Goal: Task Accomplishment & Management: Manage account settings

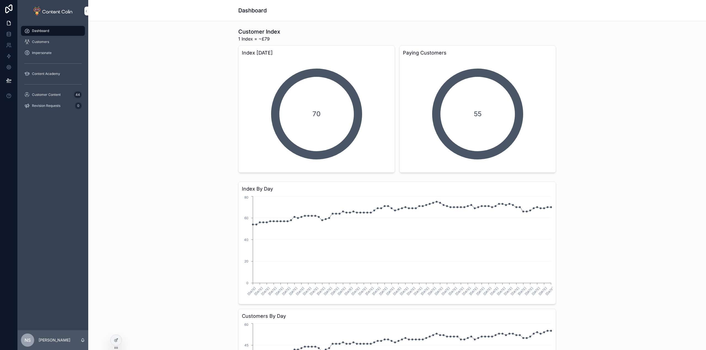
click at [60, 97] on span "Customer Content" at bounding box center [46, 95] width 29 height 4
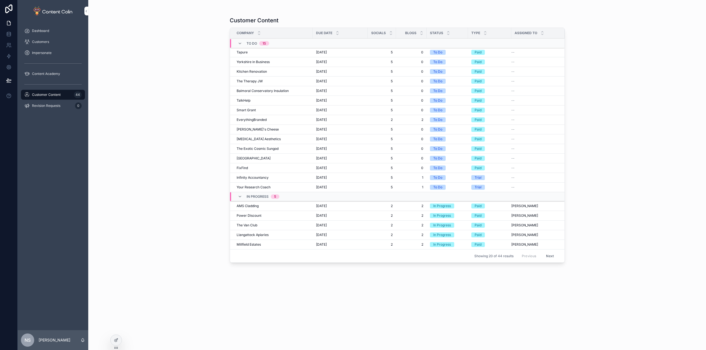
click at [46, 44] on div "Customers" at bounding box center [52, 41] width 57 height 9
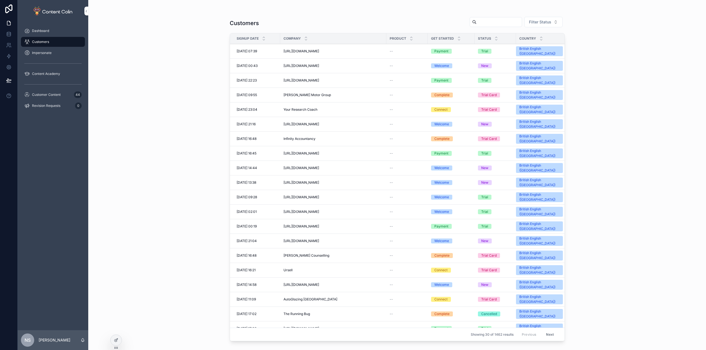
click at [333, 49] on div "[URL][DOMAIN_NAME] [URL][DOMAIN_NAME]" at bounding box center [333, 51] width 100 height 4
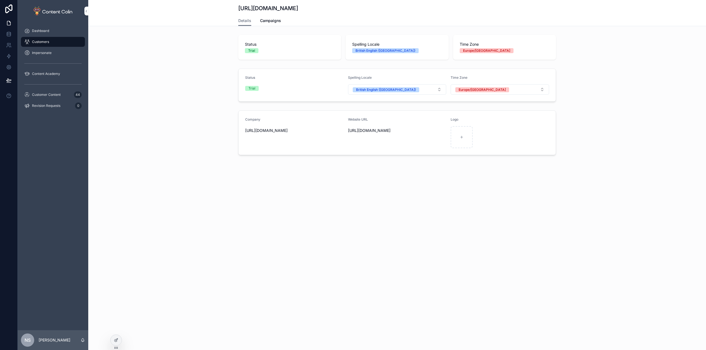
click at [274, 21] on span "Campaigns" at bounding box center [270, 21] width 21 height 6
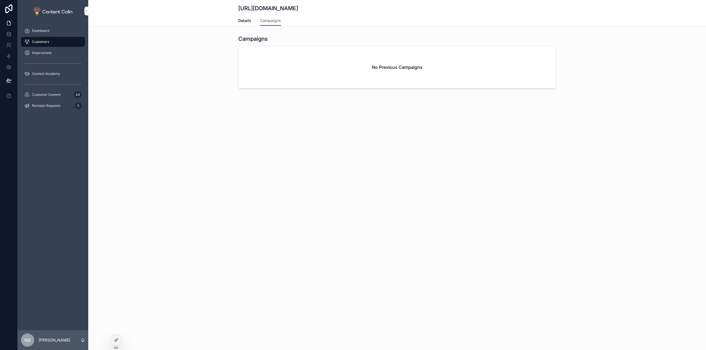
click at [117, 342] on icon at bounding box center [116, 340] width 4 height 4
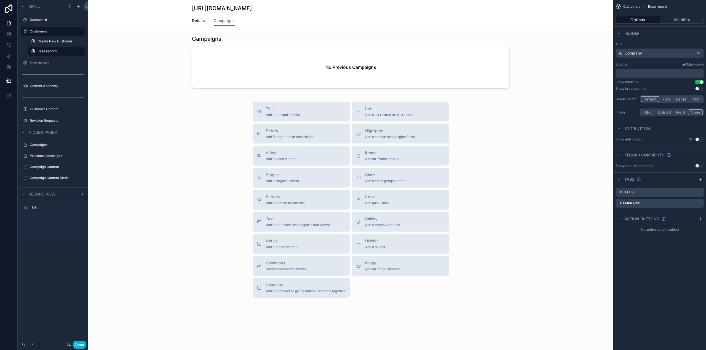
click at [386, 67] on div "scrollable content" at bounding box center [350, 63] width 525 height 60
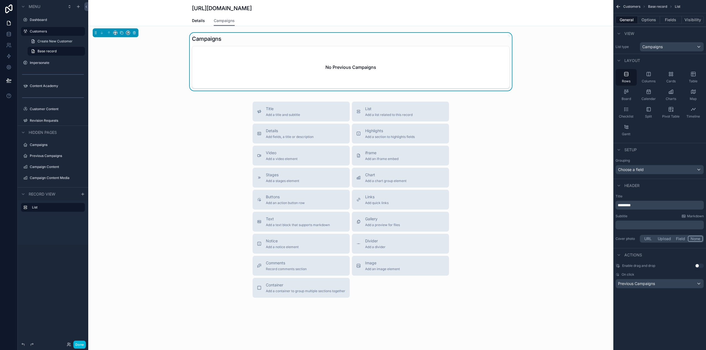
click at [648, 21] on button "Options" at bounding box center [649, 20] width 22 height 8
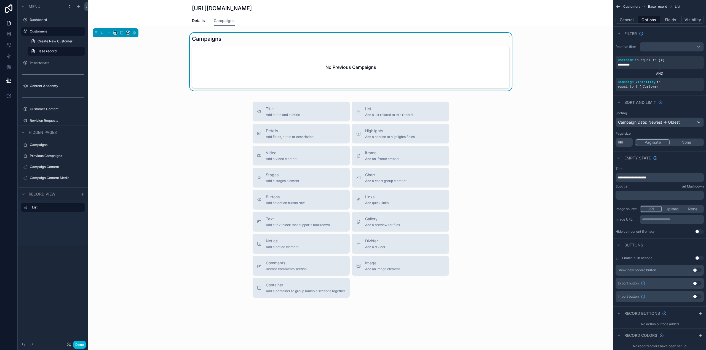
click at [627, 176] on span "**********" at bounding box center [631, 177] width 28 height 3
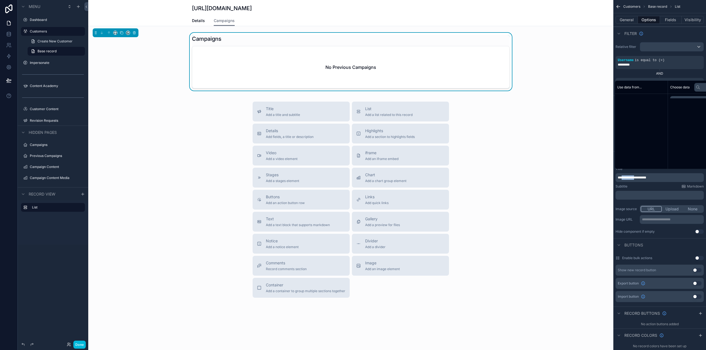
click at [627, 176] on span "**********" at bounding box center [631, 177] width 28 height 3
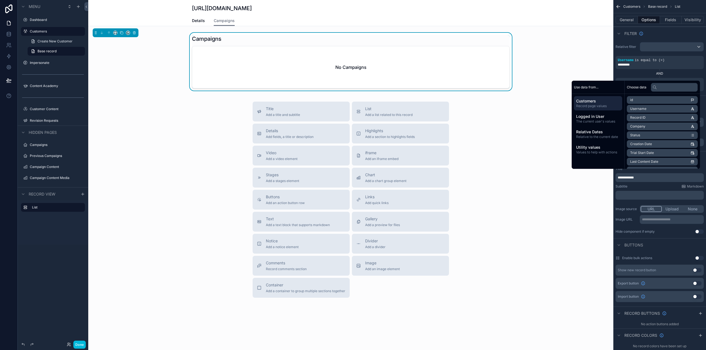
click at [540, 178] on div "Title Add a title and subtitle List Add a list related to this record Details A…" at bounding box center [350, 200] width 525 height 196
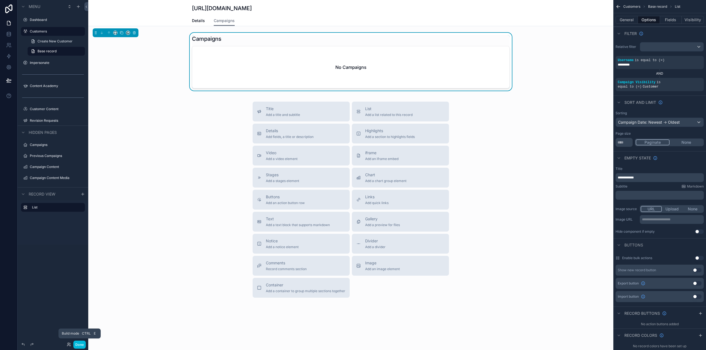
click at [82, 345] on button "Done" at bounding box center [79, 345] width 12 height 8
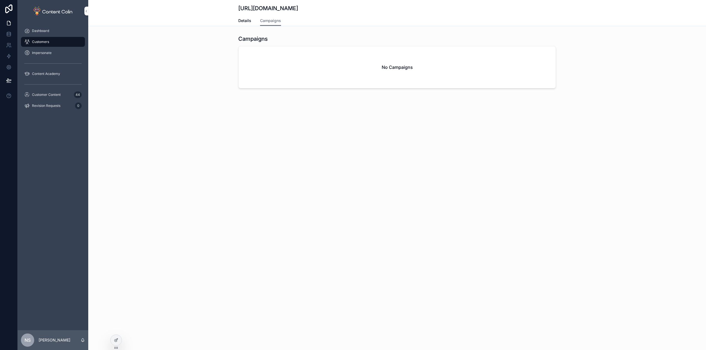
click at [60, 98] on div "Customer Content 44" at bounding box center [52, 94] width 57 height 9
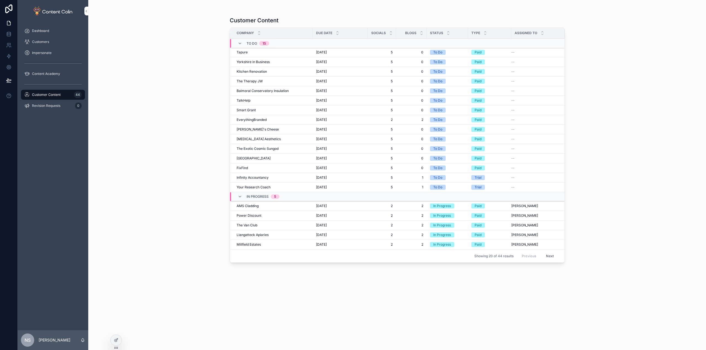
click at [269, 54] on div "Tapure Tapure" at bounding box center [273, 52] width 73 height 4
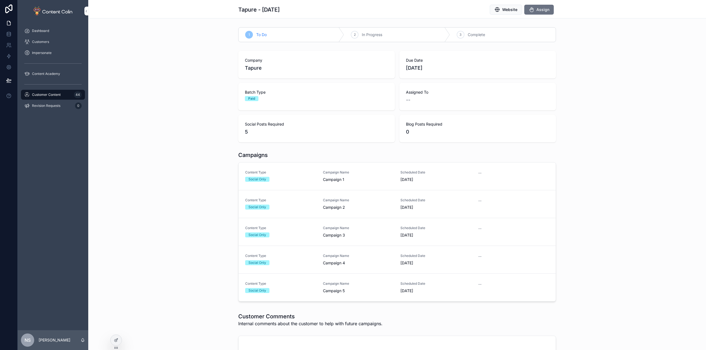
click at [310, 179] on div "Social Only" at bounding box center [280, 179] width 71 height 5
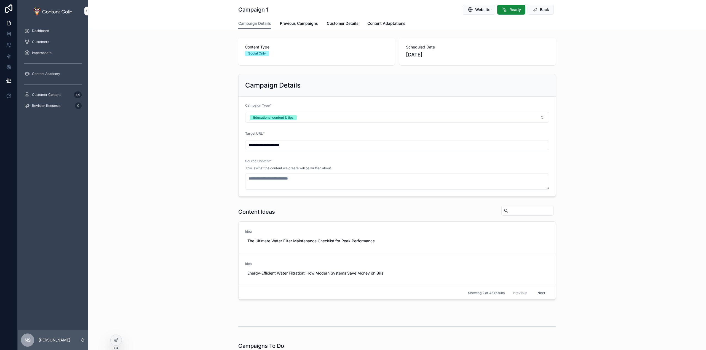
click at [288, 25] on span "Previous Campaigns" at bounding box center [299, 24] width 38 height 6
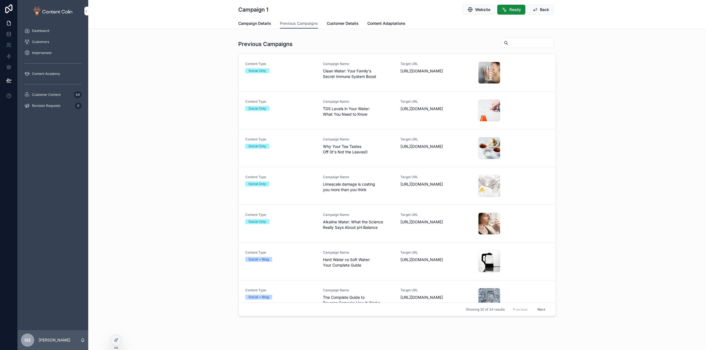
click at [337, 70] on span "Clean Water: Your Family's Secret Immune System Boost" at bounding box center [358, 73] width 71 height 11
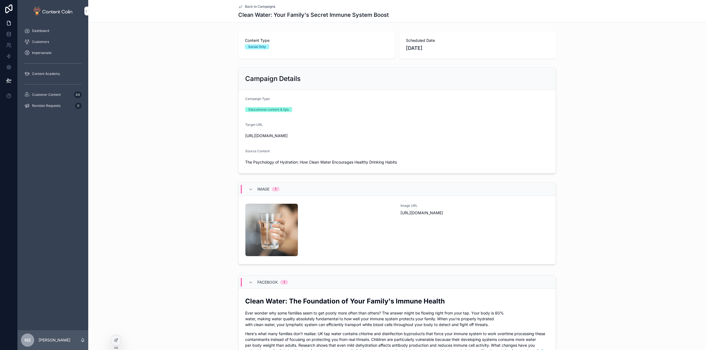
click at [327, 322] on p "Ever wonder why some families seem to get poorly more often than others? The an…" at bounding box center [397, 318] width 304 height 17
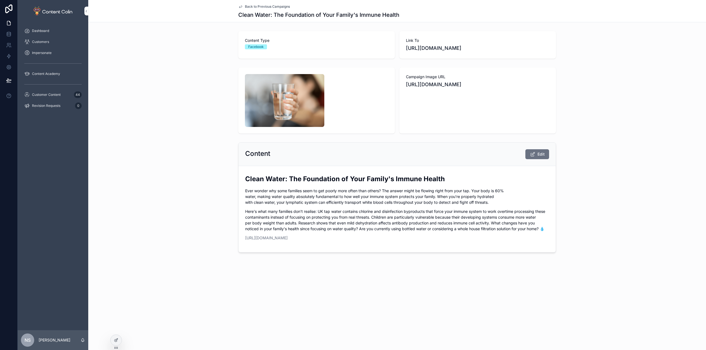
click at [277, 7] on span "Back to Previous Campaigns" at bounding box center [267, 6] width 45 height 4
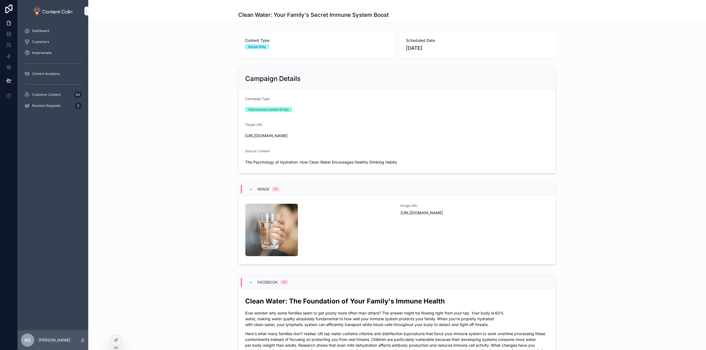
click at [250, 3] on div "Clean Water: Your Family's Secret Immune System Boost" at bounding box center [397, 11] width 318 height 22
click at [250, 4] on div "Clean Water: Your Family's Secret Immune System Boost" at bounding box center [397, 11] width 318 height 22
click at [251, 5] on div "Clean Water: Your Family's Secret Immune System Boost" at bounding box center [397, 11] width 318 height 22
click at [251, 5] on div "scrollable content" at bounding box center [397, 6] width 318 height 4
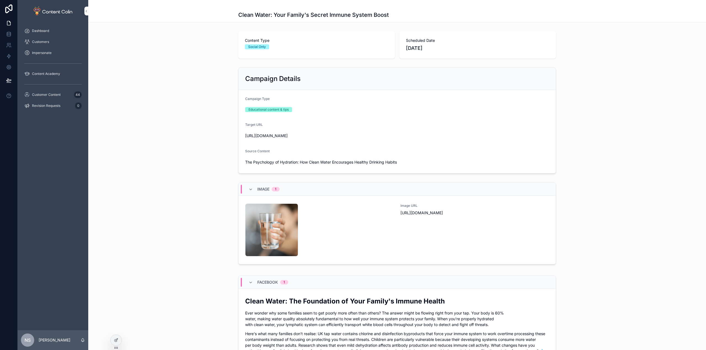
drag, startPoint x: 217, startPoint y: 136, endPoint x: 209, endPoint y: 132, distance: 8.4
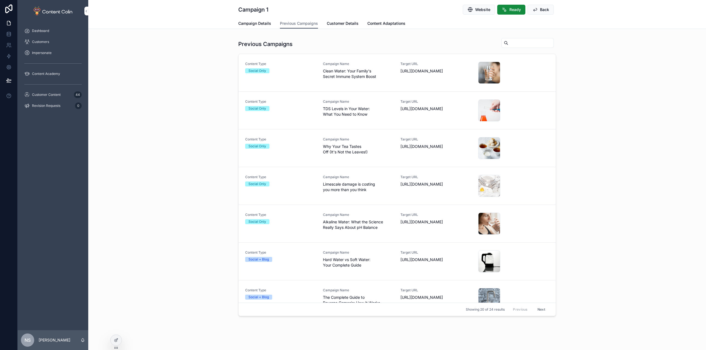
click at [114, 343] on div at bounding box center [116, 340] width 11 height 10
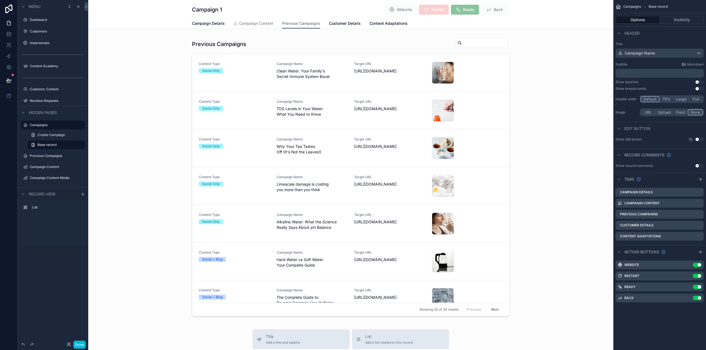
click at [299, 78] on div "scrollable content" at bounding box center [350, 178] width 525 height 285
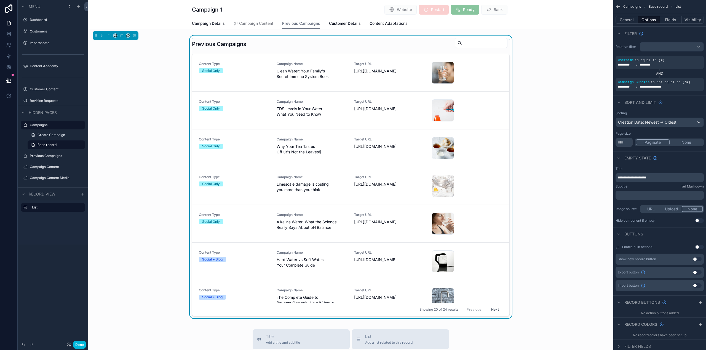
click at [299, 78] on span "Clean Water: Your Family's Secret Immune System Boost" at bounding box center [311, 73] width 71 height 11
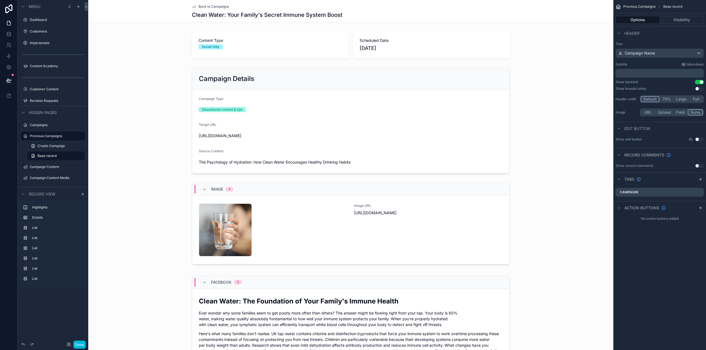
click at [700, 208] on icon "scrollable content" at bounding box center [700, 208] width 2 height 0
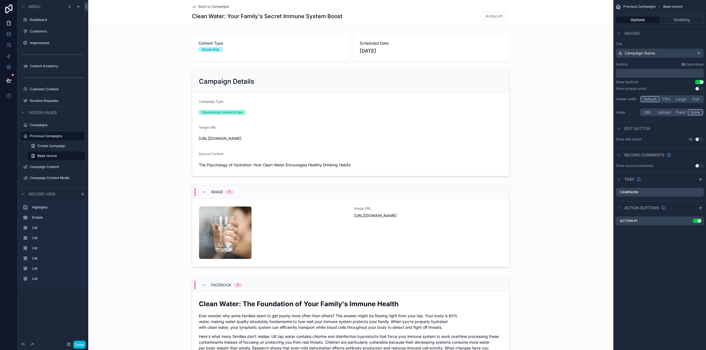
click at [0, 0] on icon "scrollable content" at bounding box center [0, 0] width 0 height 0
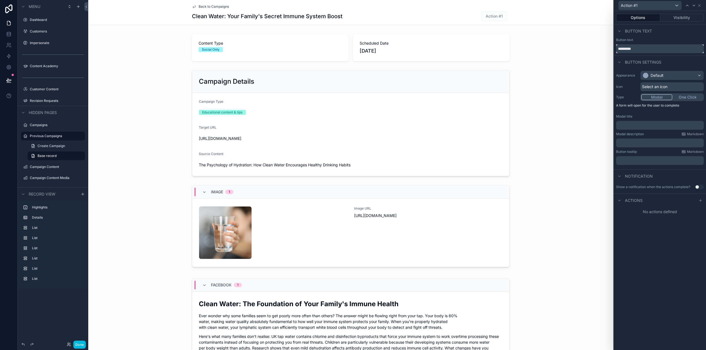
drag, startPoint x: 650, startPoint y: 49, endPoint x: 614, endPoint y: 50, distance: 36.4
click at [614, 50] on div "Button text *********" at bounding box center [660, 45] width 92 height 15
type input "****"
click at [664, 77] on div "Default" at bounding box center [671, 75] width 63 height 9
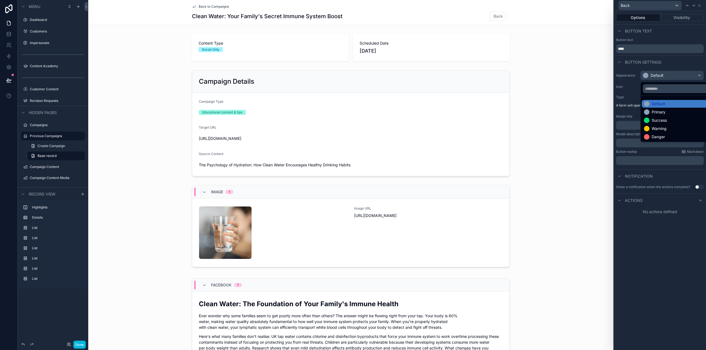
click at [664, 75] on div at bounding box center [660, 175] width 92 height 350
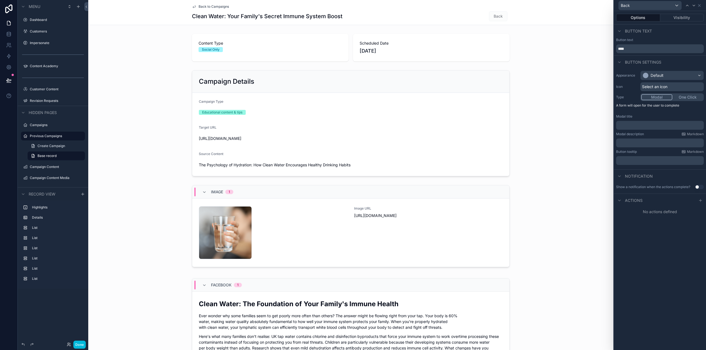
click at [665, 85] on span "Select an icon" at bounding box center [654, 87] width 25 height 6
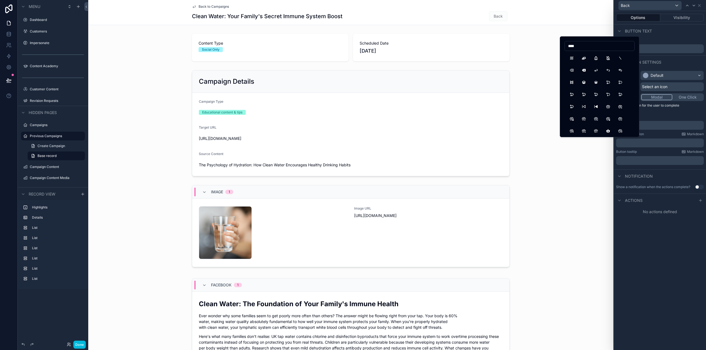
type input "****"
click at [596, 70] on button "ArrowBack" at bounding box center [596, 70] width 10 height 10
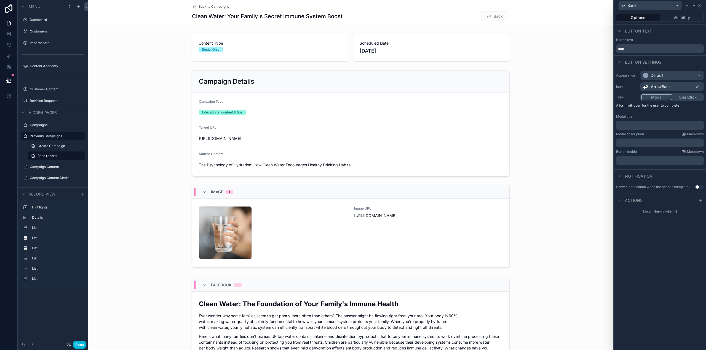
click at [686, 95] on button "One Click" at bounding box center [687, 97] width 31 height 6
click at [660, 124] on p "﻿" at bounding box center [660, 123] width 84 height 6
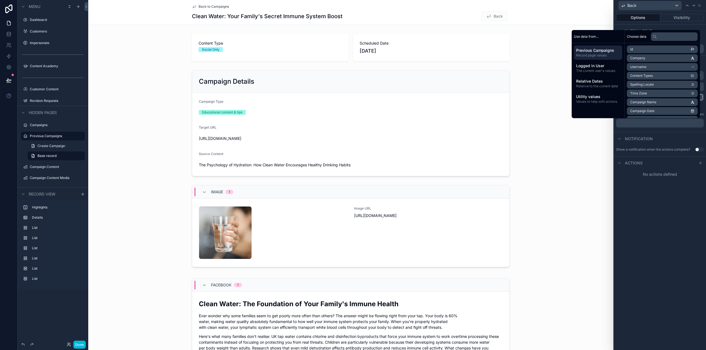
click at [699, 162] on icon at bounding box center [700, 163] width 4 height 4
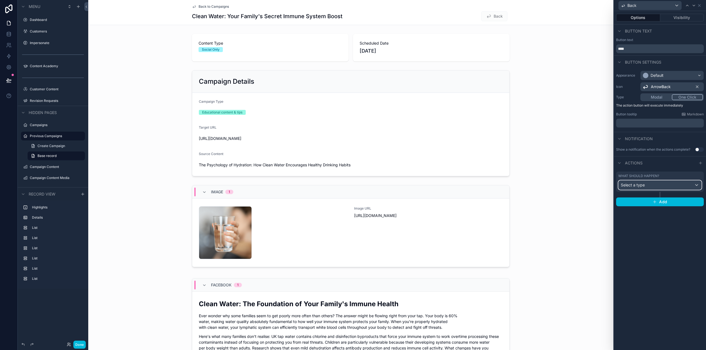
click at [654, 184] on div "Select a type" at bounding box center [659, 185] width 83 height 9
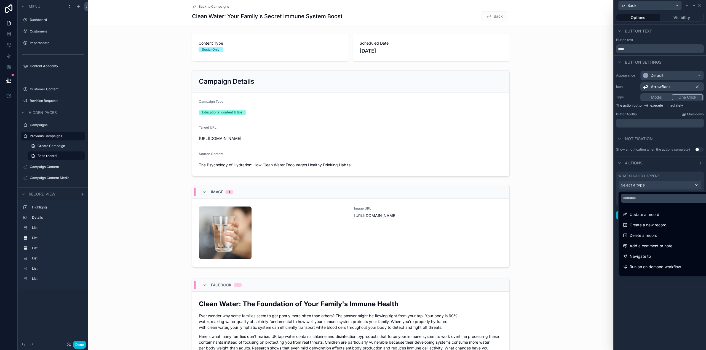
click at [666, 255] on div "Navigate to" at bounding box center [666, 256] width 87 height 7
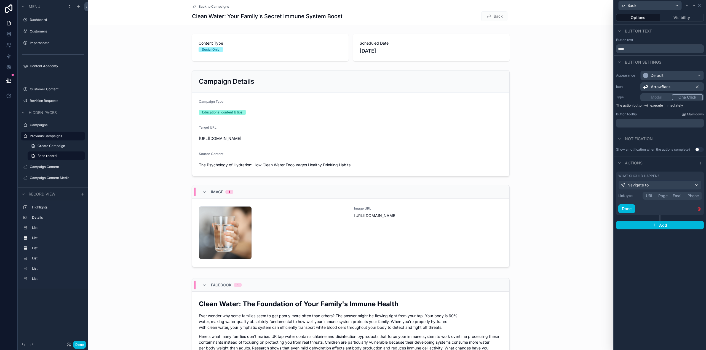
click at [666, 195] on button "Page" at bounding box center [663, 196] width 14 height 6
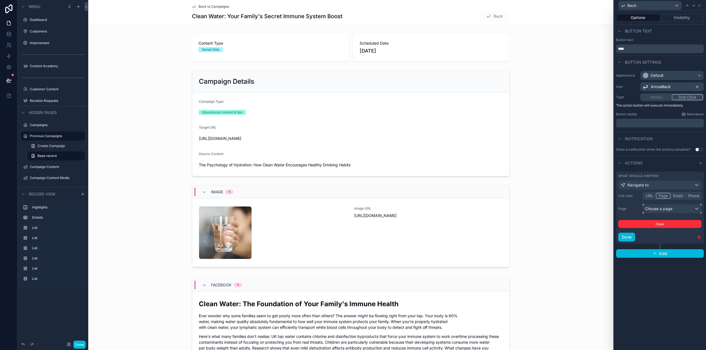
click at [675, 207] on div "Choose a page" at bounding box center [672, 209] width 58 height 9
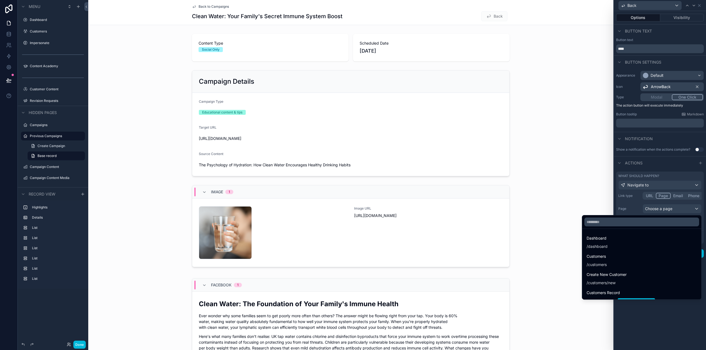
click at [490, 185] on div "scrollable content" at bounding box center [350, 227] width 525 height 89
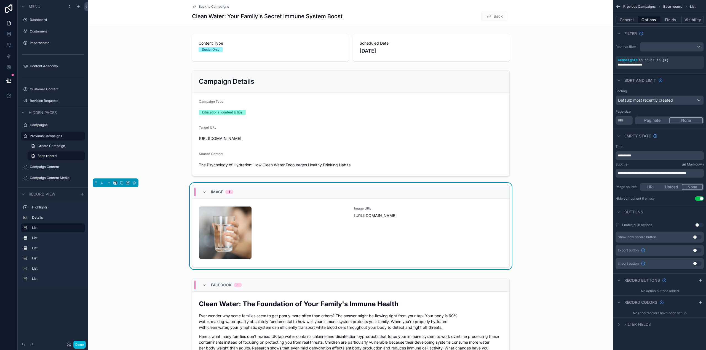
click at [624, 18] on button "General" at bounding box center [626, 20] width 22 height 8
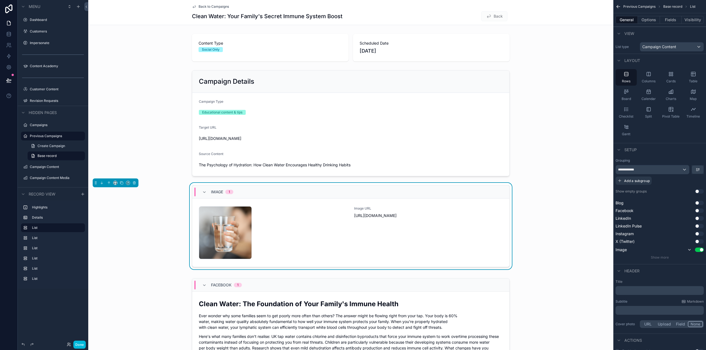
click at [652, 109] on div "Split" at bounding box center [648, 112] width 21 height 17
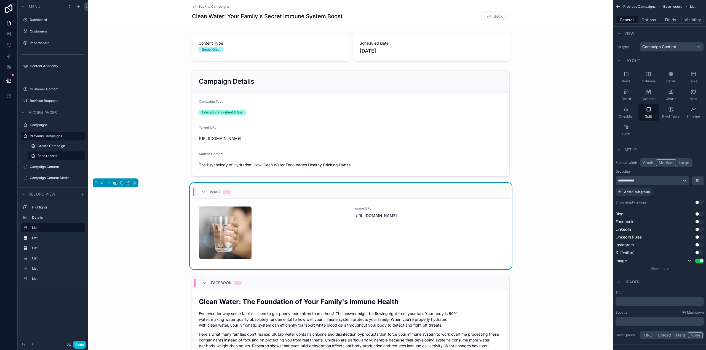
click at [78, 345] on button "Done" at bounding box center [79, 345] width 12 height 8
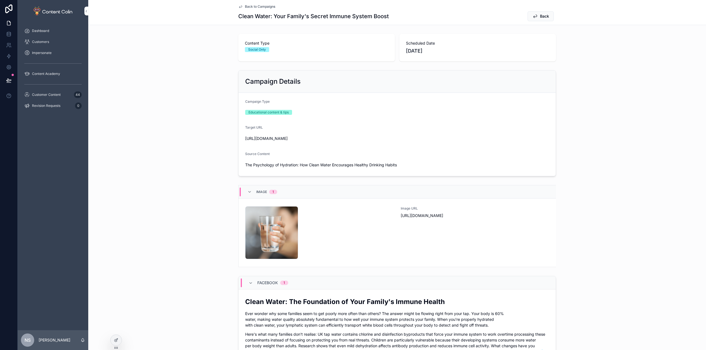
click at [366, 235] on div "tapure-1758481516 .png" at bounding box center [319, 232] width 149 height 53
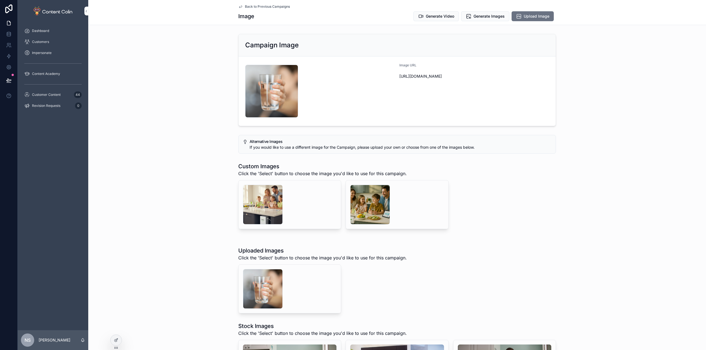
click at [275, 7] on span "Back to Previous Campaigns" at bounding box center [267, 6] width 45 height 4
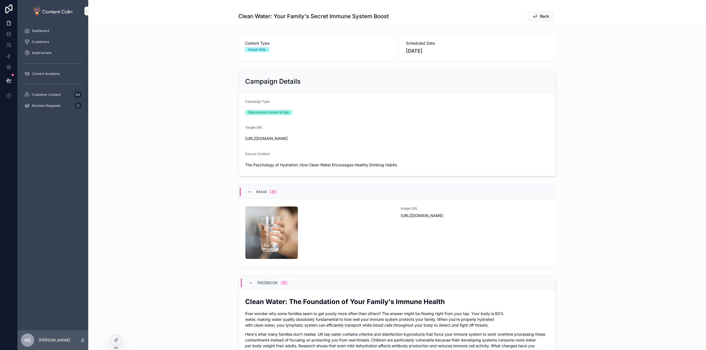
click at [476, 239] on div "Image URL https://cdn.contentcolin.com/tapure/tapure-1758481516.png" at bounding box center [475, 232] width 149 height 53
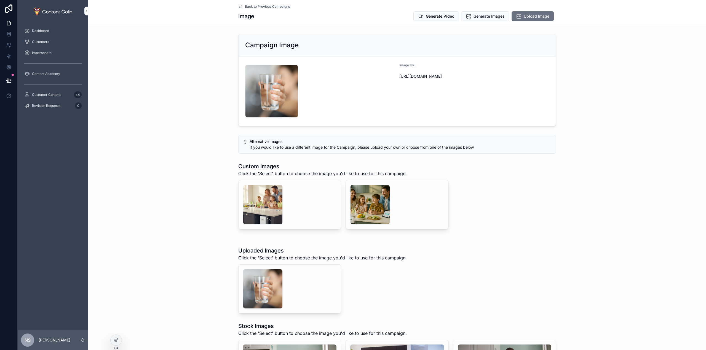
click at [265, 6] on span "Back to Previous Campaigns" at bounding box center [267, 6] width 45 height 4
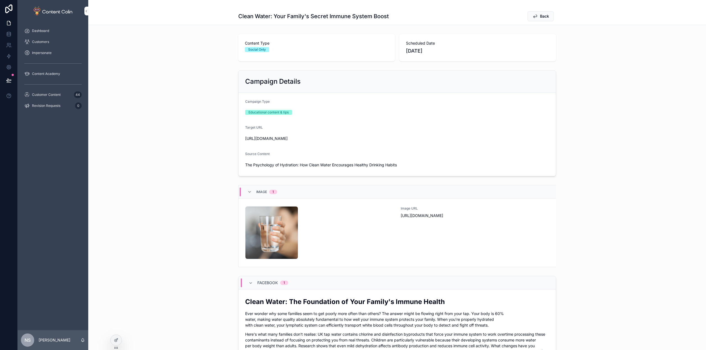
click at [117, 341] on icon at bounding box center [116, 340] width 4 height 4
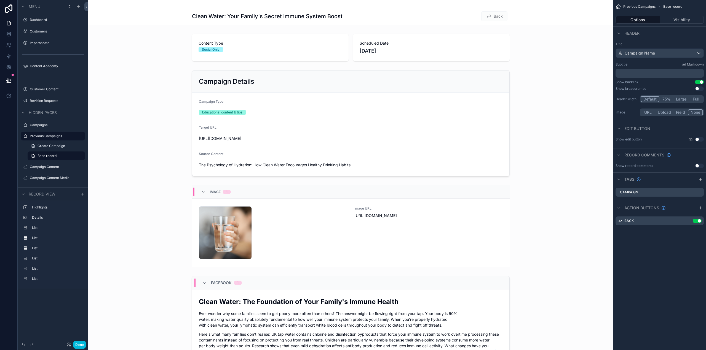
click at [349, 185] on div "scrollable content" at bounding box center [350, 226] width 525 height 87
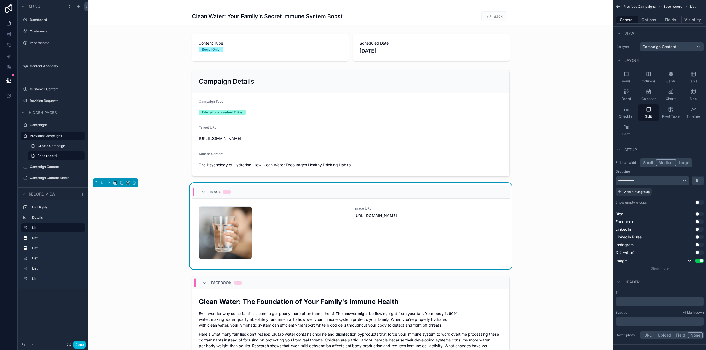
click at [463, 276] on div "scrollable content" at bounding box center [350, 327] width 525 height 106
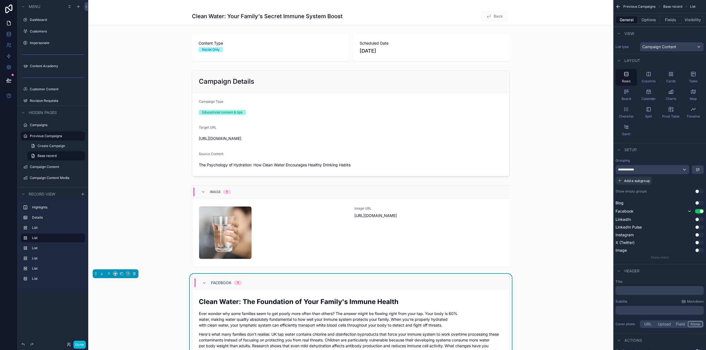
click at [448, 185] on div "scrollable content" at bounding box center [350, 226] width 525 height 87
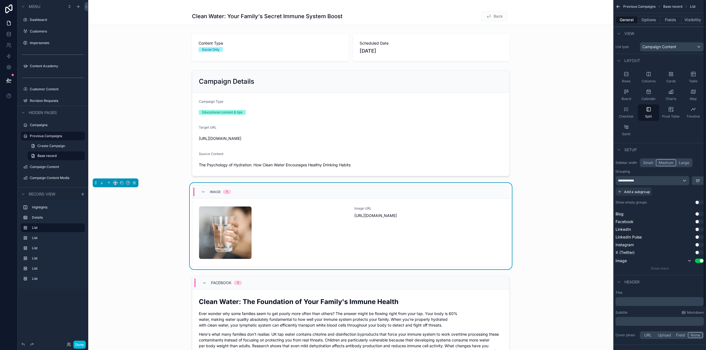
click at [628, 77] on div "Rows" at bounding box center [625, 77] width 21 height 17
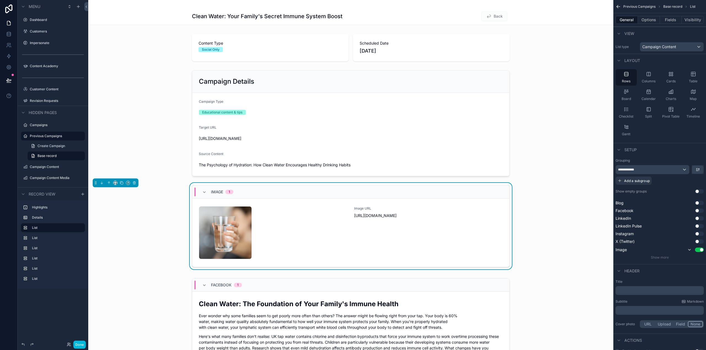
click at [77, 342] on button "Done" at bounding box center [79, 345] width 12 height 8
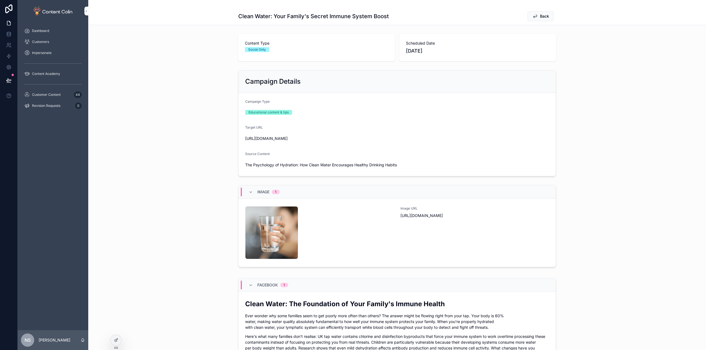
click at [46, 97] on div "Customer Content 44" at bounding box center [52, 94] width 57 height 9
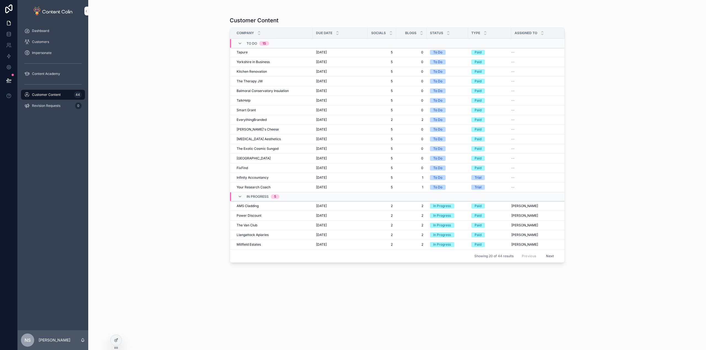
click at [261, 52] on div "Tapure Tapure" at bounding box center [273, 52] width 73 height 4
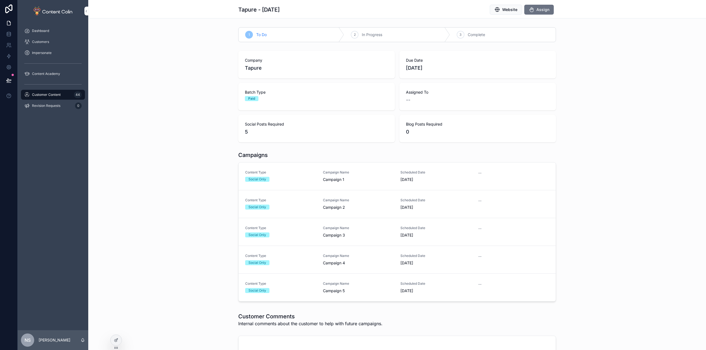
click at [290, 181] on div "Social Only" at bounding box center [280, 179] width 71 height 5
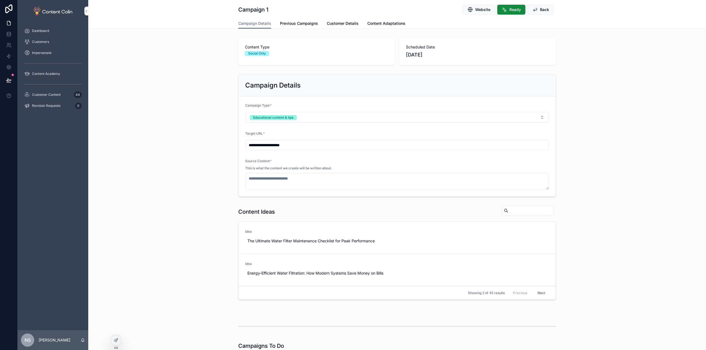
click at [297, 21] on span "Previous Campaigns" at bounding box center [299, 24] width 38 height 6
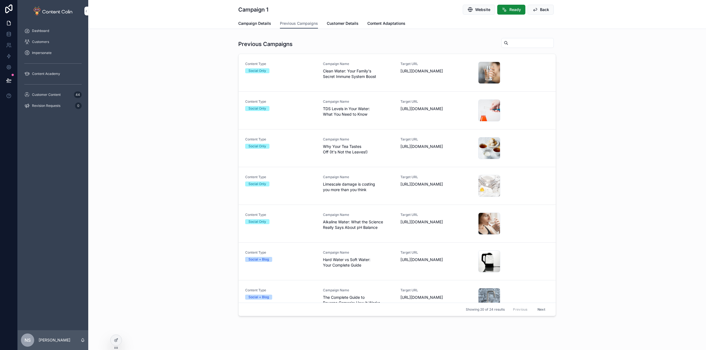
click at [387, 80] on div "Campaign Name Clean Water: Your Family's Secret Immune System Boost" at bounding box center [358, 73] width 71 height 22
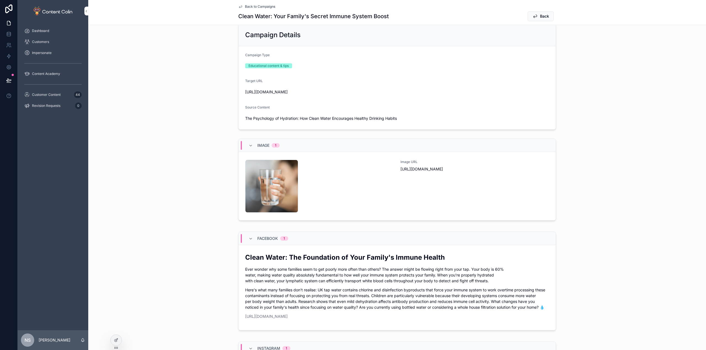
scroll to position [55, 0]
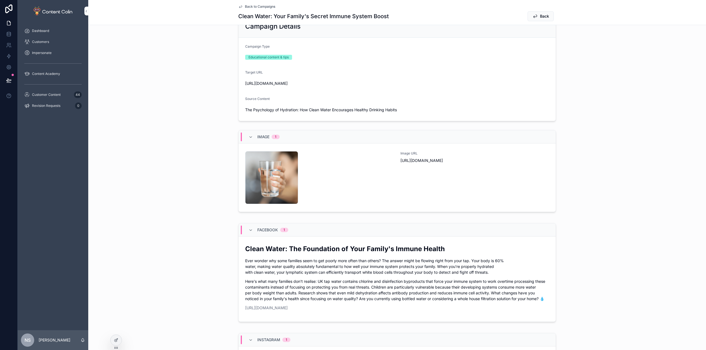
click at [480, 264] on p "Ever wonder why some families seem to get poorly more often than others? The an…" at bounding box center [397, 266] width 304 height 17
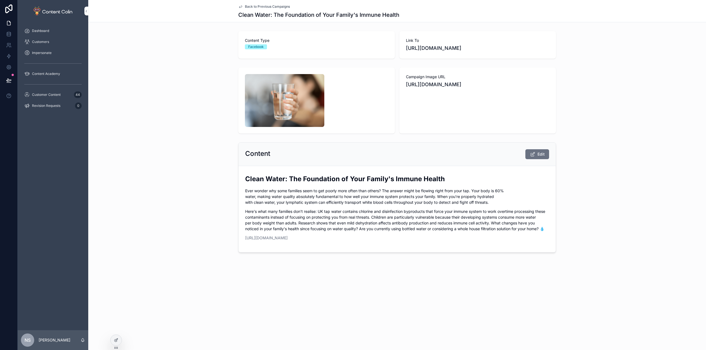
click at [272, 8] on span "Back to Previous Campaigns" at bounding box center [267, 6] width 45 height 4
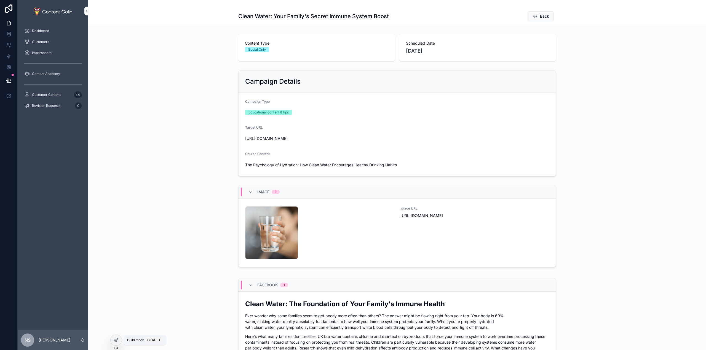
click at [117, 342] on icon at bounding box center [116, 340] width 4 height 4
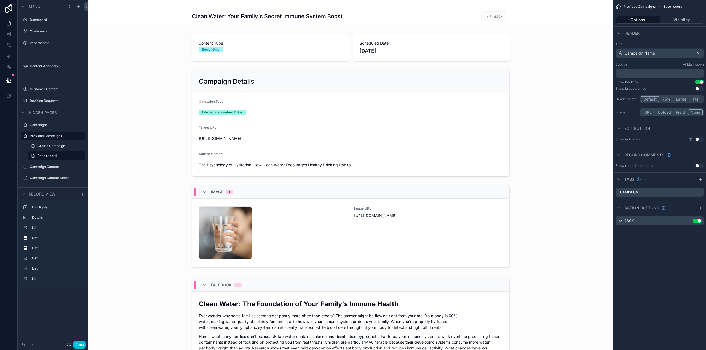
click at [494, 184] on div "scrollable content" at bounding box center [350, 227] width 525 height 89
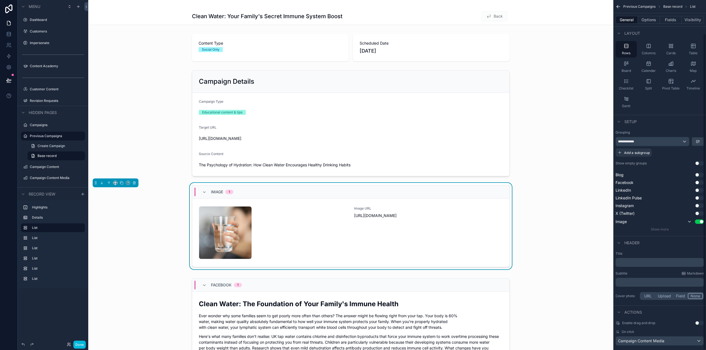
scroll to position [37, 0]
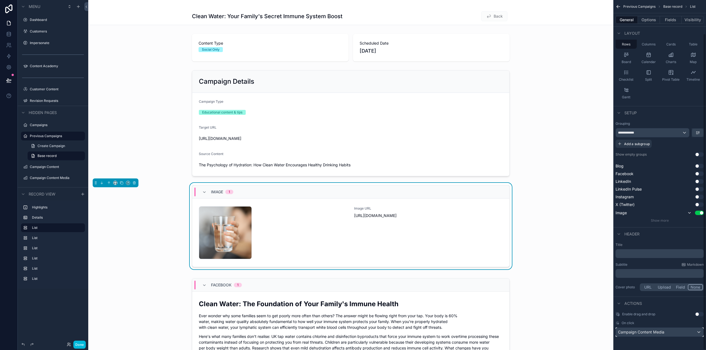
click at [668, 332] on div "Campaign Content Media" at bounding box center [660, 332] width 88 height 9
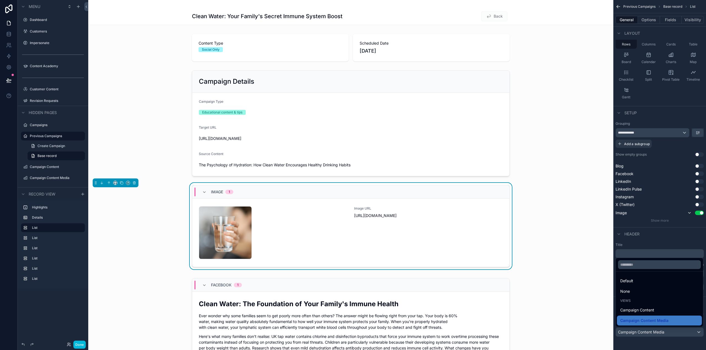
click at [635, 291] on div "None" at bounding box center [659, 291] width 78 height 7
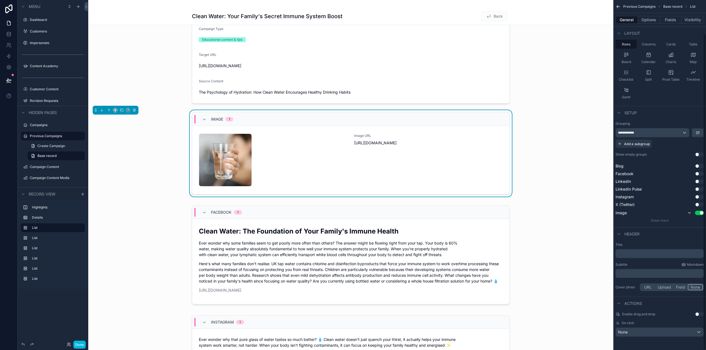
scroll to position [83, 0]
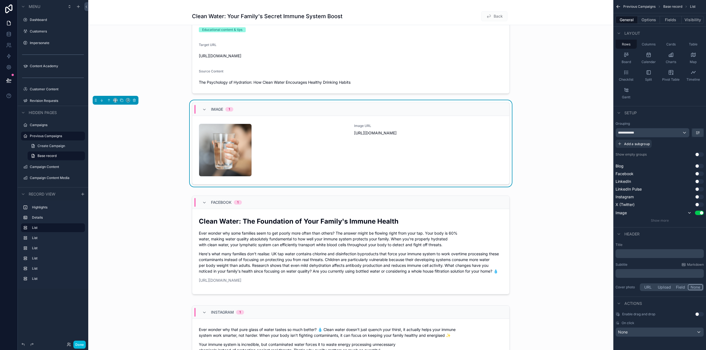
click at [509, 225] on div "scrollable content" at bounding box center [350, 247] width 525 height 106
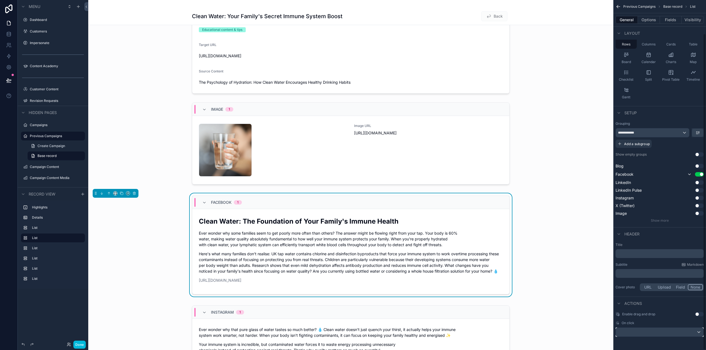
click at [636, 331] on div "scrollable content" at bounding box center [660, 332] width 88 height 9
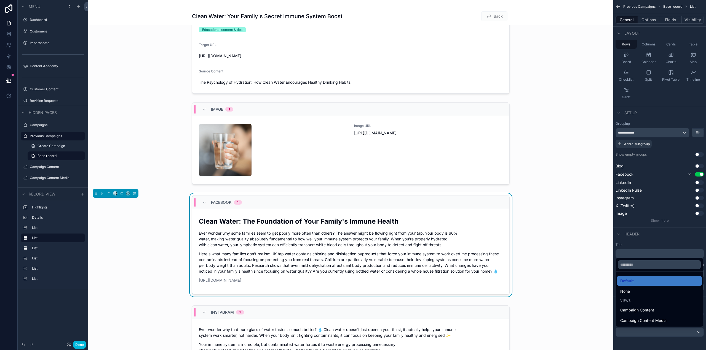
click at [640, 291] on div "None" at bounding box center [659, 291] width 78 height 7
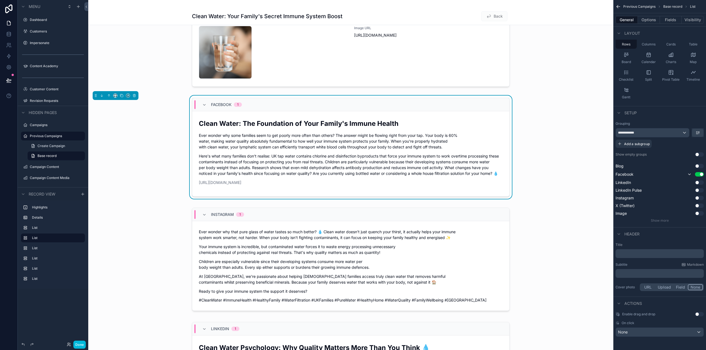
scroll to position [221, 0]
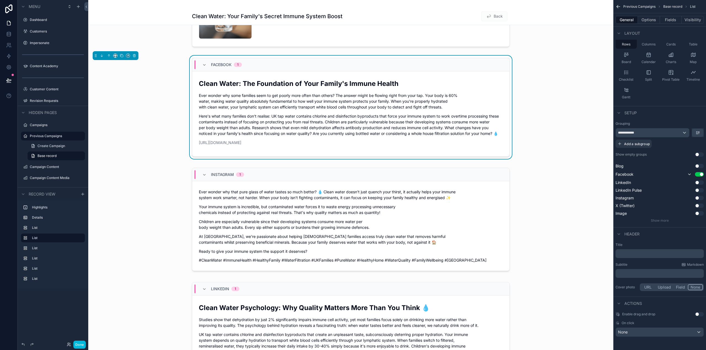
click at [509, 230] on div "scrollable content" at bounding box center [350, 221] width 525 height 110
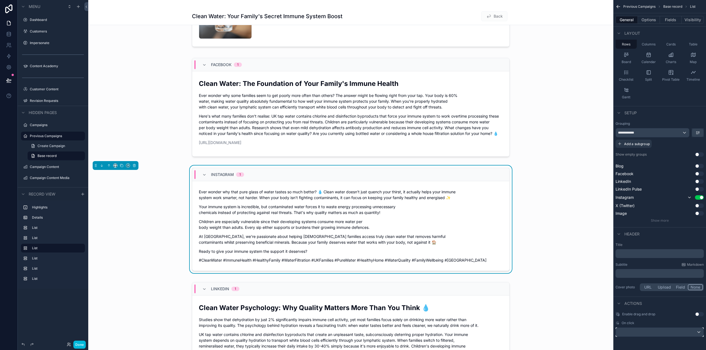
click at [638, 331] on div "scrollable content" at bounding box center [660, 332] width 88 height 9
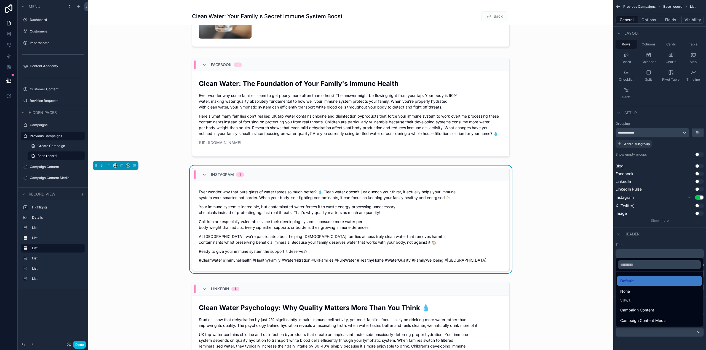
click at [634, 294] on div "None" at bounding box center [659, 291] width 78 height 7
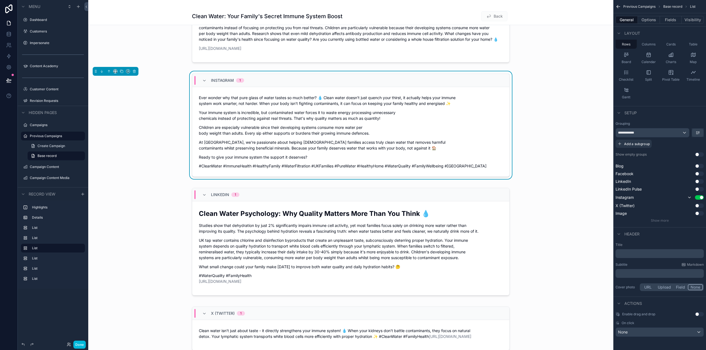
scroll to position [331, 0]
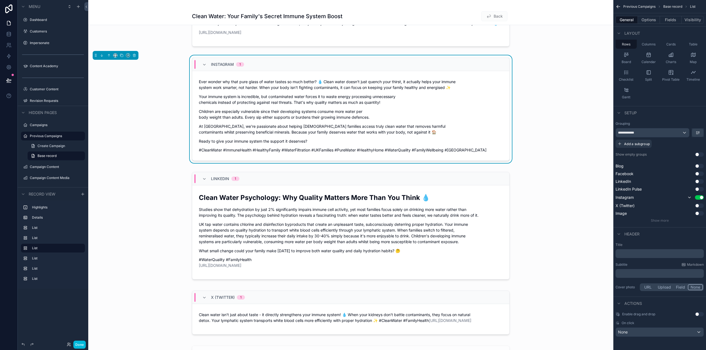
click at [509, 214] on div "scrollable content" at bounding box center [350, 227] width 525 height 114
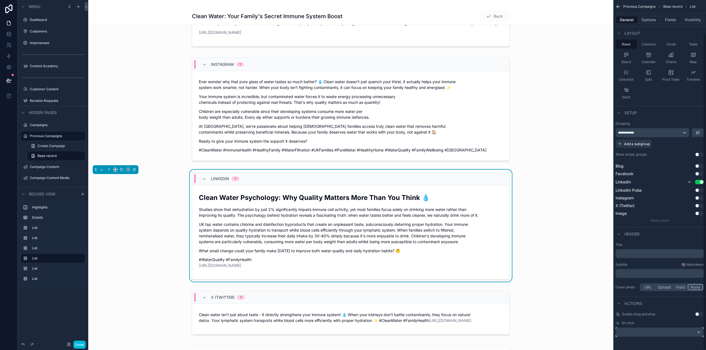
click at [631, 332] on div "scrollable content" at bounding box center [660, 332] width 88 height 9
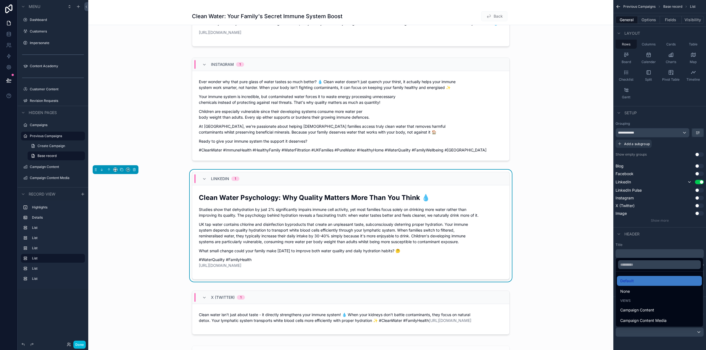
click at [634, 291] on div "None" at bounding box center [659, 291] width 78 height 7
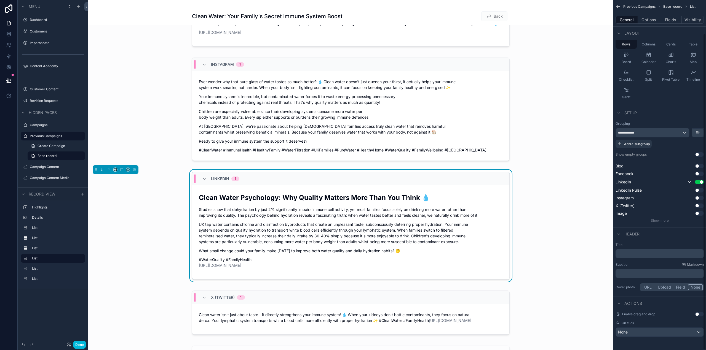
click at [508, 305] on div "scrollable content" at bounding box center [350, 314] width 525 height 51
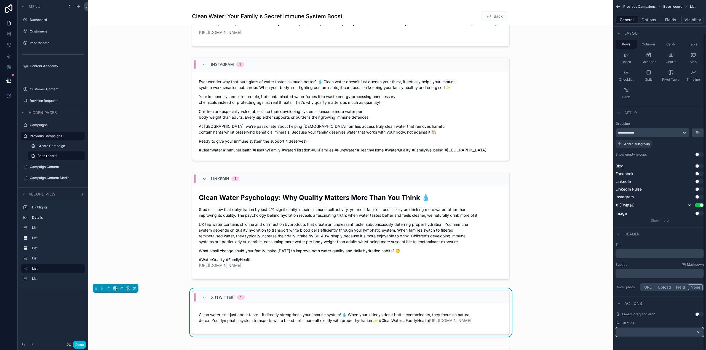
click at [636, 335] on div "scrollable content" at bounding box center [660, 332] width 88 height 9
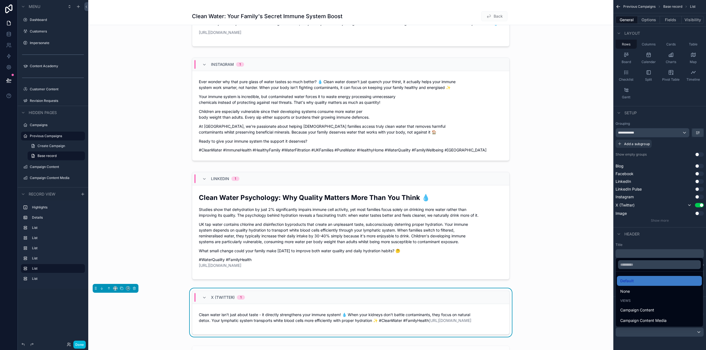
click at [632, 293] on div "None" at bounding box center [659, 291] width 78 height 7
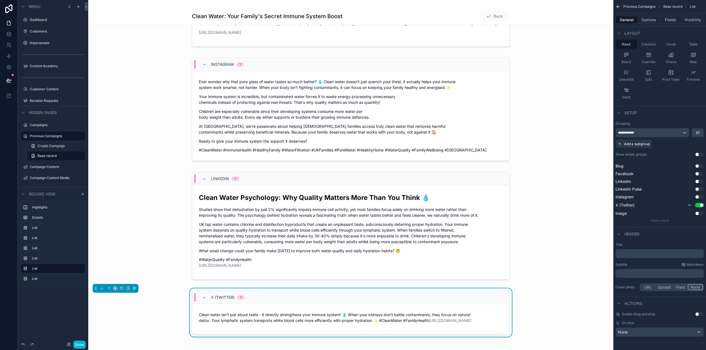
click at [508, 209] on div "scrollable content" at bounding box center [350, 227] width 525 height 114
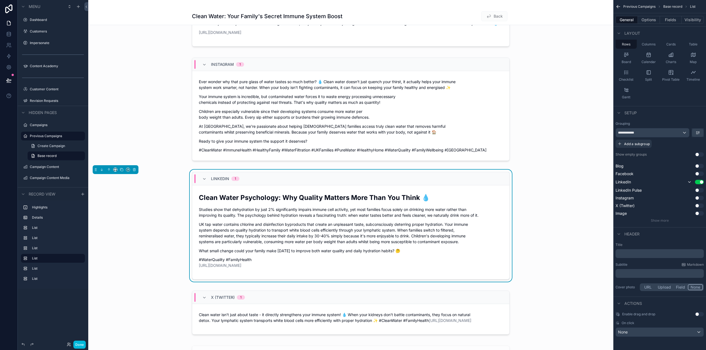
click at [508, 116] on div "scrollable content" at bounding box center [350, 110] width 525 height 110
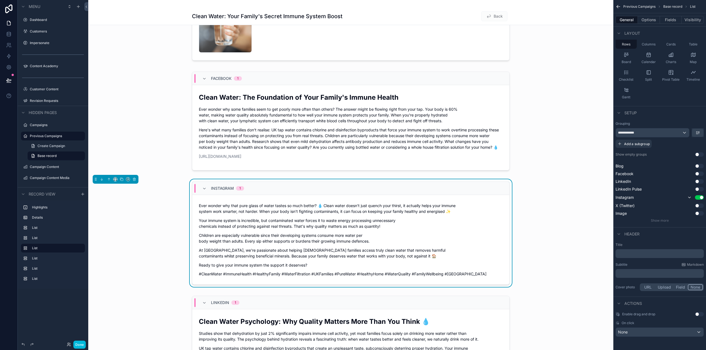
scroll to position [193, 0]
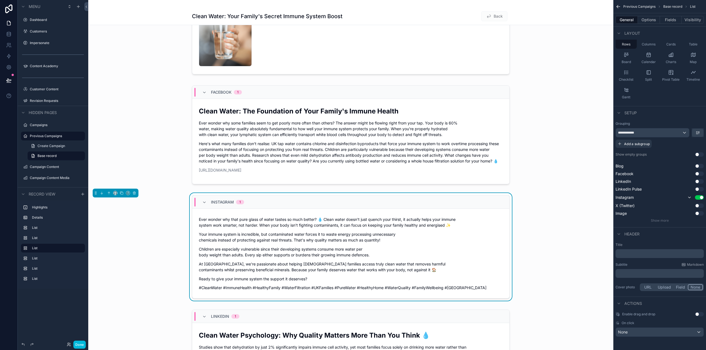
click at [509, 118] on div "scrollable content" at bounding box center [350, 136] width 525 height 106
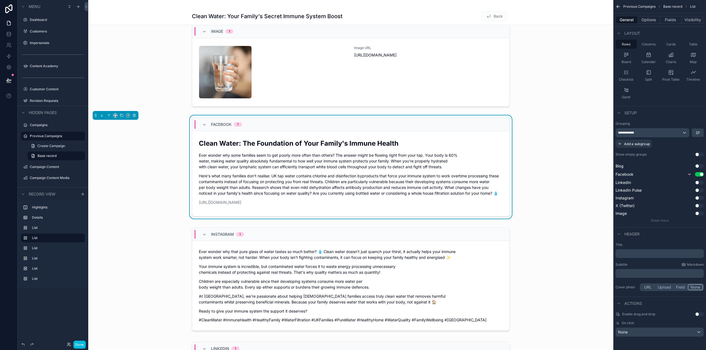
scroll to position [83, 0]
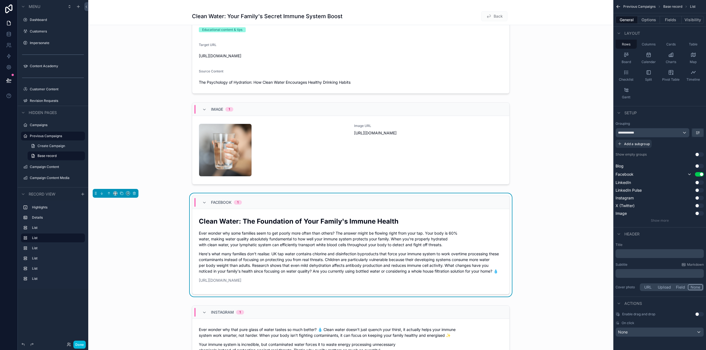
click at [509, 119] on div "scrollable content" at bounding box center [350, 144] width 525 height 89
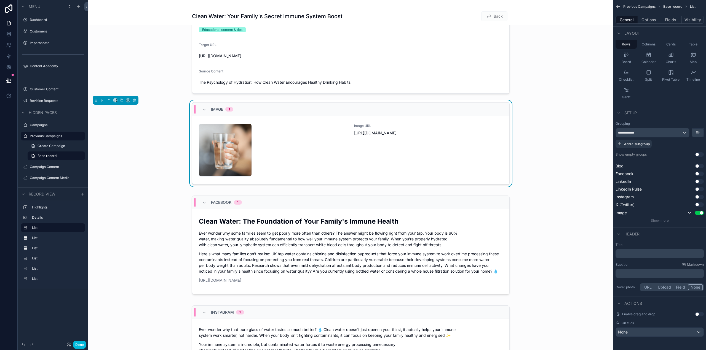
click at [509, 68] on div "scrollable content" at bounding box center [350, 40] width 525 height 111
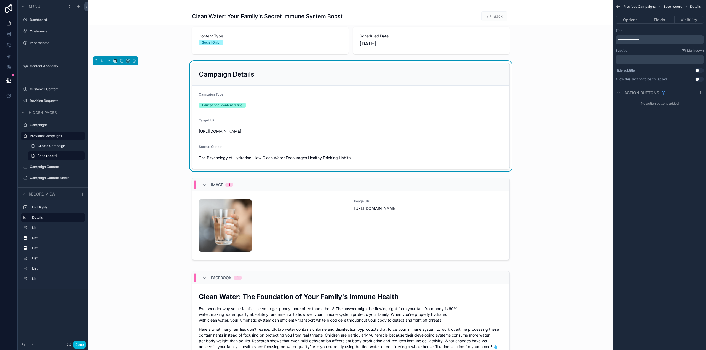
scroll to position [0, 0]
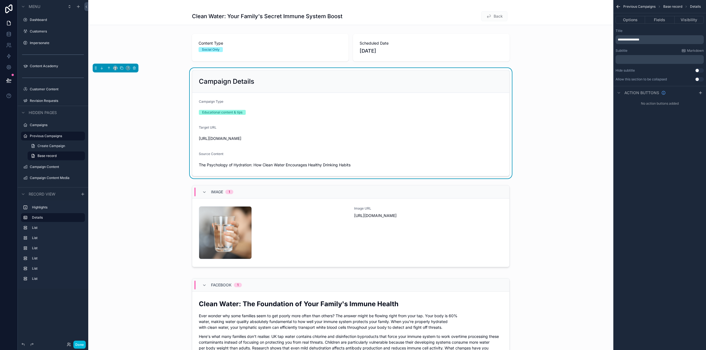
click at [661, 20] on button "Fields" at bounding box center [659, 20] width 29 height 8
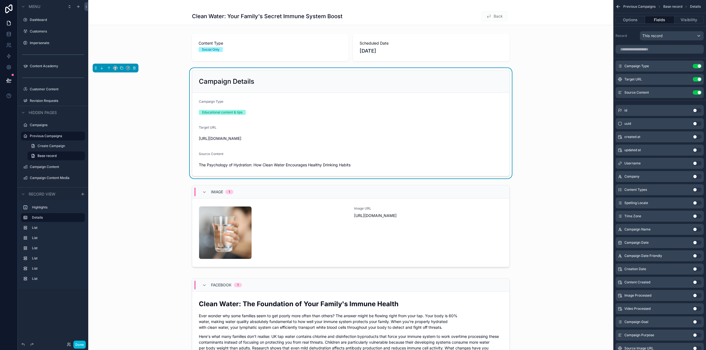
click at [0, 0] on icon "scrollable content" at bounding box center [0, 0] width 0 height 0
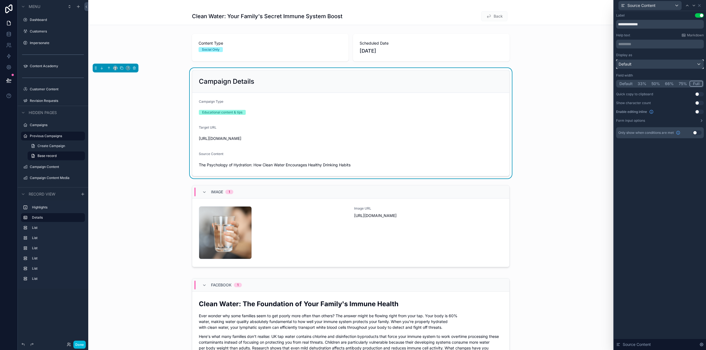
click at [636, 66] on div "Default" at bounding box center [659, 64] width 87 height 9
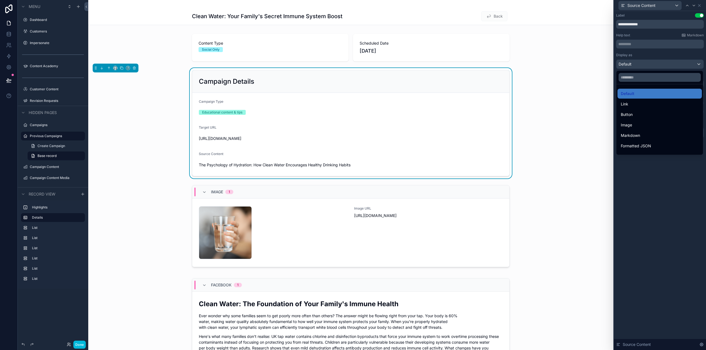
click at [688, 207] on div at bounding box center [660, 175] width 92 height 350
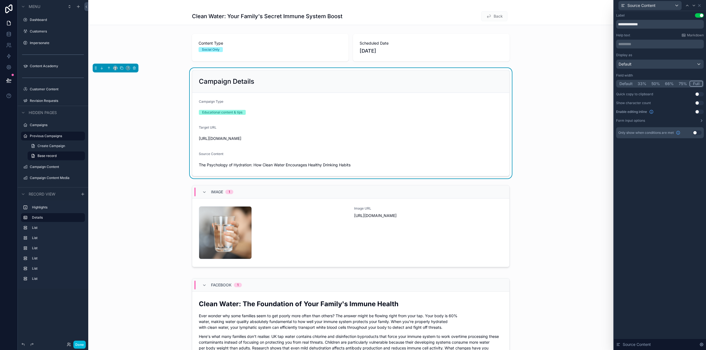
click at [496, 72] on div "Campaign Details" at bounding box center [350, 82] width 317 height 22
drag, startPoint x: 667, startPoint y: 188, endPoint x: 664, endPoint y: 187, distance: 3.0
click at [666, 188] on div "**********" at bounding box center [660, 180] width 92 height 339
click at [493, 49] on div "scrollable content" at bounding box center [350, 48] width 525 height 32
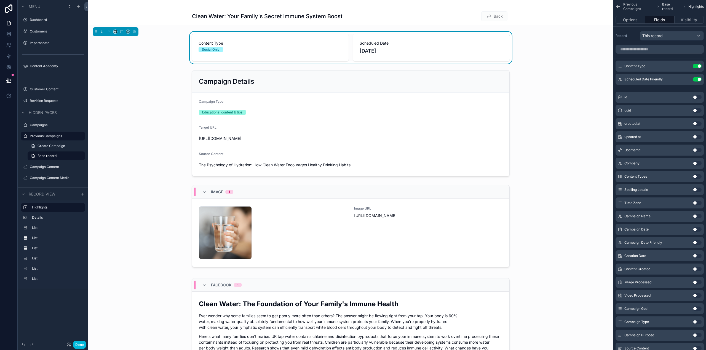
click at [485, 78] on div "scrollable content" at bounding box center [350, 123] width 525 height 111
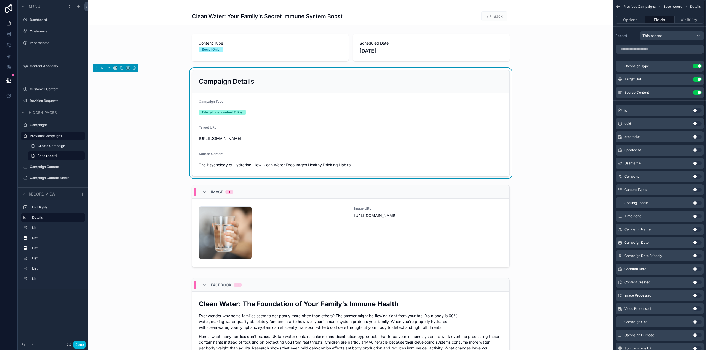
click at [631, 21] on button "Options" at bounding box center [629, 20] width 29 height 8
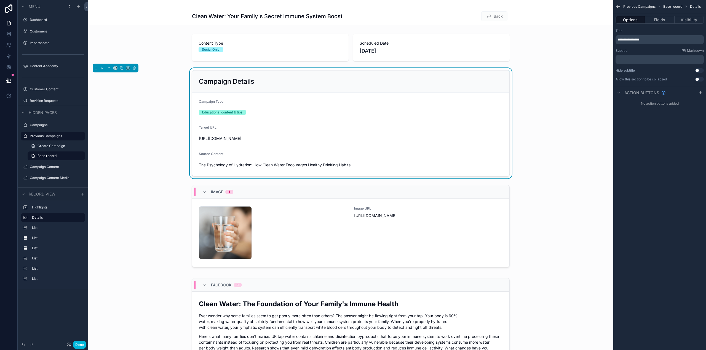
click at [698, 78] on button "Use setting" at bounding box center [699, 79] width 9 height 4
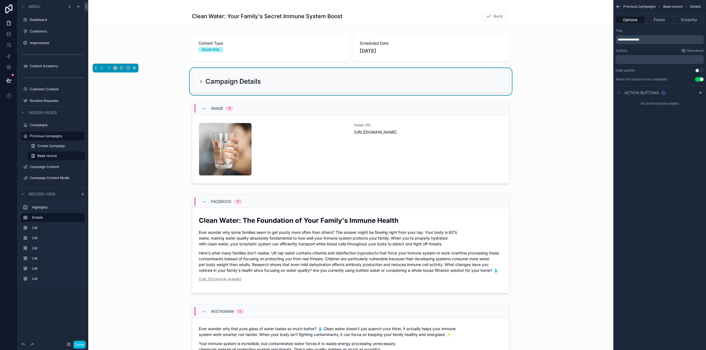
click at [700, 171] on div "**********" at bounding box center [659, 175] width 93 height 350
click at [80, 344] on button "Done" at bounding box center [79, 345] width 12 height 8
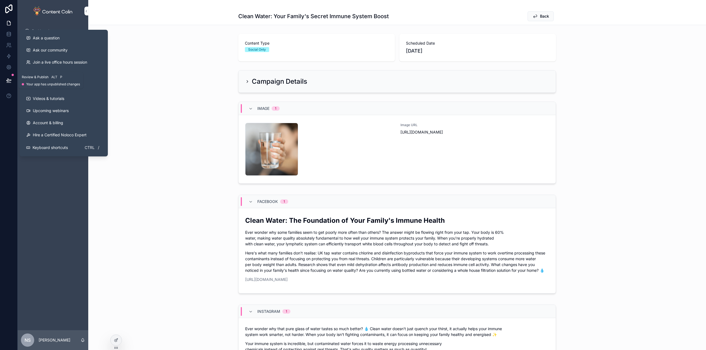
click at [7, 80] on icon at bounding box center [9, 81] width 6 height 6
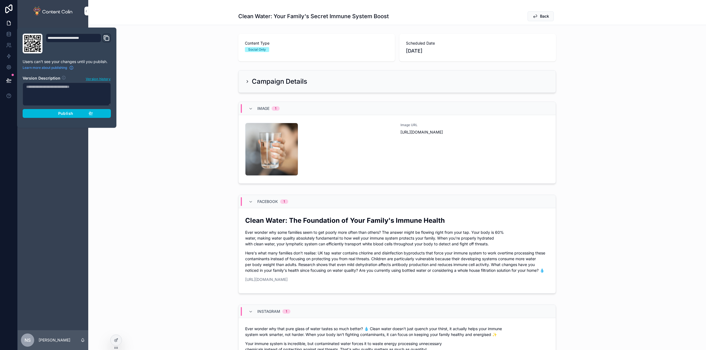
click at [64, 112] on span "Publish" at bounding box center [65, 113] width 15 height 5
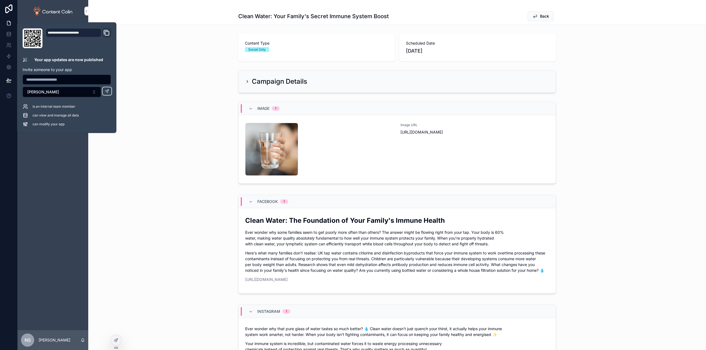
click at [147, 12] on div "Clean Water: Your Family's Secret Immune System Boost Back" at bounding box center [396, 12] width 617 height 25
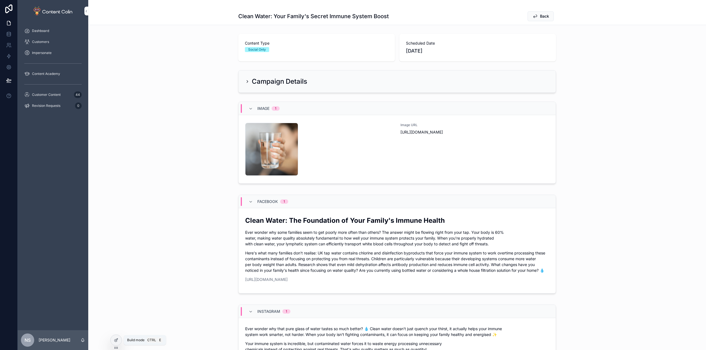
click at [116, 340] on icon at bounding box center [116, 340] width 4 height 4
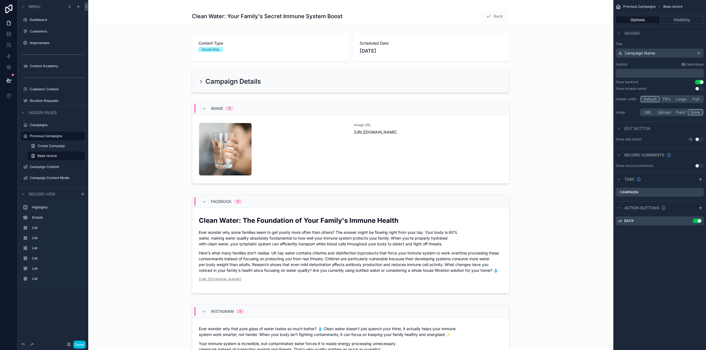
click at [0, 0] on icon "scrollable content" at bounding box center [0, 0] width 0 height 0
click at [690, 212] on icon at bounding box center [690, 212] width 0 height 1
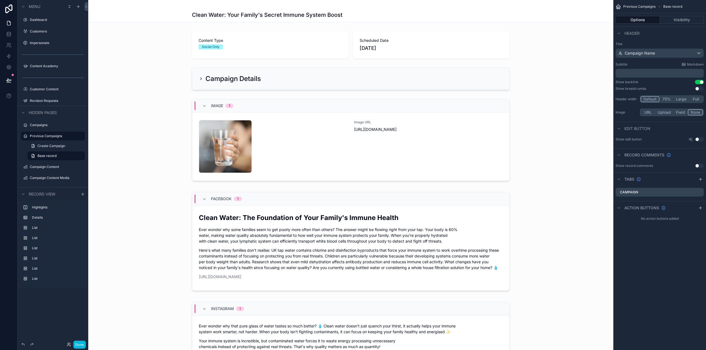
click at [79, 344] on button "Done" at bounding box center [79, 345] width 12 height 8
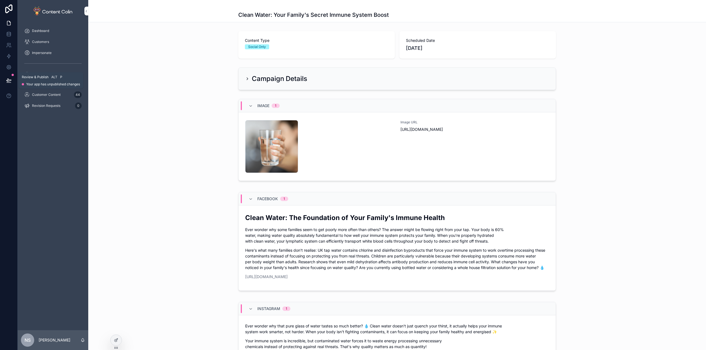
click at [2, 82] on div at bounding box center [8, 80] width 17 height 15
click at [9, 83] on icon at bounding box center [9, 83] width 4 height 0
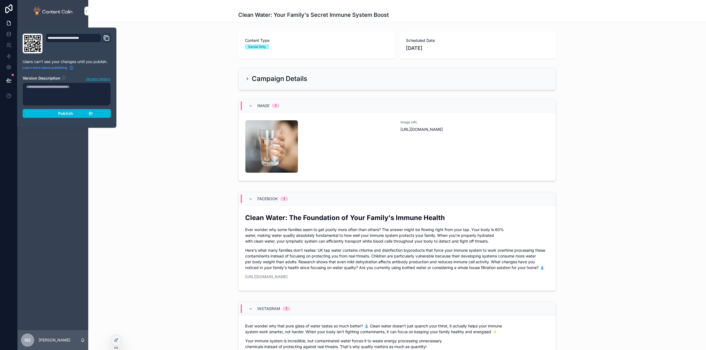
click at [68, 114] on span "Publish" at bounding box center [65, 113] width 15 height 5
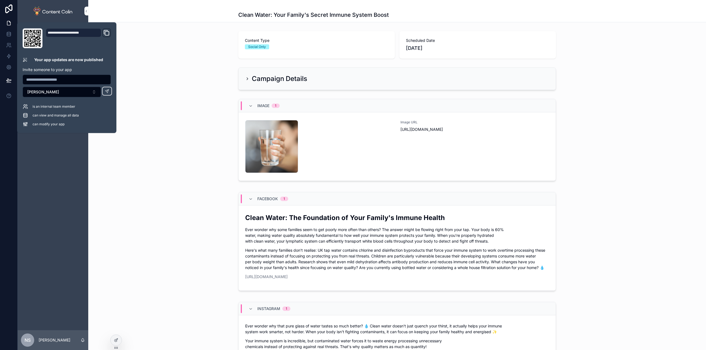
click at [131, 12] on div "Clean Water: Your Family's Secret Immune System Boost" at bounding box center [396, 11] width 617 height 22
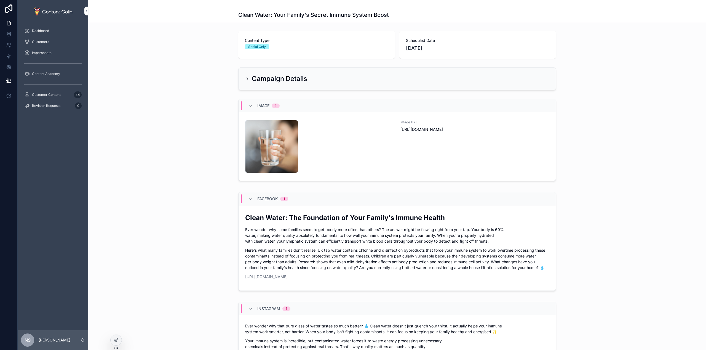
click at [38, 39] on div "Customers" at bounding box center [52, 41] width 57 height 9
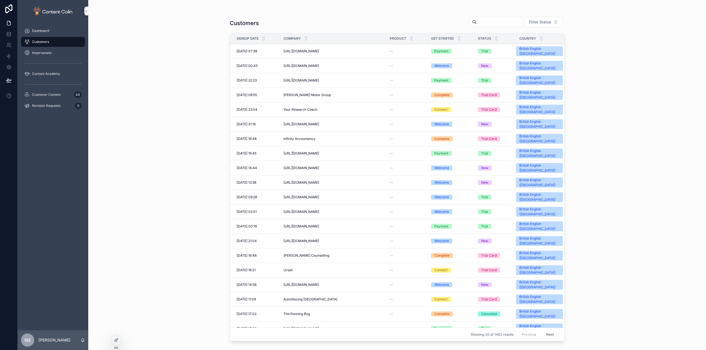
click at [328, 49] on div "https://shop-africana.co.uk https://shop-africana.co.uk" at bounding box center [333, 51] width 100 height 4
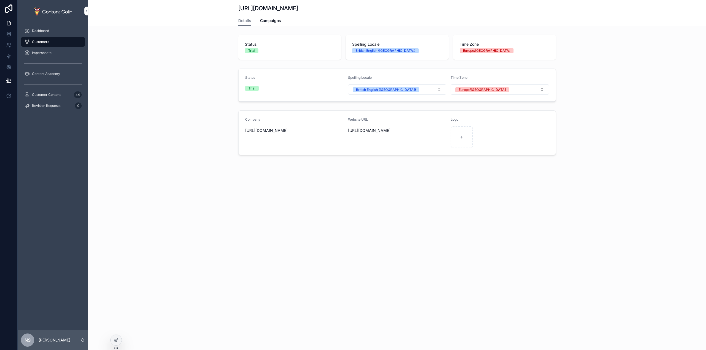
click at [273, 18] on span "Campaigns" at bounding box center [270, 21] width 21 height 6
drag, startPoint x: 248, startPoint y: 58, endPoint x: 251, endPoint y: 62, distance: 4.9
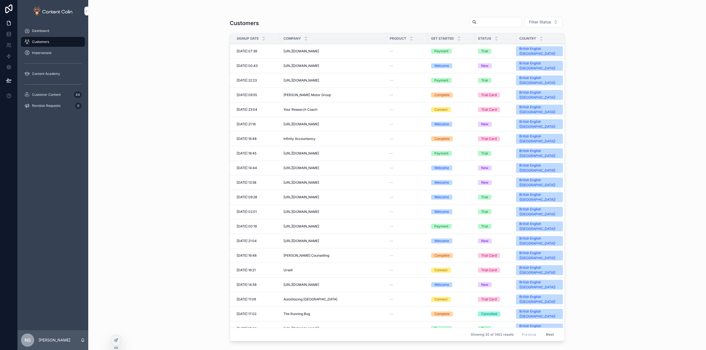
click at [494, 24] on input "scrollable content" at bounding box center [498, 22] width 45 height 8
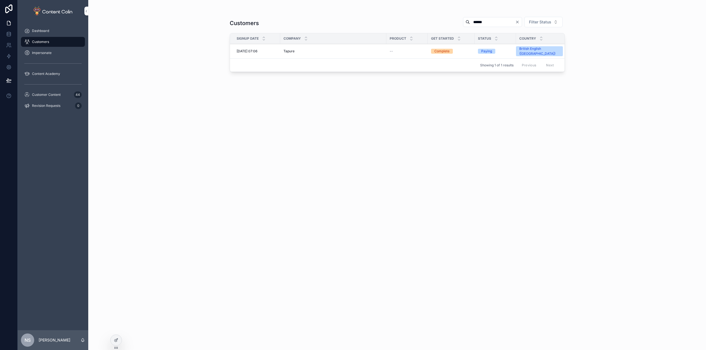
type input "******"
click at [299, 51] on td "Tapure Tapure" at bounding box center [333, 51] width 106 height 15
click at [289, 49] on span "Tapure" at bounding box center [288, 51] width 11 height 4
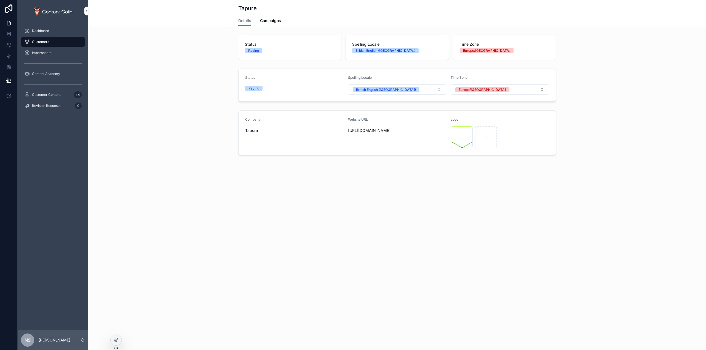
click at [269, 23] on span "Campaigns" at bounding box center [270, 21] width 21 height 6
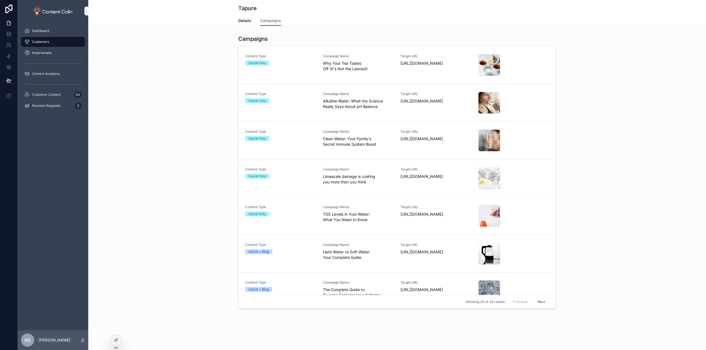
scroll to position [138, 0]
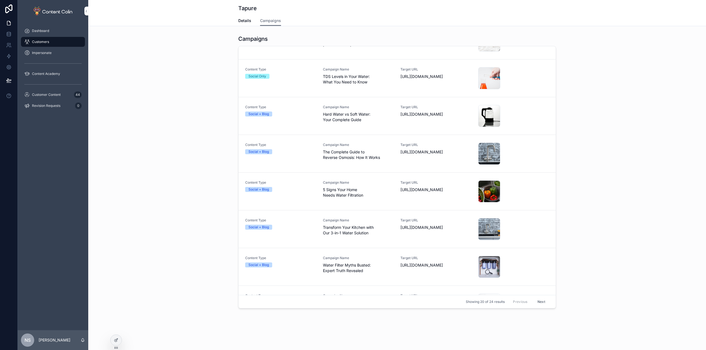
click at [536, 303] on button "Next" at bounding box center [540, 302] width 15 height 9
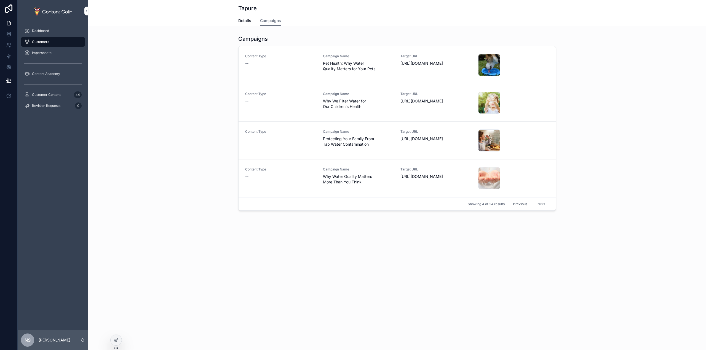
click at [523, 204] on button "Previous" at bounding box center [520, 204] width 22 height 9
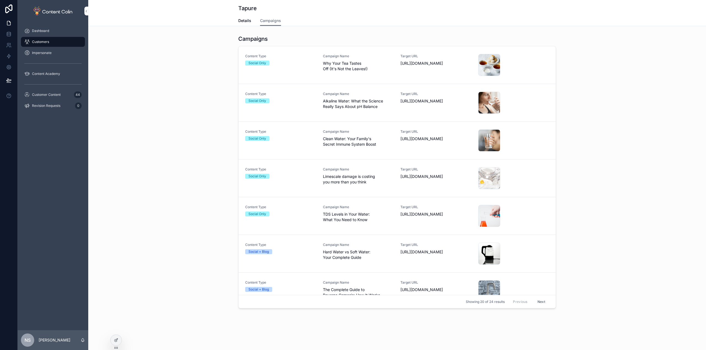
click at [379, 64] on span "Why Your Tea Tastes Off (It's Not the Leaves!)" at bounding box center [358, 66] width 71 height 11
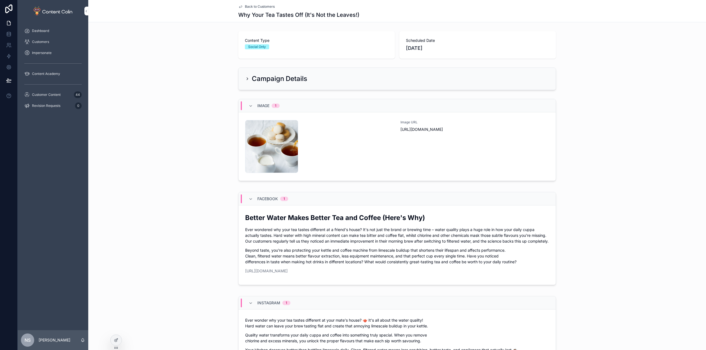
click at [357, 76] on div "Campaign Details" at bounding box center [397, 78] width 304 height 9
click at [245, 79] on icon "scrollable content" at bounding box center [247, 79] width 4 height 4
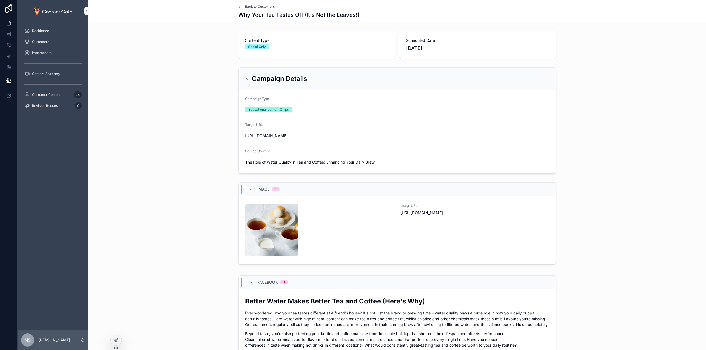
click at [245, 79] on icon "scrollable content" at bounding box center [247, 79] width 4 height 4
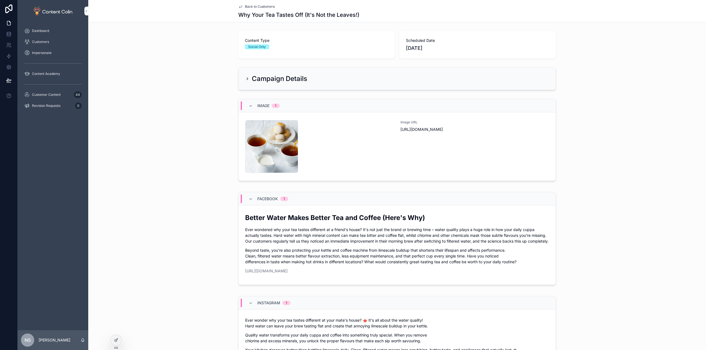
click at [388, 251] on div "Better Water Makes Better Tea and Coffee (Here's Why) Ever wondered why your te…" at bounding box center [397, 243] width 304 height 61
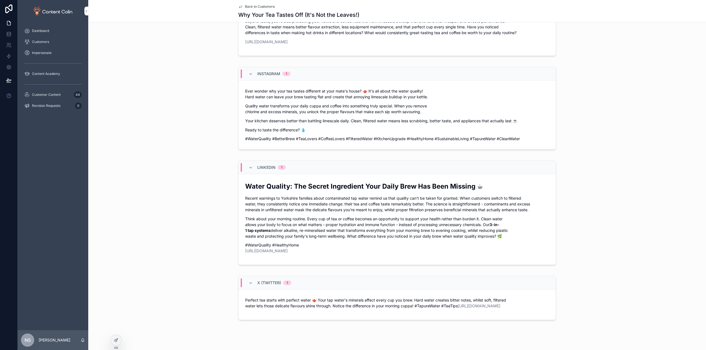
scroll to position [254, 0]
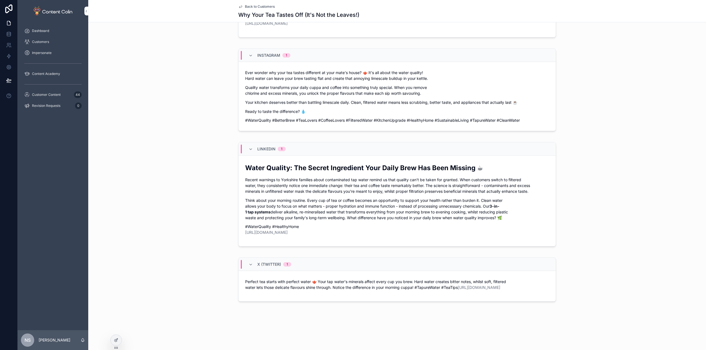
click at [299, 279] on p "Perfect tea starts with perfect water 🫖 Your tap water's minerals affect every …" at bounding box center [397, 285] width 304 height 12
click at [334, 192] on p "Recent warnings to Yorkshire families about contaminated tap water remind us th…" at bounding box center [397, 185] width 304 height 17
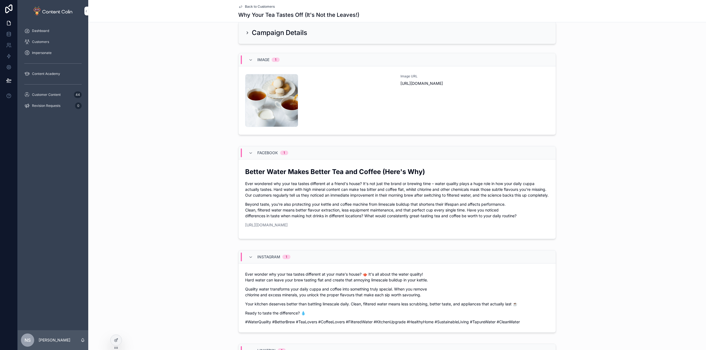
scroll to position [0, 0]
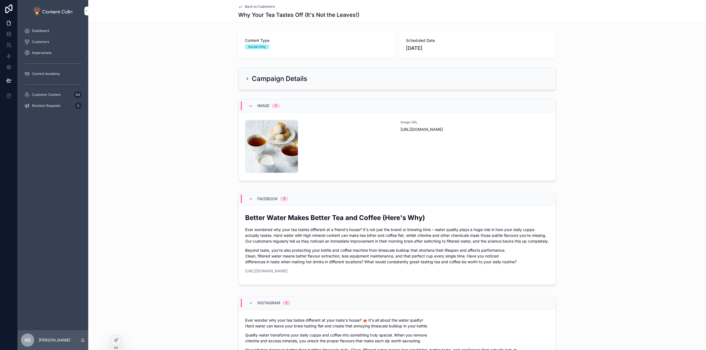
click at [260, 5] on span "Back to Customers" at bounding box center [260, 6] width 30 height 4
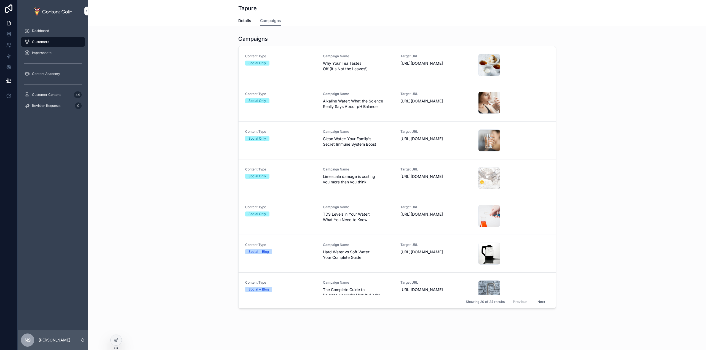
click at [248, 22] on span "Details" at bounding box center [244, 21] width 13 height 6
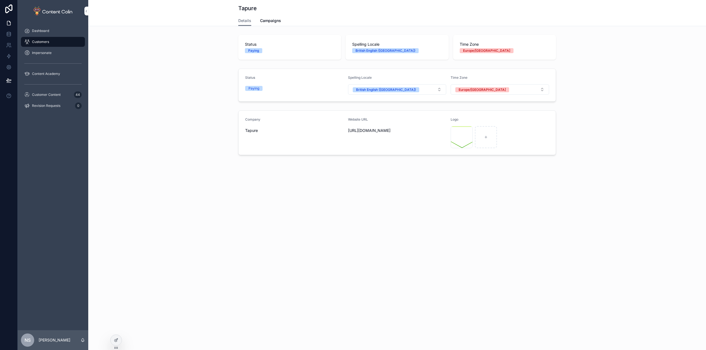
click at [50, 38] on div "Customers" at bounding box center [52, 41] width 57 height 9
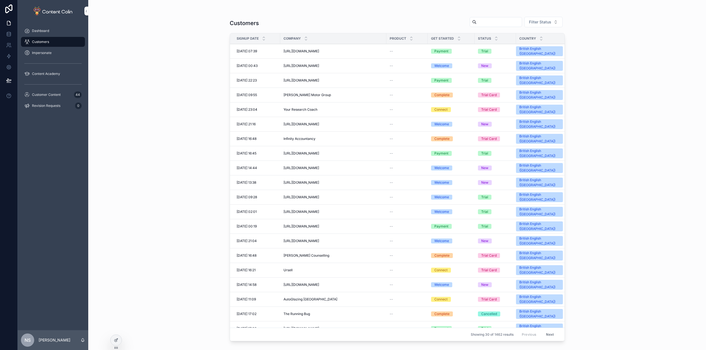
click at [487, 26] on input "scrollable content" at bounding box center [498, 22] width 45 height 8
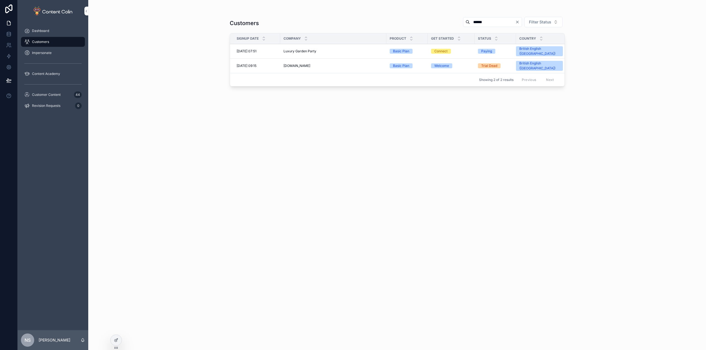
type input "******"
click at [114, 341] on icon at bounding box center [115, 341] width 2 height 2
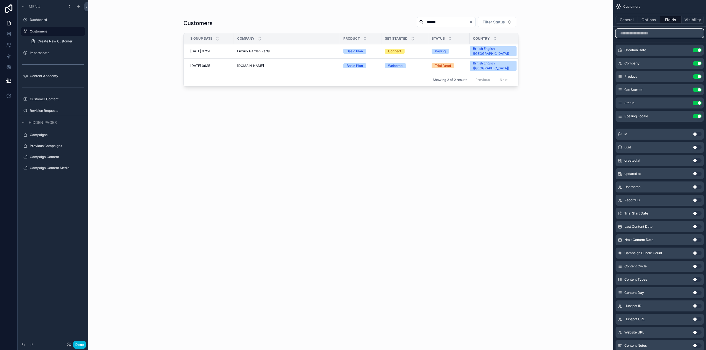
click at [664, 33] on input "scrollable content" at bounding box center [659, 33] width 88 height 9
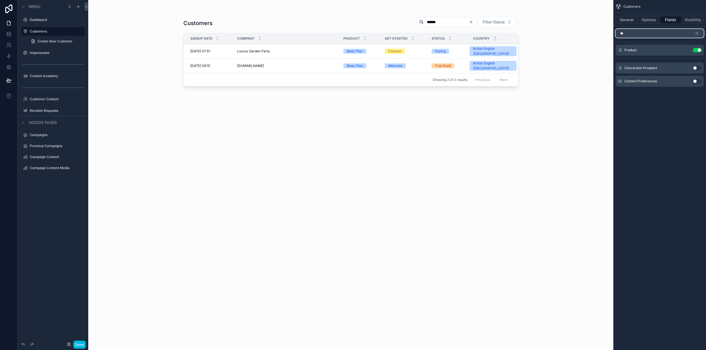
type input "*"
type input "****"
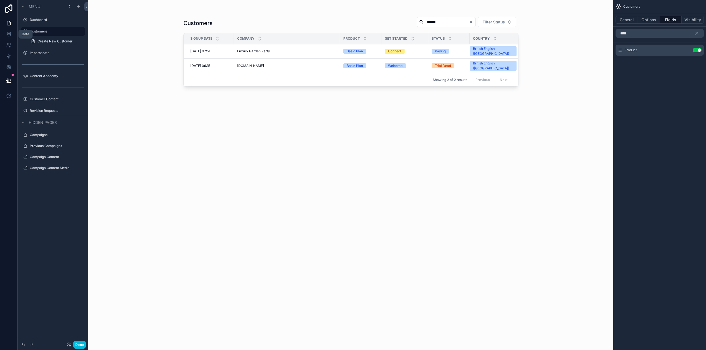
click at [10, 31] on icon at bounding box center [9, 34] width 6 height 6
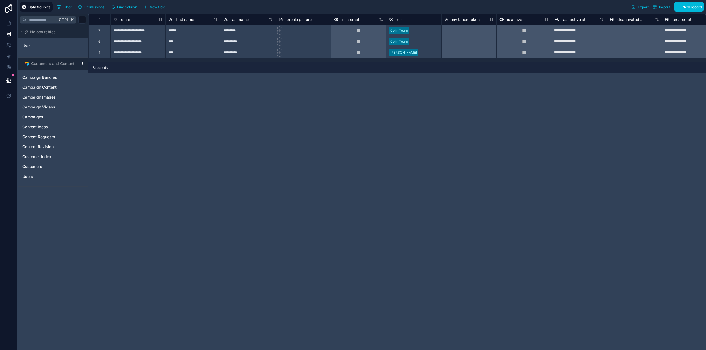
click at [45, 165] on link "Customers" at bounding box center [47, 167] width 50 height 6
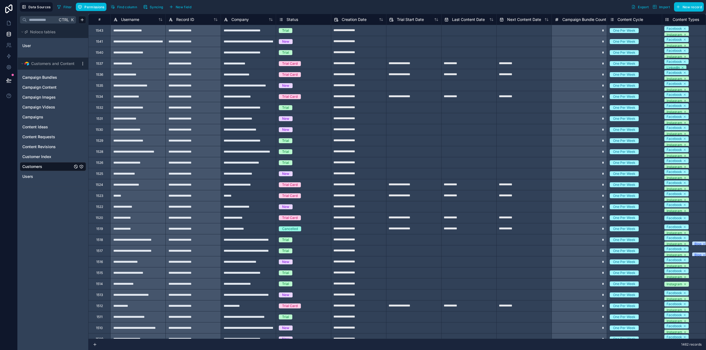
click at [82, 166] on icon "Customers" at bounding box center [81, 167] width 4 height 4
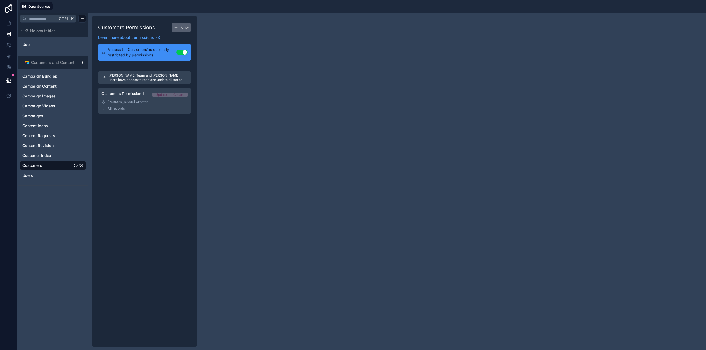
click at [131, 98] on div "Customers Permission 1 Update Create" at bounding box center [144, 95] width 86 height 8
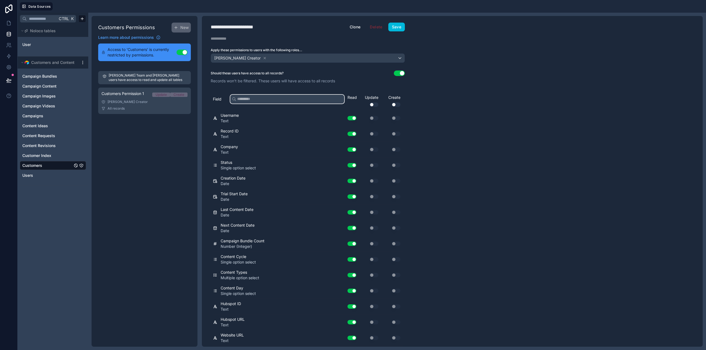
click at [266, 97] on input "text" at bounding box center [287, 99] width 114 height 9
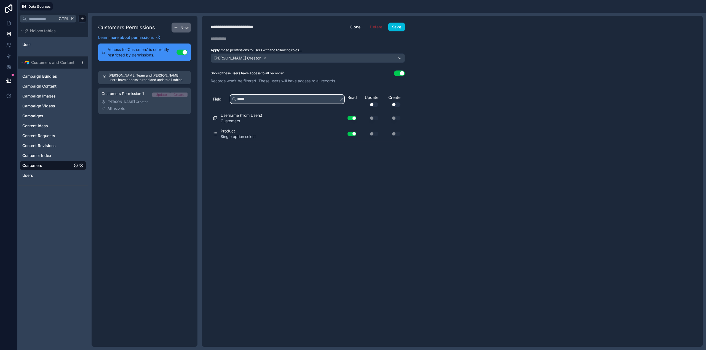
type input "*****"
click at [9, 32] on icon at bounding box center [9, 32] width 4 height 1
click at [84, 64] on html "**********" at bounding box center [353, 175] width 706 height 350
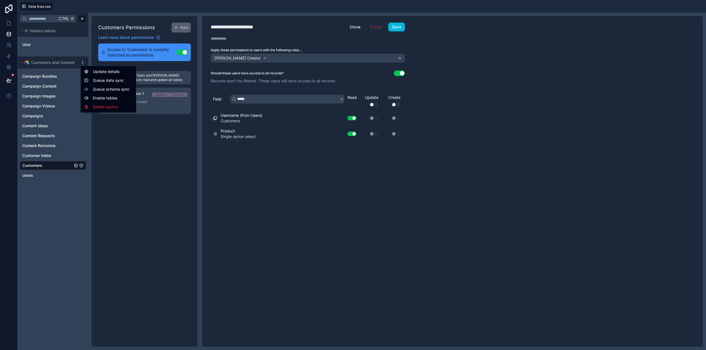
click at [125, 90] on span "Queue schema sync" at bounding box center [113, 90] width 40 height 6
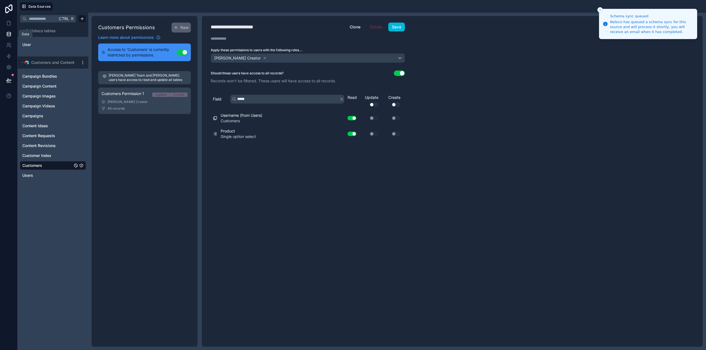
click at [10, 36] on icon at bounding box center [9, 35] width 4 height 2
click at [40, 165] on span "Customers" at bounding box center [32, 166] width 20 height 6
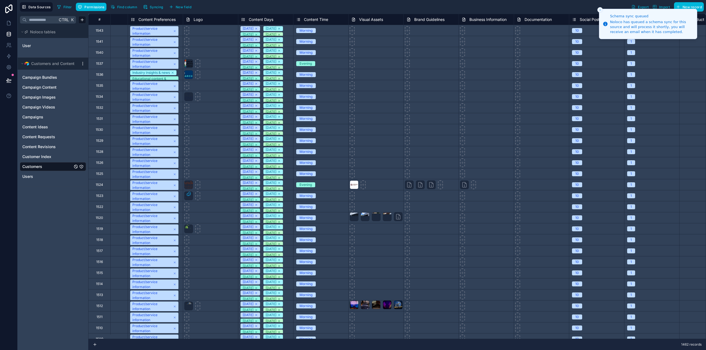
scroll to position [0, 2979]
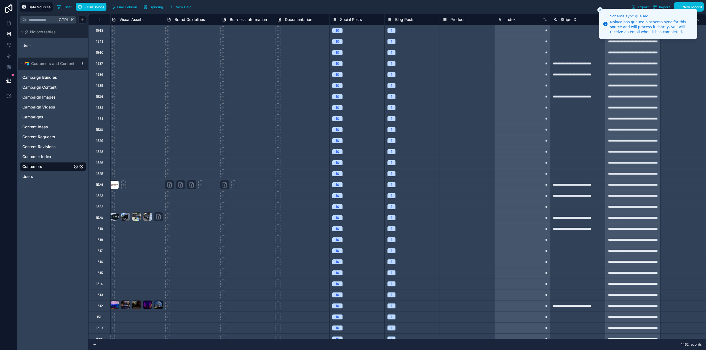
click at [600, 9] on icon "Close toast" at bounding box center [599, 9] width 3 height 3
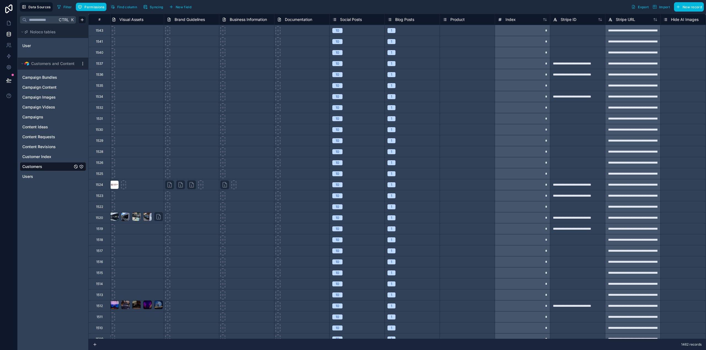
click at [82, 63] on html "**********" at bounding box center [353, 175] width 706 height 350
click at [121, 82] on span "Queue data sync" at bounding box center [113, 82] width 40 height 6
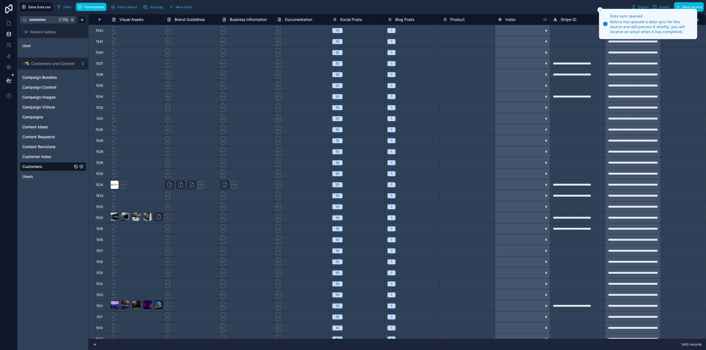
click at [600, 10] on icon "Close toast" at bounding box center [599, 9] width 3 height 3
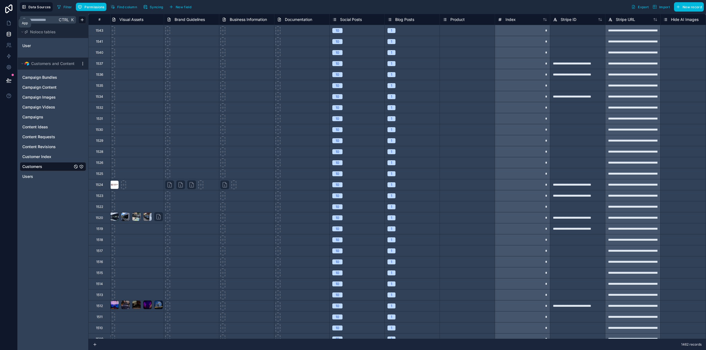
drag, startPoint x: 9, startPoint y: 23, endPoint x: 11, endPoint y: 73, distance: 50.0
click at [9, 23] on icon at bounding box center [9, 23] width 6 height 6
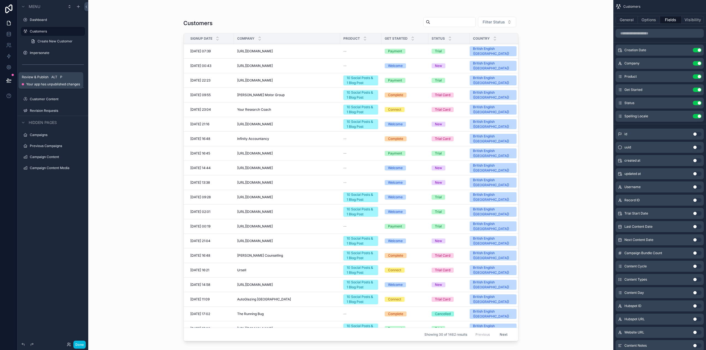
click at [9, 79] on icon at bounding box center [8, 80] width 5 height 3
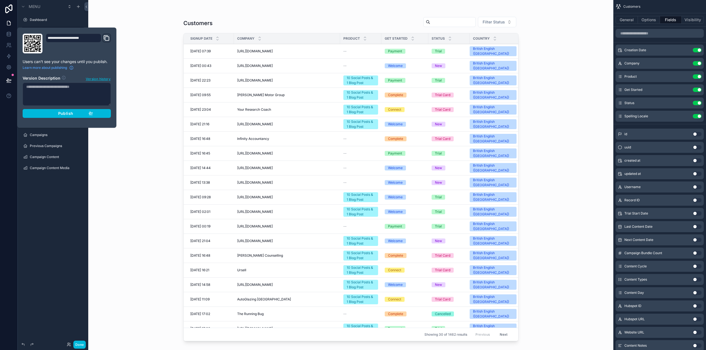
click at [74, 114] on div "Publish" at bounding box center [67, 113] width 52 height 5
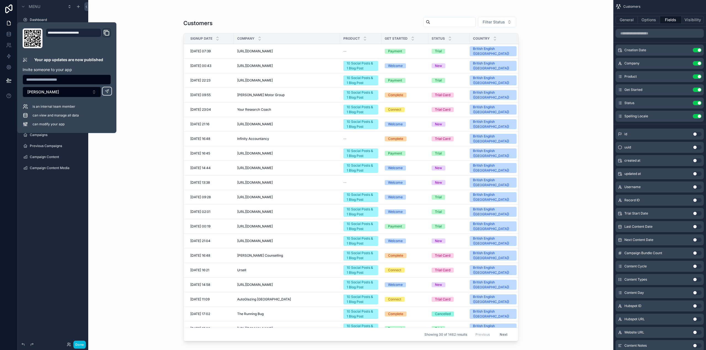
click at [151, 23] on div "Customers Filter Status Signup Date Company Product Get Started Status Country …" at bounding box center [350, 175] width 525 height 350
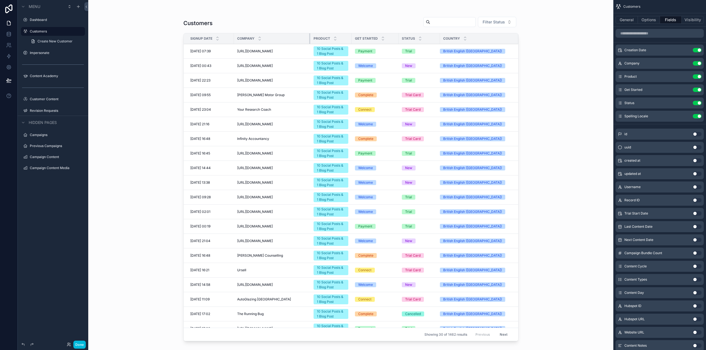
drag, startPoint x: 339, startPoint y: 39, endPoint x: 309, endPoint y: 40, distance: 30.1
click at [309, 40] on th "Company" at bounding box center [272, 38] width 76 height 11
click at [0, 0] on icon "scrollable content" at bounding box center [0, 0] width 0 height 0
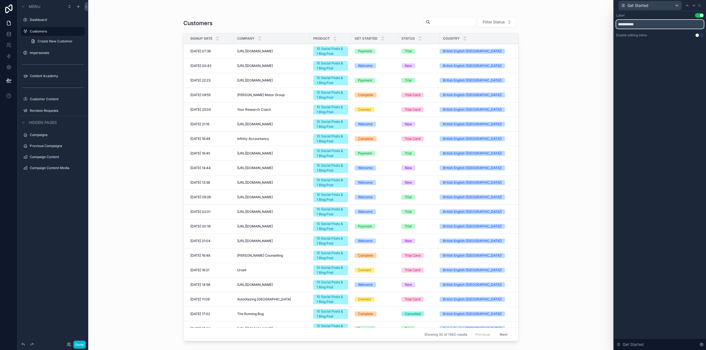
click at [655, 26] on input "**********" at bounding box center [660, 24] width 88 height 9
type input "*"
type input "**********"
click at [567, 66] on div "Customers Filter Status Signup Date Company Product Onboarding Status Country 0…" at bounding box center [350, 175] width 525 height 350
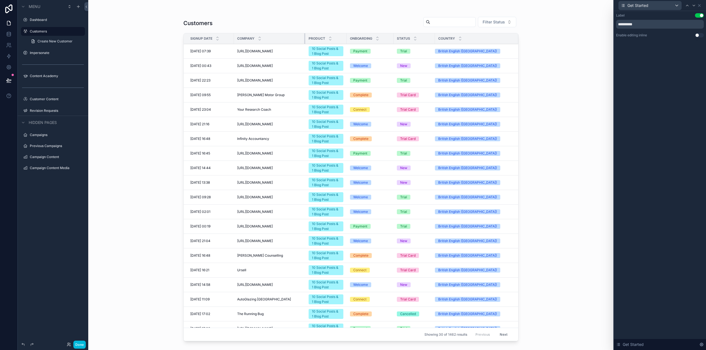
drag, startPoint x: 313, startPoint y: 39, endPoint x: 304, endPoint y: 38, distance: 9.1
click at [304, 38] on div "scrollable content" at bounding box center [305, 38] width 2 height 10
click at [264, 52] on span "[URL][DOMAIN_NAME]" at bounding box center [255, 51] width 36 height 4
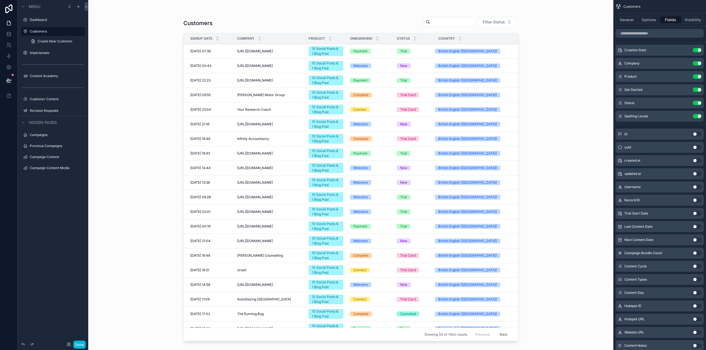
click at [262, 94] on span "[PERSON_NAME] Motor Group" at bounding box center [260, 95] width 47 height 4
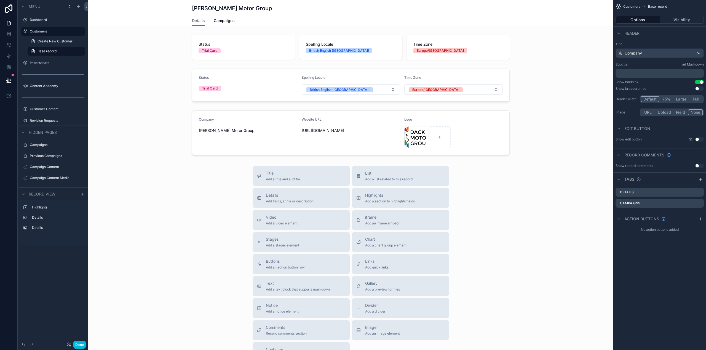
click at [224, 22] on span "Campaigns" at bounding box center [224, 21] width 21 height 6
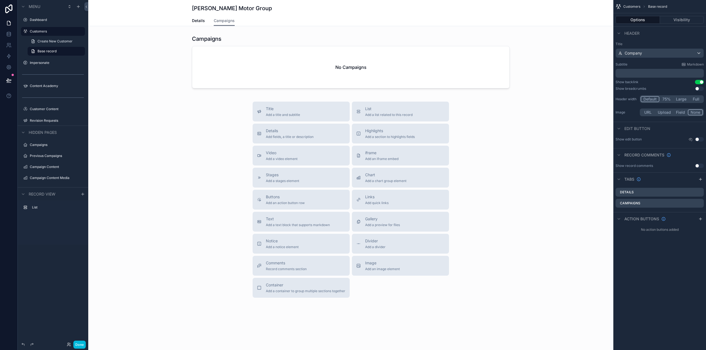
click at [43, 32] on label "Customers" at bounding box center [56, 31] width 52 height 4
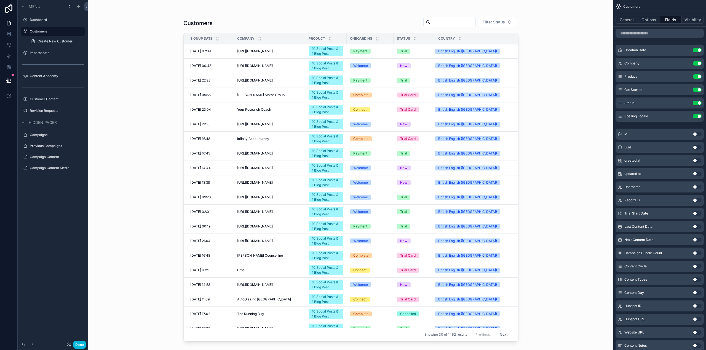
click at [448, 23] on input "scrollable content" at bounding box center [452, 22] width 45 height 8
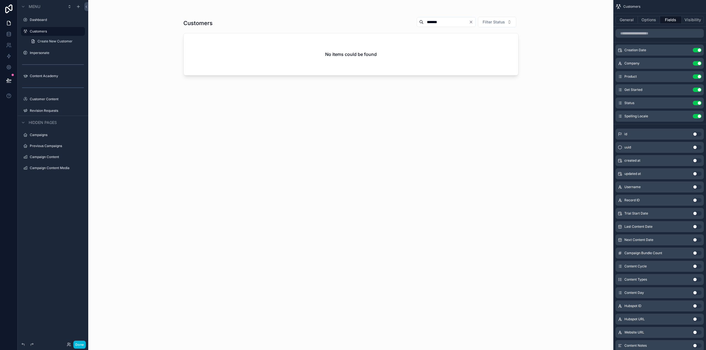
click at [272, 49] on div "No items could be found" at bounding box center [351, 54] width 334 height 42
click at [439, 21] on input "*******" at bounding box center [445, 22] width 45 height 8
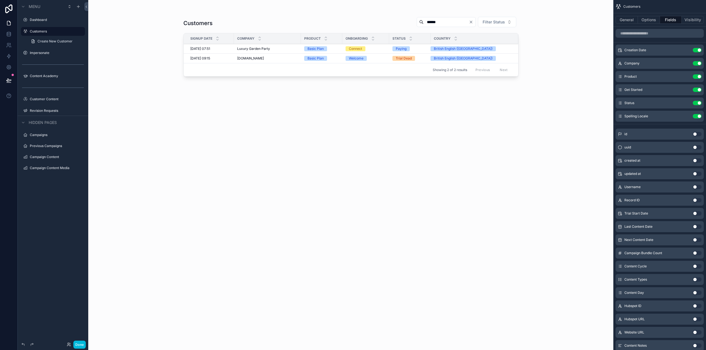
type input "******"
click at [270, 49] on div "Luxury Garden Party Luxury Garden Party" at bounding box center [267, 49] width 60 height 4
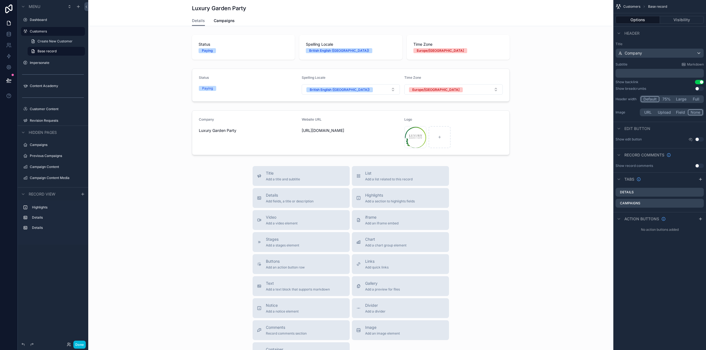
click at [228, 18] on link "Campaigns" at bounding box center [224, 21] width 21 height 11
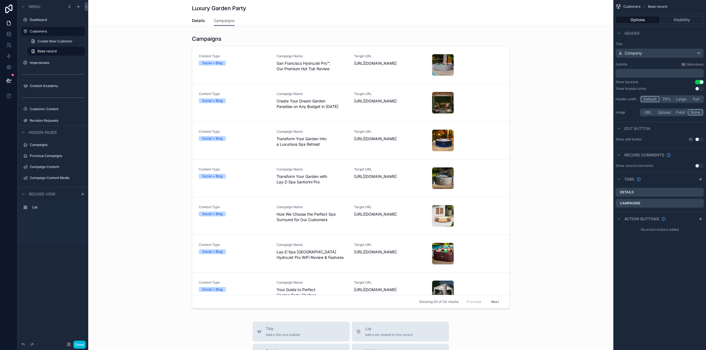
click at [272, 68] on div "scrollable content" at bounding box center [350, 173] width 525 height 280
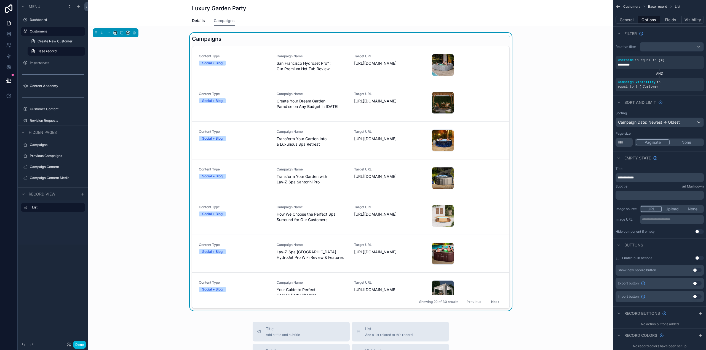
click at [303, 65] on span "San Francisco HydroJet Pro™: Our Premium Hot Tub Review" at bounding box center [311, 66] width 71 height 11
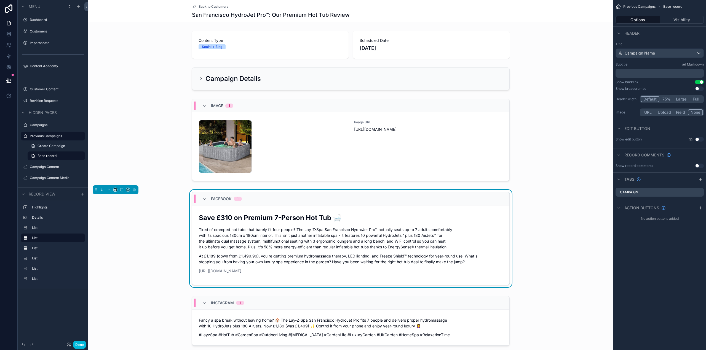
click at [503, 150] on div "scrollable content" at bounding box center [350, 141] width 525 height 89
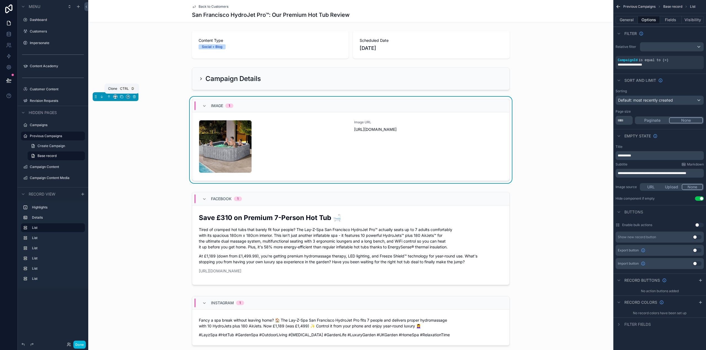
click at [121, 96] on icon "scrollable content" at bounding box center [122, 97] width 4 height 4
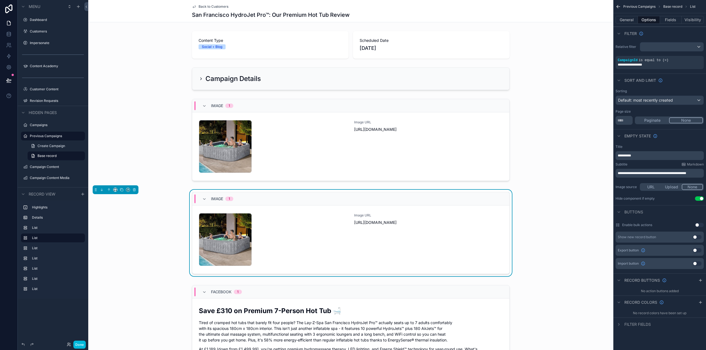
click at [624, 18] on button "General" at bounding box center [626, 20] width 22 height 8
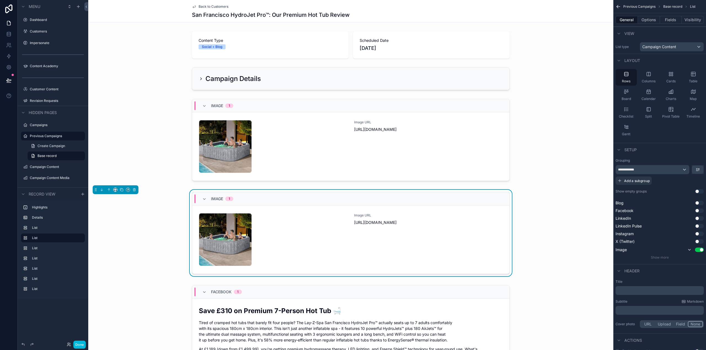
click at [649, 19] on button "Options" at bounding box center [649, 20] width 22 height 8
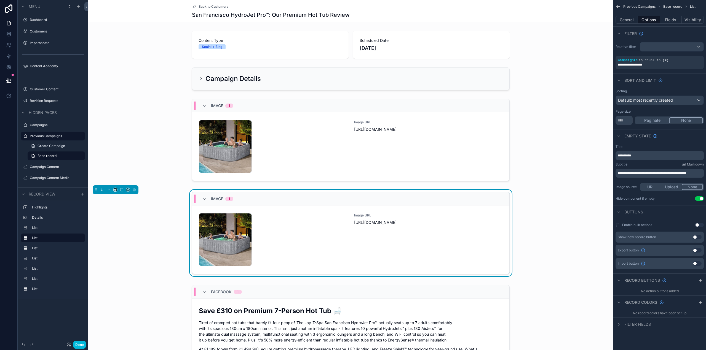
click at [622, 20] on button "General" at bounding box center [626, 20] width 22 height 8
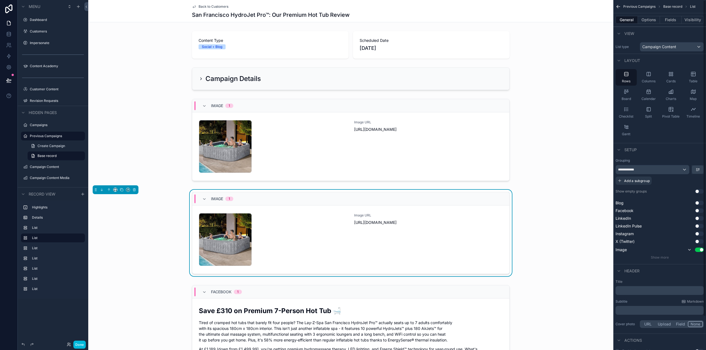
click at [660, 259] on span "Show more" at bounding box center [660, 258] width 18 height 4
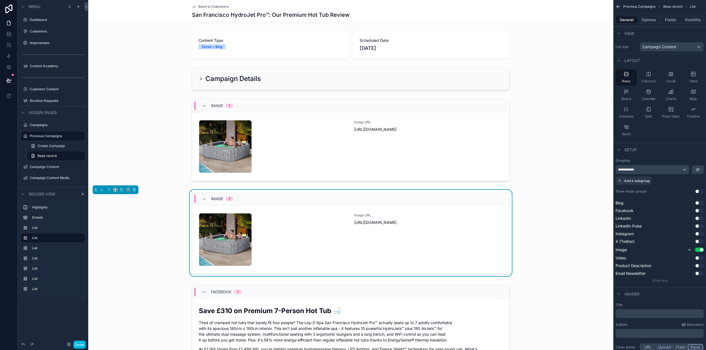
click at [700, 258] on button "Use setting" at bounding box center [699, 258] width 9 height 4
click at [699, 251] on button "Use setting" at bounding box center [699, 250] width 9 height 4
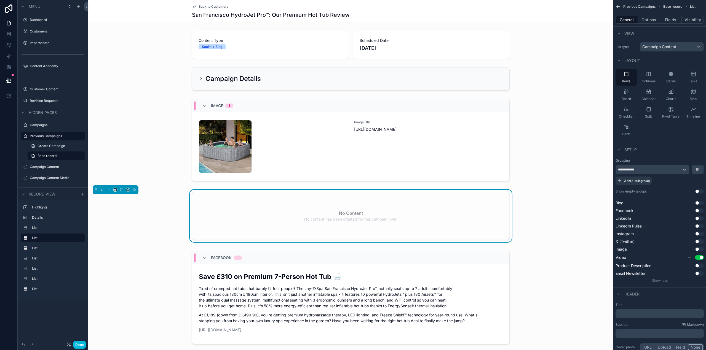
click at [643, 18] on button "Options" at bounding box center [649, 20] width 22 height 8
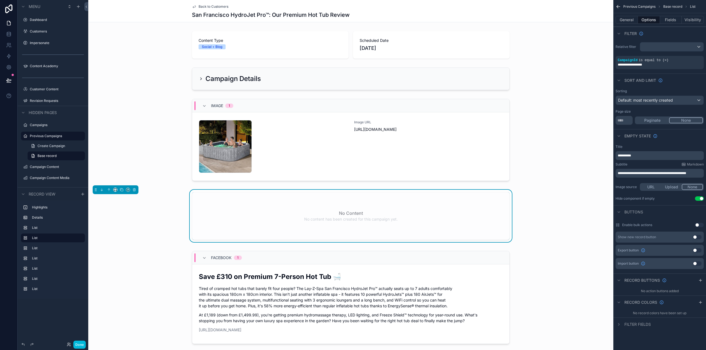
click at [629, 19] on button "General" at bounding box center [626, 20] width 22 height 8
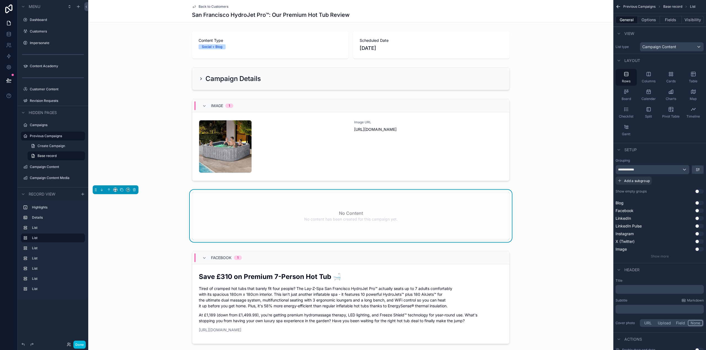
click at [647, 18] on button "Options" at bounding box center [649, 20] width 22 height 8
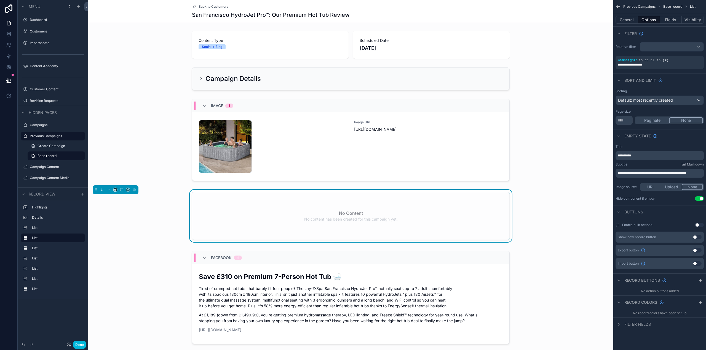
click at [669, 17] on button "Fields" at bounding box center [671, 20] width 22 height 8
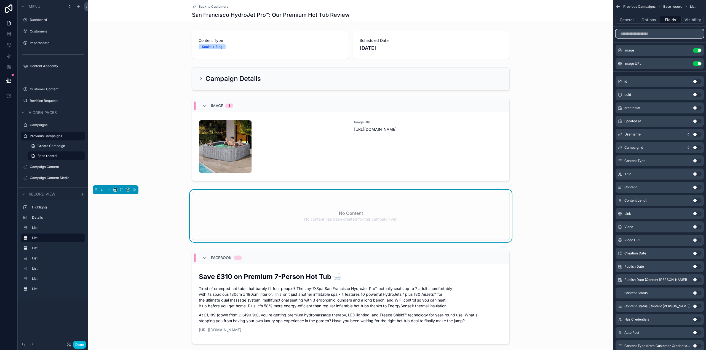
click at [648, 34] on input "scrollable content" at bounding box center [659, 33] width 88 height 9
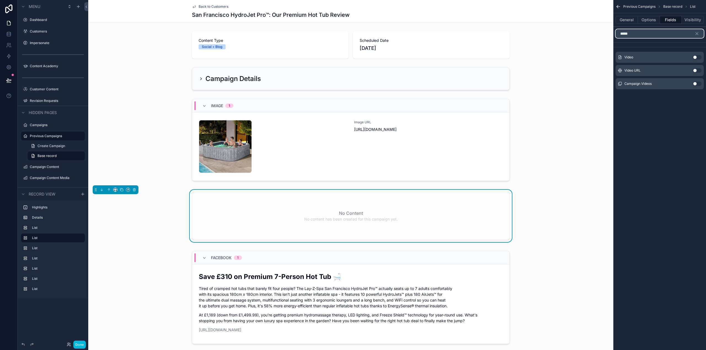
type input "*****"
click at [696, 55] on button "Use setting" at bounding box center [696, 57] width 9 height 4
click at [696, 68] on button "Use setting" at bounding box center [696, 68] width 9 height 4
click at [697, 33] on icon "scrollable content" at bounding box center [696, 33] width 5 height 5
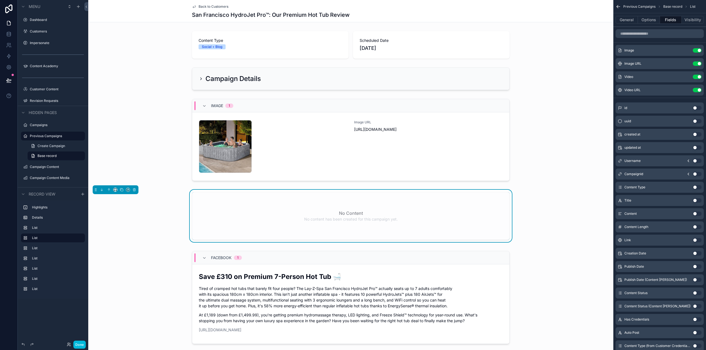
click at [697, 51] on button "Use setting" at bounding box center [696, 50] width 9 height 4
click at [697, 50] on button "Use setting" at bounding box center [696, 50] width 9 height 4
click at [204, 6] on span "Back to Customers" at bounding box center [213, 6] width 30 height 4
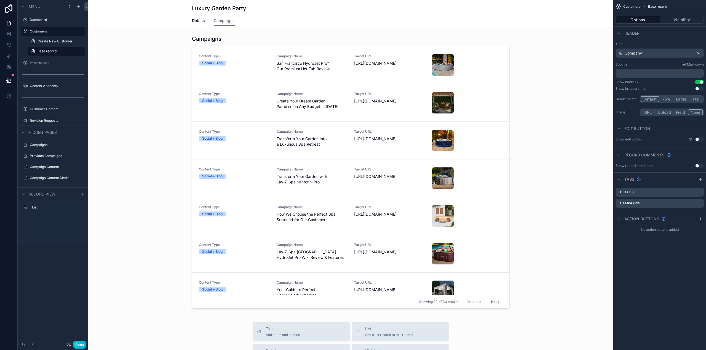
click at [192, 22] on span "Details" at bounding box center [198, 21] width 13 height 6
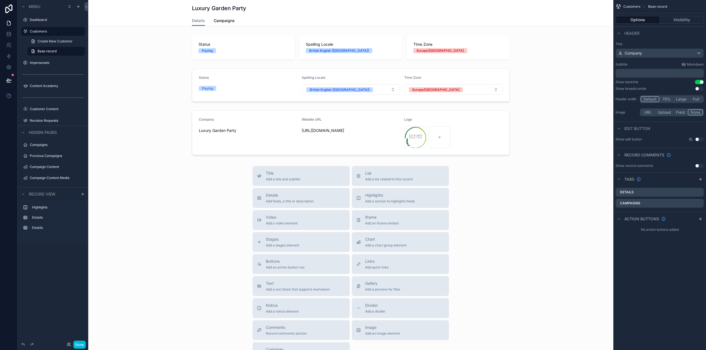
click at [36, 32] on label "Customers" at bounding box center [56, 31] width 52 height 4
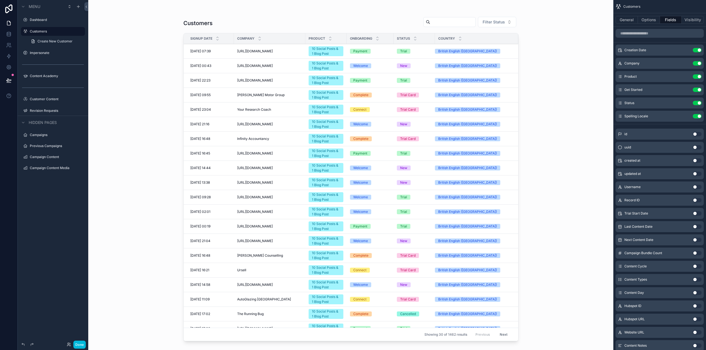
click at [444, 23] on input "scrollable content" at bounding box center [452, 22] width 45 height 8
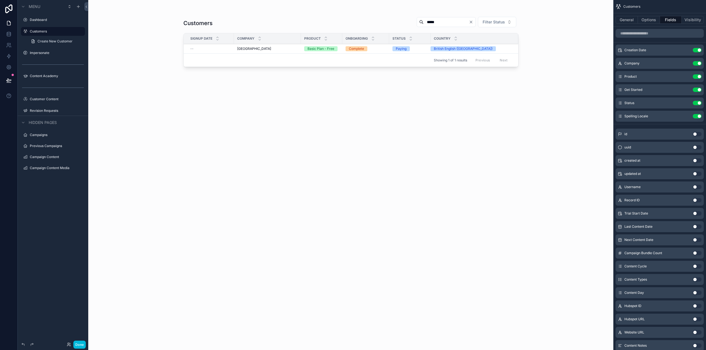
type input "*****"
click at [263, 49] on span "Thornbeck Manor" at bounding box center [254, 49] width 34 height 4
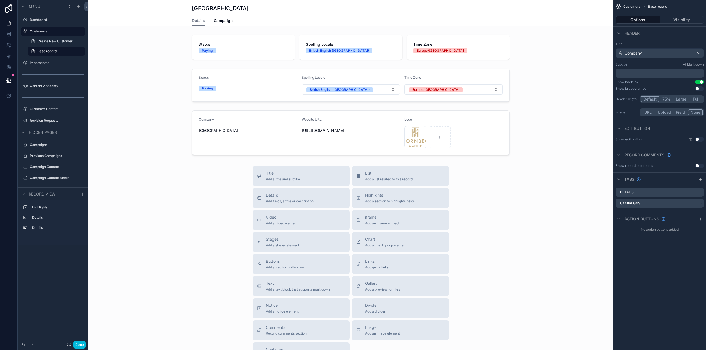
click at [221, 21] on span "Campaigns" at bounding box center [224, 21] width 21 height 6
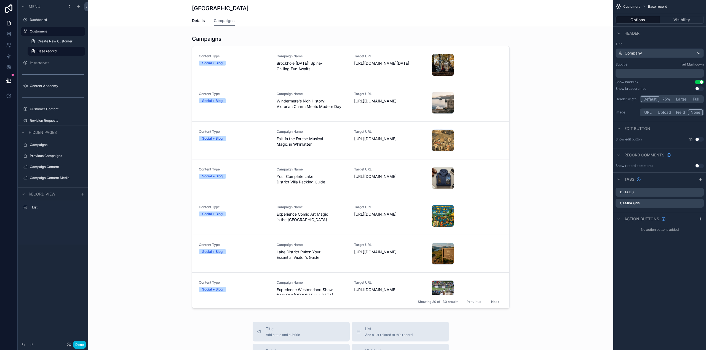
click at [298, 110] on div "scrollable content" at bounding box center [350, 173] width 525 height 280
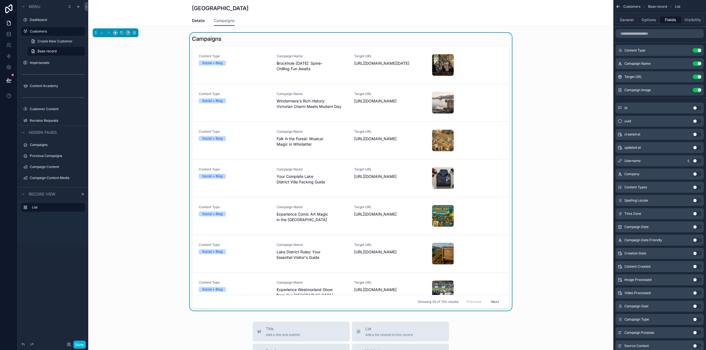
click at [298, 104] on span "Windermere's Rich History: Victorian Charm Meets Modern Day" at bounding box center [311, 103] width 71 height 11
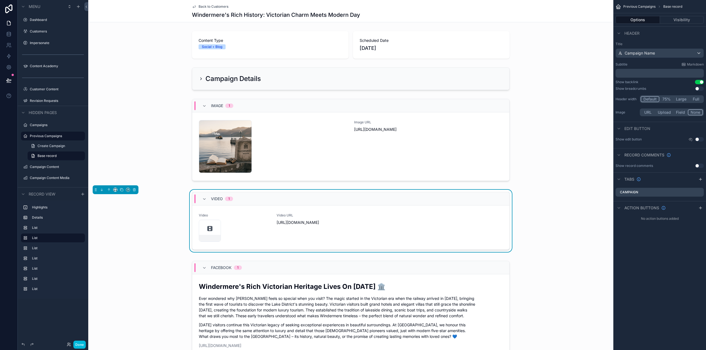
click at [451, 194] on div "Video 1" at bounding box center [350, 198] width 317 height 13
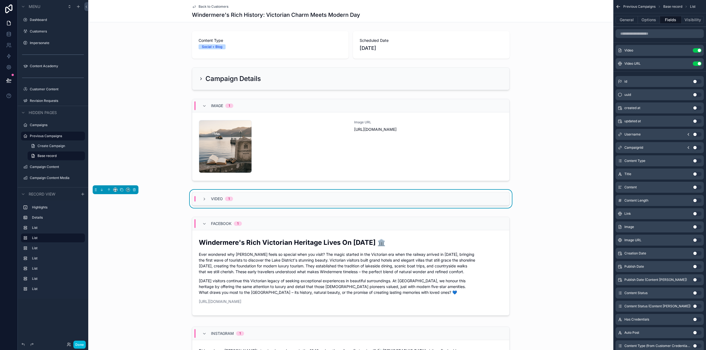
click at [451, 194] on div "Video 1" at bounding box center [350, 198] width 317 height 13
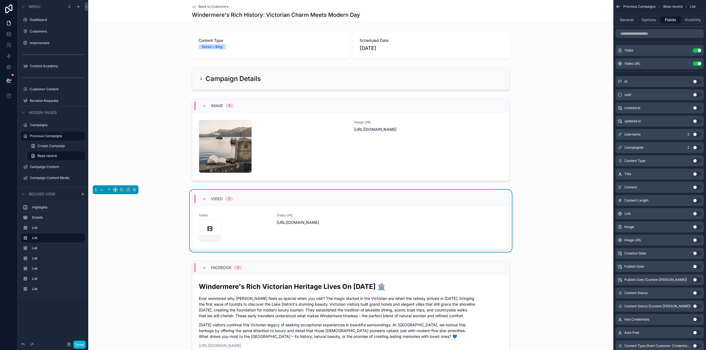
click at [405, 230] on div "Video Video URL https://cdn.contentcolin.com/thornbeckmanor/thornbeckmanor-1758…" at bounding box center [351, 227] width 304 height 29
click at [0, 0] on icon "scrollable content" at bounding box center [0, 0] width 0 height 0
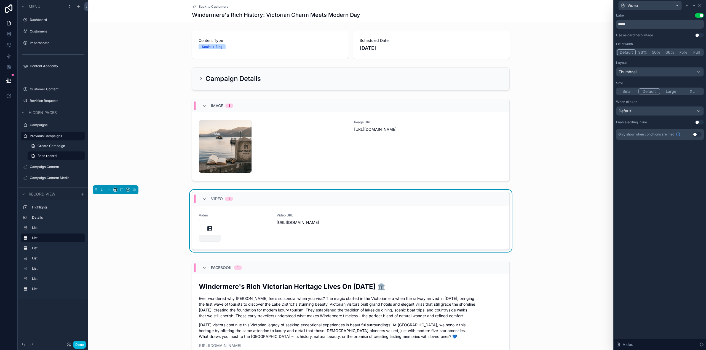
click at [656, 52] on button "50%" at bounding box center [656, 52] width 14 height 6
click at [695, 6] on icon at bounding box center [693, 5] width 4 height 4
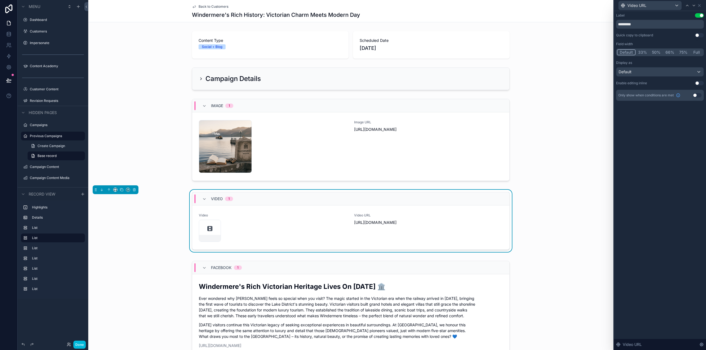
click at [656, 52] on button "50%" at bounding box center [656, 52] width 14 height 6
click at [493, 154] on div "scrollable content" at bounding box center [350, 141] width 525 height 89
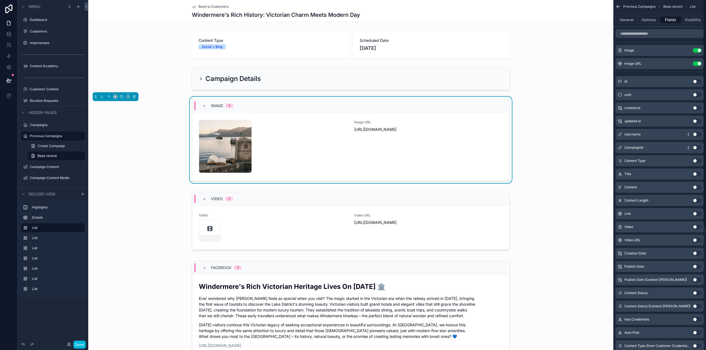
click at [0, 0] on icon "scrollable content" at bounding box center [0, 0] width 0 height 0
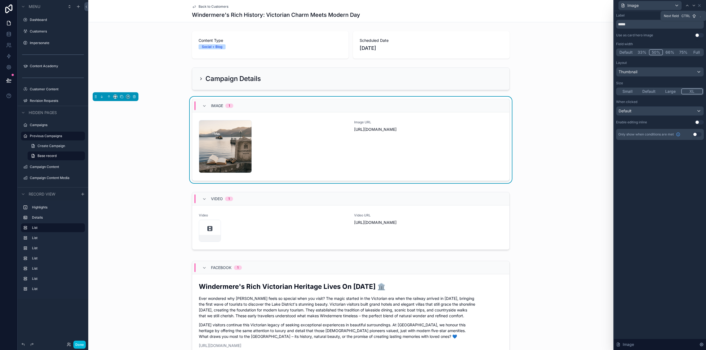
click at [693, 5] on icon at bounding box center [693, 5] width 4 height 4
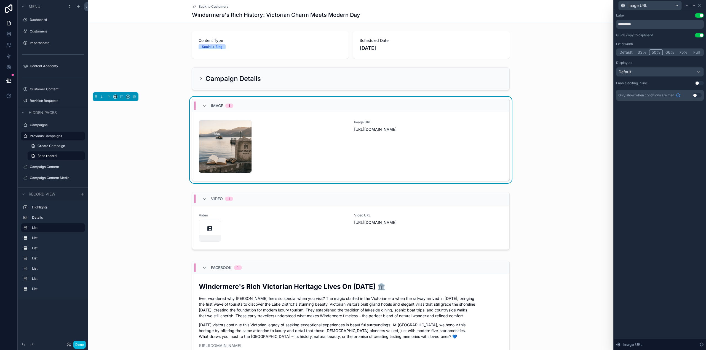
click at [488, 202] on div "Video 1" at bounding box center [350, 198] width 317 height 13
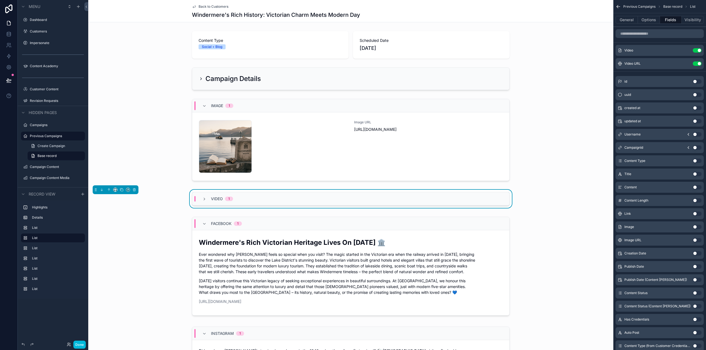
click at [488, 202] on div "Video 1" at bounding box center [350, 198] width 317 height 13
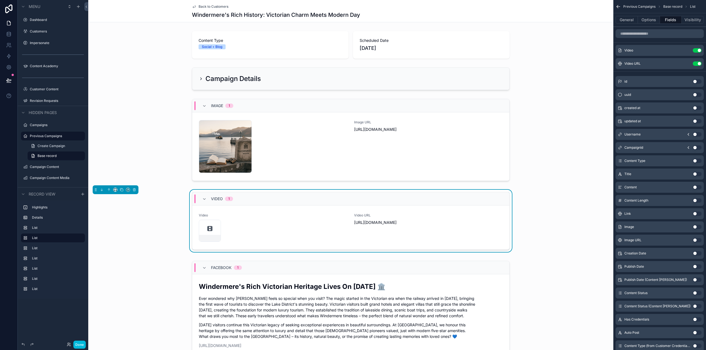
click at [453, 223] on span "https://cdn.contentcolin.com/thornbeckmanor/thornbeckmanor-1758835869.mp4" at bounding box center [428, 223] width 149 height 6
click at [648, 19] on button "Options" at bounding box center [649, 20] width 22 height 8
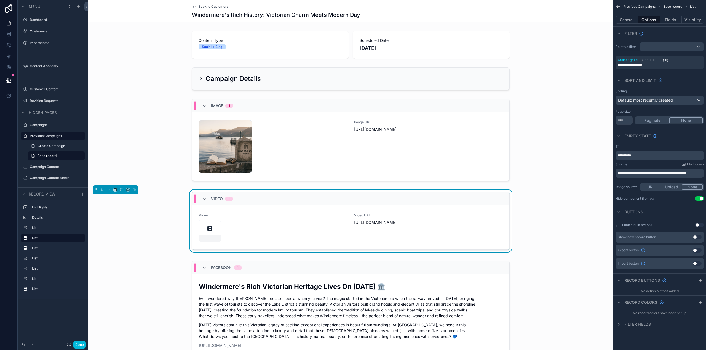
click at [676, 17] on button "Fields" at bounding box center [671, 20] width 22 height 8
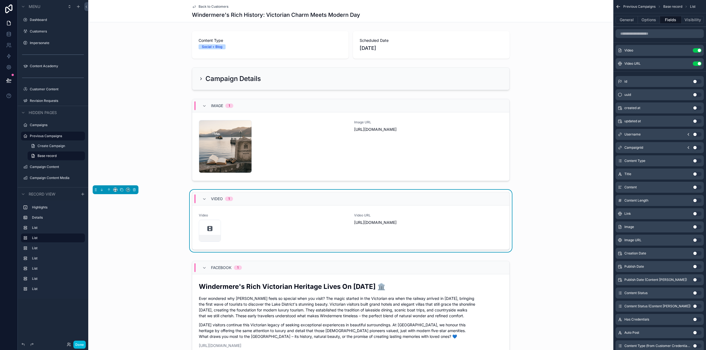
click at [0, 0] on icon "scrollable content" at bounding box center [0, 0] width 0 height 0
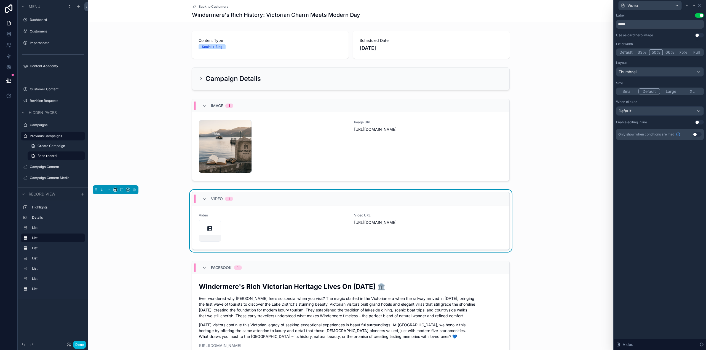
drag, startPoint x: 645, startPoint y: 64, endPoint x: 643, endPoint y: 67, distance: 3.6
click at [645, 65] on div "Layout" at bounding box center [660, 63] width 88 height 4
click at [639, 71] on div "Thumbnail" at bounding box center [659, 72] width 87 height 9
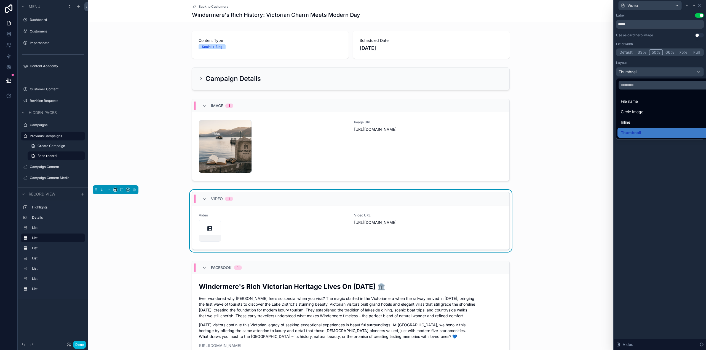
click at [634, 121] on div "Inline" at bounding box center [666, 122] width 91 height 7
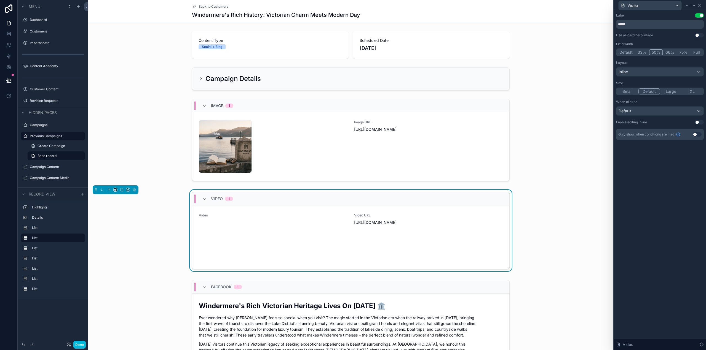
click at [628, 92] on button "Small" at bounding box center [628, 91] width 22 height 6
click at [700, 35] on button "Use setting" at bounding box center [699, 35] width 9 height 4
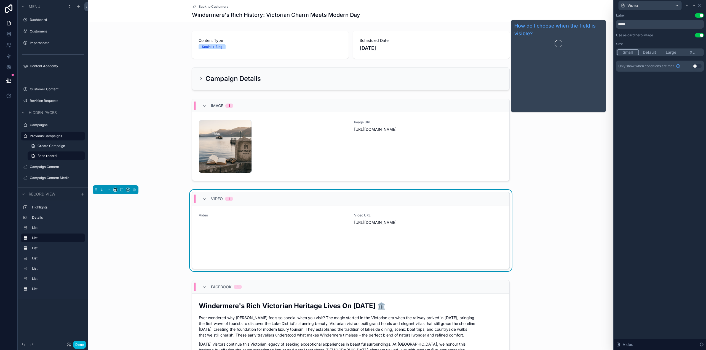
click at [653, 50] on button "Default" at bounding box center [650, 52] width 22 height 6
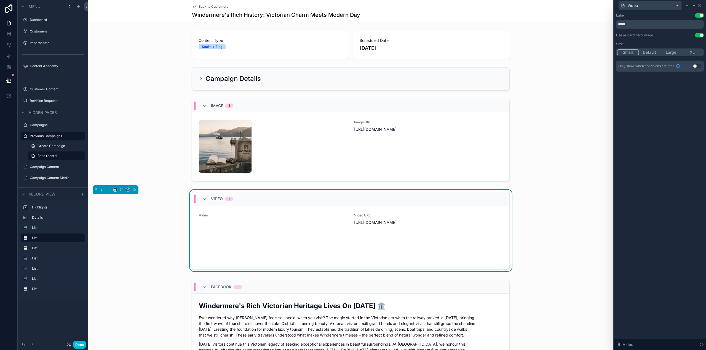
click at [623, 52] on button "Small" at bounding box center [628, 52] width 22 height 6
click at [648, 52] on button "Default" at bounding box center [650, 52] width 22 height 6
click at [628, 52] on button "Small" at bounding box center [628, 52] width 22 height 6
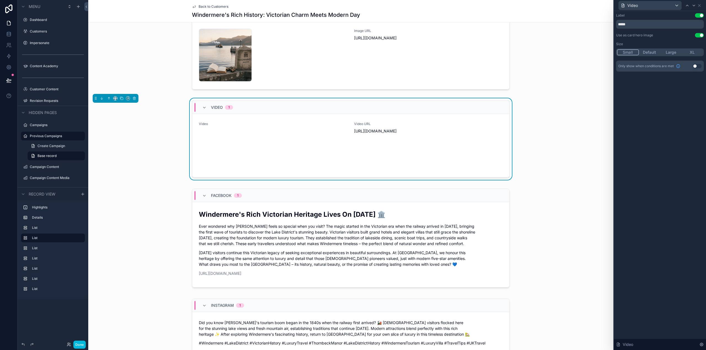
scroll to position [28, 0]
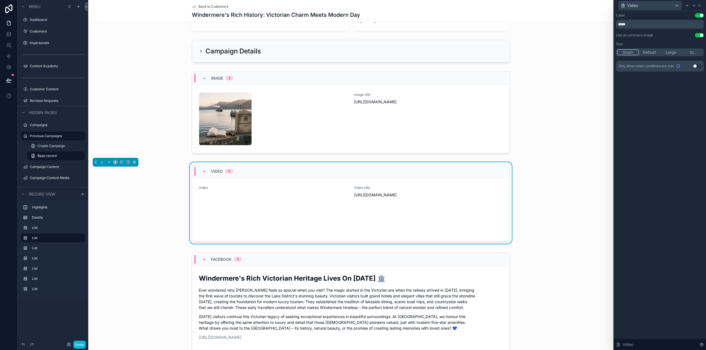
click at [697, 35] on button "Use setting" at bounding box center [699, 35] width 9 height 4
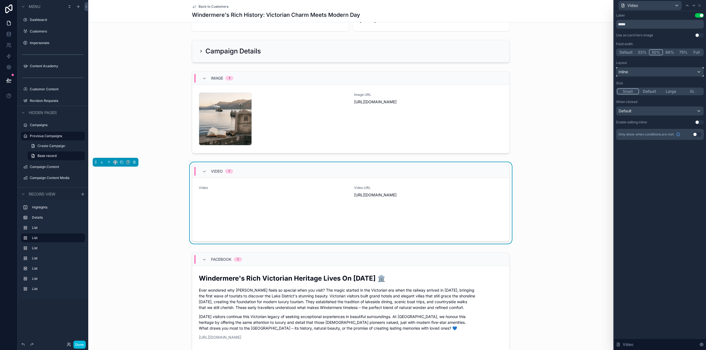
click at [656, 69] on div "Inline" at bounding box center [659, 72] width 87 height 9
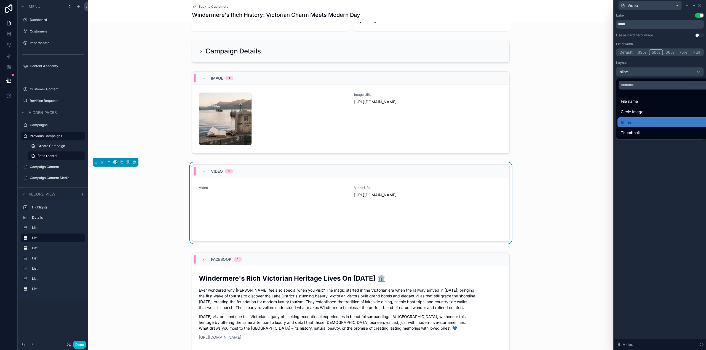
click at [632, 130] on span "Thumbnail" at bounding box center [630, 133] width 19 height 7
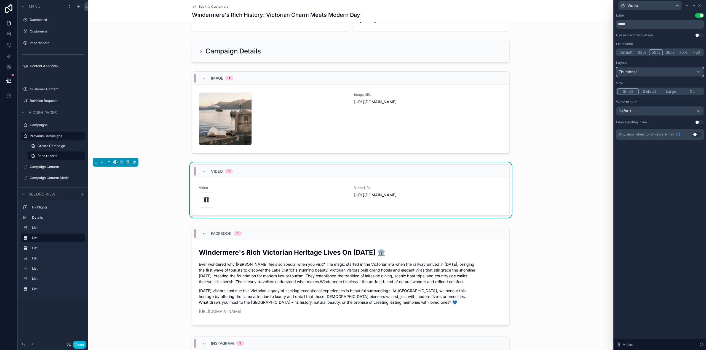
click at [647, 72] on div "Thumbnail" at bounding box center [659, 72] width 87 height 9
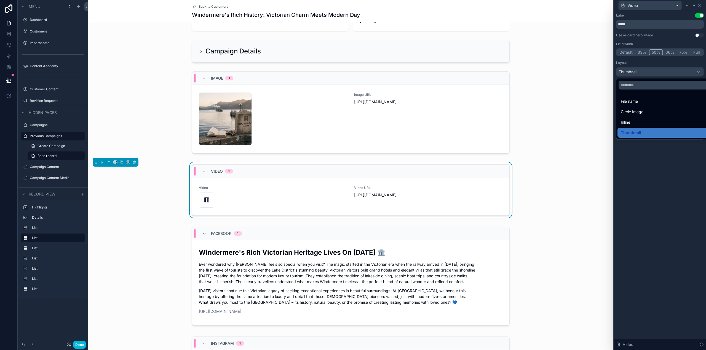
click at [635, 104] on span "File name" at bounding box center [629, 101] width 17 height 7
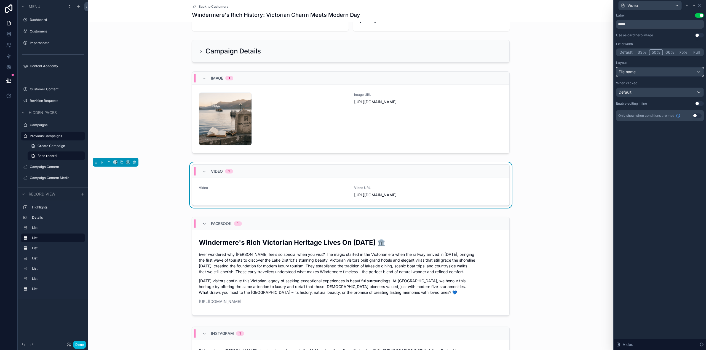
click at [640, 71] on div "File name" at bounding box center [659, 72] width 87 height 9
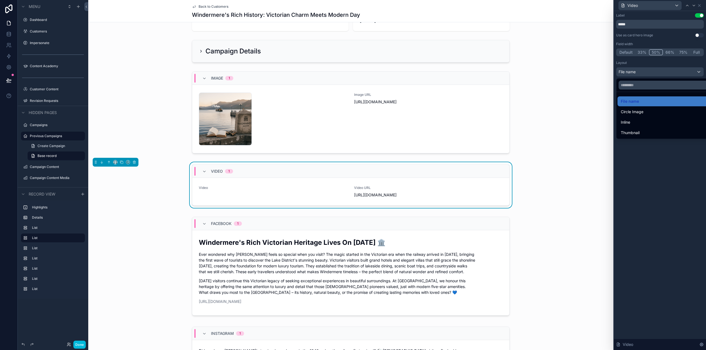
click at [630, 112] on span "Circle Image" at bounding box center [632, 112] width 23 height 7
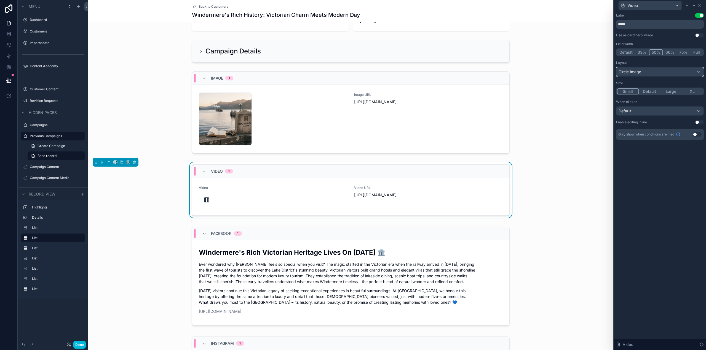
click at [641, 71] on div "Circle Image" at bounding box center [659, 72] width 87 height 9
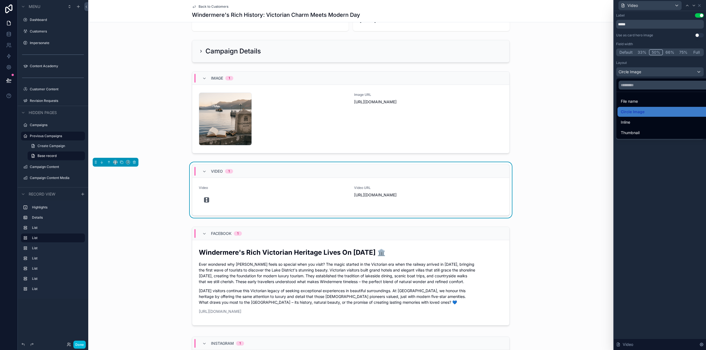
click at [625, 121] on span "Inline" at bounding box center [625, 122] width 9 height 7
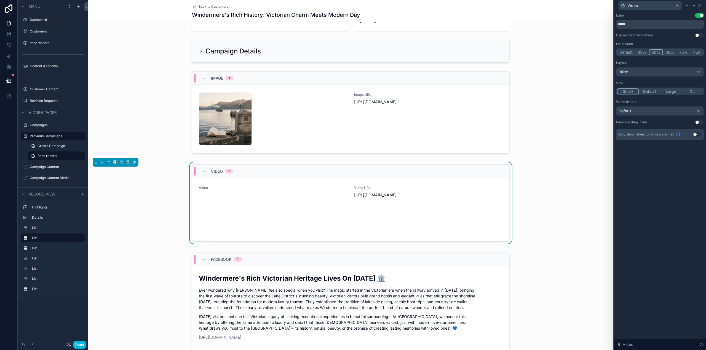
click at [642, 52] on button "33%" at bounding box center [642, 52] width 14 height 6
click at [626, 52] on button "Default" at bounding box center [626, 52] width 18 height 6
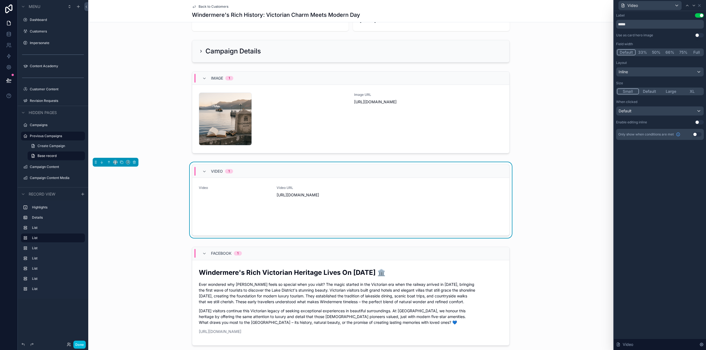
click at [656, 52] on button "50%" at bounding box center [656, 52] width 14 height 6
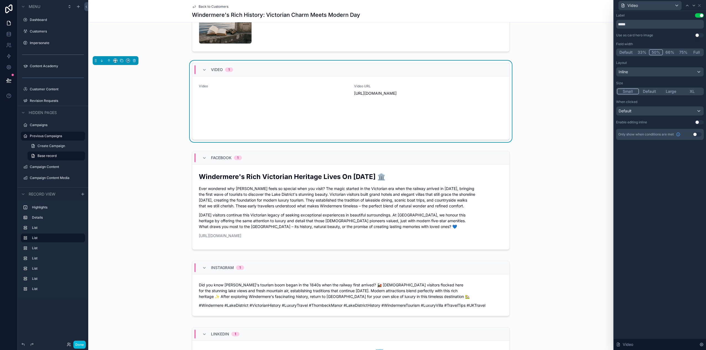
scroll to position [138, 0]
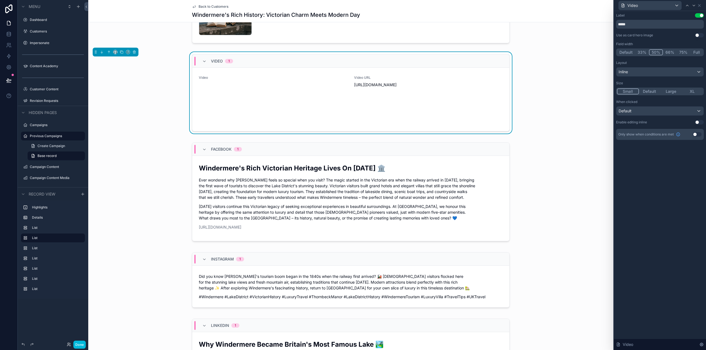
click at [485, 123] on div "Video URL https://cdn.contentcolin.com/thornbeckmanor/thornbeckmanor-1758835869…" at bounding box center [428, 100] width 149 height 48
click at [497, 246] on div "scrollable content" at bounding box center [350, 193] width 525 height 106
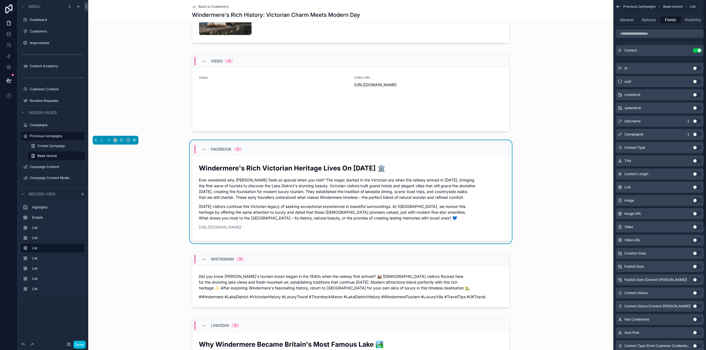
click at [625, 20] on button "General" at bounding box center [626, 20] width 22 height 8
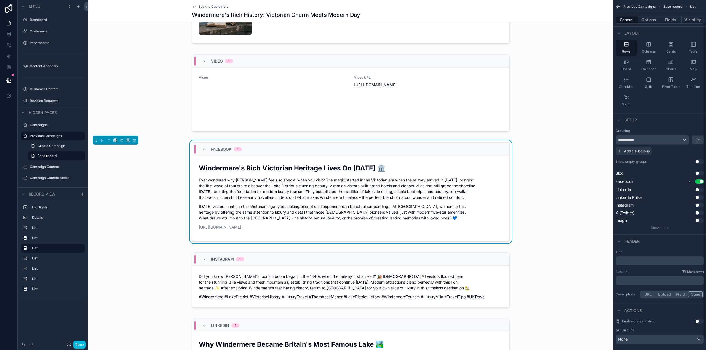
scroll to position [37, 0]
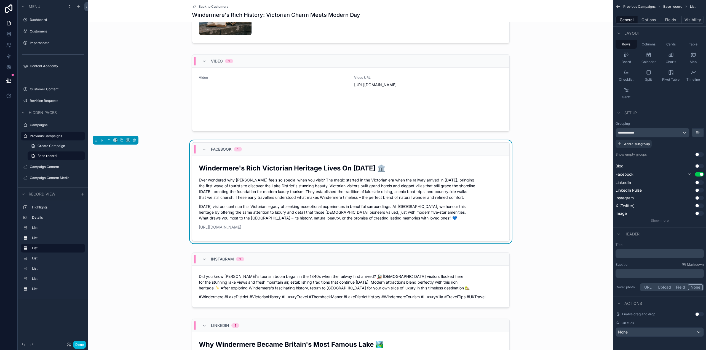
click at [477, 136] on div "scrollable content" at bounding box center [350, 94] width 525 height 84
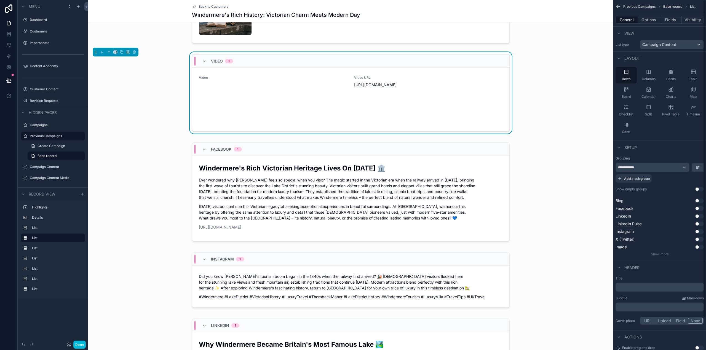
scroll to position [0, 0]
click at [676, 20] on button "Fields" at bounding box center [671, 20] width 22 height 8
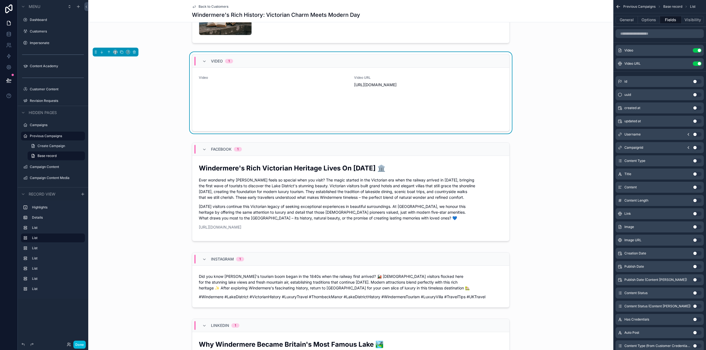
click at [0, 0] on icon "scrollable content" at bounding box center [0, 0] width 0 height 0
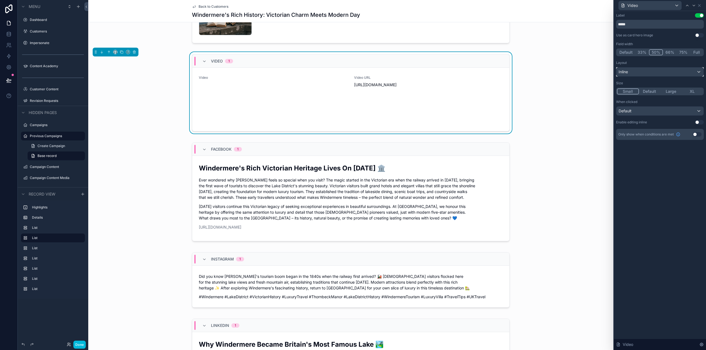
click at [641, 72] on div "Inline" at bounding box center [659, 72] width 87 height 9
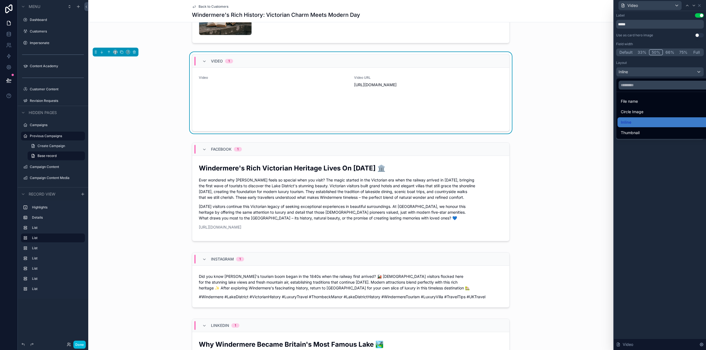
click at [635, 133] on span "Thumbnail" at bounding box center [630, 133] width 19 height 7
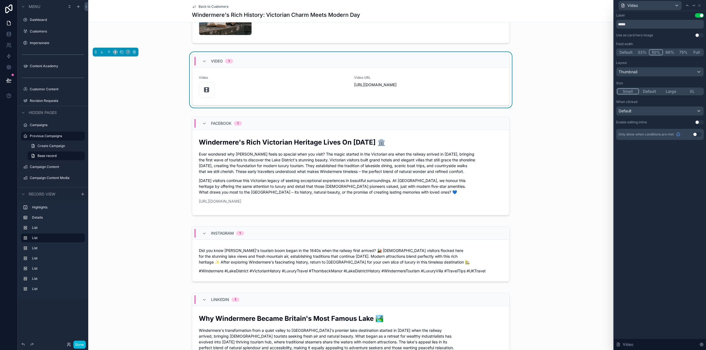
click at [502, 37] on div "scrollable content" at bounding box center [350, 3] width 525 height 89
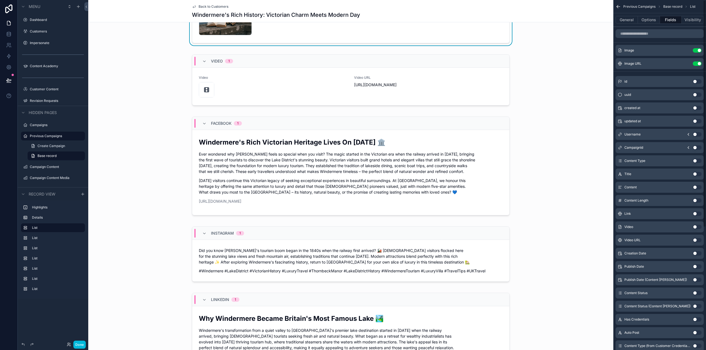
click at [650, 21] on button "Options" at bounding box center [649, 20] width 22 height 8
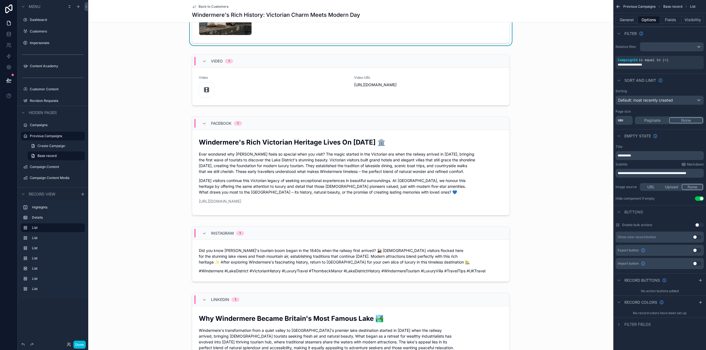
click at [666, 20] on button "Fields" at bounding box center [671, 20] width 22 height 8
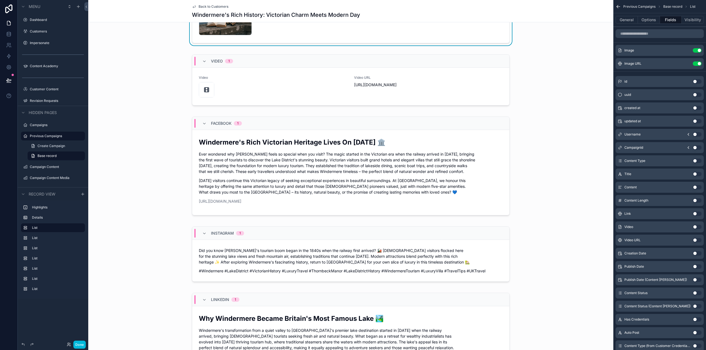
click at [0, 0] on icon "scrollable content" at bounding box center [0, 0] width 0 height 0
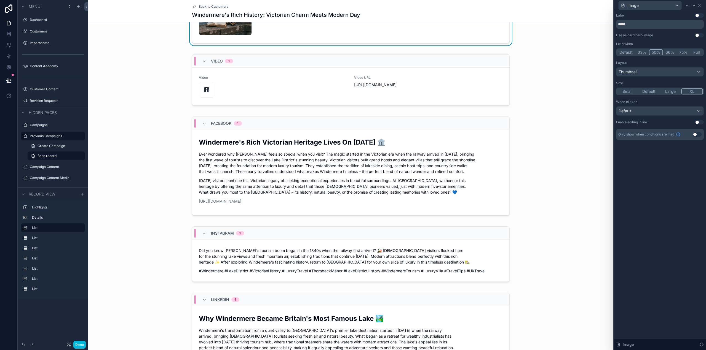
click at [502, 85] on div "scrollable content" at bounding box center [350, 81] width 525 height 58
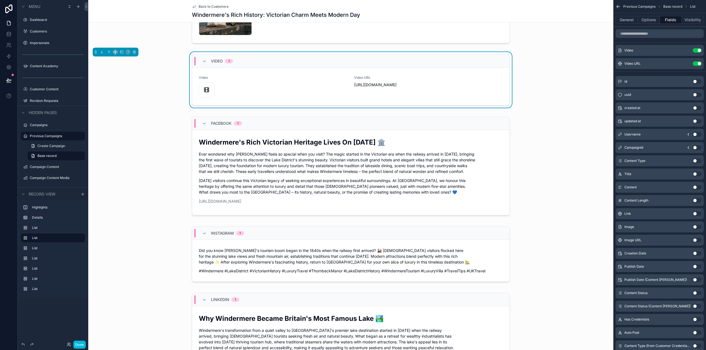
click at [0, 0] on icon "scrollable content" at bounding box center [0, 0] width 0 height 0
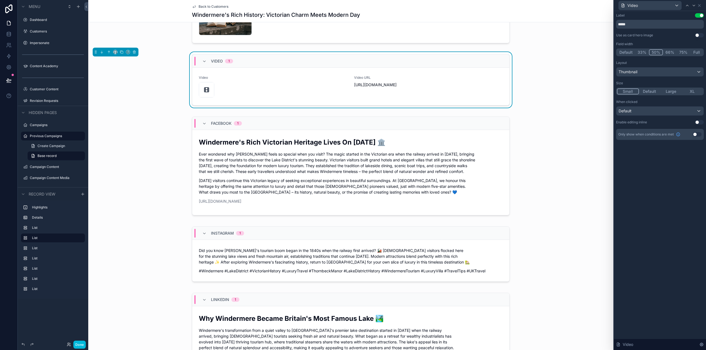
click at [695, 93] on button "XL" at bounding box center [692, 91] width 22 height 6
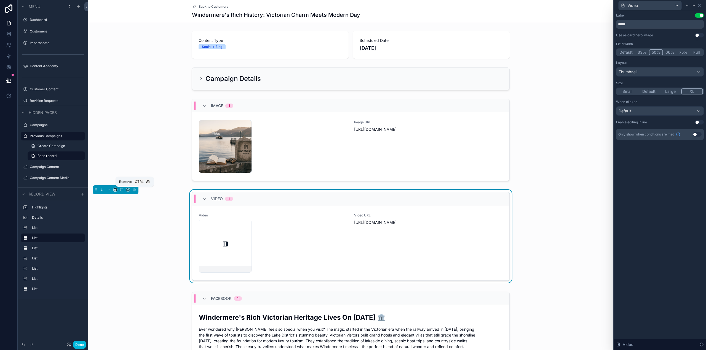
click at [135, 189] on icon "scrollable content" at bounding box center [134, 190] width 4 height 4
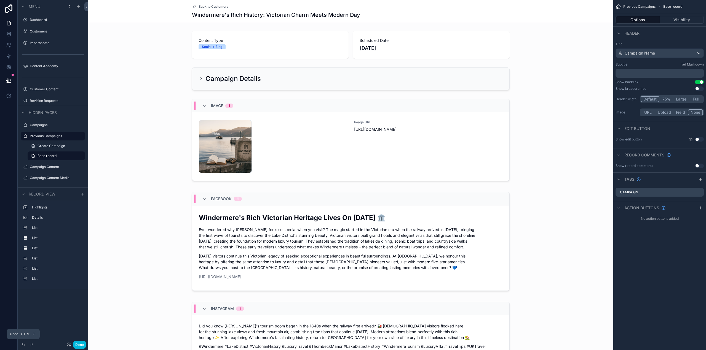
click at [21, 343] on icon at bounding box center [23, 345] width 4 height 4
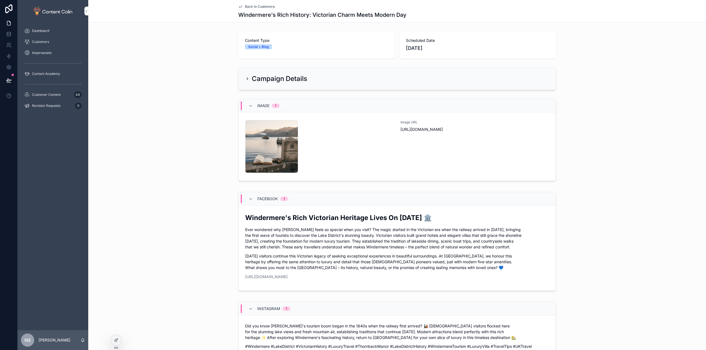
click at [117, 342] on icon at bounding box center [116, 340] width 4 height 4
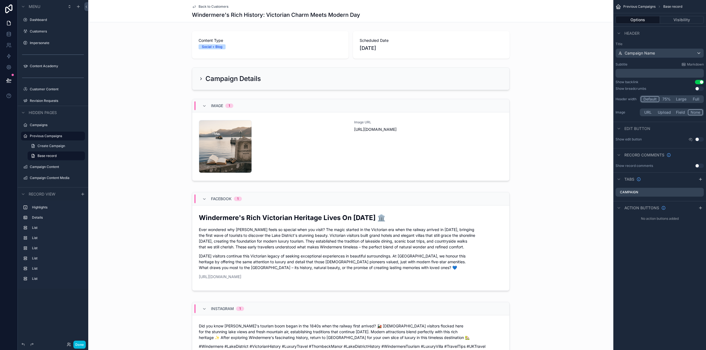
click at [299, 151] on div "scrollable content" at bounding box center [350, 141] width 525 height 89
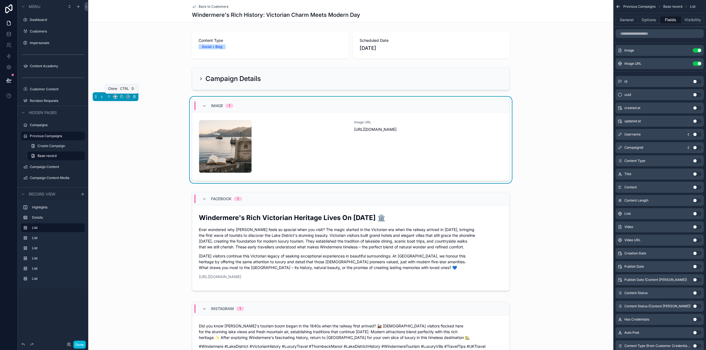
click at [121, 97] on icon "scrollable content" at bounding box center [122, 97] width 4 height 4
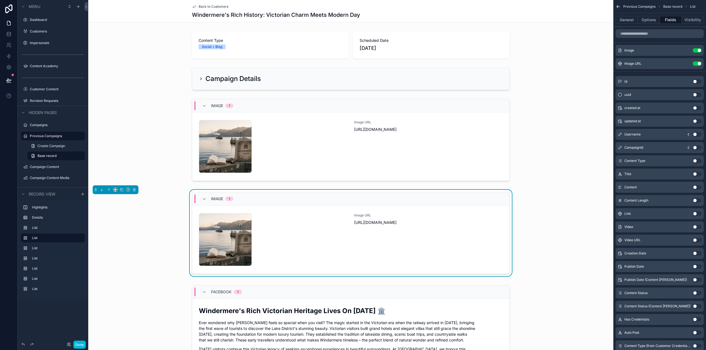
click at [293, 221] on div "thornbeckmanor-1758835720 .png" at bounding box center [273, 239] width 149 height 53
click at [648, 19] on button "Options" at bounding box center [649, 20] width 22 height 8
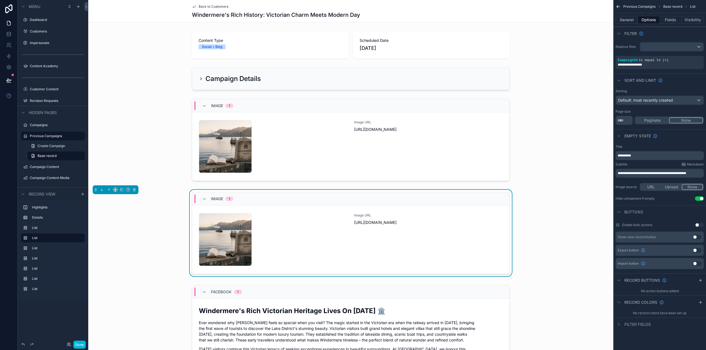
click at [670, 20] on button "Fields" at bounding box center [671, 20] width 22 height 8
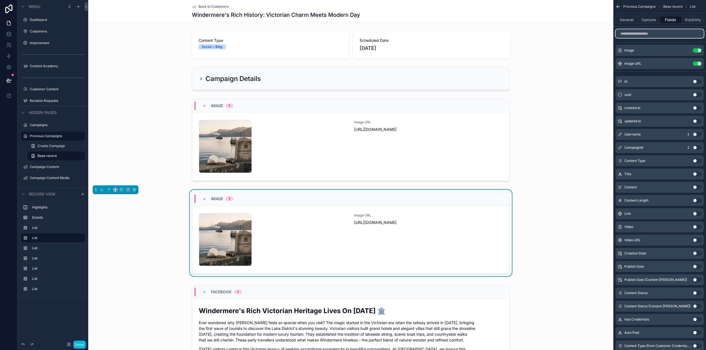
click at [651, 34] on input "scrollable content" at bounding box center [659, 33] width 88 height 9
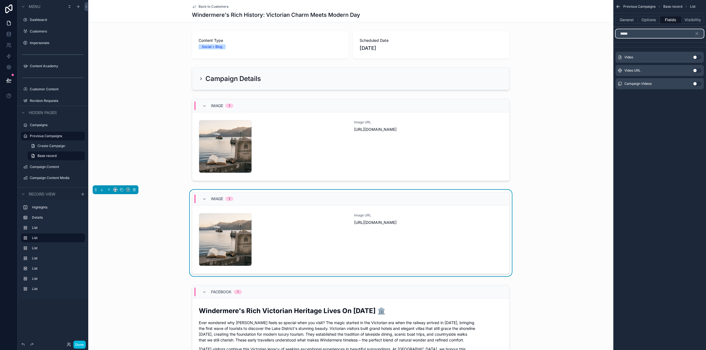
type input "*****"
click at [697, 55] on div "Video Use setting" at bounding box center [659, 57] width 88 height 11
click at [697, 56] on button "Use setting" at bounding box center [696, 57] width 9 height 4
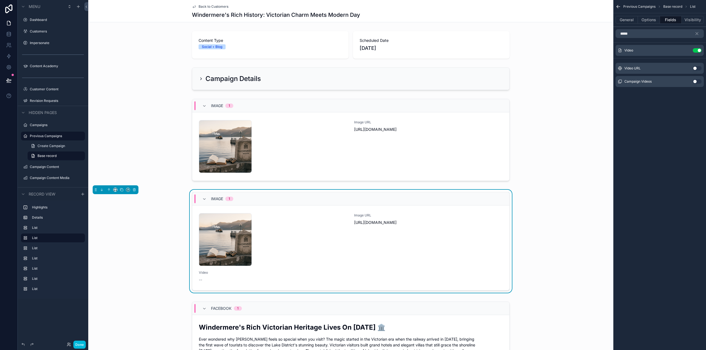
drag, startPoint x: 696, startPoint y: 67, endPoint x: 703, endPoint y: 34, distance: 33.3
click at [696, 68] on button "Use setting" at bounding box center [696, 68] width 9 height 4
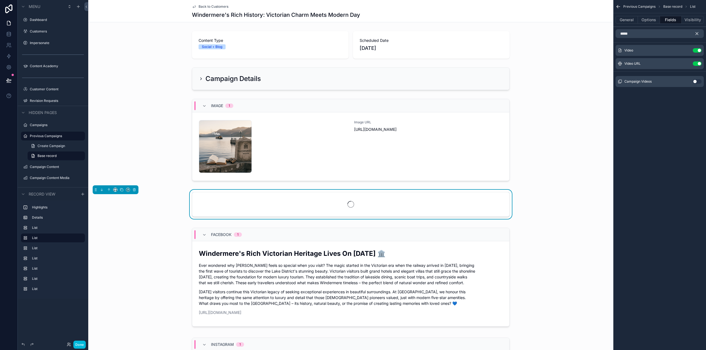
drag, startPoint x: 699, startPoint y: 32, endPoint x: 694, endPoint y: 37, distance: 7.0
click at [699, 32] on icon "scrollable content" at bounding box center [696, 33] width 5 height 5
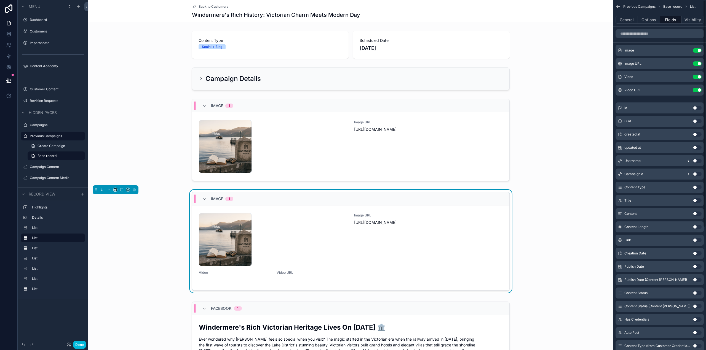
click at [698, 50] on button "Use setting" at bounding box center [696, 50] width 9 height 4
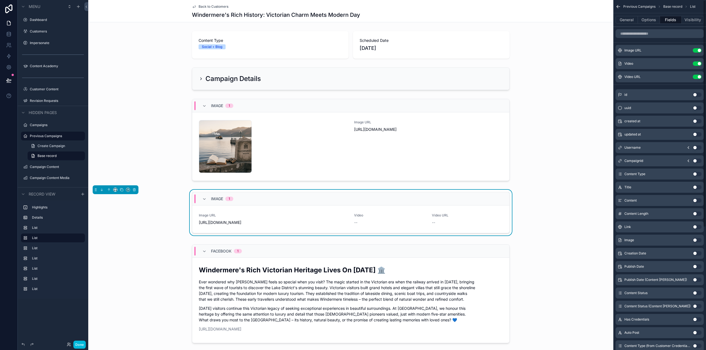
click at [697, 50] on button "Use setting" at bounding box center [696, 50] width 9 height 4
click at [0, 0] on icon "scrollable content" at bounding box center [0, 0] width 0 height 0
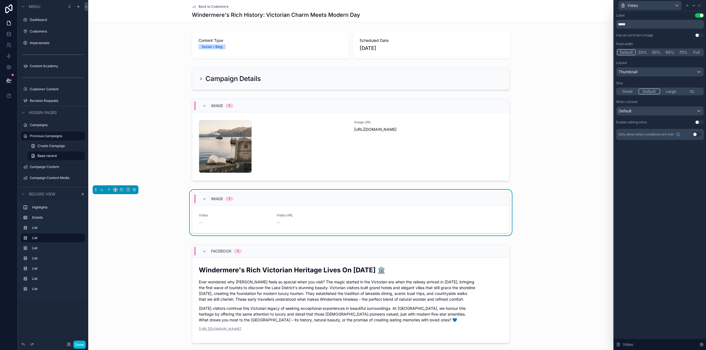
click at [657, 52] on button "50%" at bounding box center [656, 52] width 14 height 6
click at [693, 90] on button "XL" at bounding box center [692, 91] width 22 height 6
click at [693, 5] on icon at bounding box center [693, 5] width 4 height 4
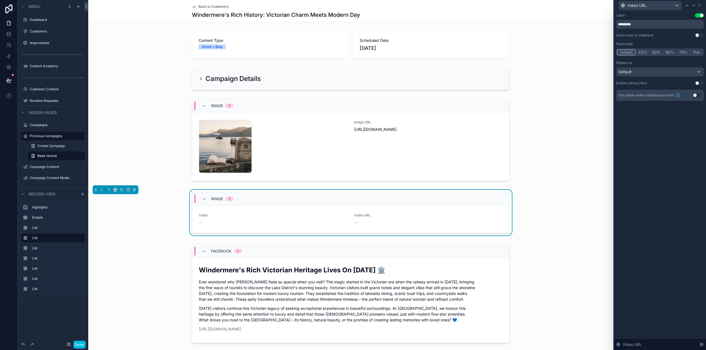
click at [657, 53] on button "50%" at bounding box center [656, 52] width 14 height 6
click at [699, 6] on icon at bounding box center [699, 5] width 2 height 2
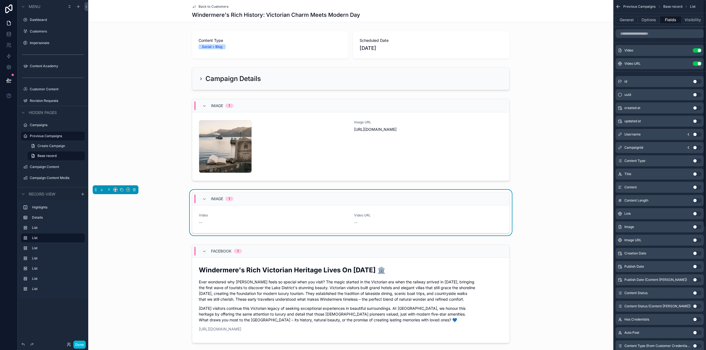
click at [81, 344] on button "Done" at bounding box center [79, 345] width 12 height 8
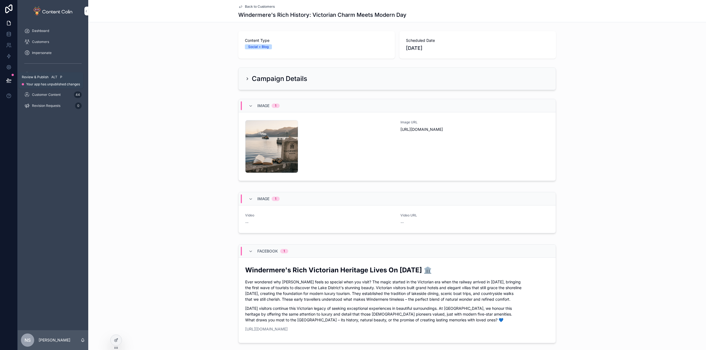
click at [5, 79] on button at bounding box center [9, 80] width 12 height 15
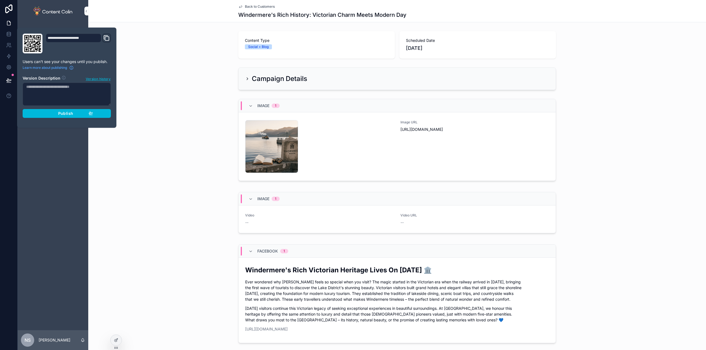
click at [79, 111] on button "Publish" at bounding box center [67, 113] width 88 height 9
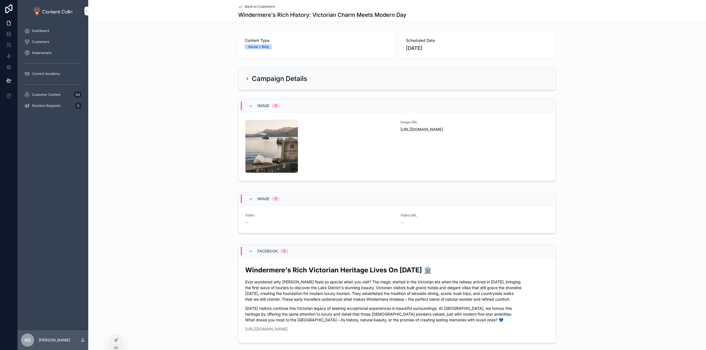
click at [159, 14] on div "Back to Customers Windermere's Rich History: Victorian Charm Meets Modern Day" at bounding box center [396, 11] width 617 height 22
click at [119, 340] on div at bounding box center [116, 340] width 11 height 10
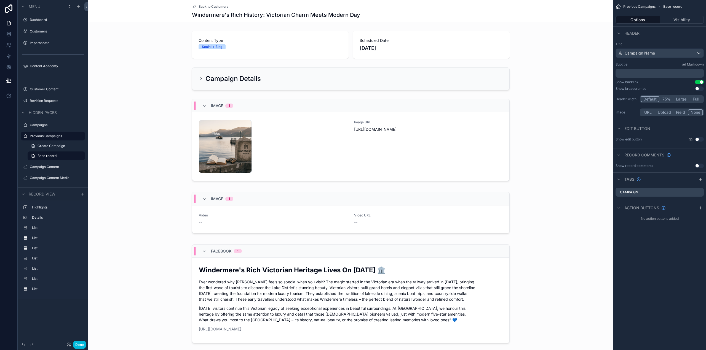
click at [253, 213] on div "scrollable content" at bounding box center [350, 214] width 525 height 48
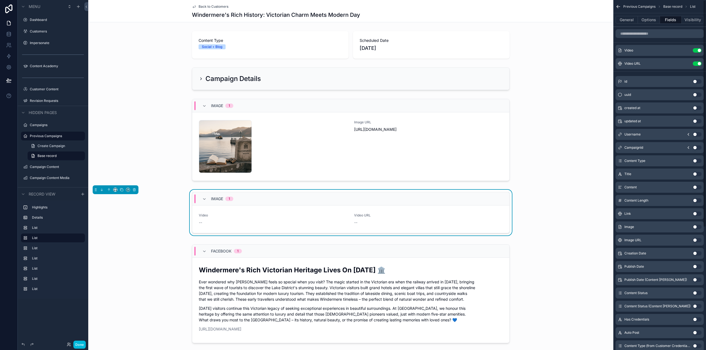
click at [0, 0] on icon "scrollable content" at bounding box center [0, 0] width 0 height 0
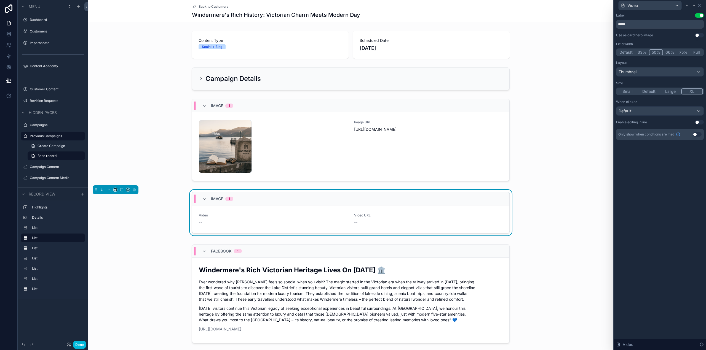
click at [700, 14] on button "Use setting" at bounding box center [699, 15] width 9 height 4
click at [700, 4] on icon at bounding box center [699, 5] width 4 height 4
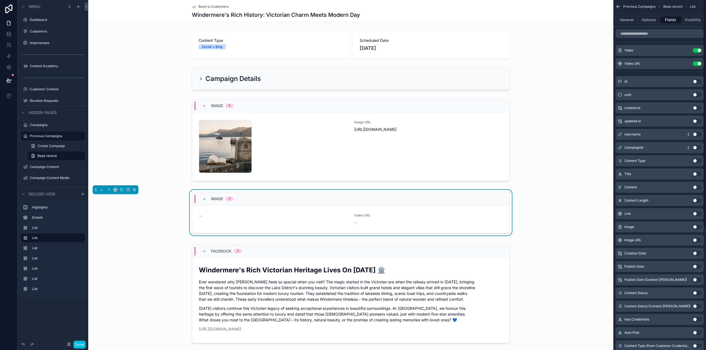
click at [627, 20] on button "General" at bounding box center [626, 20] width 22 height 8
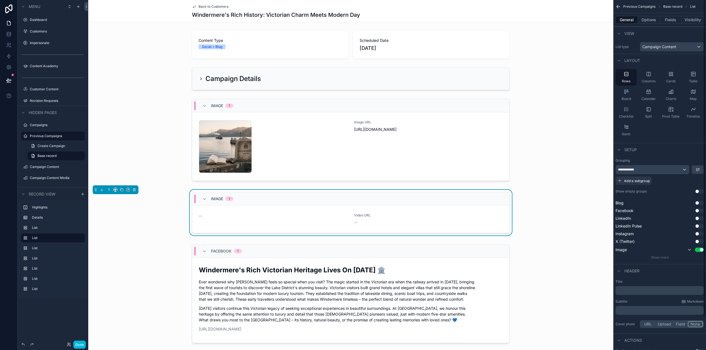
click at [660, 258] on span "Show more" at bounding box center [660, 258] width 18 height 4
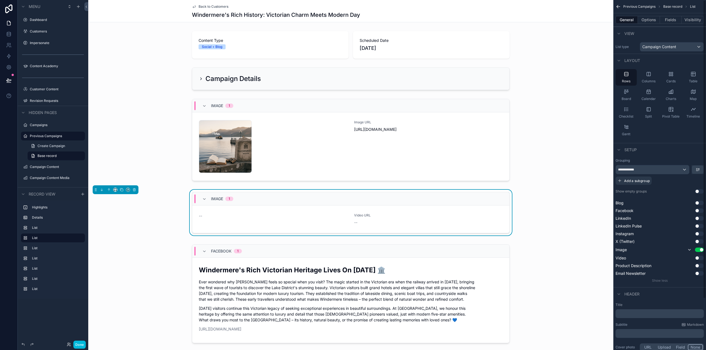
click at [699, 257] on button "Use setting" at bounding box center [699, 258] width 9 height 4
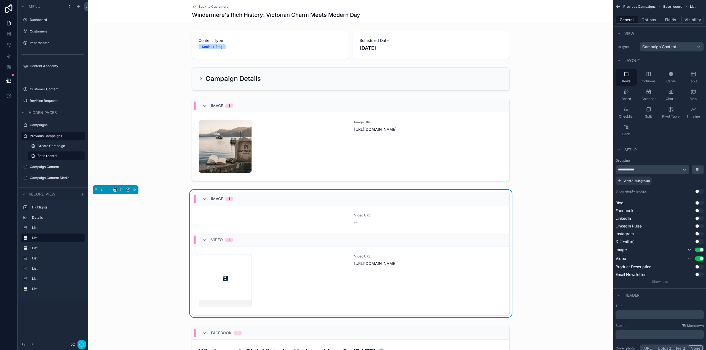
click at [698, 250] on button "Use setting" at bounding box center [699, 250] width 9 height 4
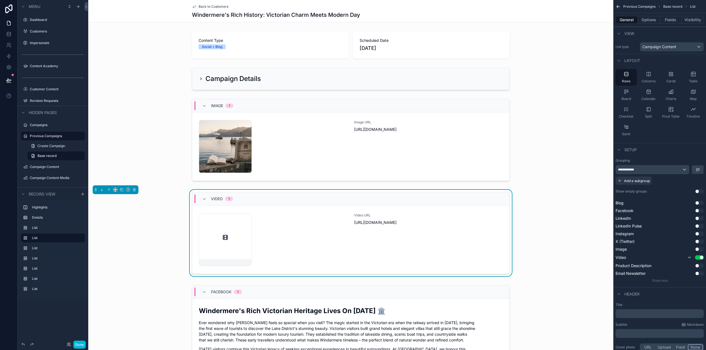
click at [80, 343] on button "Done" at bounding box center [79, 345] width 12 height 8
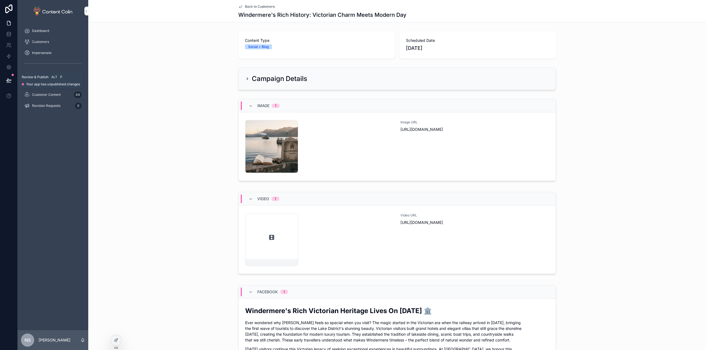
click at [8, 78] on icon at bounding box center [9, 81] width 6 height 6
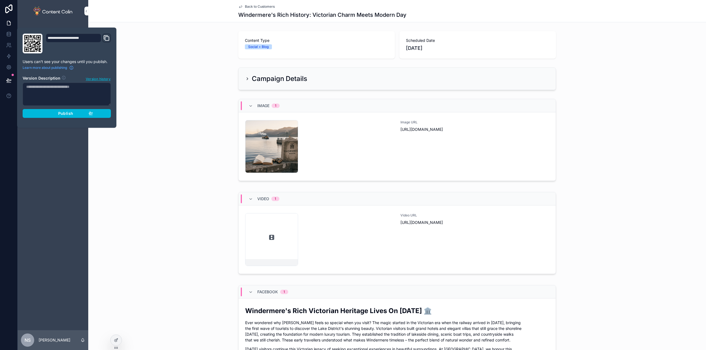
click at [72, 114] on span "Publish" at bounding box center [65, 113] width 15 height 5
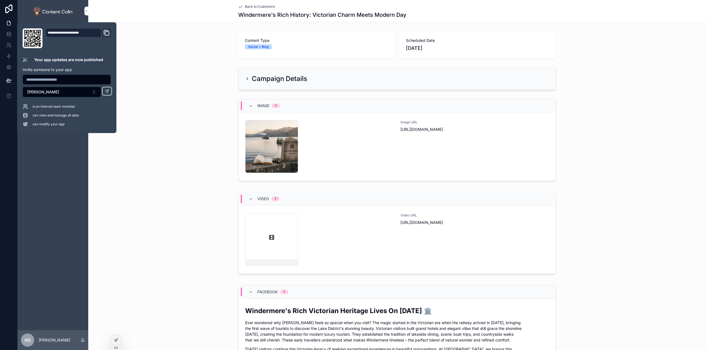
click at [210, 58] on div "Content Type Social + Blog Scheduled Date 2nd October 2025" at bounding box center [396, 45] width 617 height 32
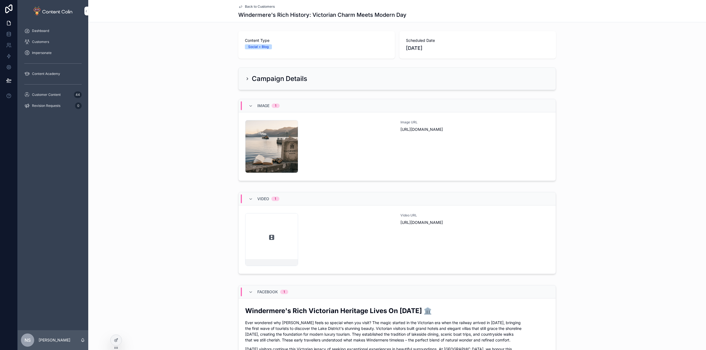
click at [437, 238] on div "Video URL https://cdn.contentcolin.com/thornbeckmanor/thornbeckmanor-1758835869…" at bounding box center [474, 239] width 149 height 53
click at [254, 6] on span "Back to Customers" at bounding box center [260, 6] width 30 height 4
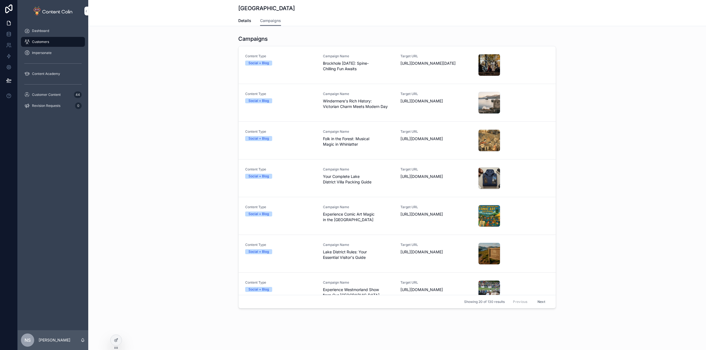
click at [241, 21] on span "Details" at bounding box center [244, 21] width 13 height 6
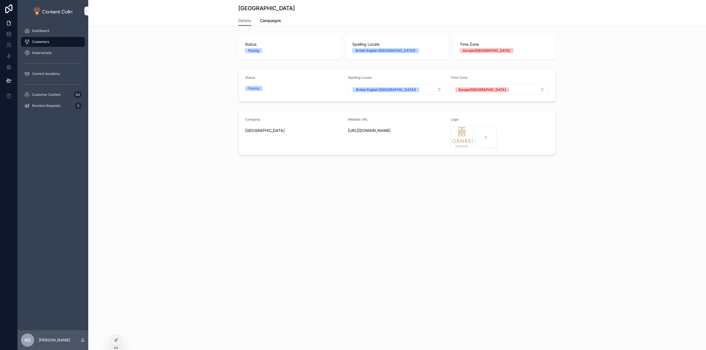
click at [203, 208] on div "Thornbeck Manor Details Details Campaigns Status Paying Spelling Locale British…" at bounding box center [396, 175] width 617 height 350
click at [119, 343] on div at bounding box center [116, 340] width 11 height 10
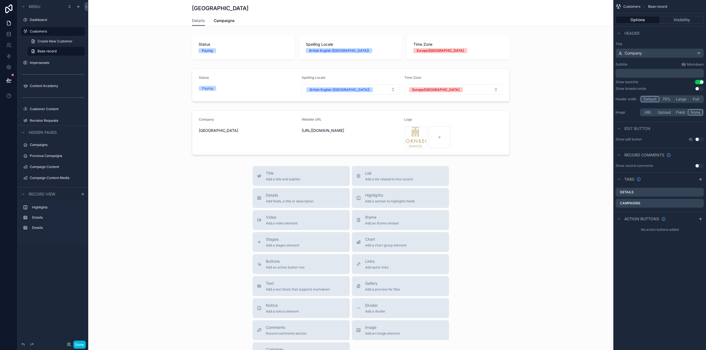
click at [233, 80] on div "scrollable content" at bounding box center [350, 84] width 525 height 37
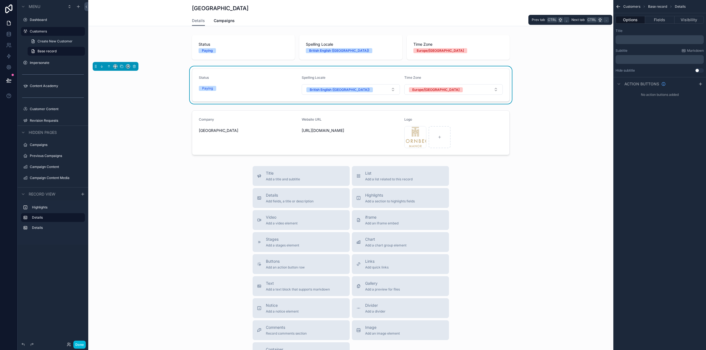
click at [665, 19] on button "Fields" at bounding box center [659, 20] width 29 height 8
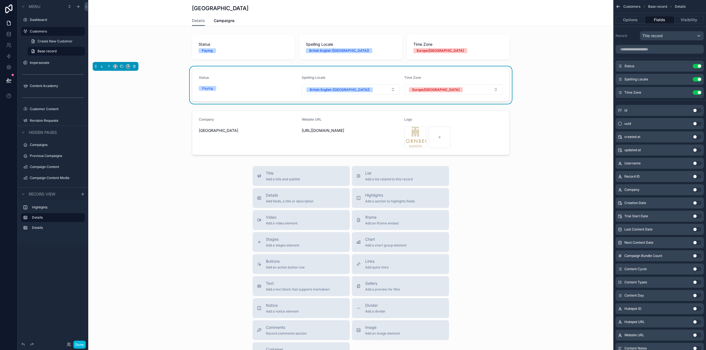
click at [0, 0] on icon "scrollable content" at bounding box center [0, 0] width 0 height 0
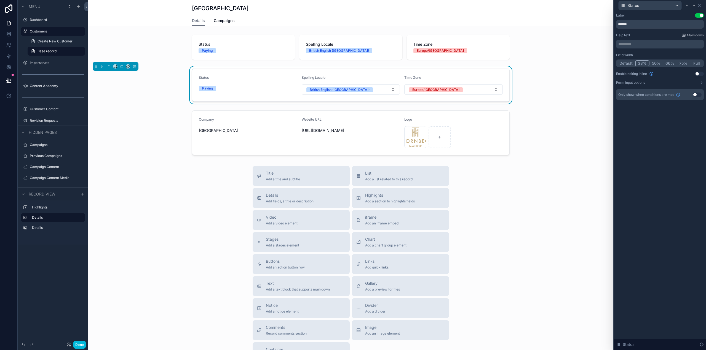
click at [698, 72] on button "Use setting" at bounding box center [699, 74] width 9 height 4
click at [460, 47] on div "scrollable content" at bounding box center [350, 47] width 525 height 29
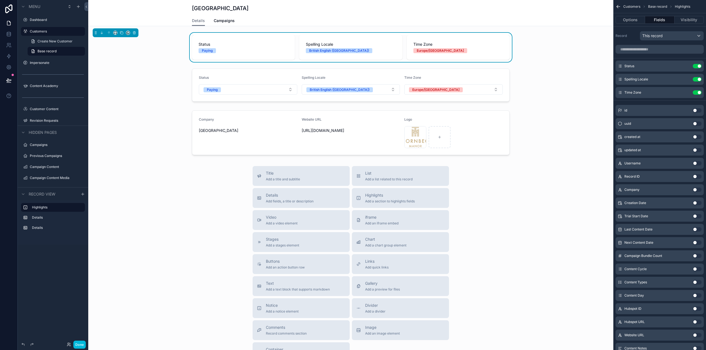
click at [179, 111] on div "scrollable content" at bounding box center [350, 132] width 525 height 49
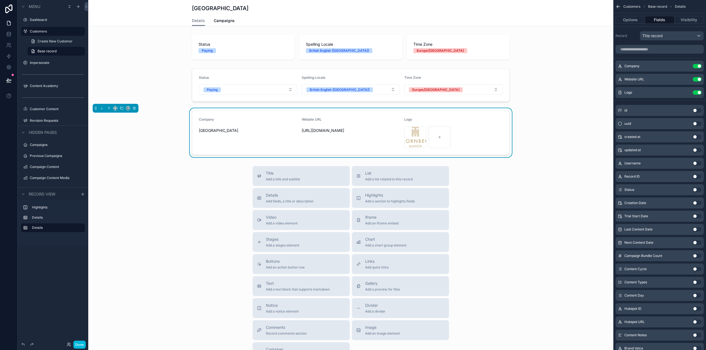
click at [148, 45] on div "scrollable content" at bounding box center [350, 47] width 525 height 29
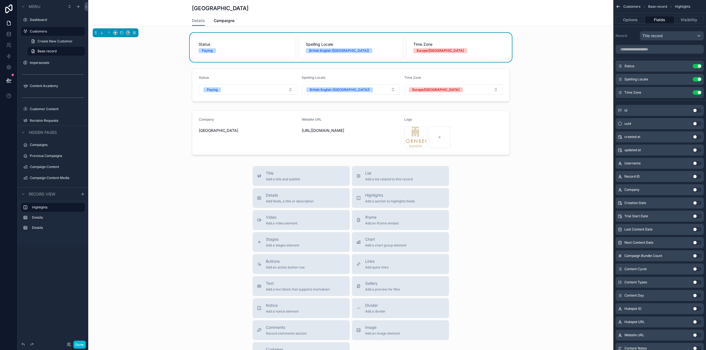
click at [558, 36] on div "Status Paying Spelling Locale British English (UK) Time Zone Europe/London" at bounding box center [350, 47] width 525 height 29
click at [633, 21] on button "Options" at bounding box center [629, 20] width 29 height 8
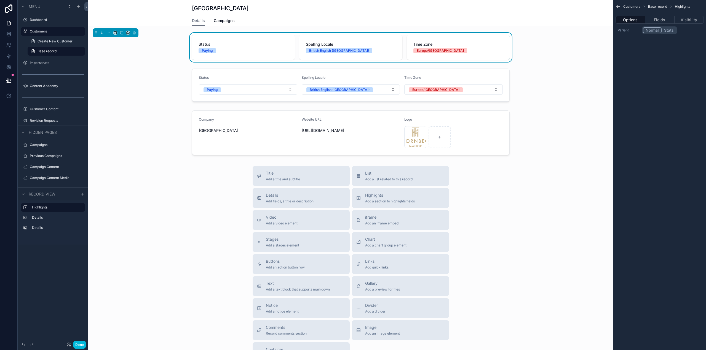
click at [336, 16] on div "Details Campaigns" at bounding box center [351, 20] width 318 height 10
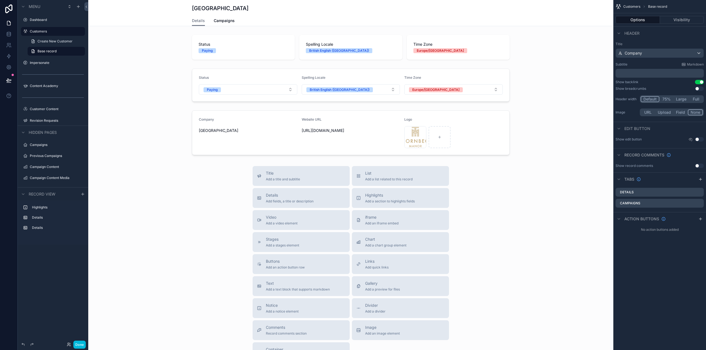
click at [699, 139] on button "Use setting" at bounding box center [699, 139] width 9 height 4
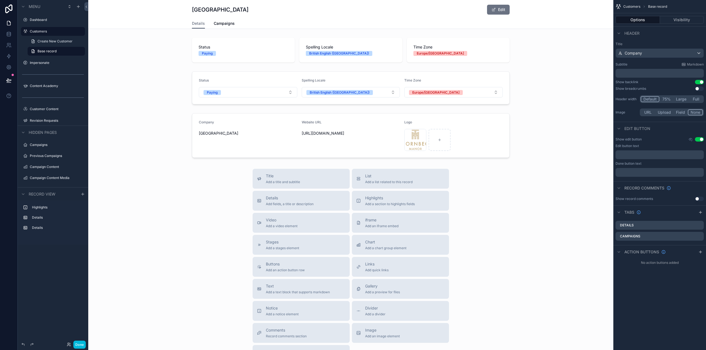
click at [501, 10] on button "Edit" at bounding box center [498, 10] width 23 height 10
click at [501, 10] on button "Done" at bounding box center [496, 10] width 25 height 10
click at [501, 10] on button "Edit" at bounding box center [498, 10] width 23 height 10
click at [501, 10] on button "Done" at bounding box center [496, 10] width 25 height 10
click at [498, 12] on button "Edit" at bounding box center [498, 10] width 23 height 10
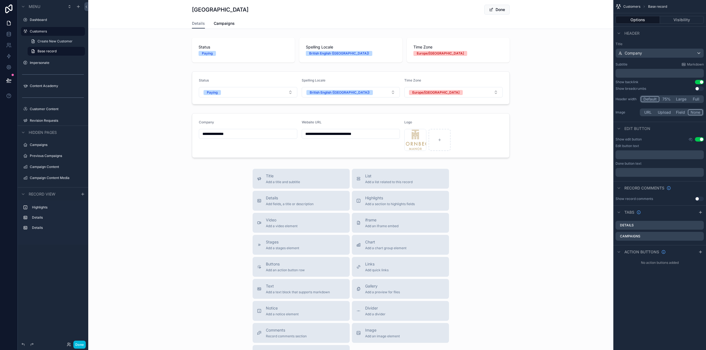
click at [498, 12] on button "Done" at bounding box center [496, 10] width 25 height 10
click at [275, 78] on div "scrollable content" at bounding box center [350, 87] width 525 height 37
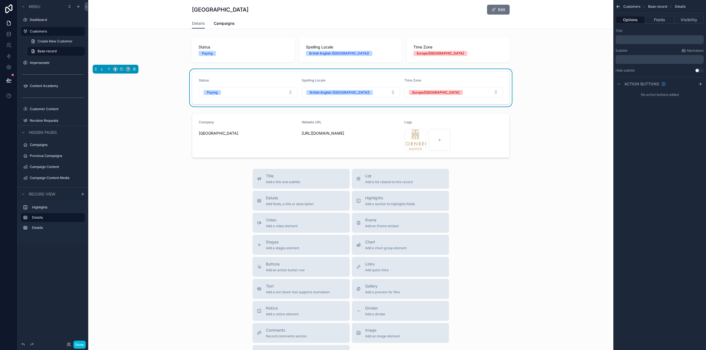
click at [661, 19] on button "Fields" at bounding box center [659, 20] width 29 height 8
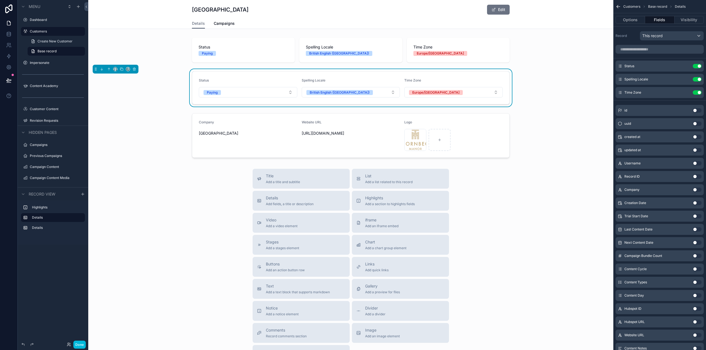
click at [0, 0] on icon "scrollable content" at bounding box center [0, 0] width 0 height 0
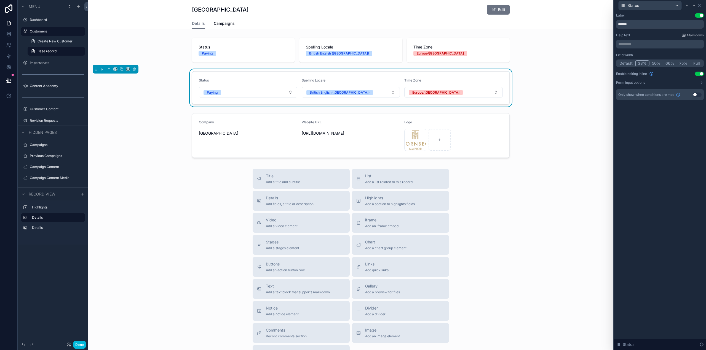
drag, startPoint x: 699, startPoint y: 72, endPoint x: 700, endPoint y: 69, distance: 3.1
click at [699, 73] on button "Use setting" at bounding box center [699, 74] width 9 height 4
click at [692, 5] on icon at bounding box center [693, 5] width 2 height 1
click at [700, 72] on button "Use setting" at bounding box center [699, 74] width 9 height 4
click at [693, 3] on icon at bounding box center [693, 5] width 4 height 4
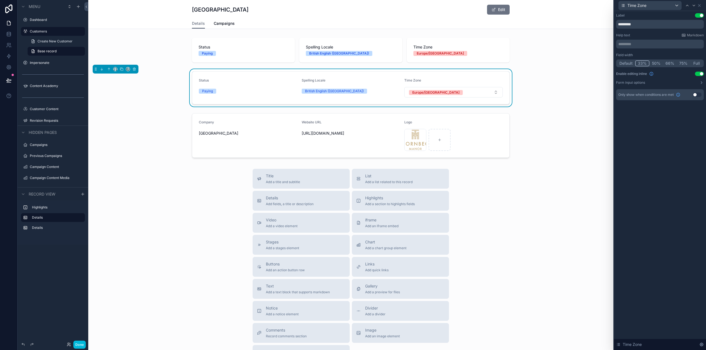
click at [700, 73] on button "Use setting" at bounding box center [699, 74] width 9 height 4
click at [698, 5] on icon at bounding box center [699, 5] width 4 height 4
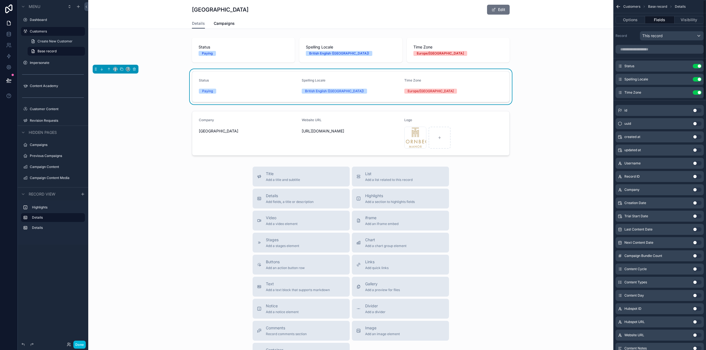
drag, startPoint x: 547, startPoint y: 47, endPoint x: 530, endPoint y: 27, distance: 26.8
click at [548, 47] on div "scrollable content" at bounding box center [350, 50] width 525 height 29
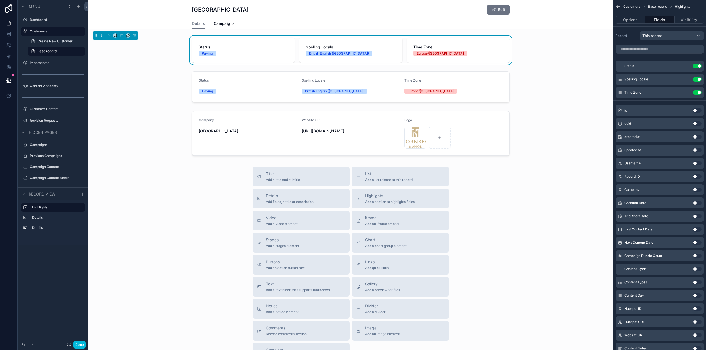
click at [504, 11] on button "Edit" at bounding box center [498, 10] width 23 height 10
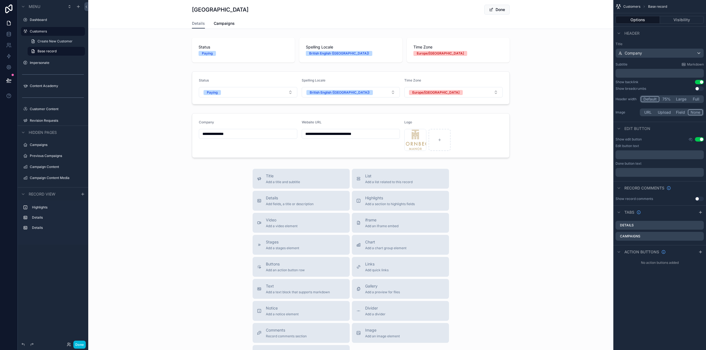
click at [504, 10] on button "Done" at bounding box center [496, 10] width 25 height 10
click at [378, 55] on div "scrollable content" at bounding box center [350, 50] width 525 height 29
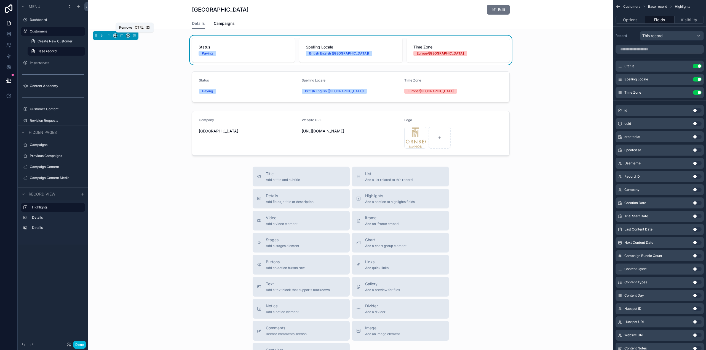
click at [135, 35] on icon "scrollable content" at bounding box center [134, 36] width 4 height 4
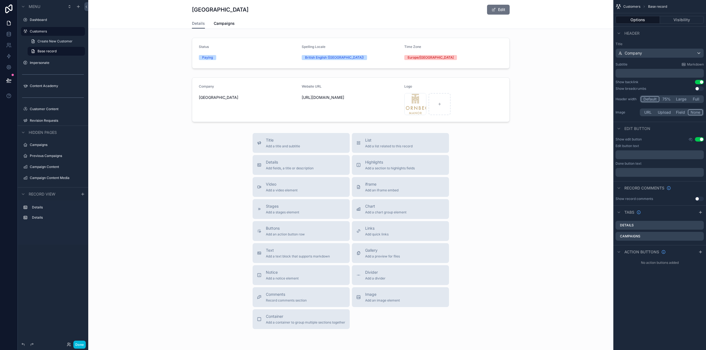
click at [493, 8] on span "scrollable content" at bounding box center [493, 9] width 4 height 4
click at [492, 8] on button "Done" at bounding box center [496, 10] width 25 height 10
drag, startPoint x: 320, startPoint y: 84, endPoint x: 336, endPoint y: 83, distance: 15.7
click at [320, 84] on div "scrollable content" at bounding box center [350, 99] width 525 height 49
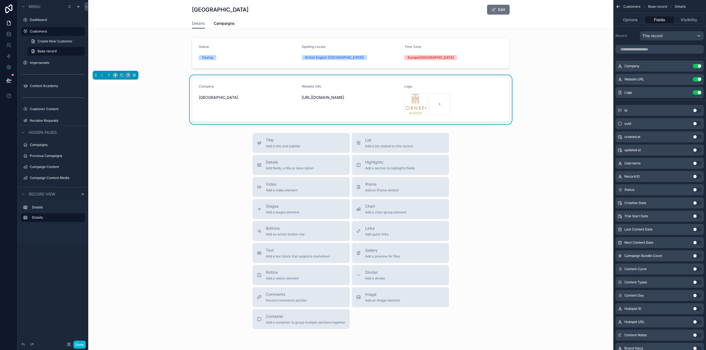
click at [0, 0] on icon "scrollable content" at bounding box center [0, 0] width 0 height 0
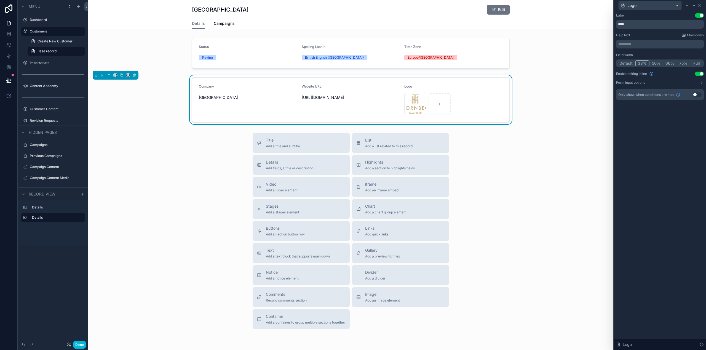
click at [700, 71] on div "Field width Default 33% 50% 66% 75% Full Enable editing inline Use setting Form…" at bounding box center [660, 69] width 88 height 32
click at [699, 74] on button "Use setting" at bounding box center [699, 74] width 9 height 4
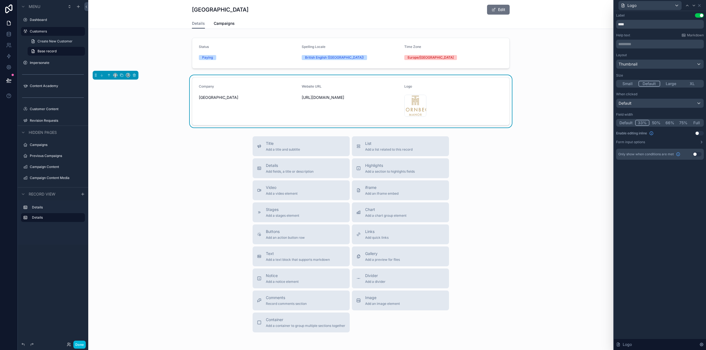
click at [560, 85] on div "Company Thornbeck Manor Website URL https://www.thornbeckmanor.co.uk/ Logo 4c6b…" at bounding box center [350, 101] width 525 height 52
click at [498, 9] on button "Edit" at bounding box center [498, 10] width 23 height 10
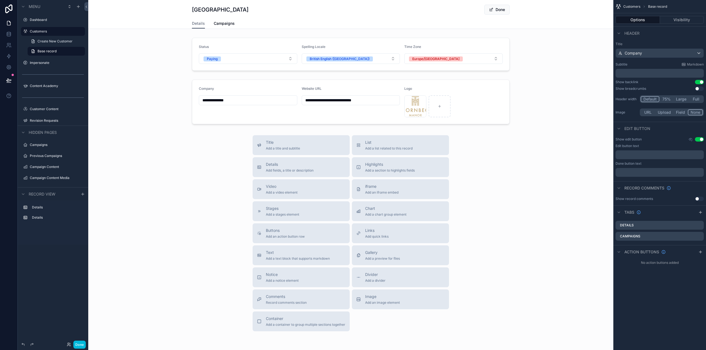
click at [498, 9] on button "Done" at bounding box center [496, 10] width 25 height 10
click at [79, 345] on button "Done" at bounding box center [79, 345] width 12 height 8
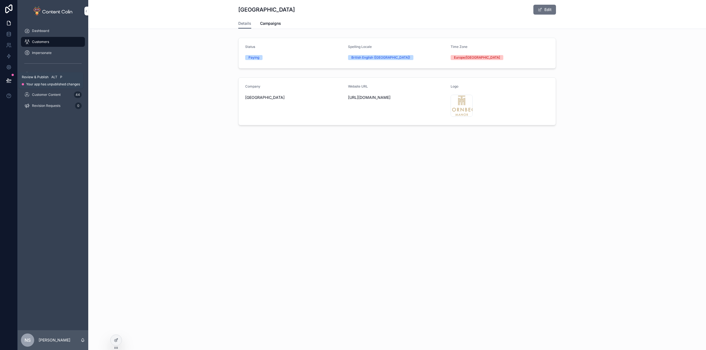
click at [6, 80] on icon at bounding box center [8, 80] width 5 height 3
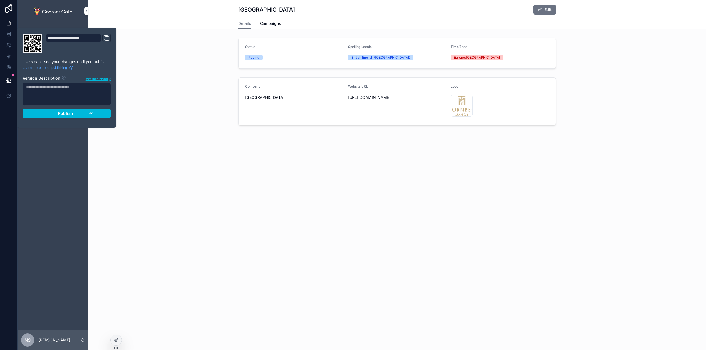
click at [68, 115] on span "Publish" at bounding box center [65, 113] width 15 height 5
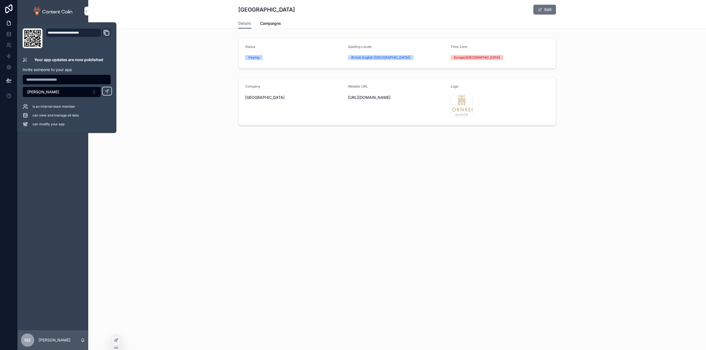
drag, startPoint x: 275, startPoint y: 25, endPoint x: 239, endPoint y: 23, distance: 36.2
click at [275, 25] on span "Campaigns" at bounding box center [270, 24] width 21 height 6
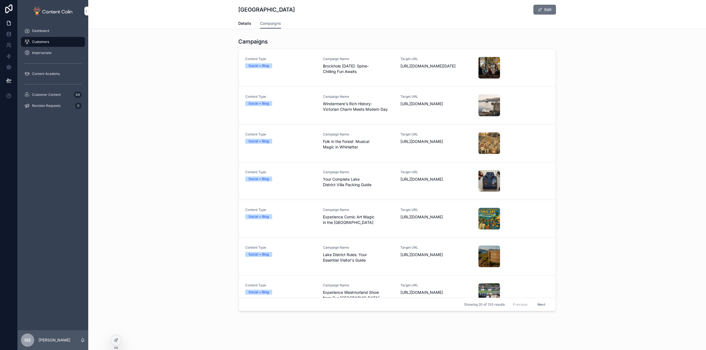
click at [52, 95] on span "Customer Content" at bounding box center [46, 95] width 29 height 4
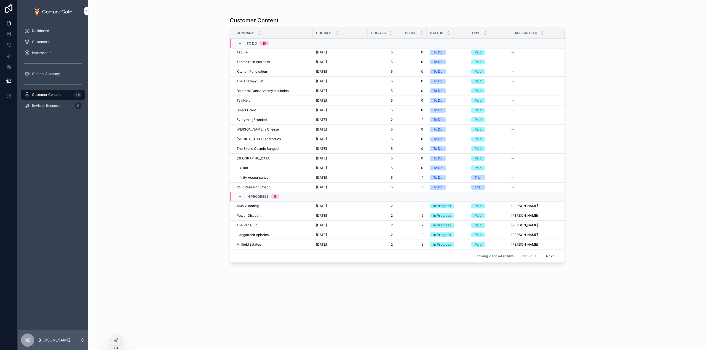
click at [273, 206] on div "AMS Cladding AMS Cladding" at bounding box center [273, 206] width 73 height 4
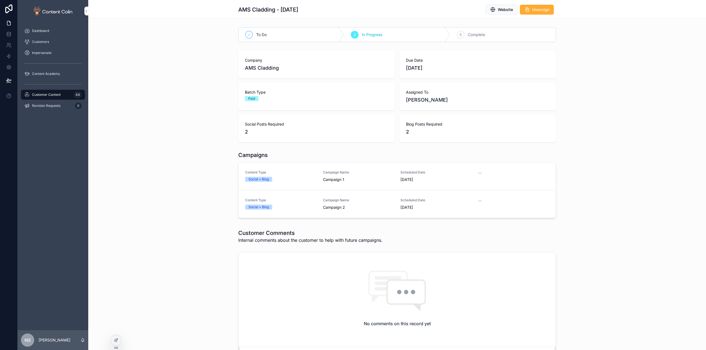
click at [289, 177] on div "Social + Blog" at bounding box center [280, 179] width 71 height 5
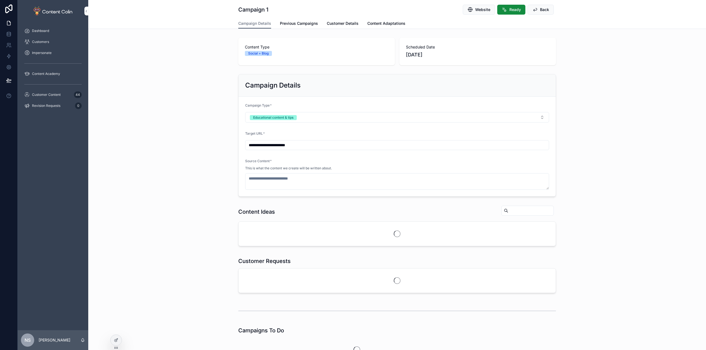
click at [301, 24] on span "Previous Campaigns" at bounding box center [299, 24] width 38 height 6
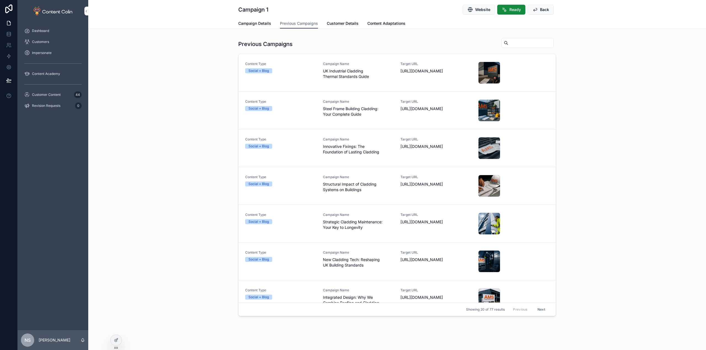
click at [302, 77] on div "Content Type Social + Blog" at bounding box center [280, 73] width 71 height 22
click at [113, 344] on div at bounding box center [116, 340] width 11 height 10
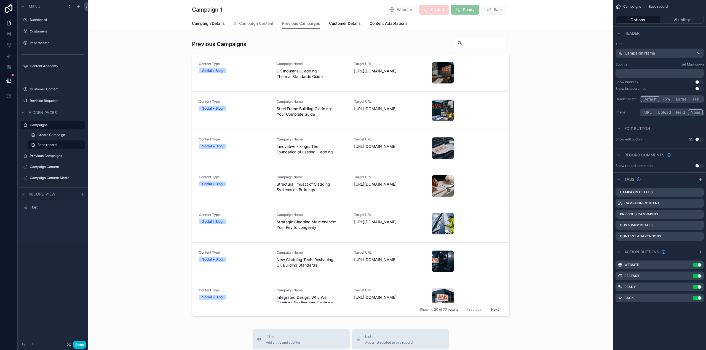
click at [399, 58] on div "scrollable content" at bounding box center [350, 178] width 525 height 285
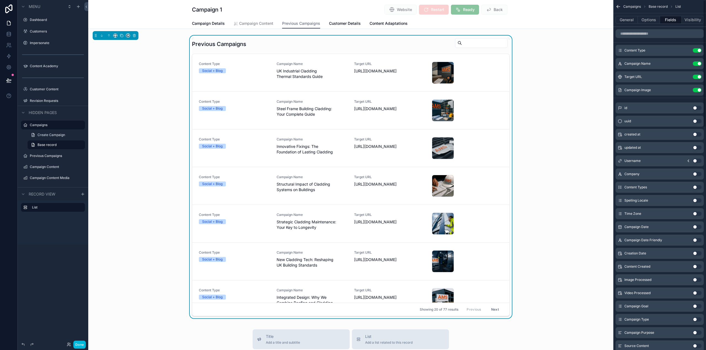
click at [652, 21] on button "Options" at bounding box center [649, 20] width 22 height 8
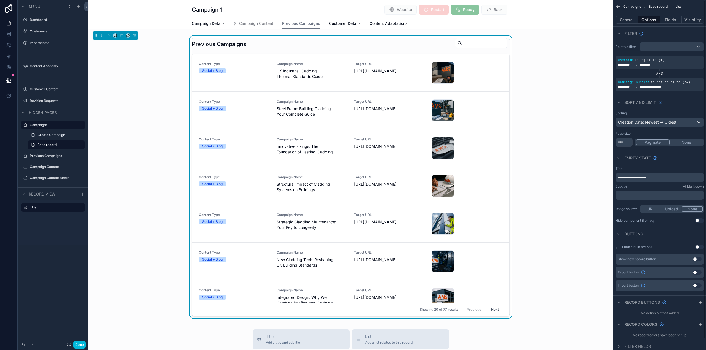
click at [669, 18] on button "Fields" at bounding box center [671, 20] width 22 height 8
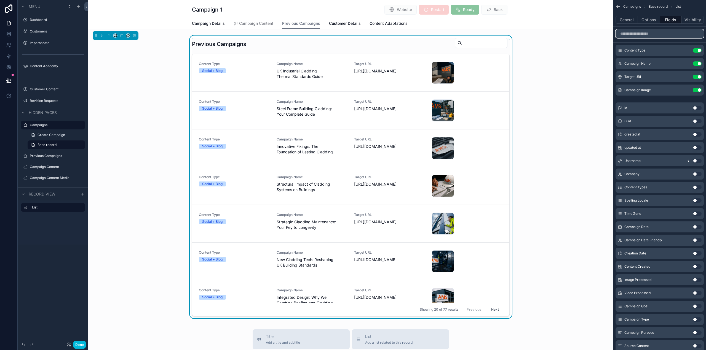
click at [644, 31] on input "scrollable content" at bounding box center [659, 33] width 88 height 9
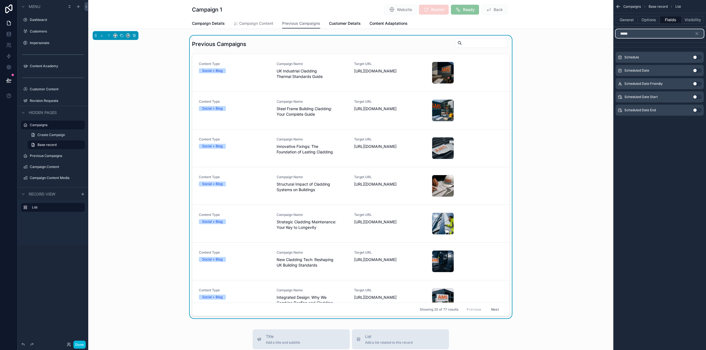
type input "*****"
click at [697, 82] on button "Use setting" at bounding box center [696, 84] width 9 height 4
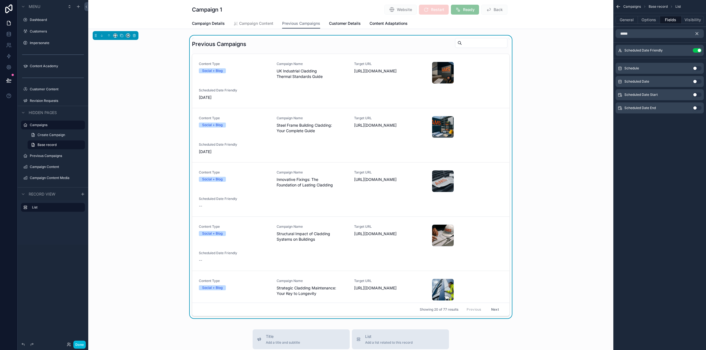
click at [699, 34] on icon "scrollable content" at bounding box center [696, 33] width 5 height 5
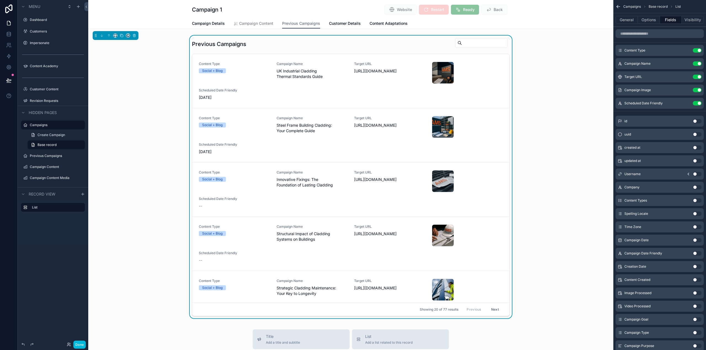
click at [0, 0] on icon "scrollable content" at bounding box center [0, 0] width 0 height 0
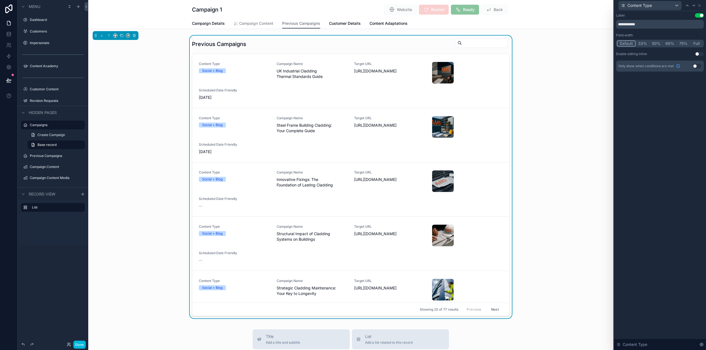
click at [643, 45] on button "33%" at bounding box center [642, 44] width 14 height 6
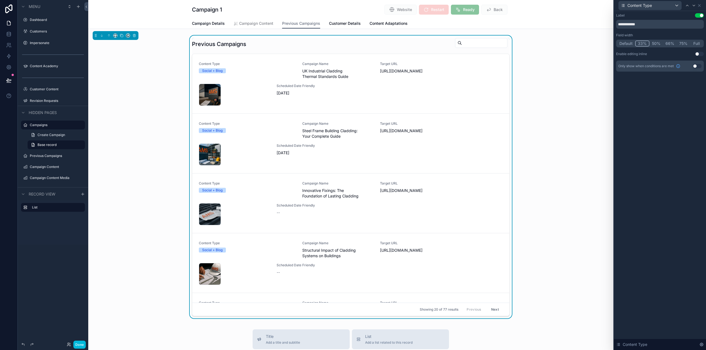
click at [630, 43] on button "Default" at bounding box center [626, 44] width 18 height 6
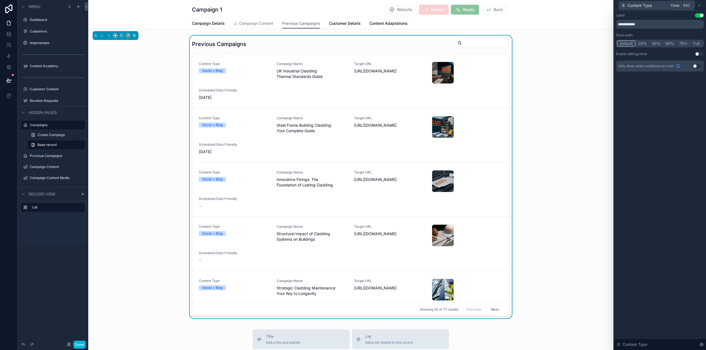
click at [699, 6] on icon at bounding box center [699, 5] width 4 height 4
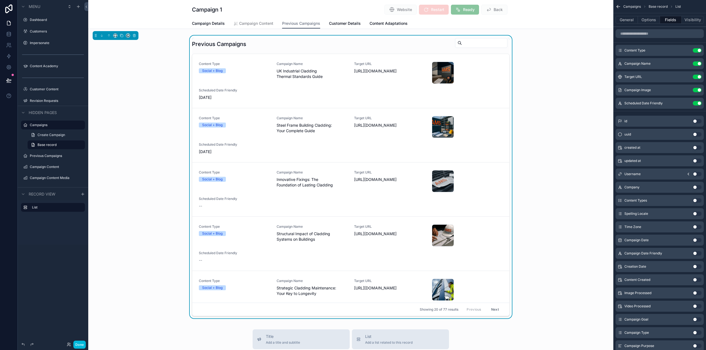
click at [698, 76] on button "Use setting" at bounding box center [696, 77] width 9 height 4
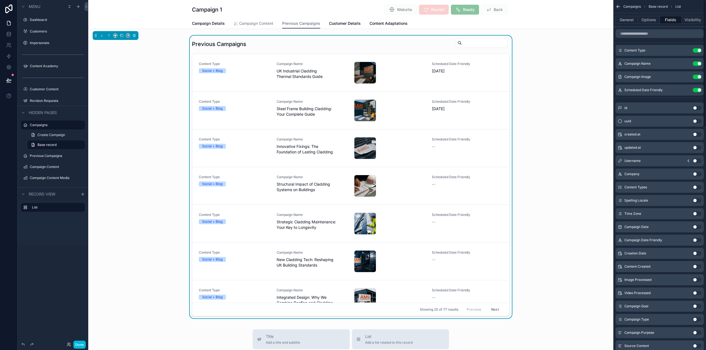
click at [0, 0] on icon "scrollable content" at bounding box center [0, 0] width 0 height 0
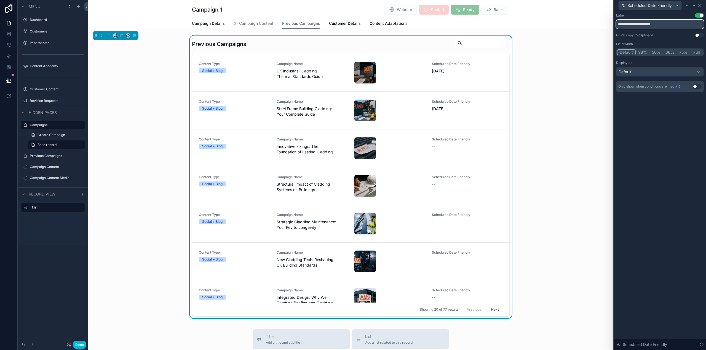
click at [658, 24] on input "**********" at bounding box center [660, 24] width 88 height 9
type input "**********"
click at [699, 5] on icon at bounding box center [699, 5] width 4 height 4
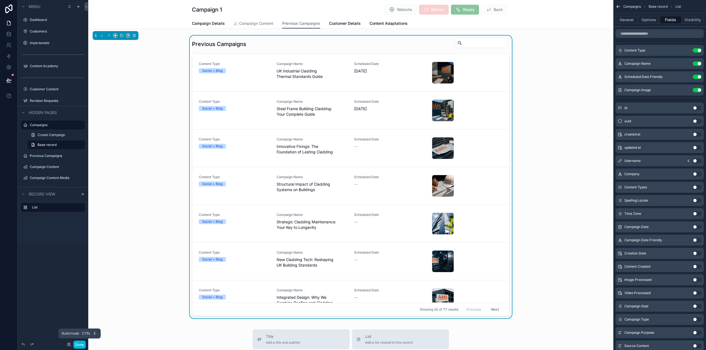
click at [81, 344] on button "Done" at bounding box center [79, 345] width 12 height 8
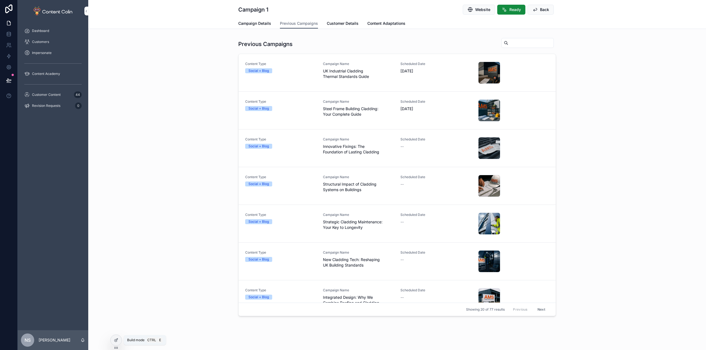
click at [117, 342] on icon at bounding box center [115, 341] width 2 height 2
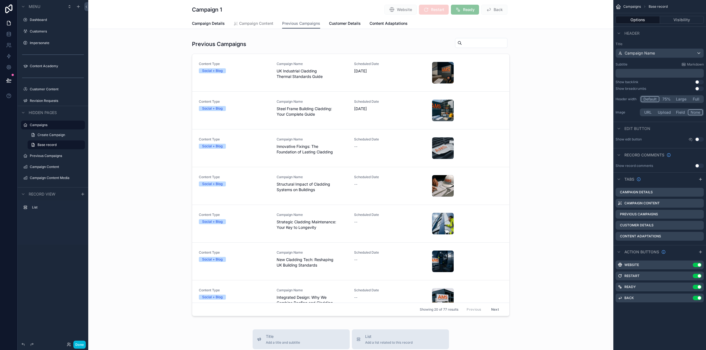
click at [311, 40] on div "scrollable content" at bounding box center [350, 178] width 525 height 285
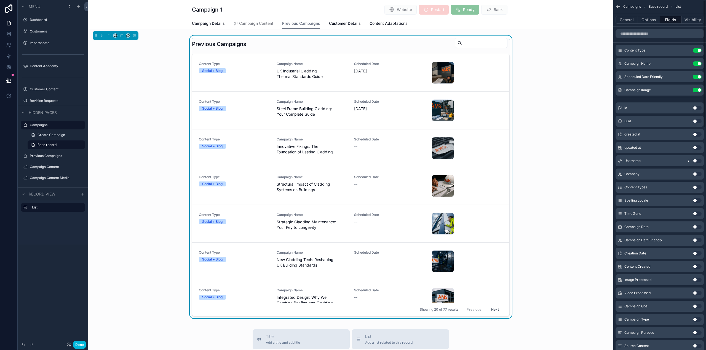
click at [651, 18] on button "Options" at bounding box center [649, 20] width 22 height 8
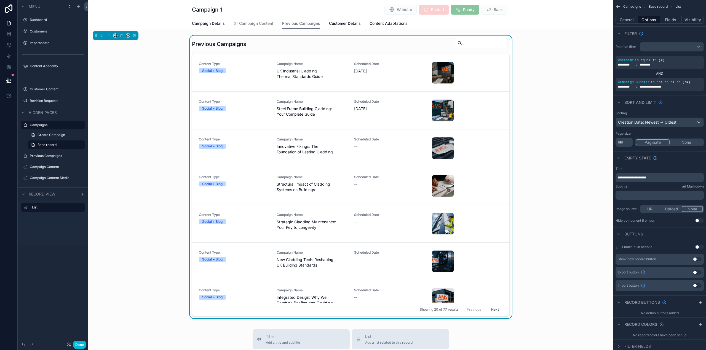
click at [82, 345] on button "Done" at bounding box center [79, 345] width 12 height 8
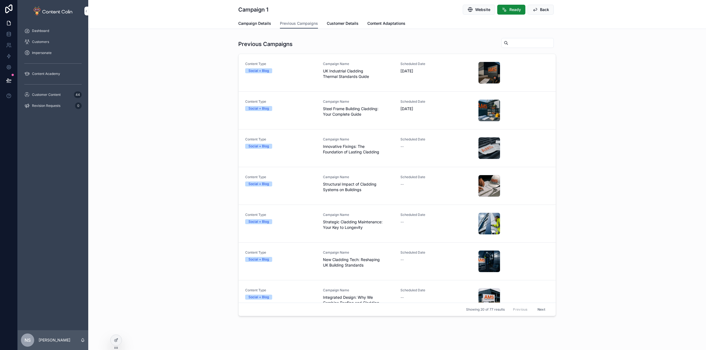
click at [42, 95] on span "Customer Content" at bounding box center [46, 95] width 29 height 4
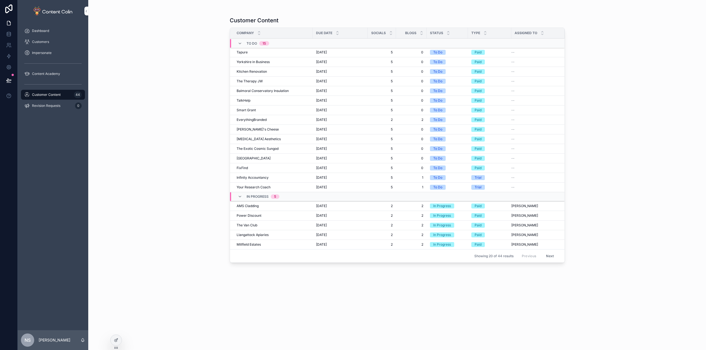
click at [252, 170] on div "FixFind FixFind" at bounding box center [273, 168] width 73 height 4
click at [241, 170] on span "FixFind" at bounding box center [242, 168] width 11 height 4
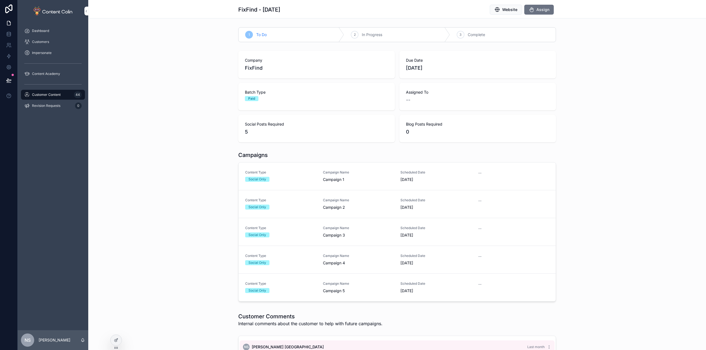
click at [315, 184] on link "Content Type Social Only Campaign Name Campaign 1 Scheduled Date 10th October 2…" at bounding box center [396, 177] width 317 height 28
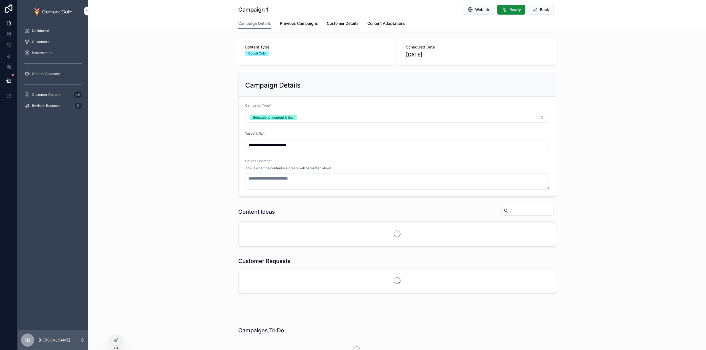
click at [314, 23] on span "Previous Campaigns" at bounding box center [299, 24] width 38 height 6
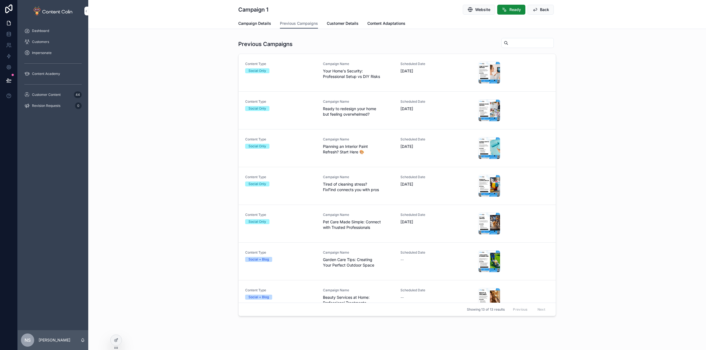
click at [53, 41] on div "Customers" at bounding box center [52, 41] width 57 height 9
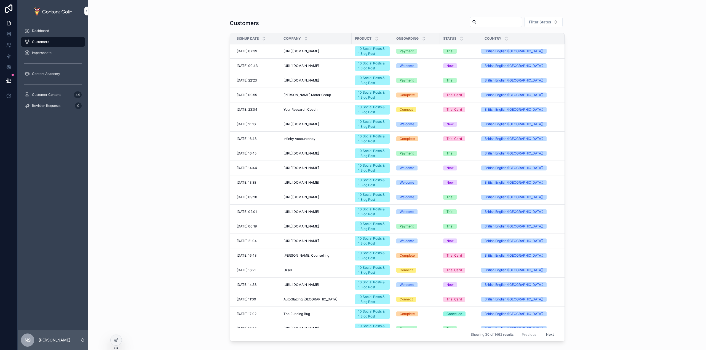
click at [509, 21] on input "scrollable content" at bounding box center [498, 22] width 45 height 8
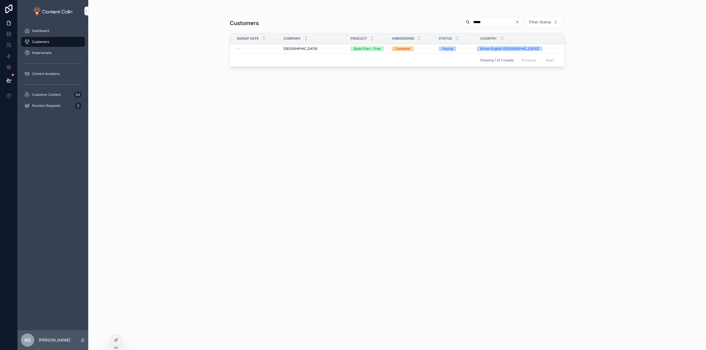
type input "*****"
click at [309, 50] on span "Thornbeck Manor" at bounding box center [300, 49] width 34 height 4
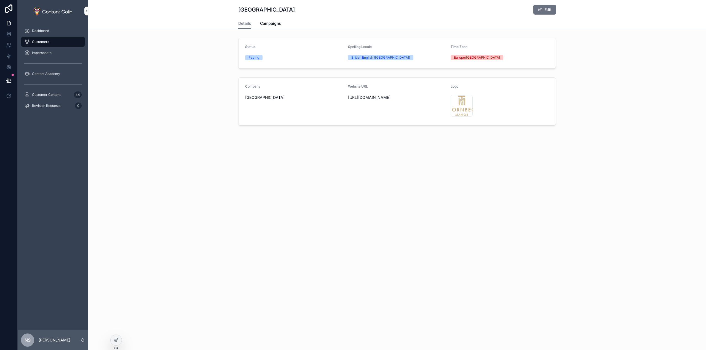
click at [276, 22] on span "Campaigns" at bounding box center [270, 24] width 21 height 6
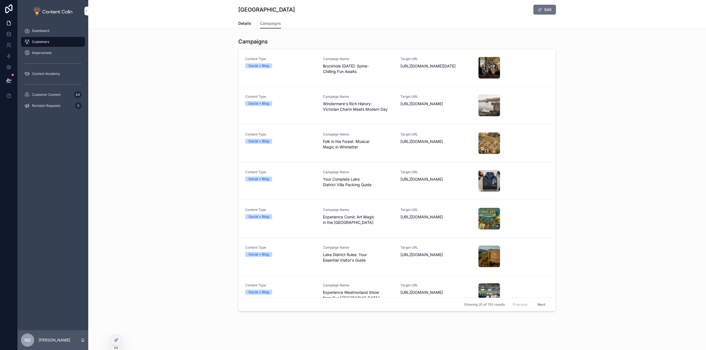
click at [114, 343] on div at bounding box center [116, 340] width 11 height 10
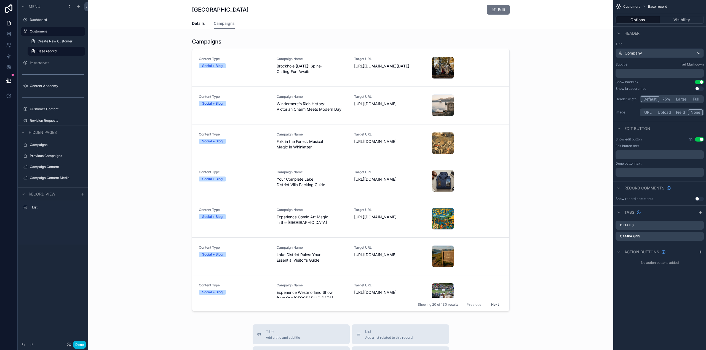
click at [473, 40] on div "scrollable content" at bounding box center [350, 176] width 525 height 280
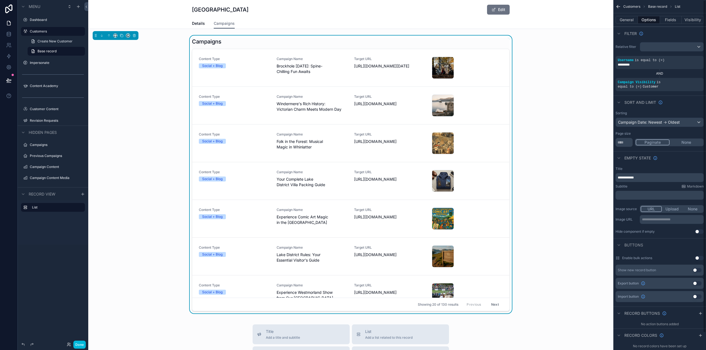
click at [668, 20] on button "Fields" at bounding box center [671, 20] width 22 height 8
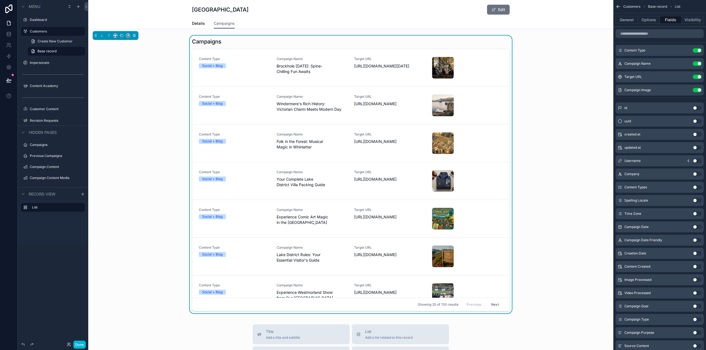
click at [697, 77] on button "Use setting" at bounding box center [696, 77] width 9 height 4
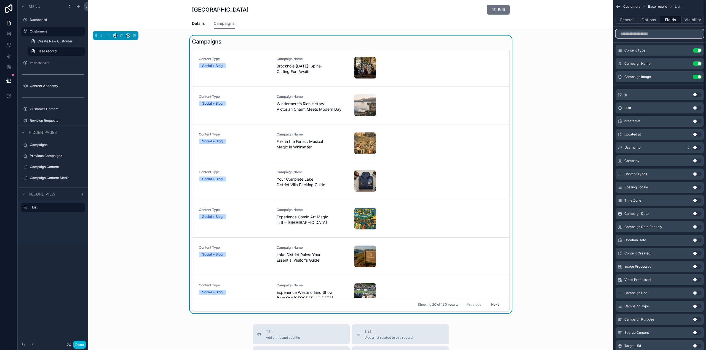
click at [648, 33] on input "scrollable content" at bounding box center [659, 33] width 88 height 9
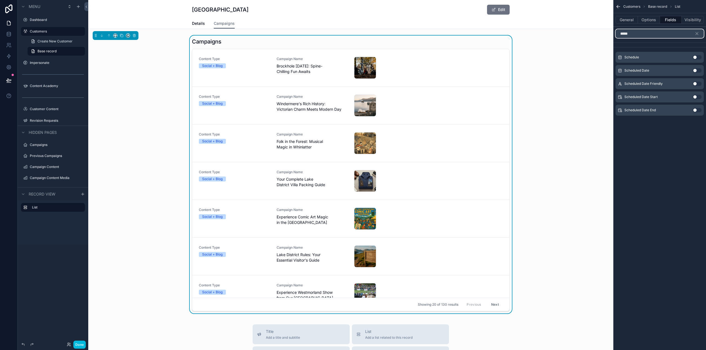
type input "*****"
click at [697, 83] on button "Use setting" at bounding box center [696, 84] width 9 height 4
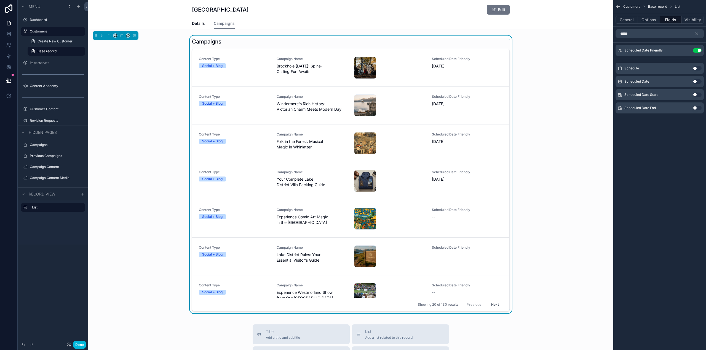
click at [0, 0] on icon "scrollable content" at bounding box center [0, 0] width 0 height 0
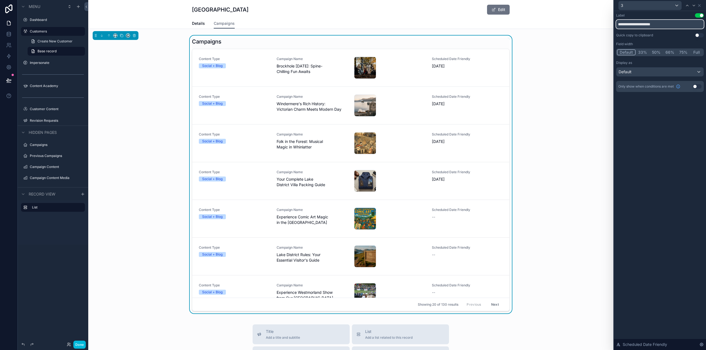
click at [652, 22] on input "**********" at bounding box center [660, 24] width 88 height 9
type input "**********"
click at [700, 7] on icon at bounding box center [699, 5] width 4 height 4
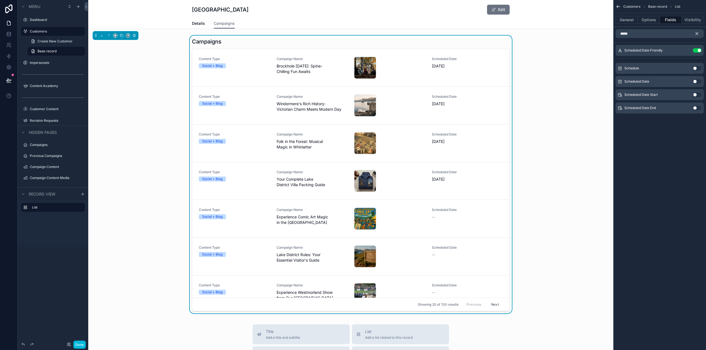
click at [699, 34] on icon "scrollable content" at bounding box center [696, 33] width 5 height 5
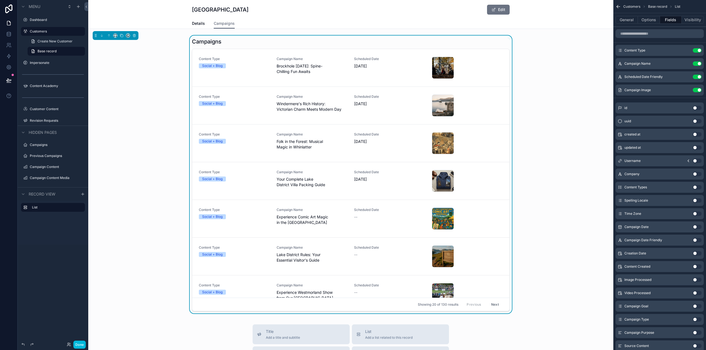
click at [593, 141] on div "Campaigns Content Type Social + Blog Campaign Name Brockhole Halloween 2025: Sp…" at bounding box center [350, 176] width 525 height 280
click at [80, 344] on button "Done" at bounding box center [79, 345] width 12 height 8
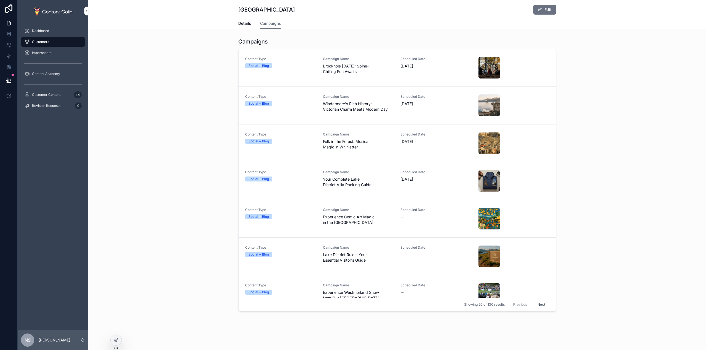
click at [367, 72] on span "Brockhole Halloween 2025: Spine-Chilling Fun Awaits" at bounding box center [358, 68] width 71 height 11
click at [12, 81] on button at bounding box center [9, 80] width 12 height 15
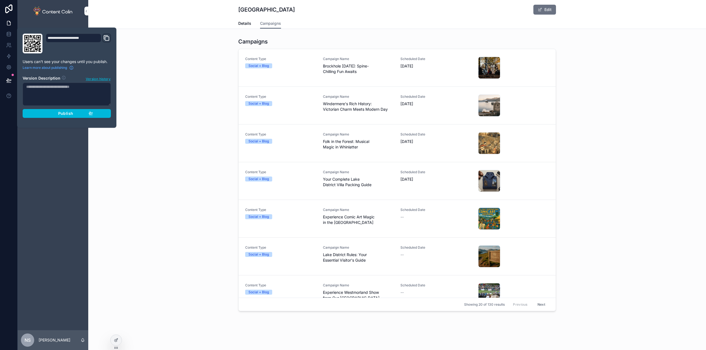
click at [62, 115] on span "Publish" at bounding box center [65, 113] width 15 height 5
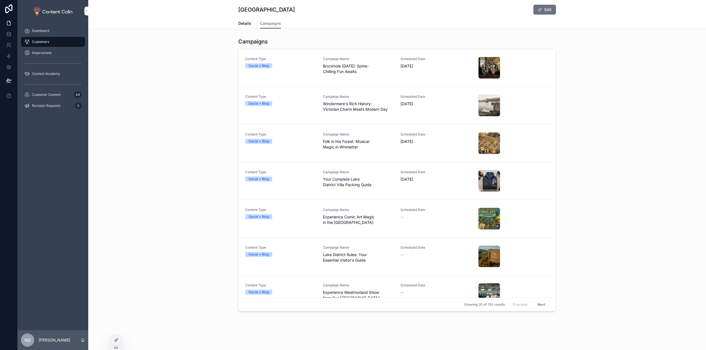
click at [181, 133] on div "Campaigns Content Type Social + Blog Campaign Name Brockhole Halloween 2025: Sp…" at bounding box center [396, 176] width 617 height 280
click at [480, 66] on div "thornbeckmanor-1758835765 .png" at bounding box center [489, 68] width 22 height 22
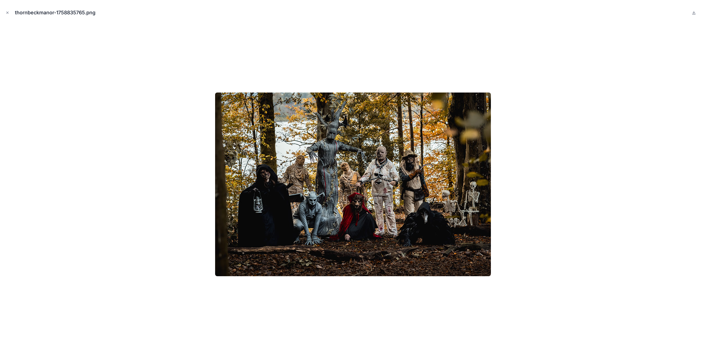
click at [474, 66] on div at bounding box center [352, 184] width 697 height 323
click at [8, 14] on icon "Close modal" at bounding box center [8, 13] width 2 height 2
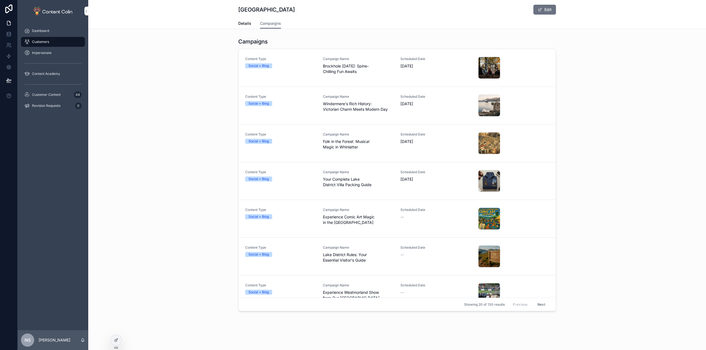
click at [243, 22] on span "Details" at bounding box center [244, 24] width 13 height 6
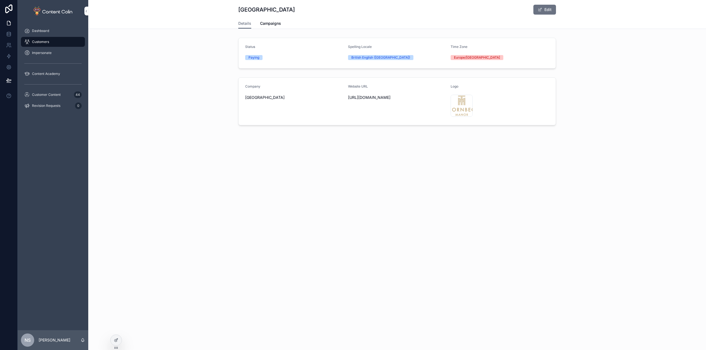
click at [272, 23] on span "Campaigns" at bounding box center [270, 24] width 21 height 6
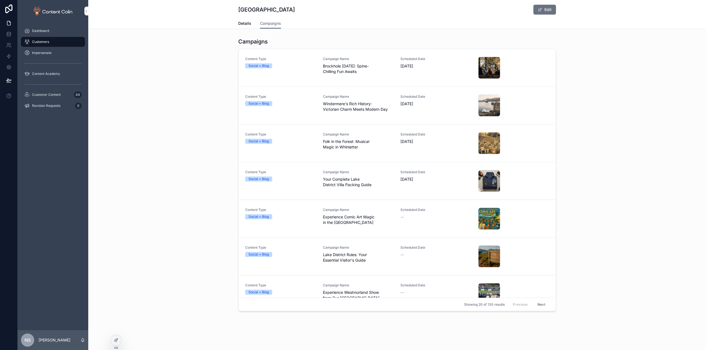
click at [324, 67] on span "Brockhole Halloween 2025: Spine-Chilling Fun Awaits" at bounding box center [358, 68] width 71 height 11
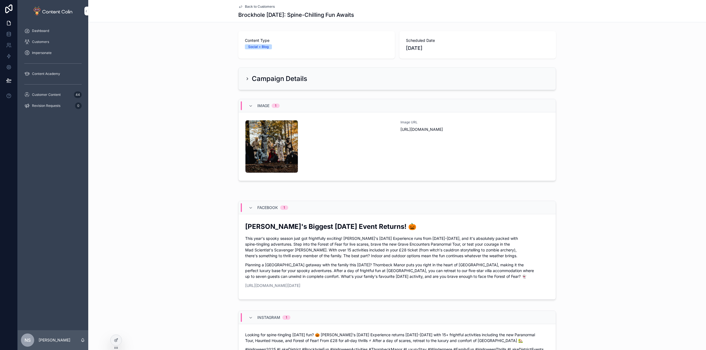
click at [435, 258] on p "This year's spooky season just got frightfully exciting! Brockhole's Halloween …" at bounding box center [397, 247] width 304 height 23
click at [114, 339] on div at bounding box center [116, 340] width 11 height 10
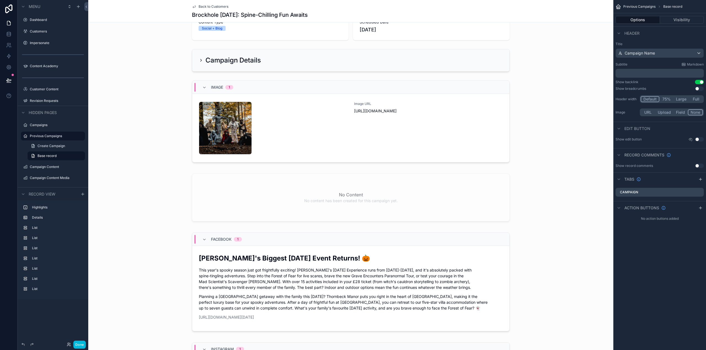
scroll to position [110, 0]
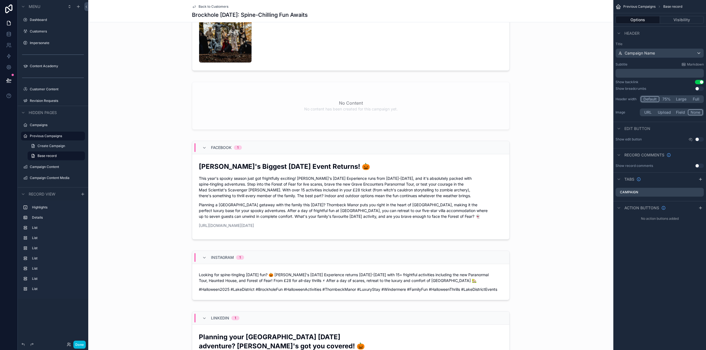
click at [244, 200] on div "scrollable content" at bounding box center [350, 192] width 525 height 106
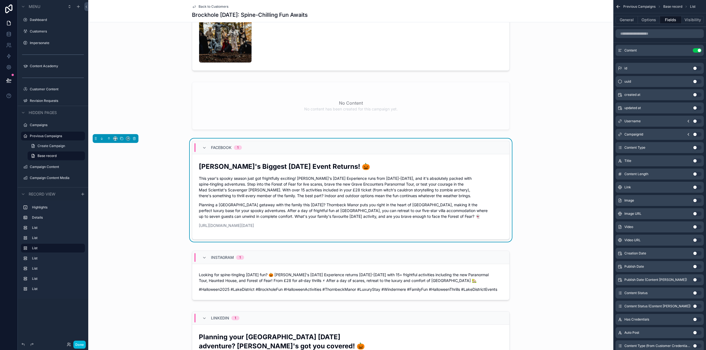
click at [78, 343] on button "Done" at bounding box center [79, 345] width 12 height 8
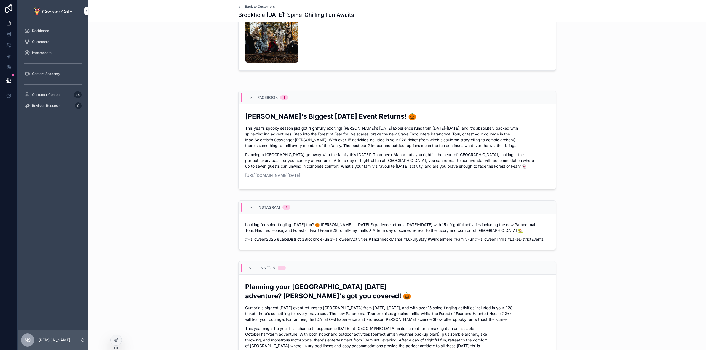
click at [46, 94] on span "Customer Content" at bounding box center [46, 95] width 29 height 4
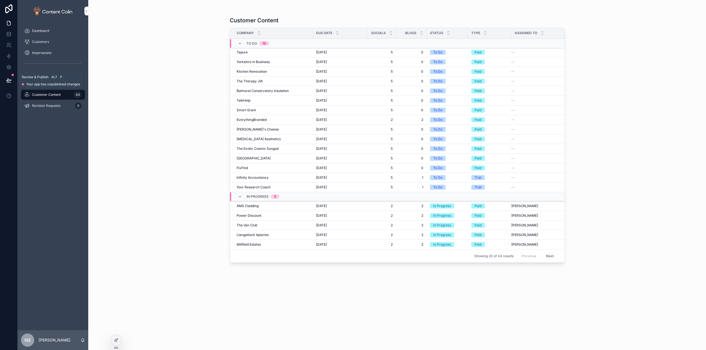
click at [10, 79] on icon at bounding box center [9, 81] width 6 height 6
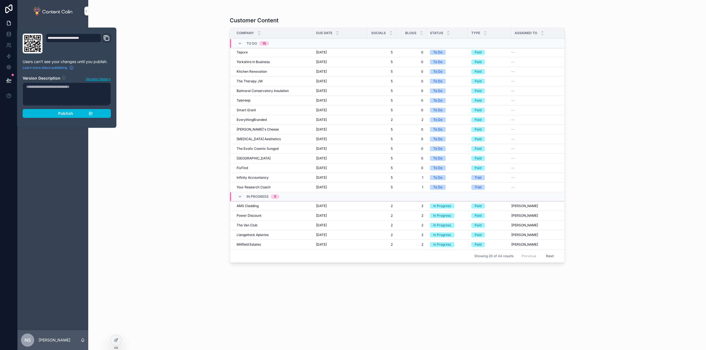
click at [54, 115] on div "Publish" at bounding box center [67, 113] width 52 height 5
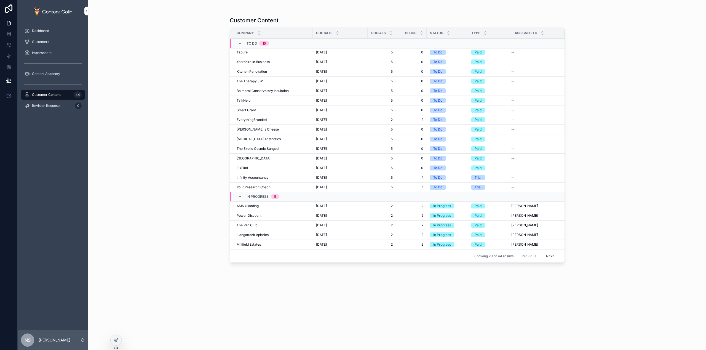
click at [187, 59] on div "Customer Content Company Due Date Socials Blogs Status Type Assigned To To Do 1…" at bounding box center [396, 175] width 617 height 350
click at [49, 44] on span "Customers" at bounding box center [40, 42] width 17 height 4
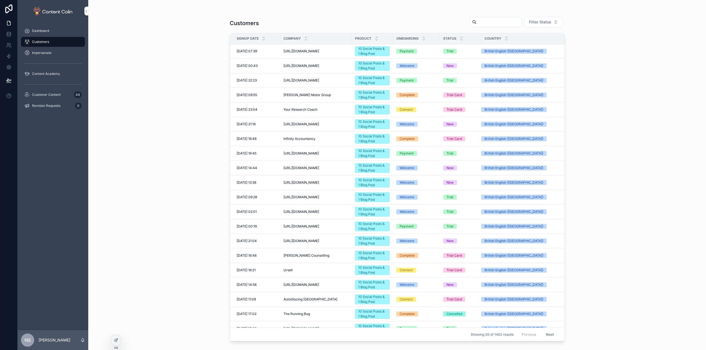
click at [306, 59] on td "https://www.dogandpartridgemarchington.co.uk https://www.dogandpartridgemarchin…" at bounding box center [315, 66] width 71 height 15
click at [331, 52] on div "https://shop-africana.co.uk https://shop-africana.co.uk" at bounding box center [315, 51] width 65 height 4
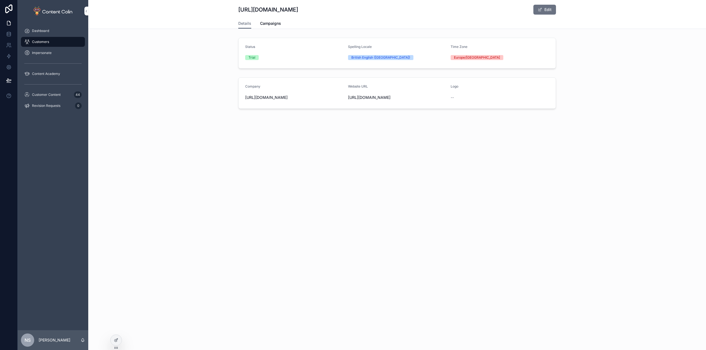
click at [278, 27] on link "Campaigns" at bounding box center [270, 23] width 21 height 11
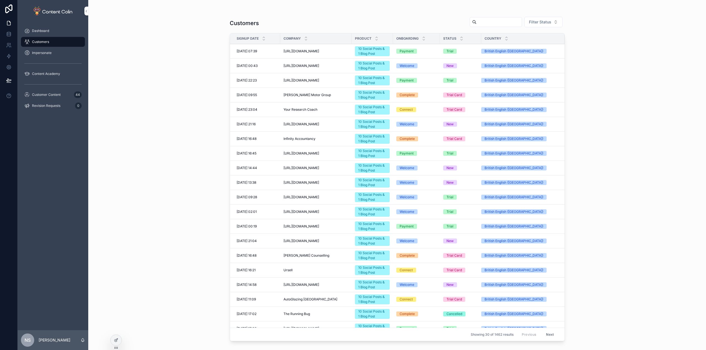
click at [480, 21] on input "scrollable content" at bounding box center [498, 22] width 45 height 8
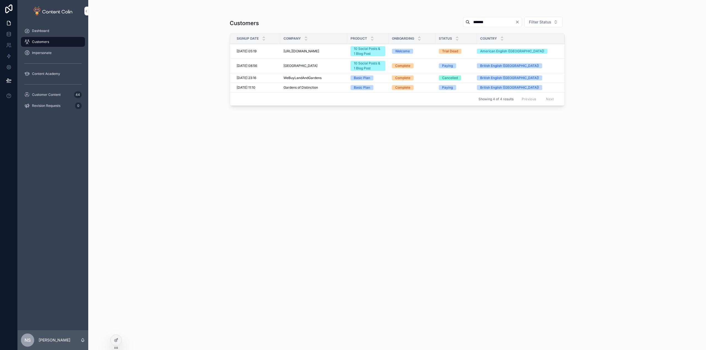
type input "*******"
click at [309, 89] on span "Gardens of Distinction" at bounding box center [300, 87] width 34 height 4
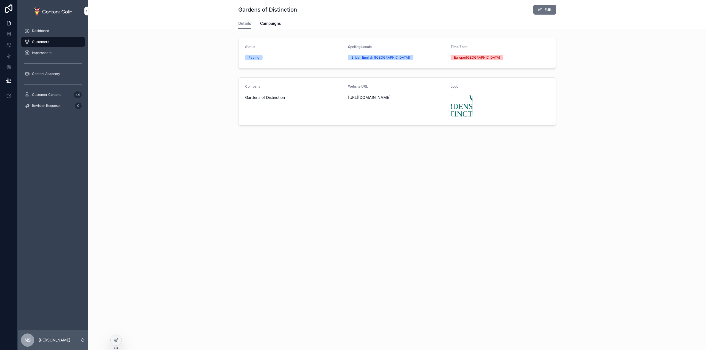
click at [273, 23] on span "Campaigns" at bounding box center [270, 24] width 21 height 6
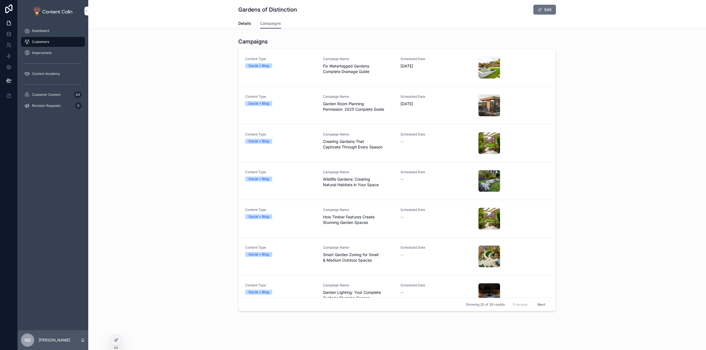
click at [334, 70] on span "Fix Waterlogged Gardens: Complete Drainage Guide" at bounding box center [358, 68] width 71 height 11
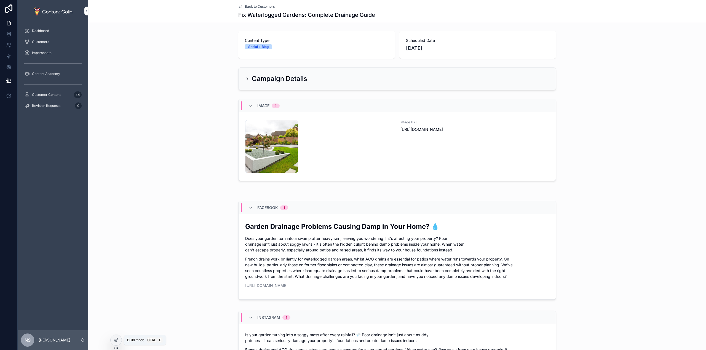
click at [119, 339] on div at bounding box center [116, 340] width 11 height 10
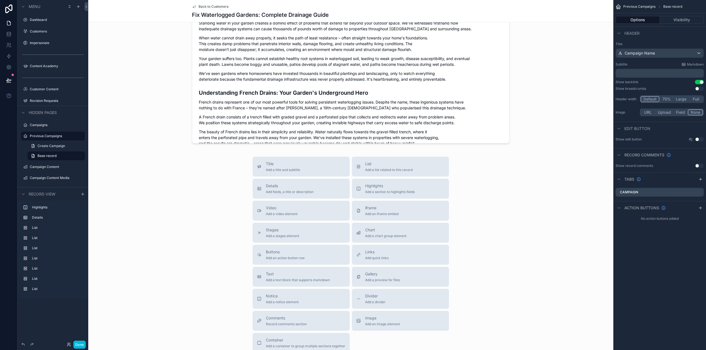
scroll to position [797, 0]
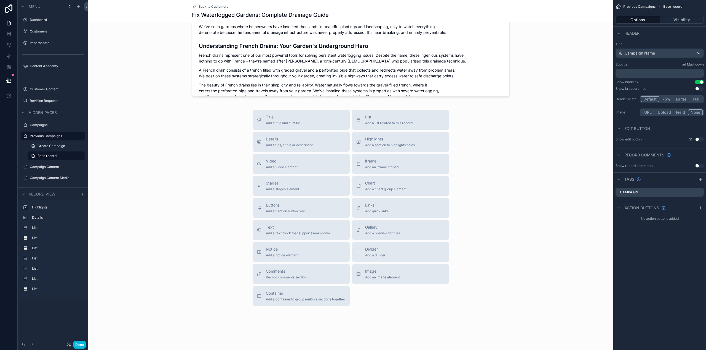
click at [287, 187] on div "Stages Add a stages element" at bounding box center [282, 186] width 33 height 11
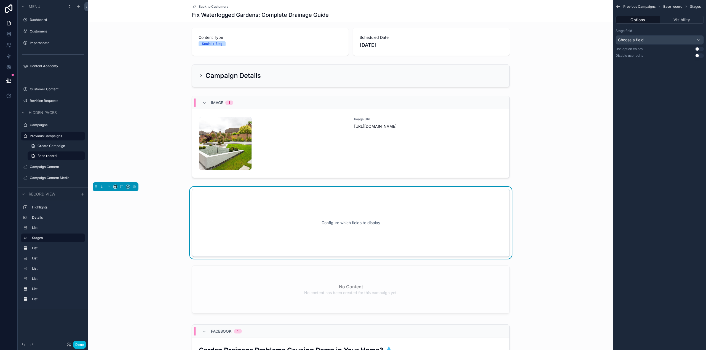
scroll to position [0, 0]
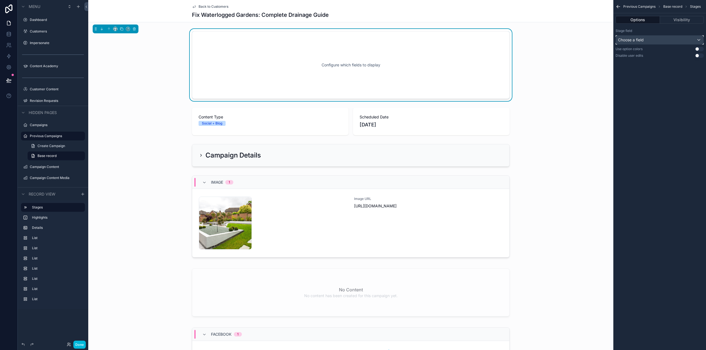
click at [645, 42] on div "Choose a field" at bounding box center [660, 40] width 88 height 9
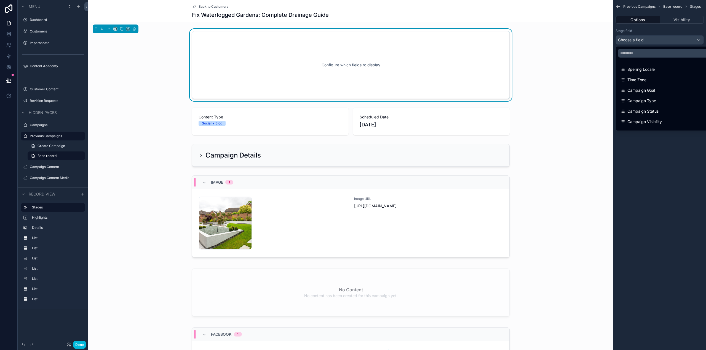
click at [661, 111] on div "Campaign Status" at bounding box center [666, 111] width 92 height 7
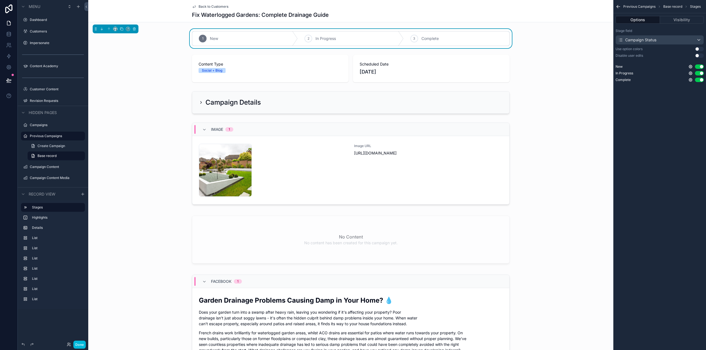
click at [698, 55] on button "Use setting" at bounding box center [699, 55] width 9 height 4
click at [700, 49] on button "Use setting" at bounding box center [699, 49] width 9 height 4
click at [649, 40] on div "Campaign Status" at bounding box center [637, 40] width 38 height 6
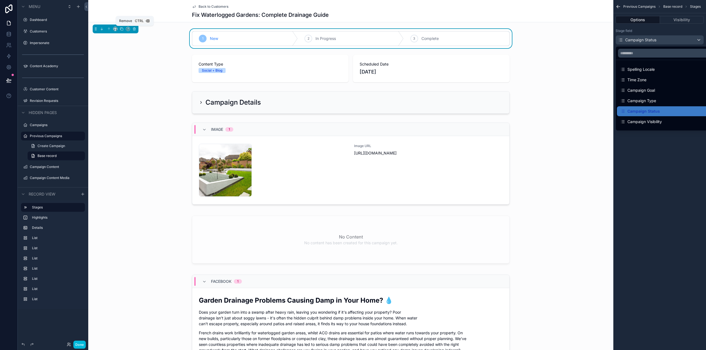
click at [134, 28] on icon "scrollable content" at bounding box center [134, 29] width 4 height 4
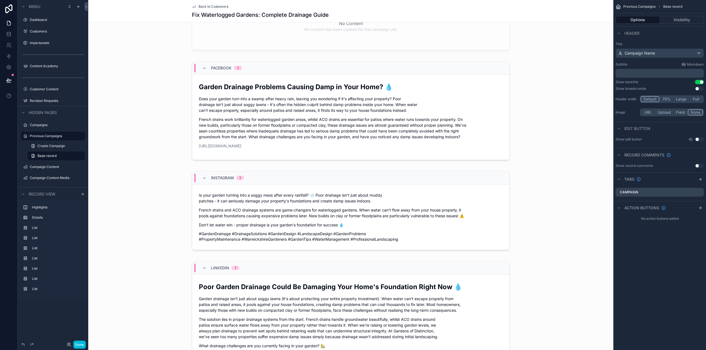
scroll to position [193, 0]
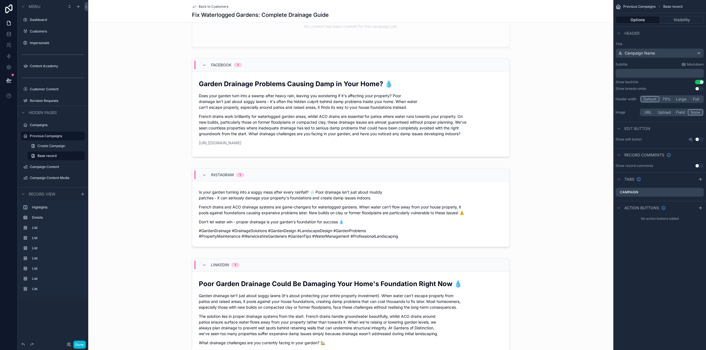
click at [503, 83] on div "scrollable content" at bounding box center [350, 109] width 525 height 106
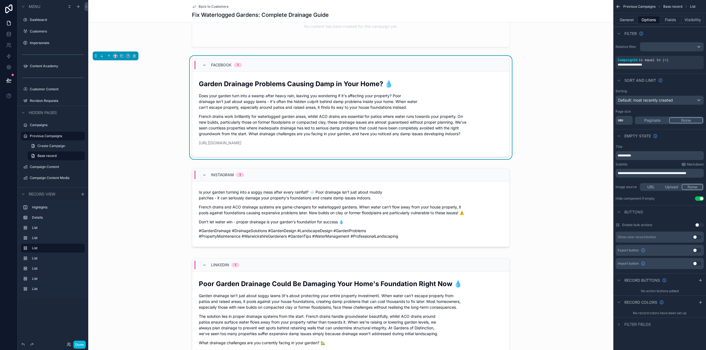
click at [670, 22] on button "Fields" at bounding box center [671, 20] width 22 height 8
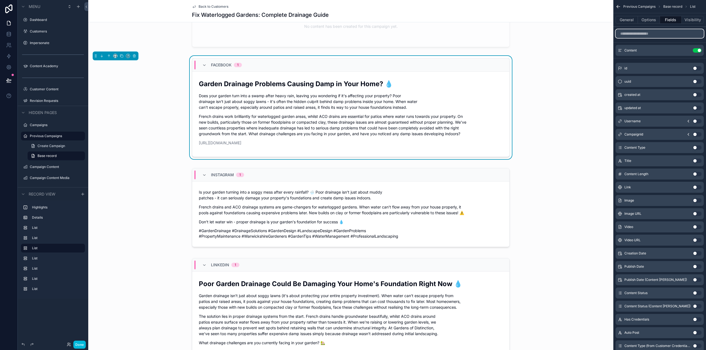
click at [649, 33] on input "scrollable content" at bounding box center [659, 33] width 88 height 9
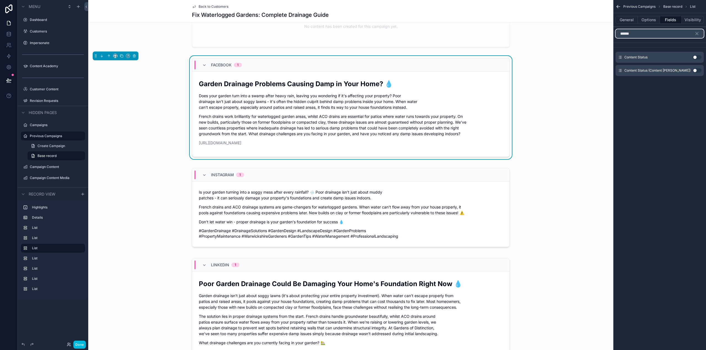
type input "******"
click at [695, 57] on button "Use setting" at bounding box center [696, 57] width 9 height 4
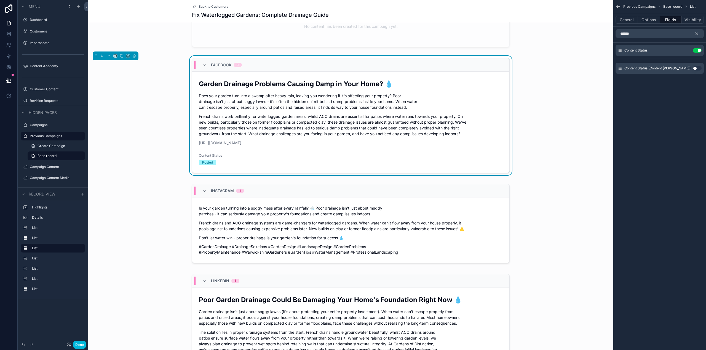
click at [698, 33] on icon "scrollable content" at bounding box center [696, 33] width 5 height 5
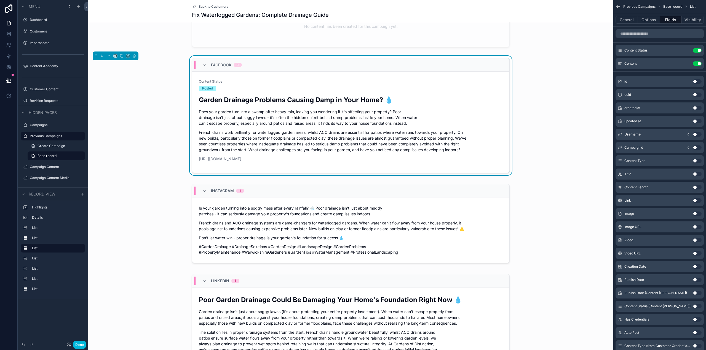
click at [0, 0] on button "scrollable content" at bounding box center [0, 0] width 0 height 0
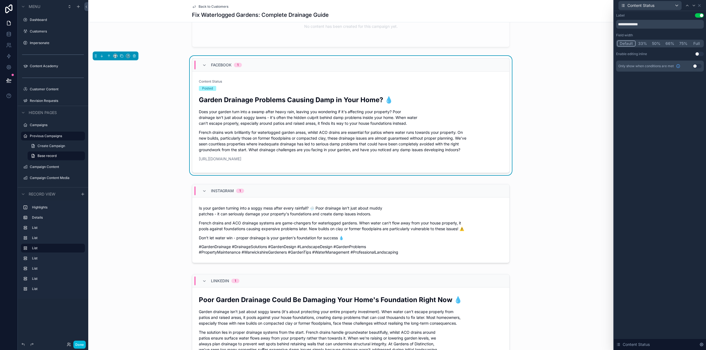
click at [700, 14] on button "Use setting" at bounding box center [699, 15] width 9 height 4
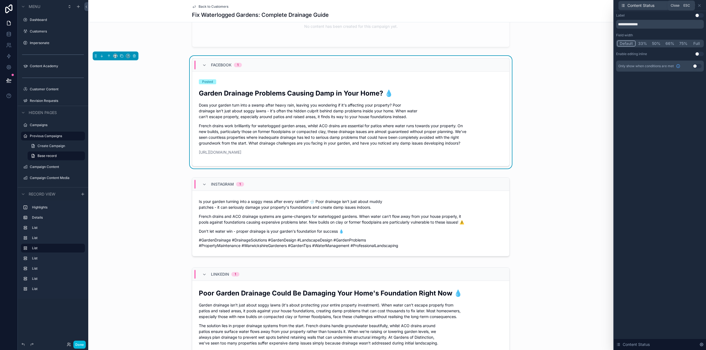
click at [698, 5] on icon at bounding box center [699, 5] width 2 height 2
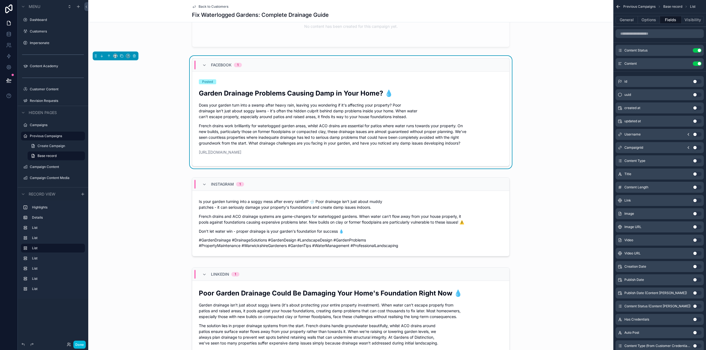
click at [365, 201] on div "scrollable content" at bounding box center [350, 218] width 525 height 86
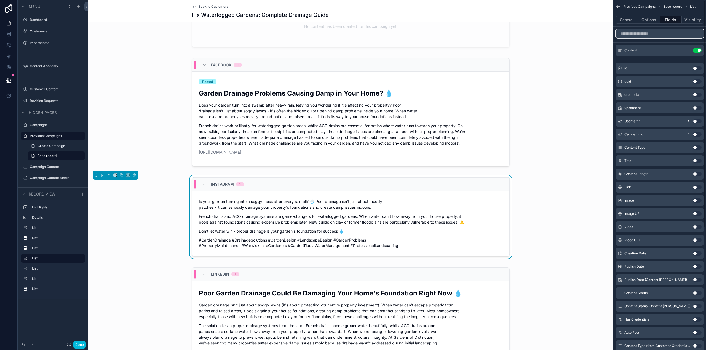
click at [644, 36] on input "scrollable content" at bounding box center [659, 33] width 88 height 9
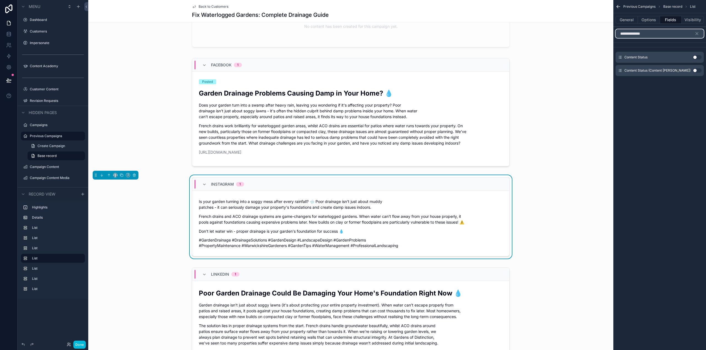
type input "**********"
click at [698, 57] on button "Use setting" at bounding box center [696, 57] width 9 height 4
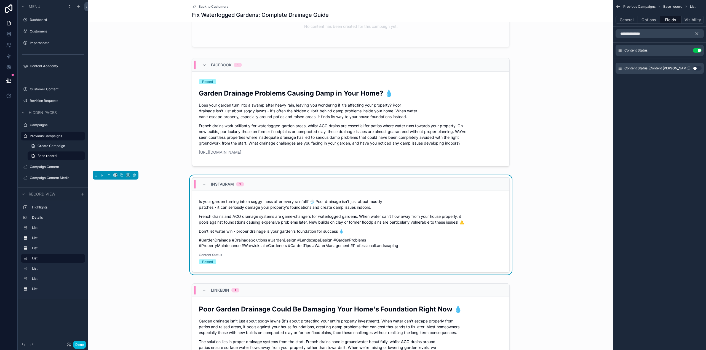
click at [696, 34] on icon "scrollable content" at bounding box center [696, 34] width 2 height 2
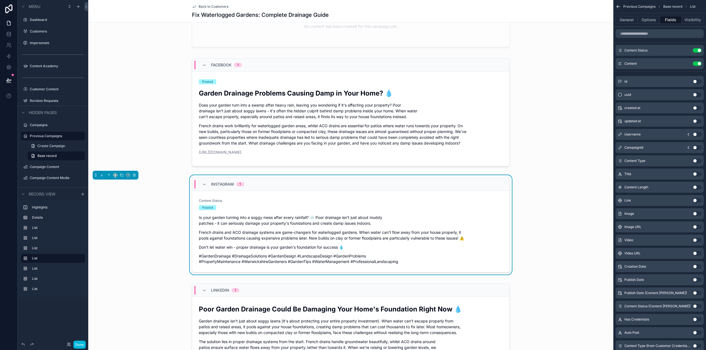
click at [0, 0] on icon "scrollable content" at bounding box center [0, 0] width 0 height 0
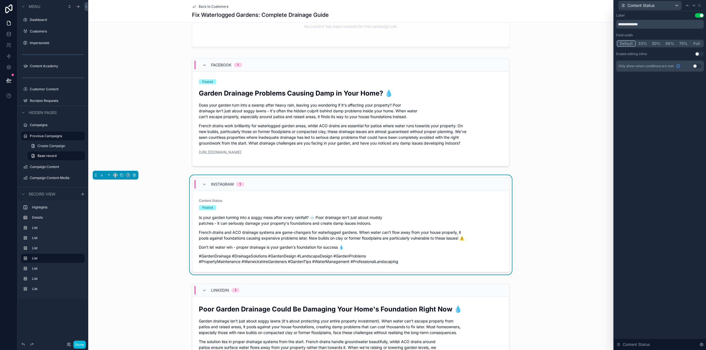
click at [699, 15] on button "Use setting" at bounding box center [699, 15] width 9 height 4
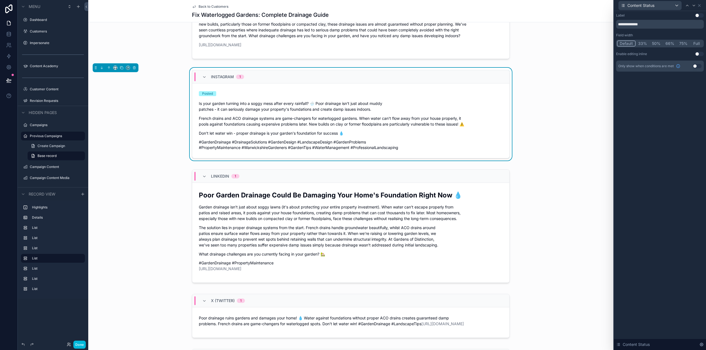
scroll to position [331, 0]
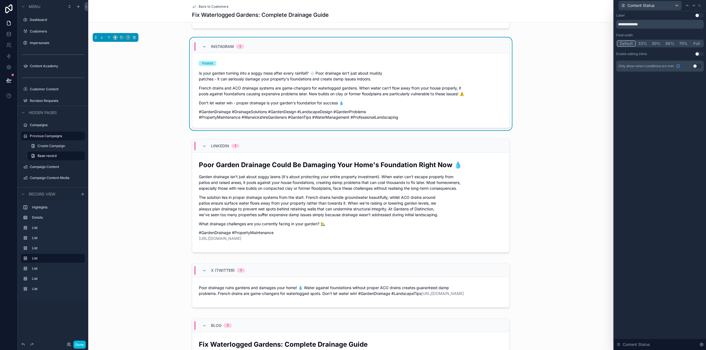
click at [485, 216] on div "scrollable content" at bounding box center [350, 197] width 525 height 120
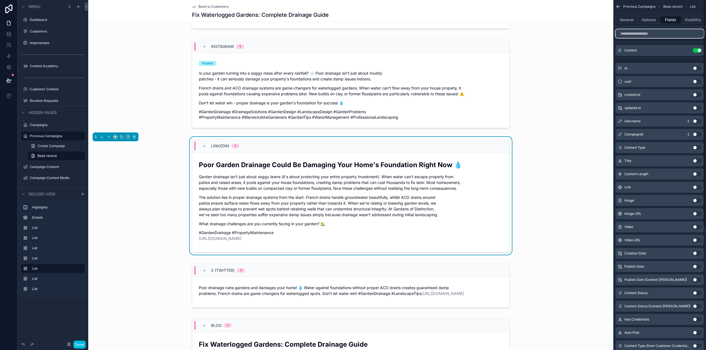
click at [654, 34] on input "scrollable content" at bounding box center [659, 33] width 88 height 9
paste input "**********"
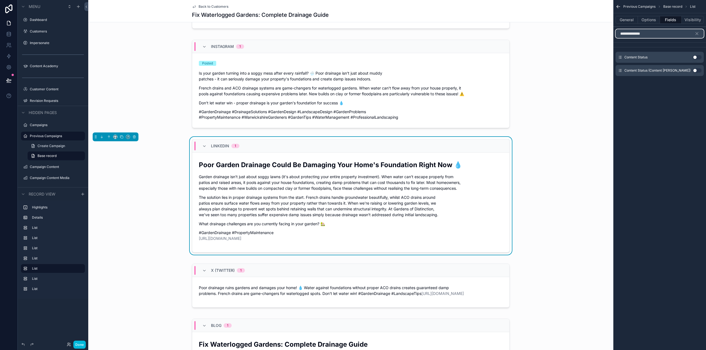
type input "**********"
click at [697, 55] on div "Content Status Use setting" at bounding box center [659, 57] width 88 height 11
click at [697, 57] on button "Use setting" at bounding box center [696, 57] width 9 height 4
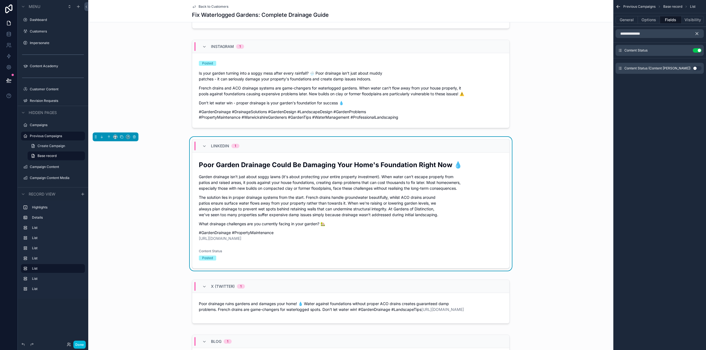
click at [696, 33] on icon "scrollable content" at bounding box center [696, 33] width 5 height 5
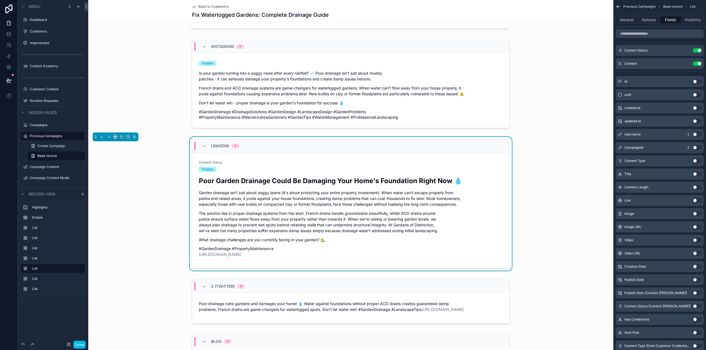
click at [0, 0] on button "scrollable content" at bounding box center [0, 0] width 0 height 0
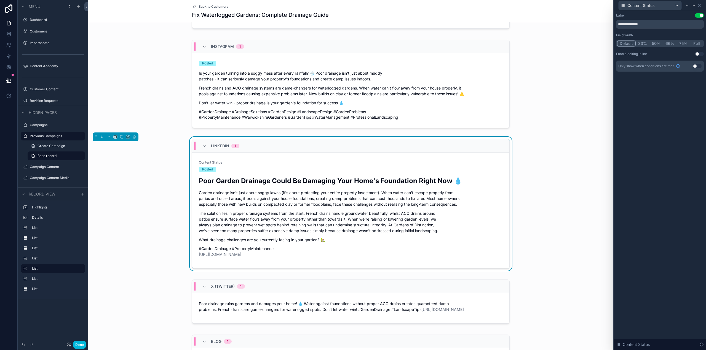
click at [699, 14] on button "Use setting" at bounding box center [699, 15] width 9 height 4
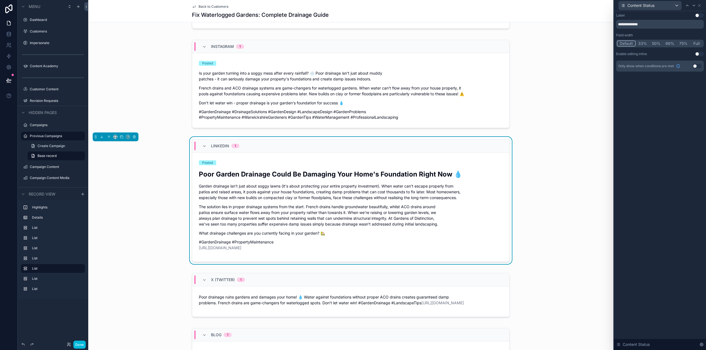
click at [699, 6] on icon at bounding box center [699, 5] width 4 height 4
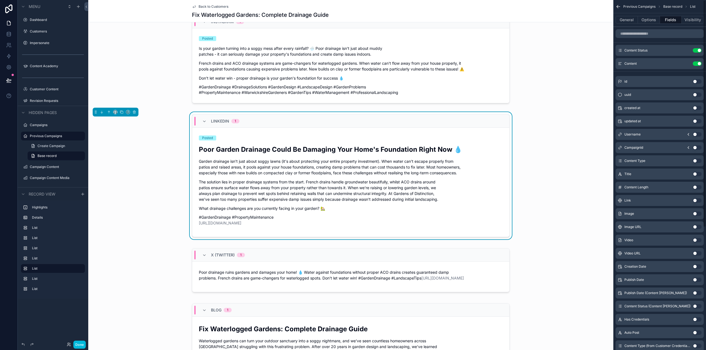
scroll to position [496, 0]
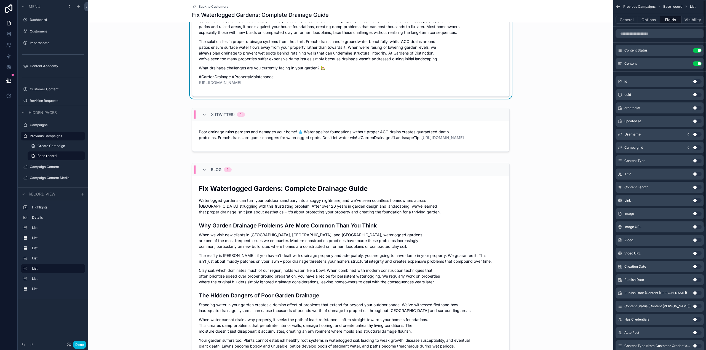
click at [376, 140] on div "scrollable content" at bounding box center [350, 131] width 525 height 51
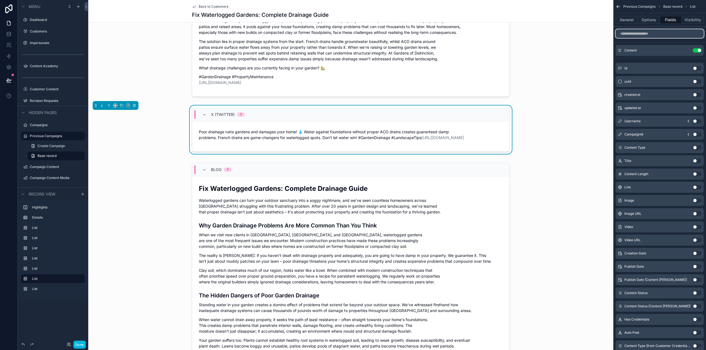
click at [668, 36] on input "scrollable content" at bounding box center [659, 33] width 88 height 9
paste input "**********"
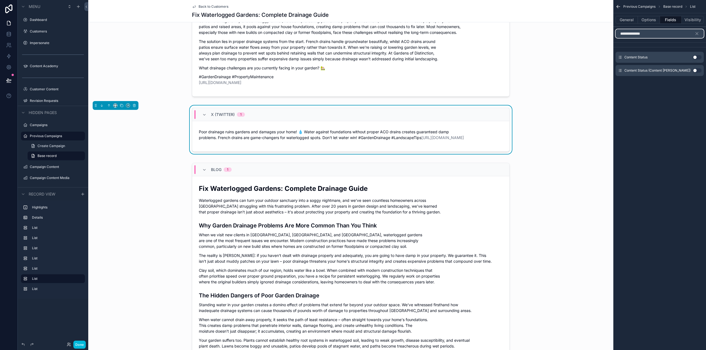
type input "**********"
click at [696, 57] on button "Use setting" at bounding box center [696, 57] width 9 height 4
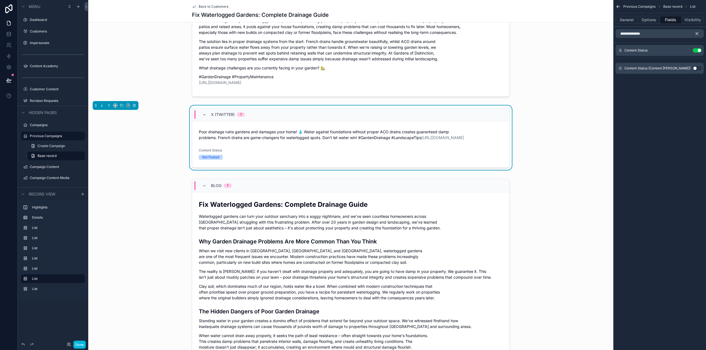
click at [698, 33] on icon "scrollable content" at bounding box center [696, 33] width 5 height 5
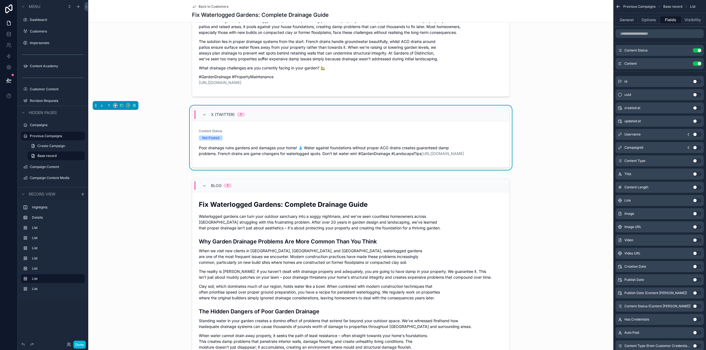
click at [0, 0] on icon "scrollable content" at bounding box center [0, 0] width 0 height 0
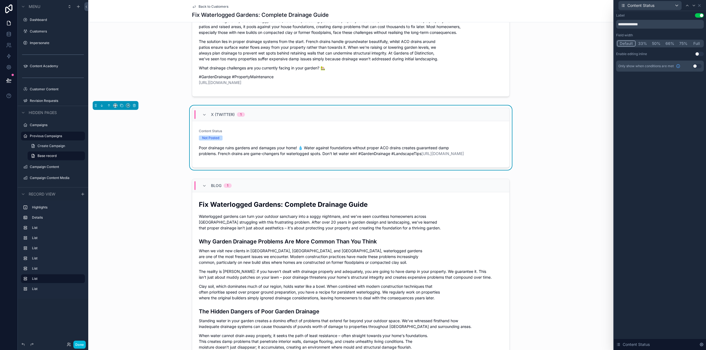
click at [698, 15] on button "Use setting" at bounding box center [699, 15] width 9 height 4
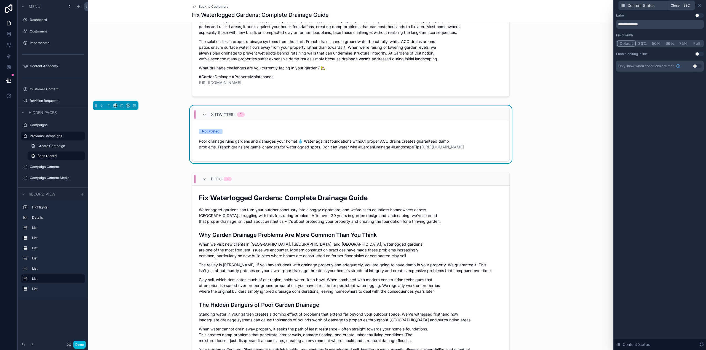
click at [697, 4] on icon at bounding box center [699, 5] width 4 height 4
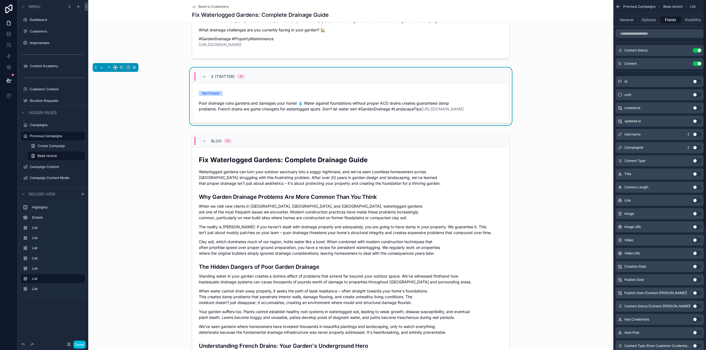
scroll to position [551, 0]
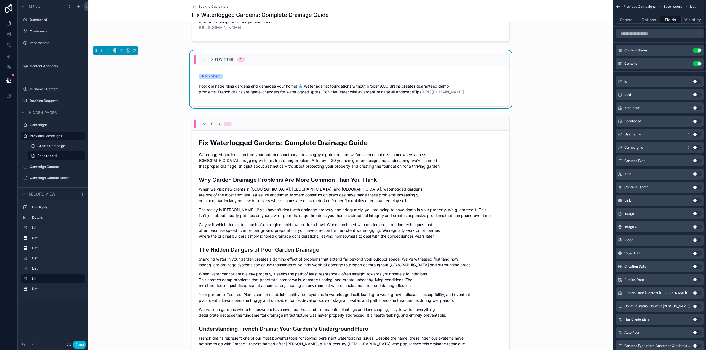
click at [472, 162] on div "scrollable content" at bounding box center [350, 249] width 525 height 269
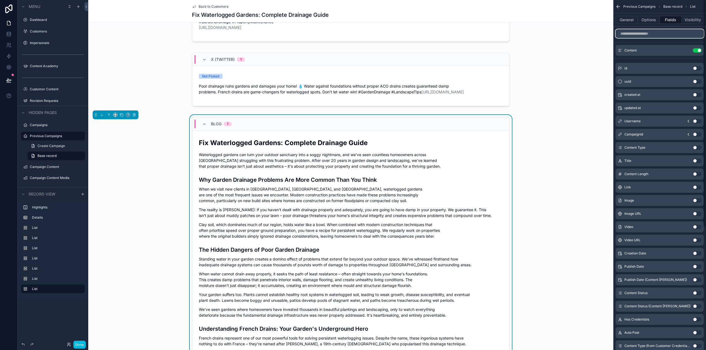
click at [657, 36] on input "scrollable content" at bounding box center [659, 33] width 88 height 9
paste input "**********"
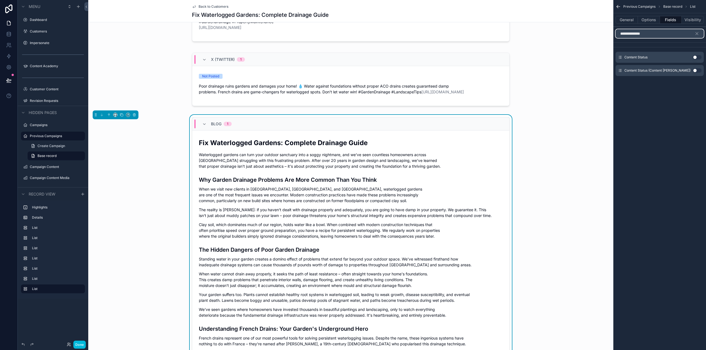
type input "**********"
click at [698, 57] on button "Use setting" at bounding box center [696, 57] width 9 height 4
click at [697, 32] on icon "scrollable content" at bounding box center [696, 33] width 5 height 5
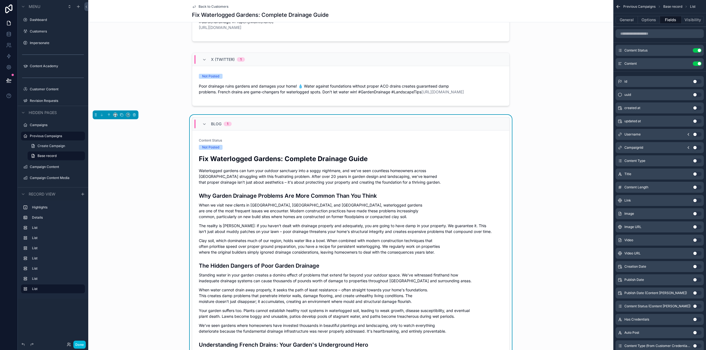
click at [0, 0] on icon "scrollable content" at bounding box center [0, 0] width 0 height 0
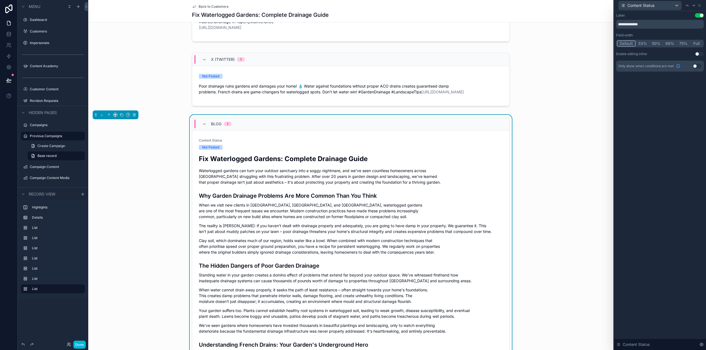
click at [699, 15] on button "Use setting" at bounding box center [699, 15] width 9 height 4
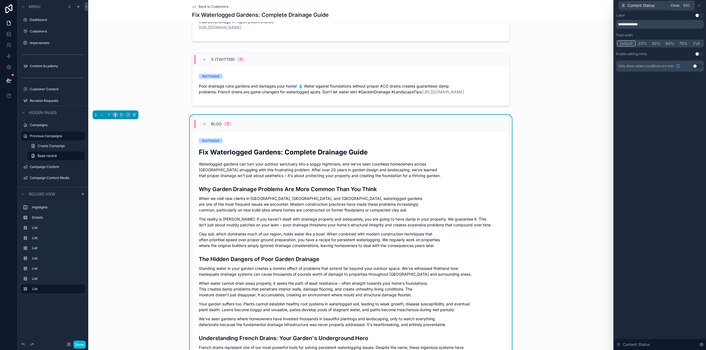
click at [699, 5] on icon at bounding box center [699, 5] width 2 height 2
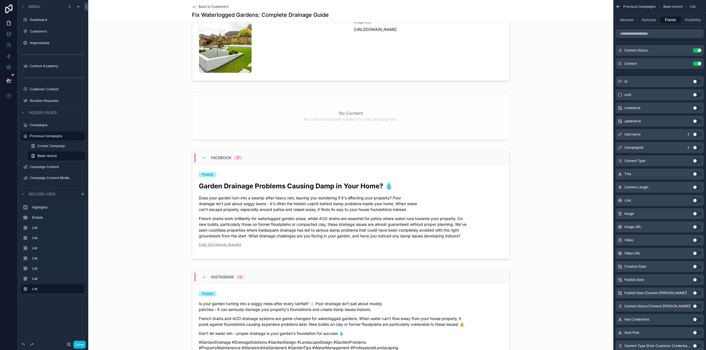
scroll to position [110, 0]
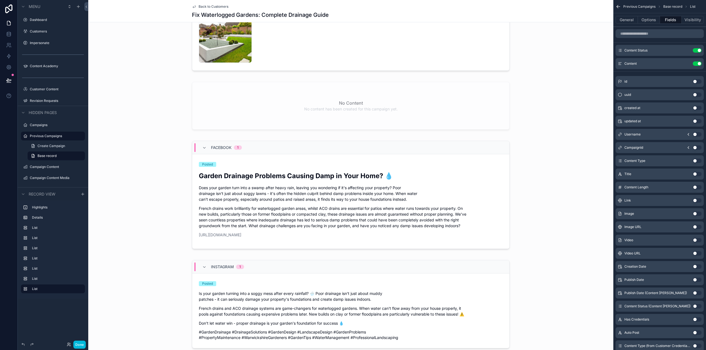
click at [389, 200] on div "scrollable content" at bounding box center [350, 196] width 525 height 115
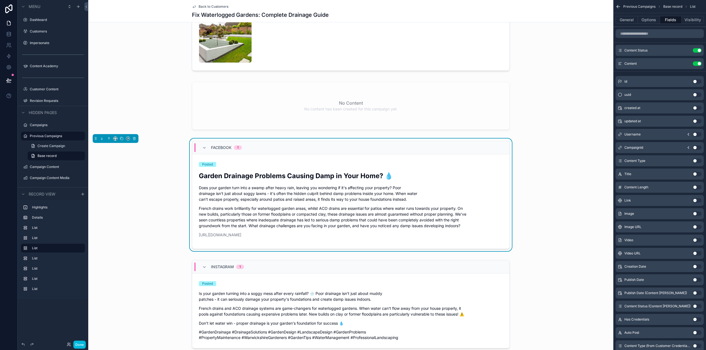
click at [351, 200] on p "Does your garden turn into a swamp after heavy rain, leaving you wondering if i…" at bounding box center [351, 193] width 304 height 17
click at [642, 20] on button "Options" at bounding box center [649, 20] width 22 height 8
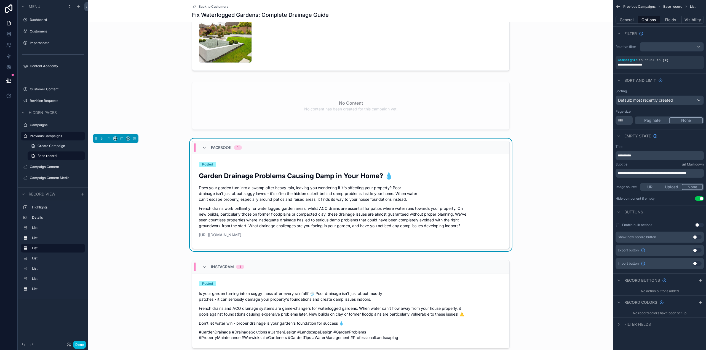
click at [482, 197] on p "Does your garden turn into a swamp after heavy rain, leaving you wondering if i…" at bounding box center [351, 193] width 304 height 17
click at [623, 20] on button "General" at bounding box center [626, 20] width 22 height 8
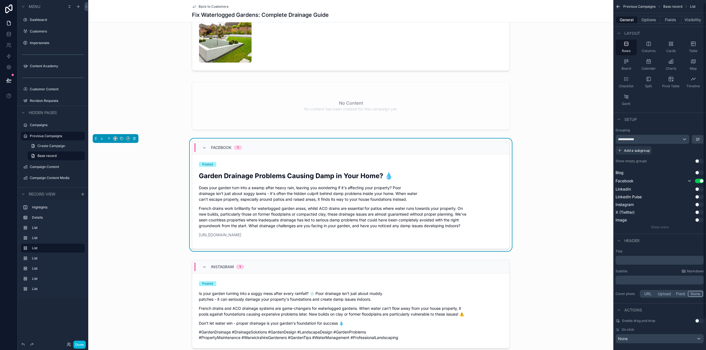
scroll to position [37, 0]
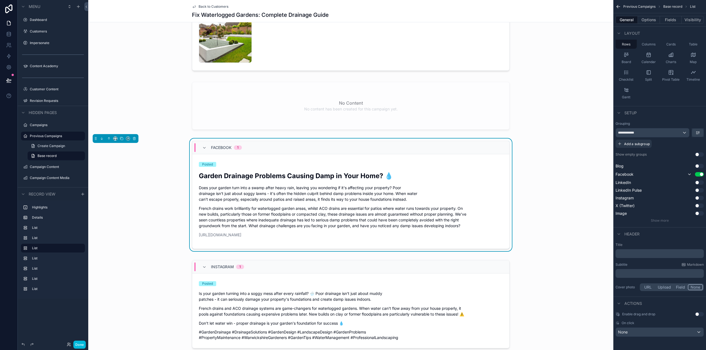
click at [653, 20] on button "Options" at bounding box center [649, 20] width 22 height 8
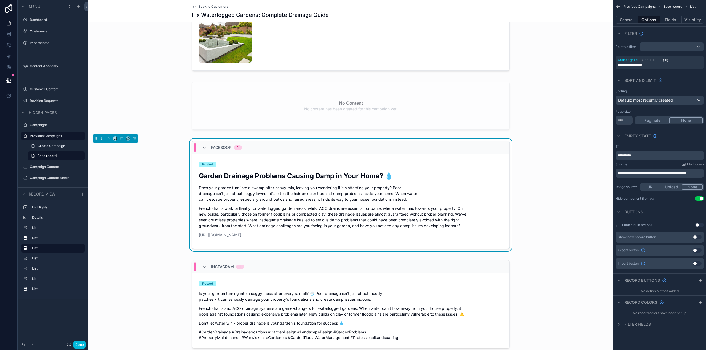
scroll to position [0, 0]
click at [702, 279] on div "scrollable content" at bounding box center [700, 280] width 7 height 7
click at [0, 0] on icon "scrollable content" at bounding box center [0, 0] width 0 height 0
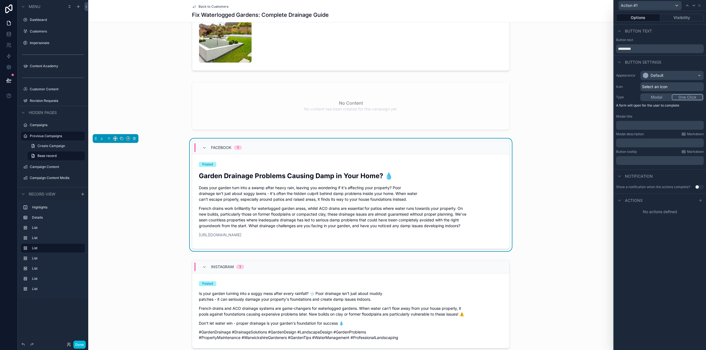
click at [688, 96] on button "One Click" at bounding box center [686, 97] width 31 height 6
drag, startPoint x: 657, startPoint y: 50, endPoint x: 609, endPoint y: 50, distance: 48.5
click at [609, 50] on div "Action #1 Options Visibility Button text Button text ********* Button settings …" at bounding box center [353, 175] width 706 height 350
type input "*********"
click at [702, 161] on div at bounding box center [700, 163] width 7 height 7
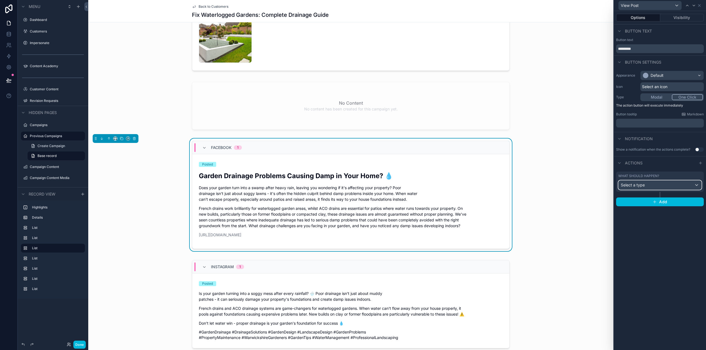
click at [641, 186] on span "Select a type" at bounding box center [633, 185] width 24 height 5
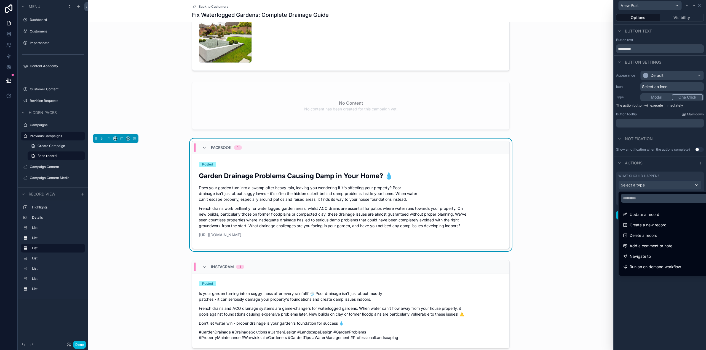
click at [641, 186] on div at bounding box center [660, 175] width 92 height 350
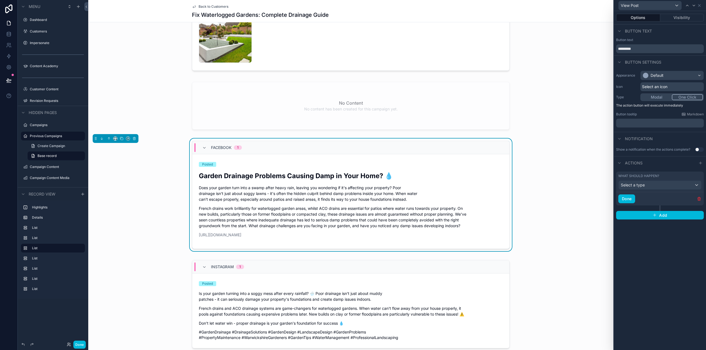
click at [680, 15] on button "Visibility" at bounding box center [682, 18] width 44 height 8
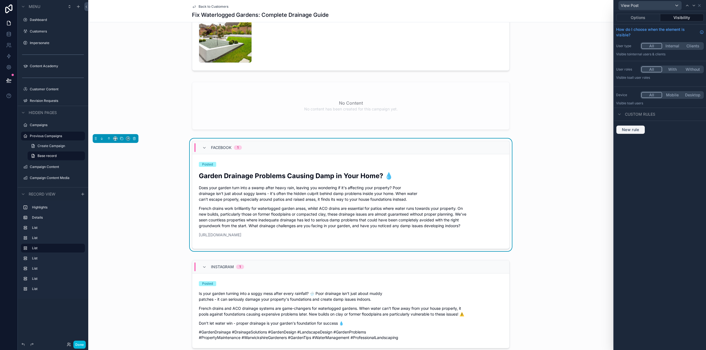
click at [634, 130] on span "New rule" at bounding box center [630, 129] width 22 height 5
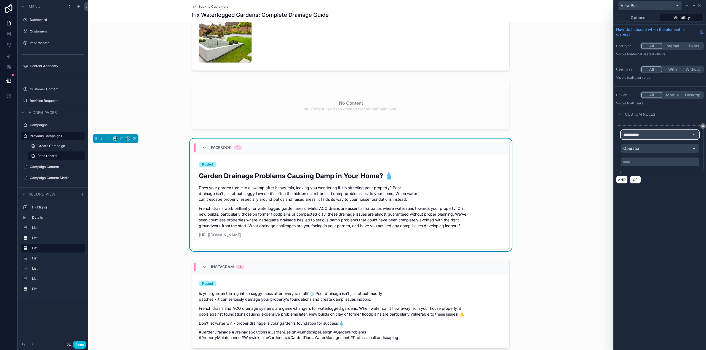
click at [649, 136] on div "**********" at bounding box center [660, 134] width 78 height 9
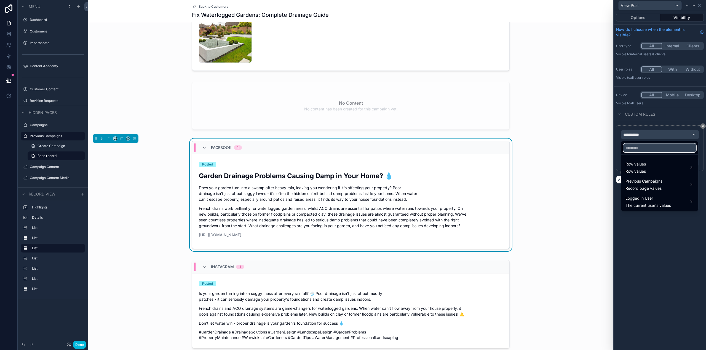
click at [649, 146] on input "text" at bounding box center [659, 148] width 73 height 9
type input "****"
click at [643, 160] on div "Row values Row values" at bounding box center [659, 167] width 75 height 17
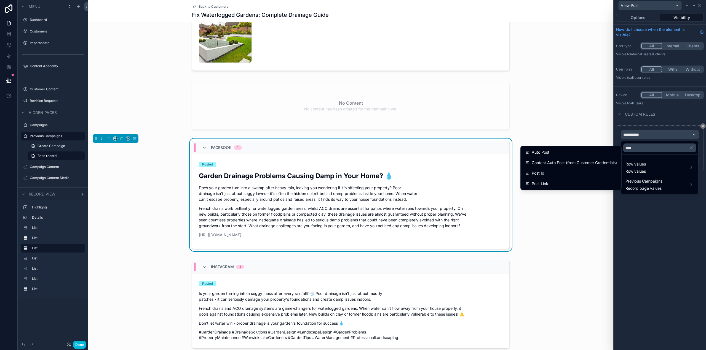
click at [584, 173] on div "Post Id" at bounding box center [571, 173] width 92 height 7
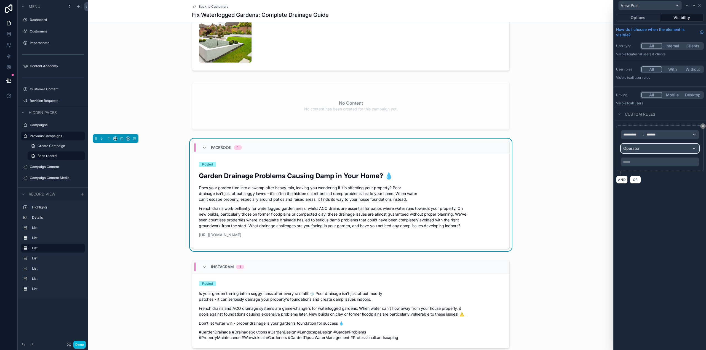
click at [650, 149] on div "Operator" at bounding box center [660, 148] width 78 height 9
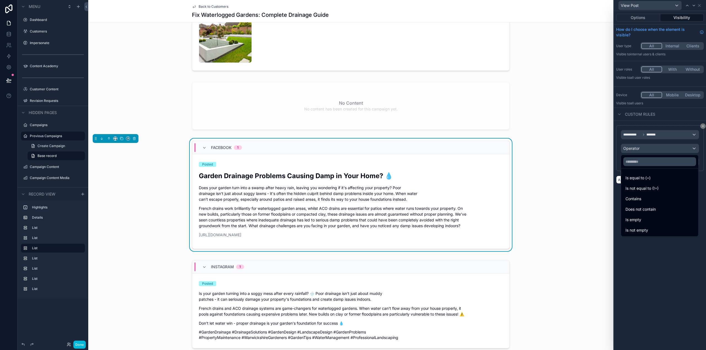
click at [664, 230] on div "Is not empty" at bounding box center [659, 230] width 68 height 7
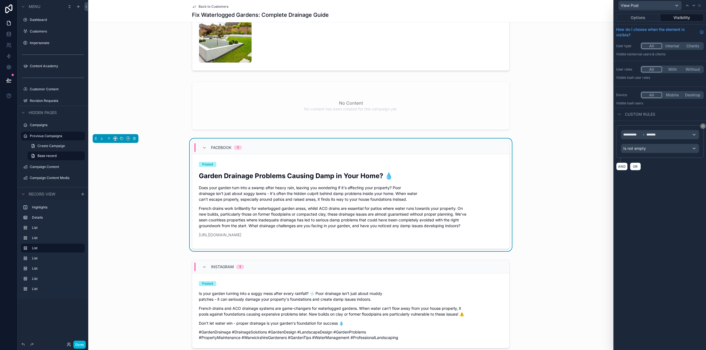
click at [664, 230] on div "**********" at bounding box center [660, 180] width 92 height 339
click at [642, 16] on button "Options" at bounding box center [638, 18] width 44 height 8
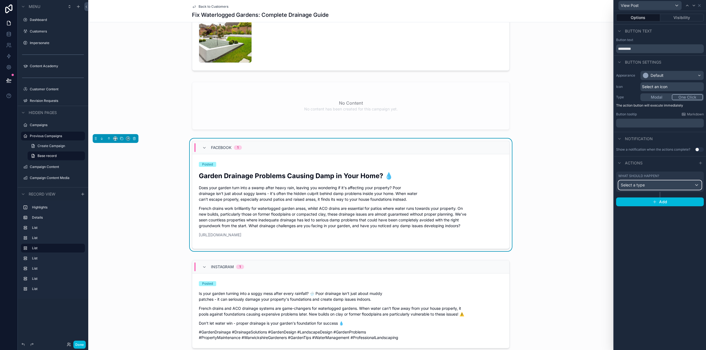
click at [650, 185] on div "Select a type" at bounding box center [659, 185] width 83 height 9
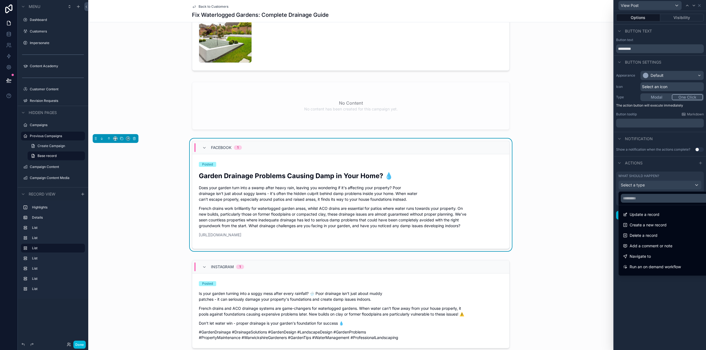
click at [647, 254] on span "Navigate to" at bounding box center [639, 256] width 21 height 7
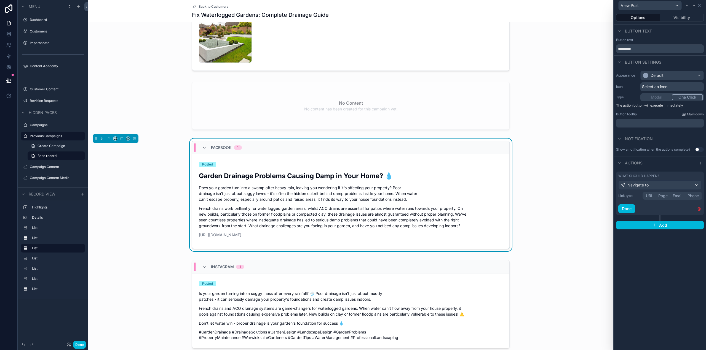
click at [651, 197] on button "URL" at bounding box center [649, 196] width 12 height 6
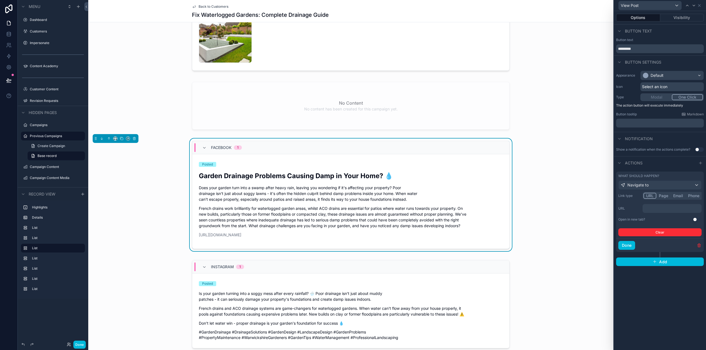
click at [695, 220] on button "Use setting" at bounding box center [696, 219] width 9 height 4
click at [657, 210] on p "﻿" at bounding box center [672, 209] width 56 height 6
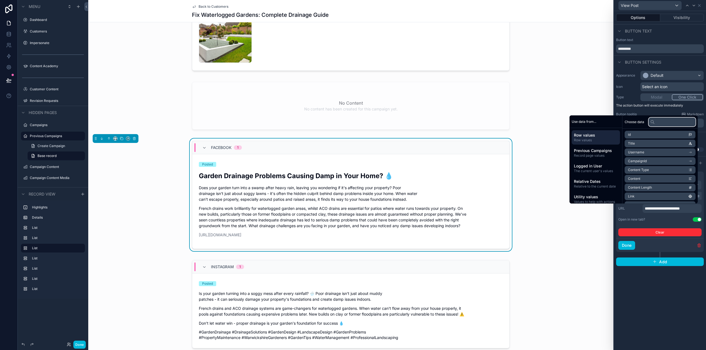
click at [659, 124] on input "text" at bounding box center [671, 122] width 47 height 9
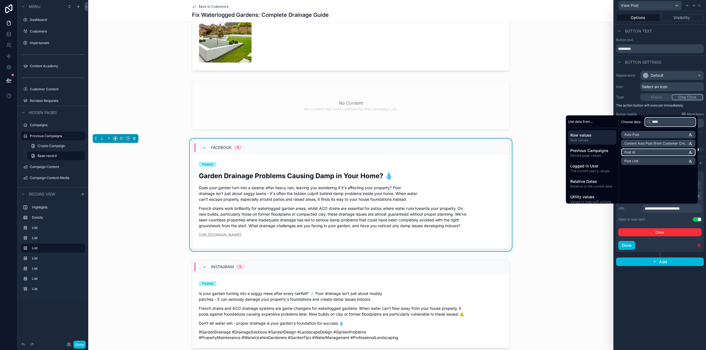
type input "****"
click at [632, 153] on span "Post Id" at bounding box center [629, 152] width 10 height 4
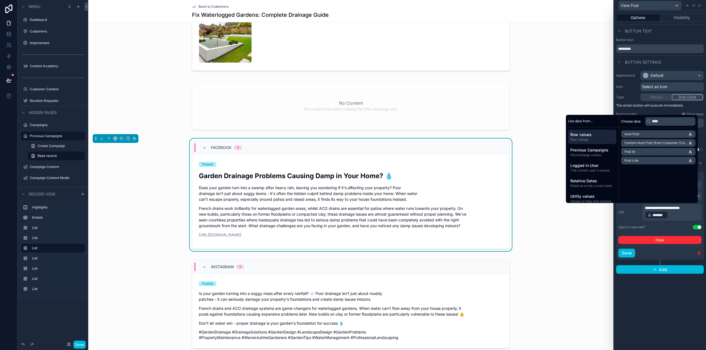
click at [659, 311] on div "**********" at bounding box center [660, 180] width 92 height 339
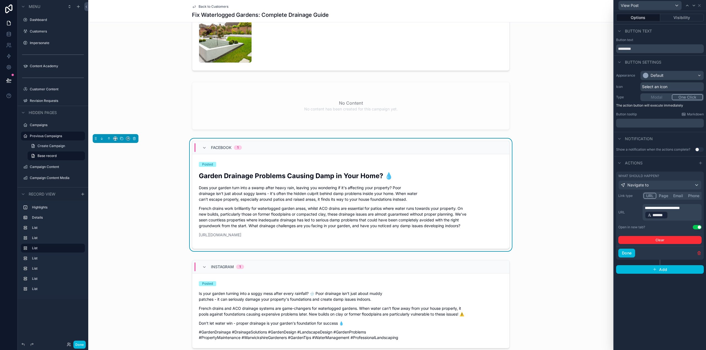
click at [630, 253] on button "Done" at bounding box center [626, 253] width 17 height 9
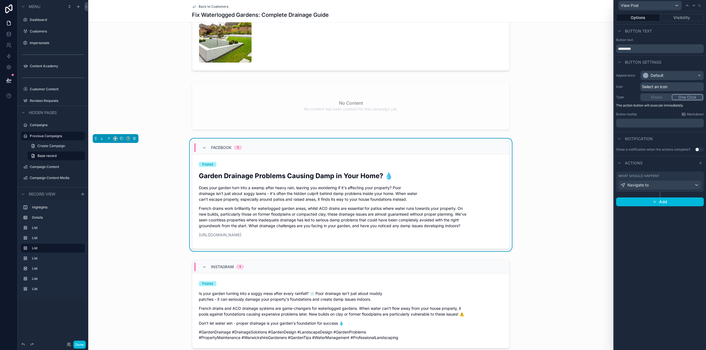
click at [657, 87] on span "Select an icon" at bounding box center [654, 87] width 25 height 6
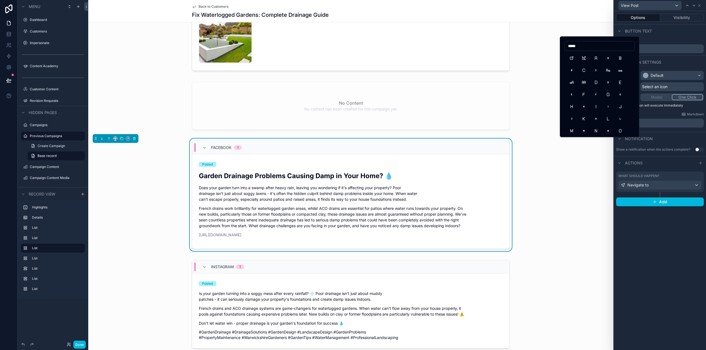
type input "*****"
click at [573, 60] on button "ExternalLink" at bounding box center [571, 58] width 10 height 10
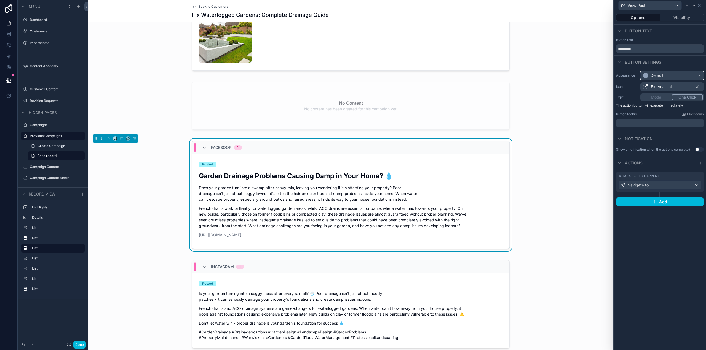
click at [679, 79] on div "Default" at bounding box center [671, 75] width 63 height 9
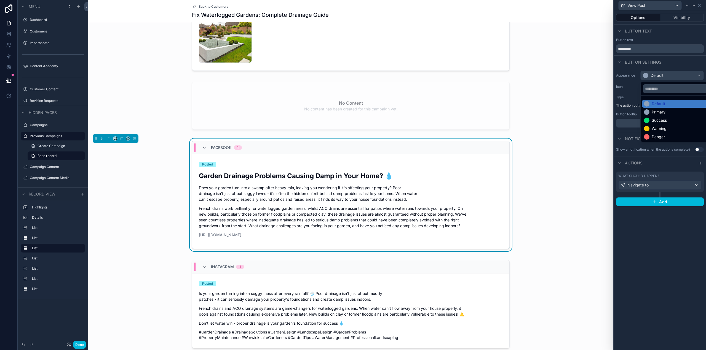
click at [667, 110] on div "Primary" at bounding box center [678, 112] width 69 height 6
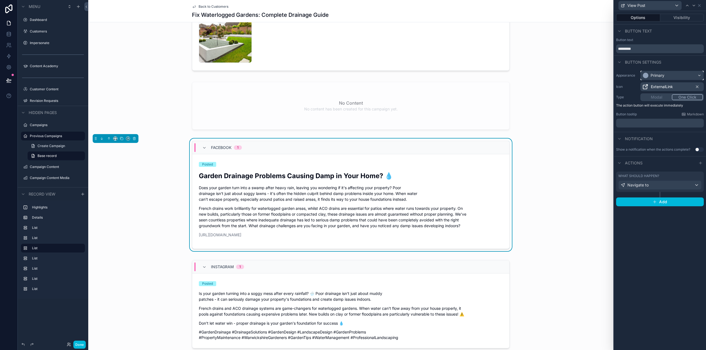
click at [664, 73] on div "Primary" at bounding box center [657, 76] width 14 height 6
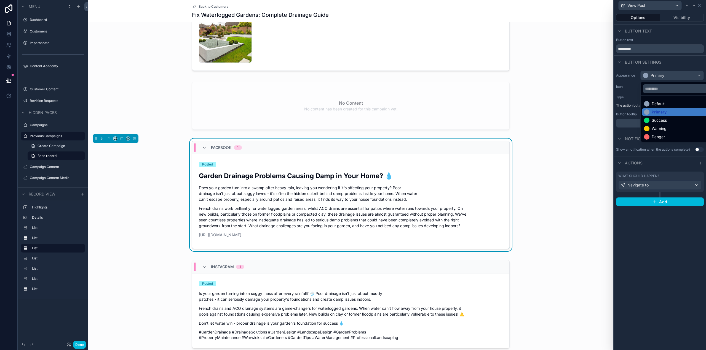
drag, startPoint x: 663, startPoint y: 105, endPoint x: 644, endPoint y: 116, distance: 21.7
click at [663, 105] on div "Default" at bounding box center [657, 104] width 13 height 6
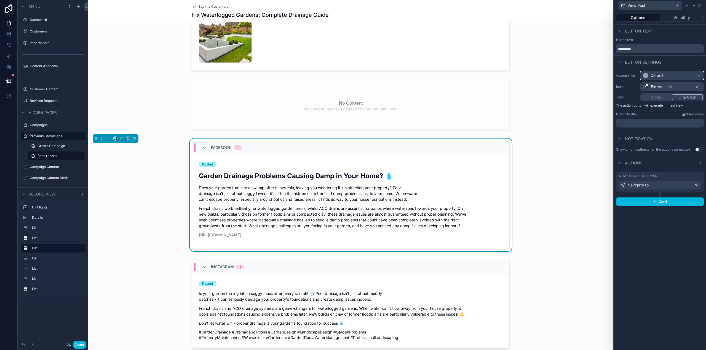
click at [670, 76] on div "Default" at bounding box center [671, 75] width 63 height 9
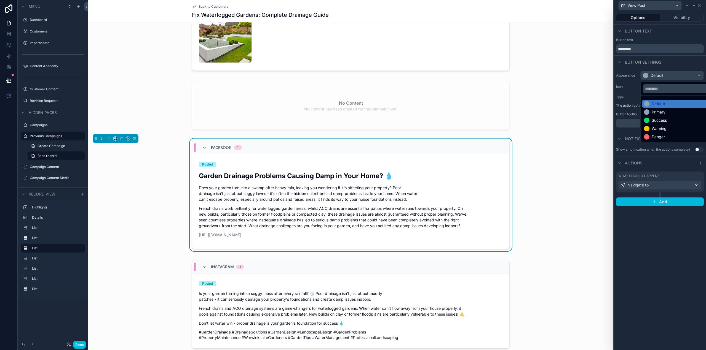
click at [665, 111] on div "Primary" at bounding box center [658, 112] width 14 height 6
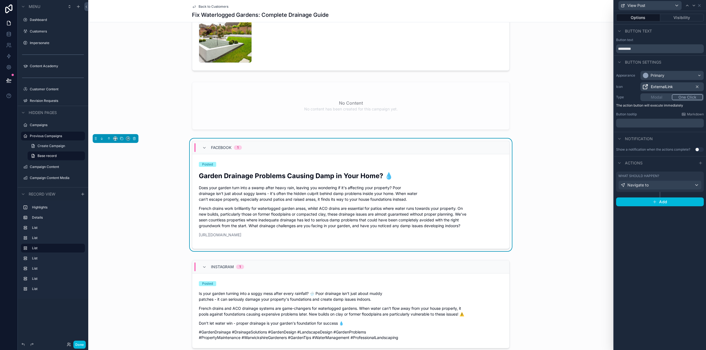
click at [80, 345] on button "Done" at bounding box center [79, 345] width 12 height 8
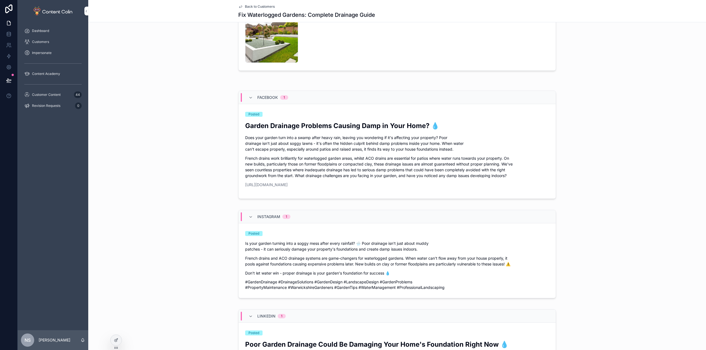
click at [0, 0] on span "View Post" at bounding box center [0, 0] width 0 height 0
click at [116, 342] on icon at bounding box center [116, 340] width 4 height 4
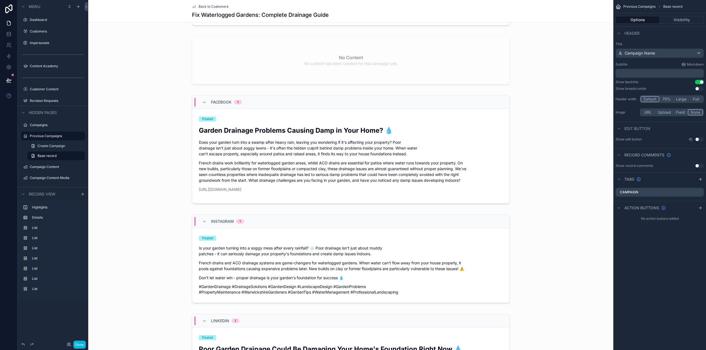
scroll to position [221, 0]
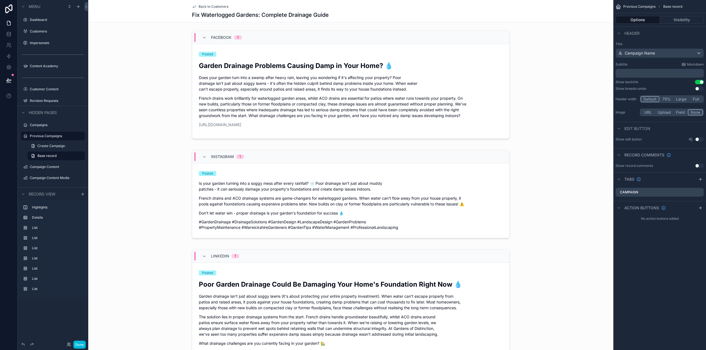
click at [476, 195] on div "scrollable content" at bounding box center [350, 195] width 525 height 95
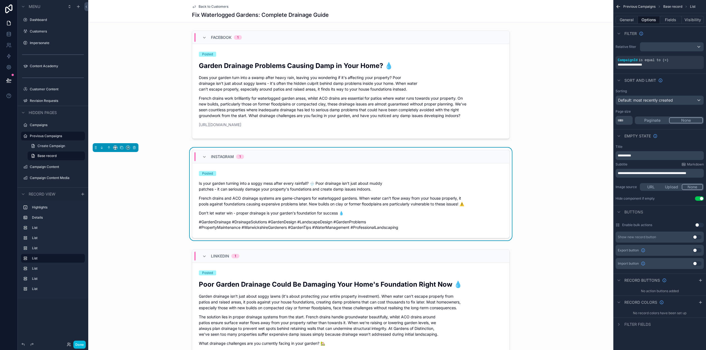
click at [700, 281] on icon "scrollable content" at bounding box center [700, 280] width 4 height 4
click at [0, 0] on icon "scrollable content" at bounding box center [0, 0] width 0 height 0
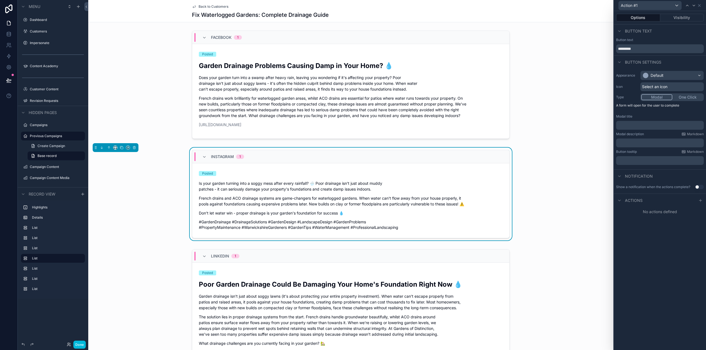
click at [690, 96] on button "One Click" at bounding box center [687, 97] width 31 height 6
click at [661, 75] on div "Default" at bounding box center [656, 76] width 13 height 6
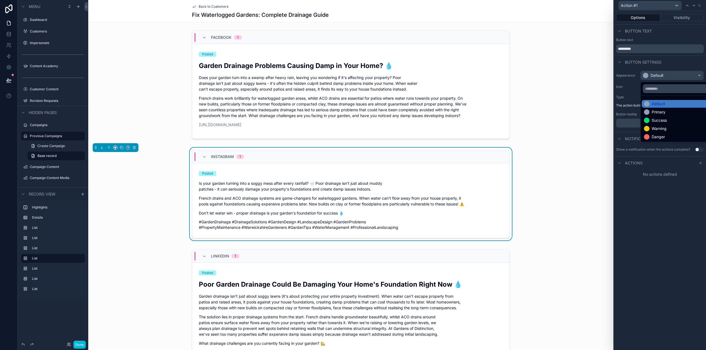
click at [662, 112] on div "Primary" at bounding box center [658, 112] width 14 height 6
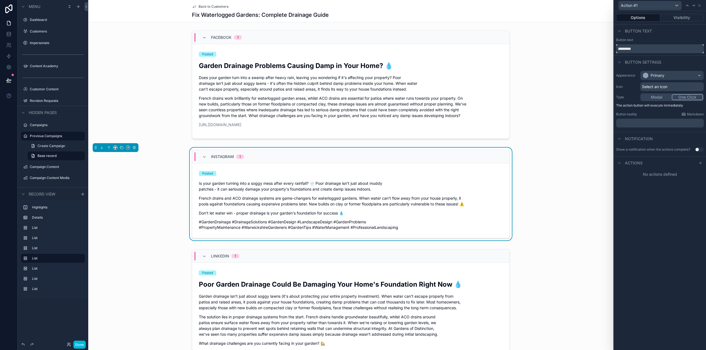
drag, startPoint x: 641, startPoint y: 48, endPoint x: 618, endPoint y: 47, distance: 23.7
click at [618, 47] on input "*********" at bounding box center [660, 48] width 88 height 9
type input "*********"
click at [669, 84] on div "Select an icon" at bounding box center [671, 86] width 63 height 9
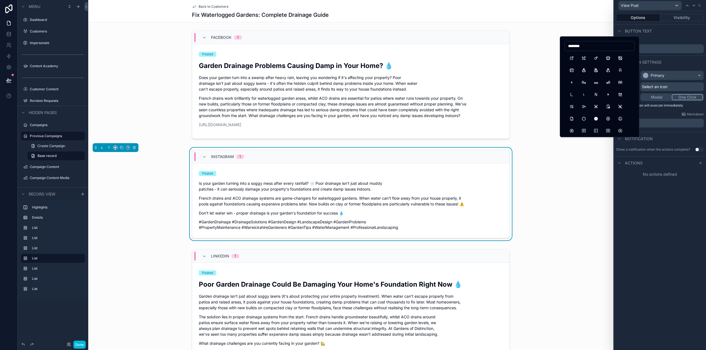
type input "********"
click at [572, 57] on button "ExternalLink" at bounding box center [571, 58] width 10 height 10
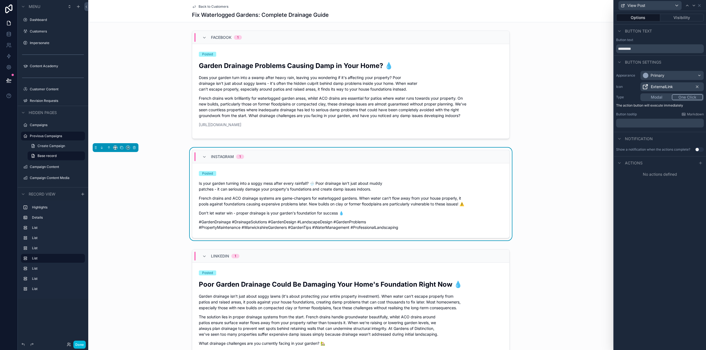
click at [696, 198] on div "Options Visibility Button text Button text ********* Button settings Appearance…" at bounding box center [660, 180] width 92 height 339
click at [700, 163] on icon at bounding box center [700, 163] width 0 height 2
click at [664, 186] on div "Select a type" at bounding box center [659, 185] width 83 height 9
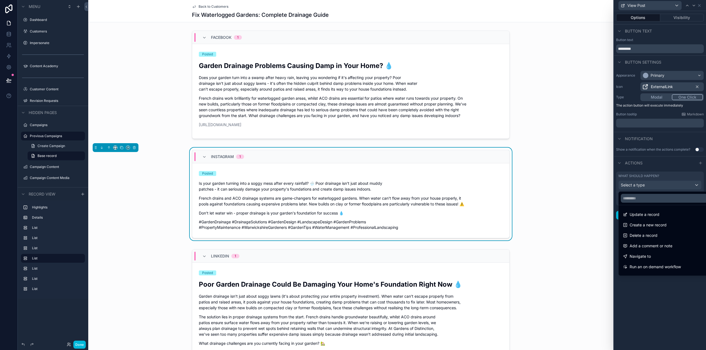
click at [651, 253] on div "Navigate to" at bounding box center [666, 256] width 87 height 7
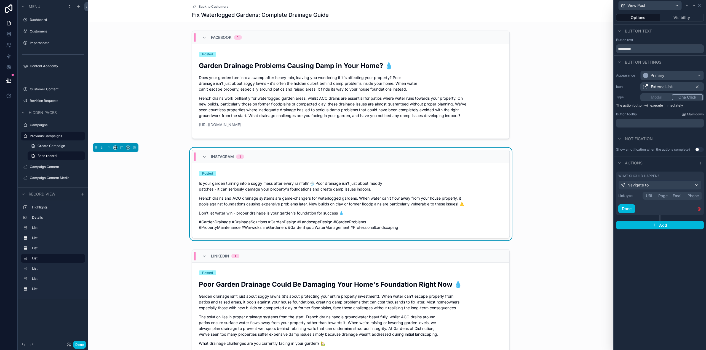
click at [650, 196] on button "URL" at bounding box center [649, 196] width 12 height 6
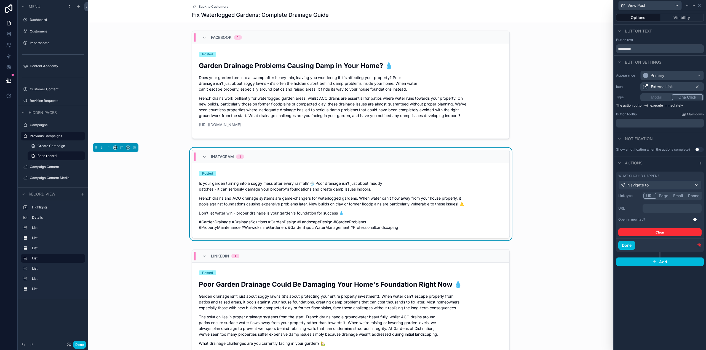
click at [696, 219] on button "Use setting" at bounding box center [696, 219] width 9 height 4
click at [660, 207] on p "﻿" at bounding box center [672, 209] width 56 height 6
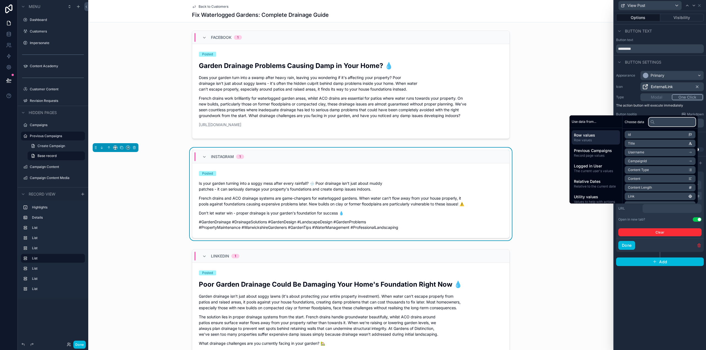
click at [662, 123] on input "text" at bounding box center [671, 122] width 47 height 9
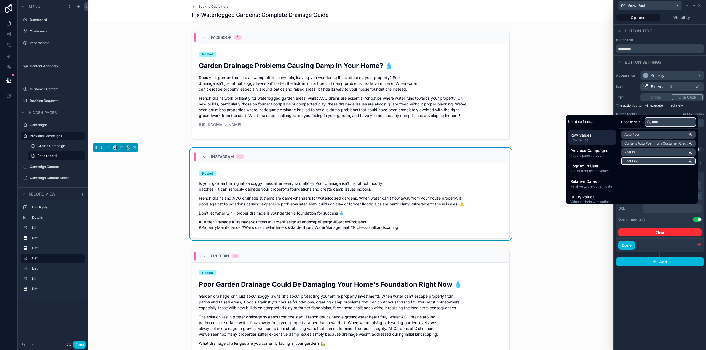
type input "****"
click at [641, 162] on li "Post Link" at bounding box center [658, 161] width 74 height 8
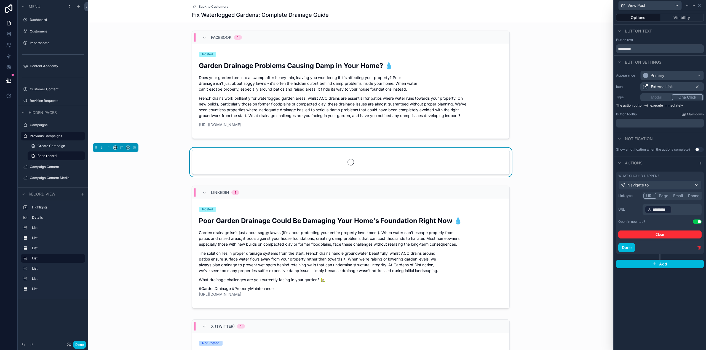
click at [652, 302] on div "Options Visibility Button text Button text ********* Button settings Appearance…" at bounding box center [660, 180] width 92 height 339
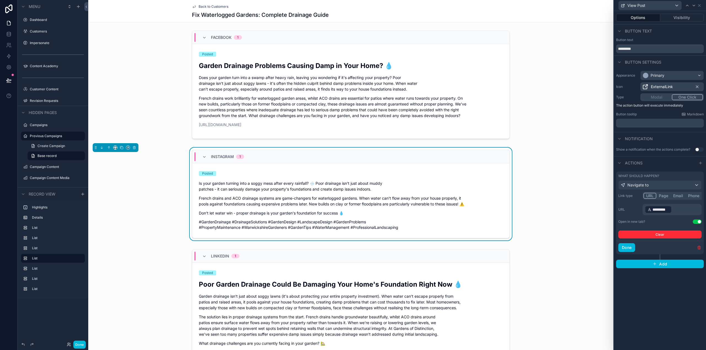
click at [684, 16] on button "Visibility" at bounding box center [682, 18] width 44 height 8
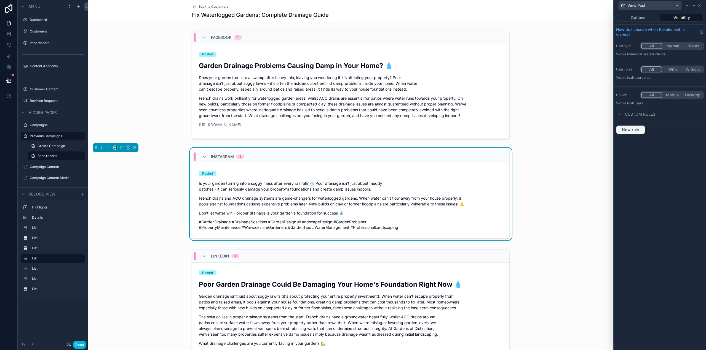
click at [635, 127] on button "New rule" at bounding box center [630, 129] width 29 height 9
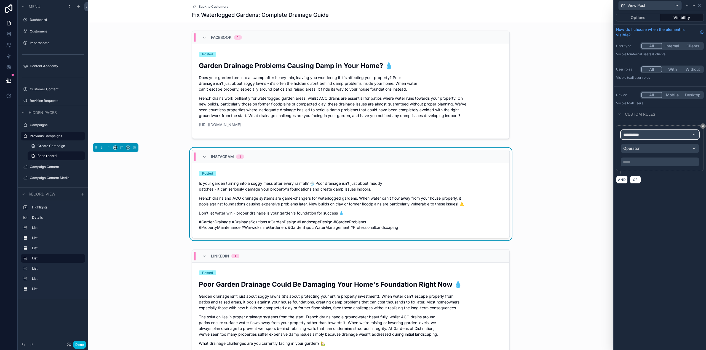
click at [646, 135] on div "**********" at bounding box center [660, 134] width 78 height 9
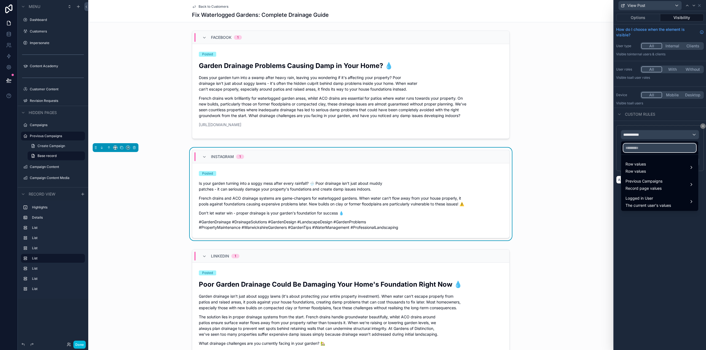
click at [644, 148] on input "text" at bounding box center [659, 148] width 73 height 9
type input "****"
click at [642, 167] on span "Row values" at bounding box center [635, 164] width 20 height 7
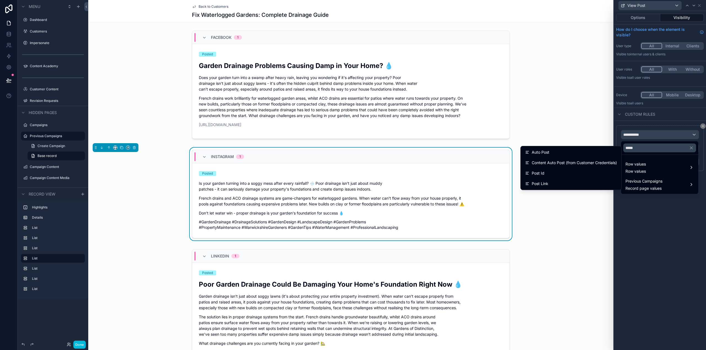
click at [554, 183] on div "Post Link" at bounding box center [571, 184] width 92 height 7
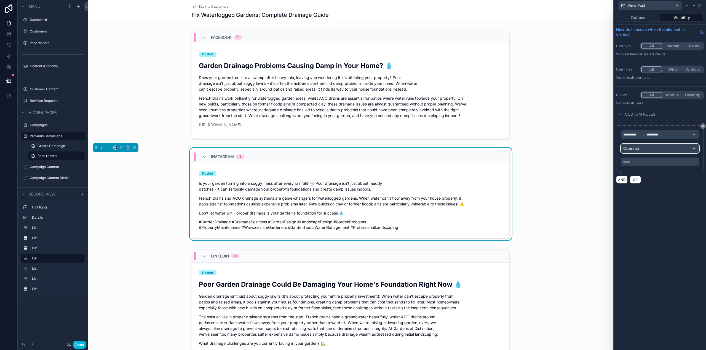
click at [648, 150] on div "Operator" at bounding box center [660, 148] width 78 height 9
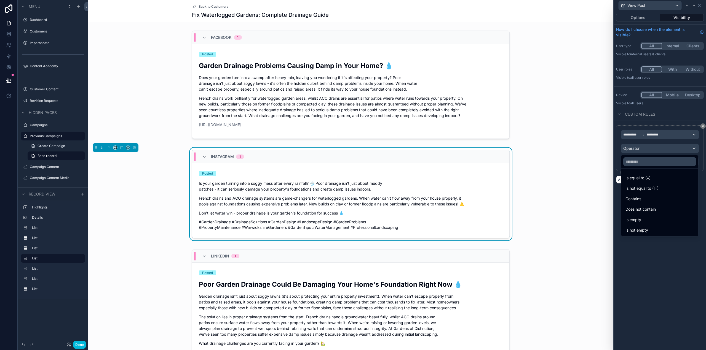
click at [655, 230] on div "Is not empty" at bounding box center [659, 230] width 68 height 7
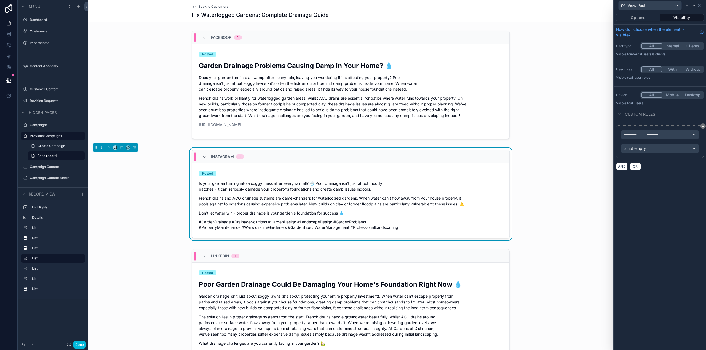
click at [655, 230] on div "**********" at bounding box center [660, 180] width 92 height 339
click at [642, 20] on button "Options" at bounding box center [638, 18] width 44 height 8
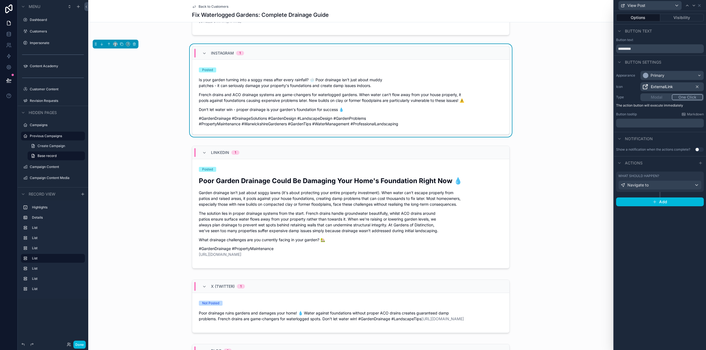
scroll to position [331, 0]
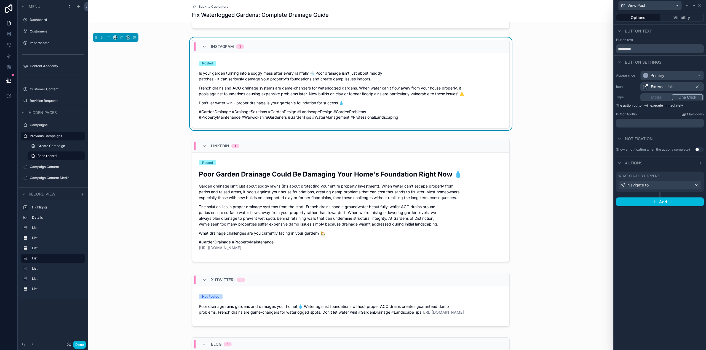
click at [376, 194] on div "scrollable content" at bounding box center [350, 202] width 525 height 130
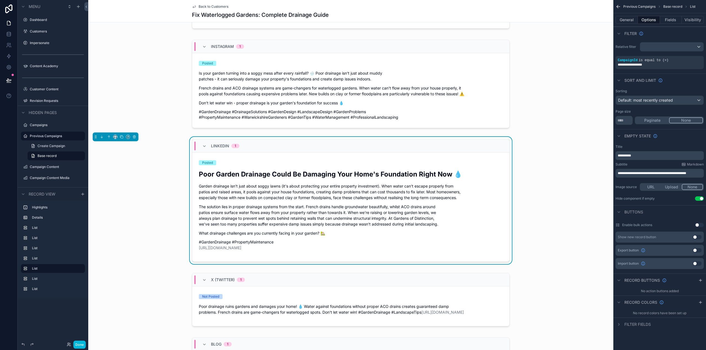
click at [702, 279] on div "scrollable content" at bounding box center [700, 280] width 7 height 7
click at [0, 0] on icon "scrollable content" at bounding box center [0, 0] width 0 height 0
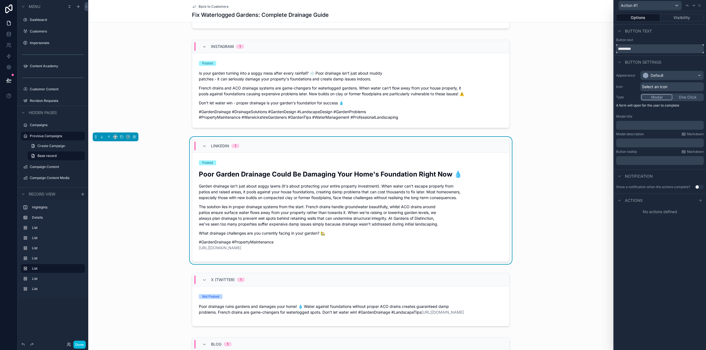
drag, startPoint x: 652, startPoint y: 48, endPoint x: 610, endPoint y: 54, distance: 42.6
click at [610, 54] on div "Action #1 Options Visibility Button text Button text ********* Button settings …" at bounding box center [353, 175] width 706 height 350
type input "*********"
click at [652, 75] on div "Default" at bounding box center [656, 76] width 13 height 6
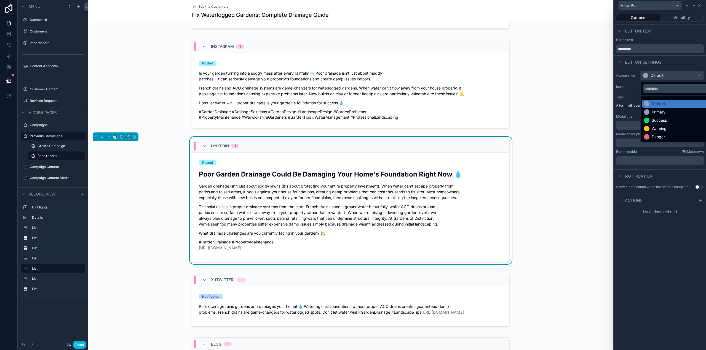
click at [662, 112] on div "Primary" at bounding box center [658, 112] width 14 height 6
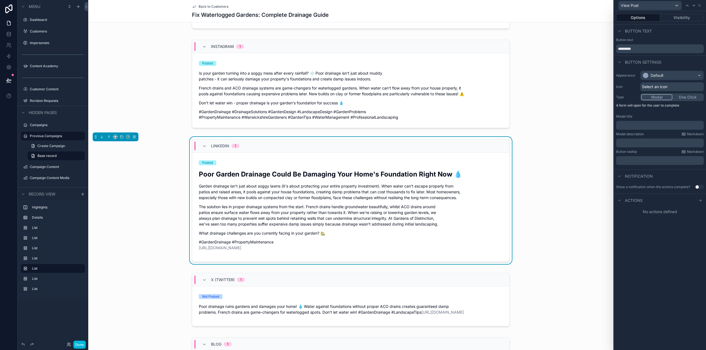
click at [657, 88] on span "Select an icon" at bounding box center [654, 87] width 25 height 6
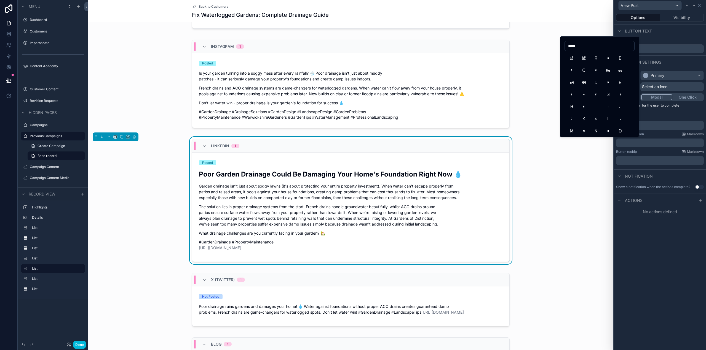
type input "*****"
click at [570, 59] on button "ExternalLink" at bounding box center [571, 58] width 10 height 10
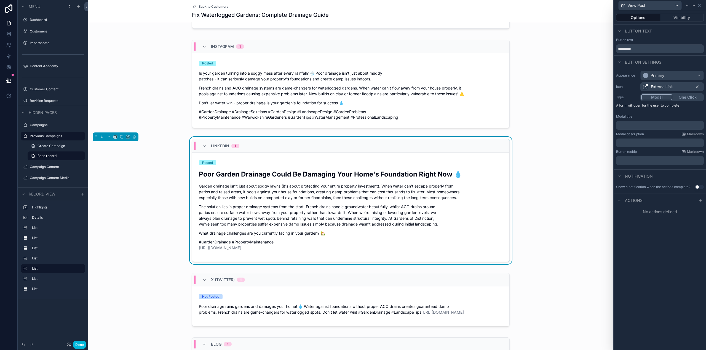
drag, startPoint x: 678, startPoint y: 238, endPoint x: 681, endPoint y: 217, distance: 20.4
click at [678, 237] on div "Options Visibility Button text Button text ********* Button settings Appearance…" at bounding box center [660, 180] width 92 height 339
click at [691, 98] on button "One Click" at bounding box center [686, 97] width 31 height 6
click at [685, 17] on button "Visibility" at bounding box center [682, 18] width 44 height 8
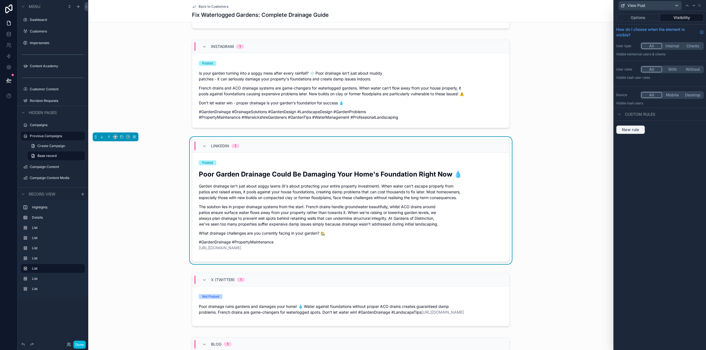
click at [633, 130] on span "New rule" at bounding box center [630, 129] width 22 height 5
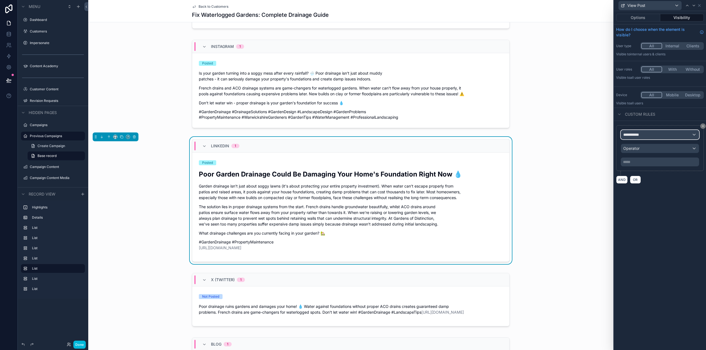
click at [651, 133] on div "**********" at bounding box center [660, 134] width 78 height 9
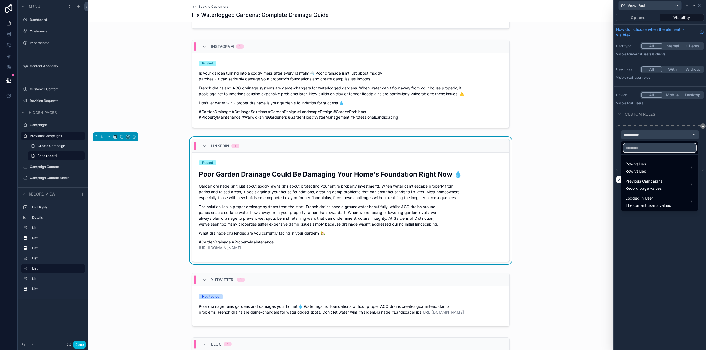
click at [646, 150] on input "text" at bounding box center [659, 148] width 73 height 9
type input "****"
click at [657, 161] on div "Row values Row values" at bounding box center [659, 167] width 68 height 13
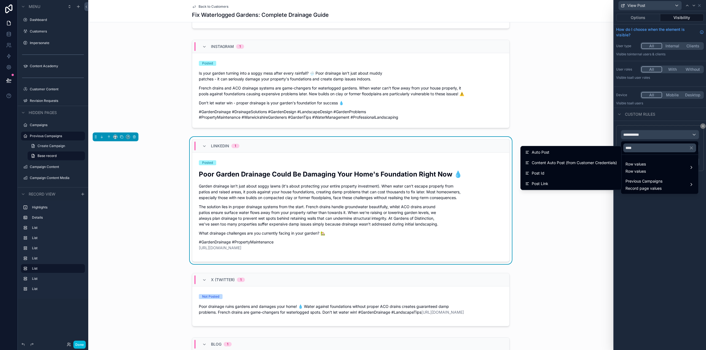
click at [528, 172] on icon at bounding box center [527, 173] width 4 height 4
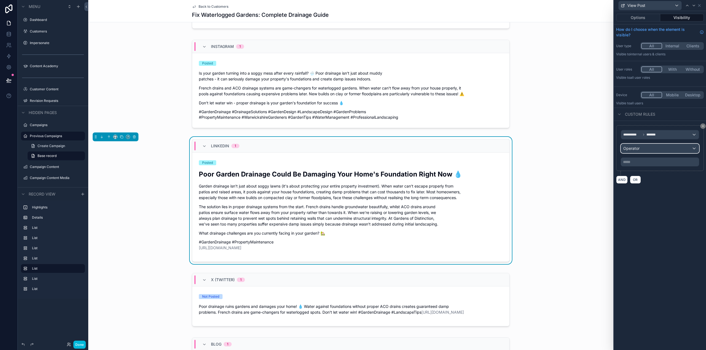
click at [643, 149] on div "Operator" at bounding box center [660, 148] width 78 height 9
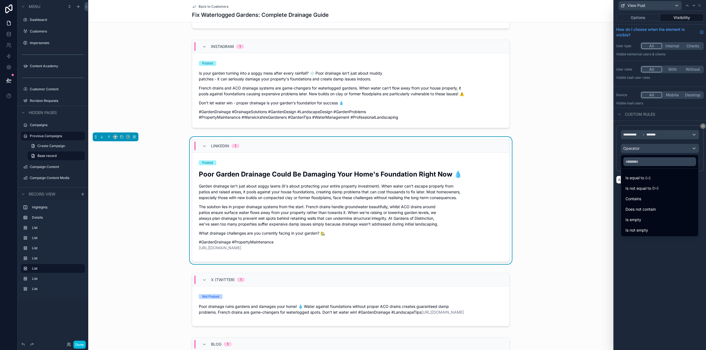
click at [647, 229] on span "Is not empty" at bounding box center [636, 230] width 23 height 7
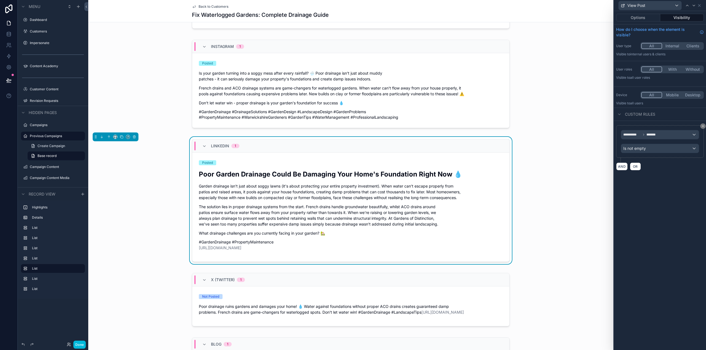
click at [678, 270] on div "**********" at bounding box center [660, 180] width 92 height 339
click at [643, 19] on button "Options" at bounding box center [638, 18] width 44 height 8
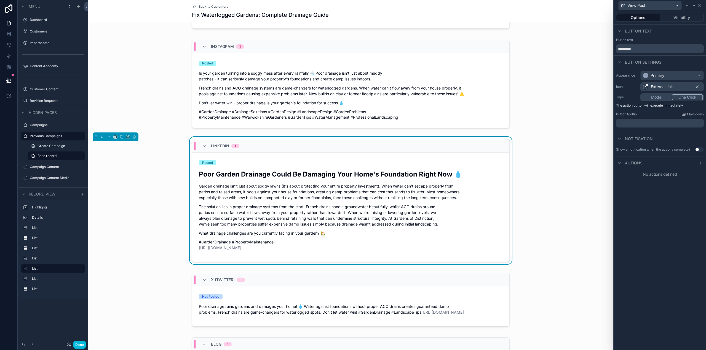
click at [702, 162] on icon at bounding box center [700, 163] width 4 height 4
click at [645, 186] on div "Select a type" at bounding box center [659, 185] width 83 height 9
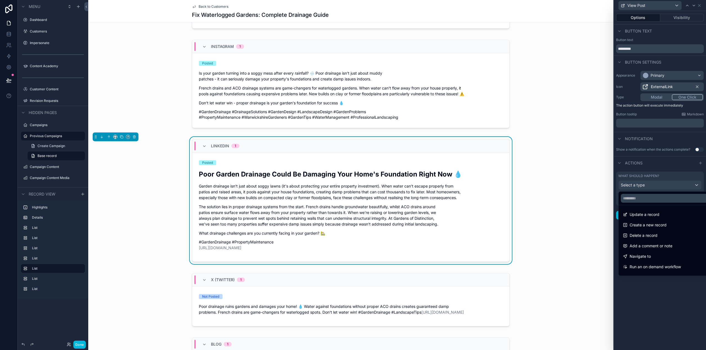
click at [652, 257] on div "Navigate to" at bounding box center [666, 256] width 87 height 7
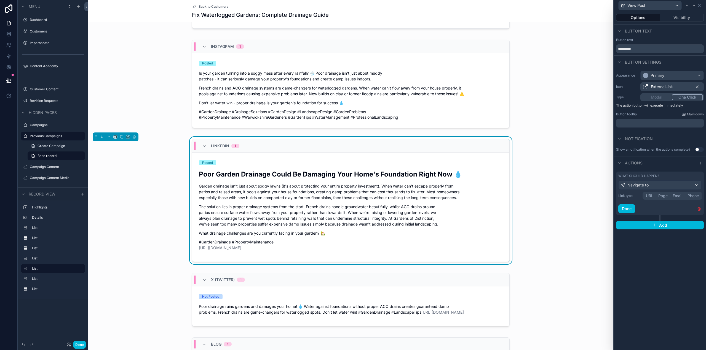
click at [650, 194] on button "URL" at bounding box center [649, 196] width 12 height 6
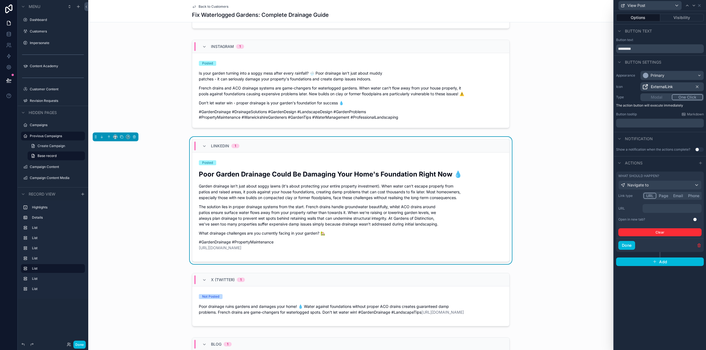
click at [697, 219] on button "Use setting" at bounding box center [696, 219] width 9 height 4
click at [661, 208] on p "﻿" at bounding box center [672, 209] width 56 height 6
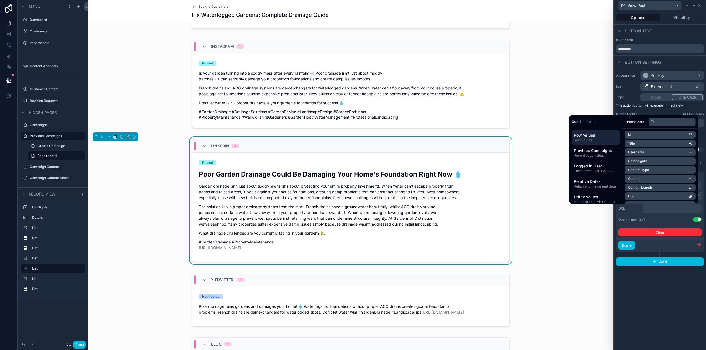
scroll to position [0, 0]
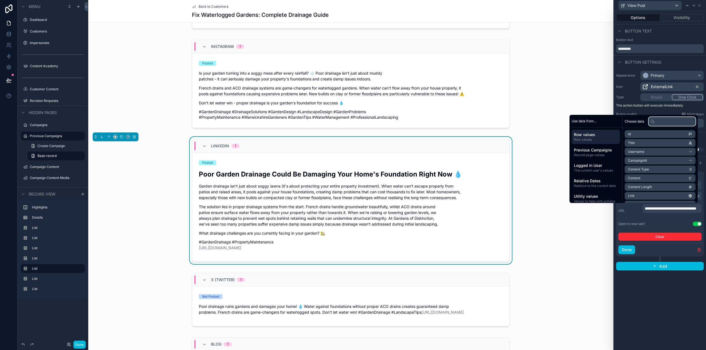
click at [656, 123] on input "text" at bounding box center [671, 121] width 47 height 9
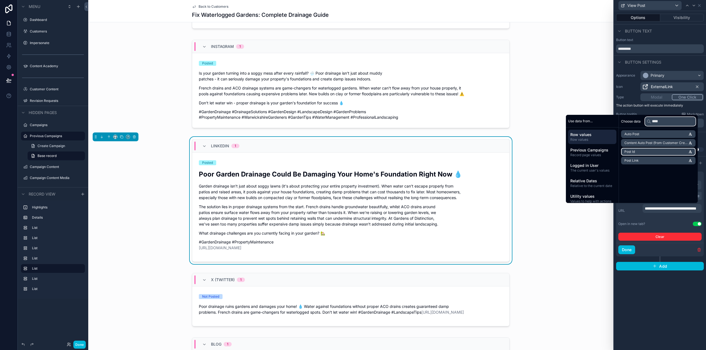
type input "****"
click at [641, 151] on li "Post Id" at bounding box center [658, 152] width 74 height 8
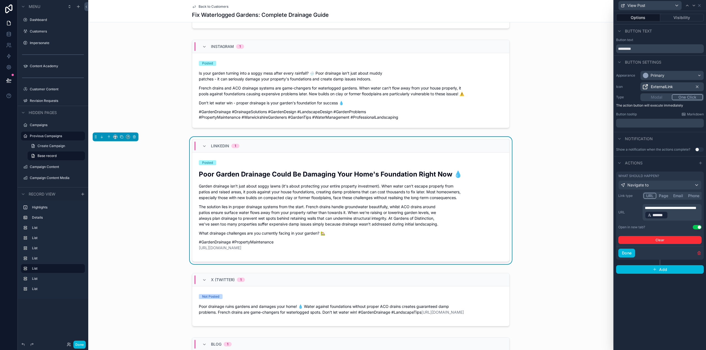
click at [624, 253] on button "Done" at bounding box center [626, 253] width 17 height 9
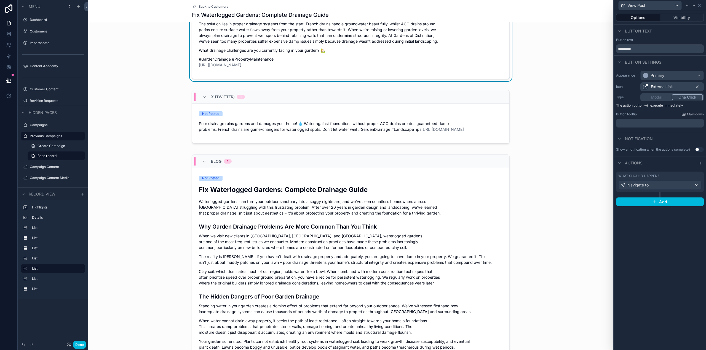
scroll to position [524, 0]
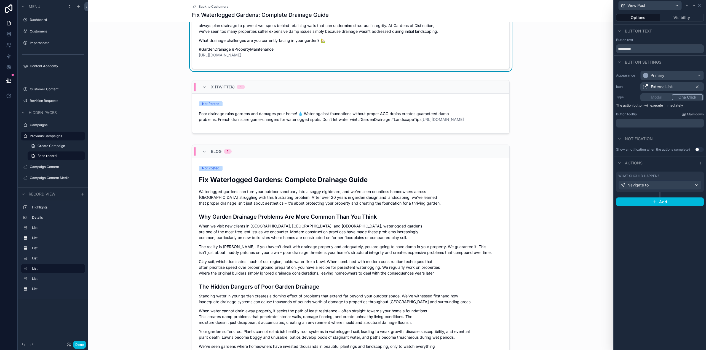
click at [378, 215] on div "scrollable content" at bounding box center [350, 277] width 525 height 269
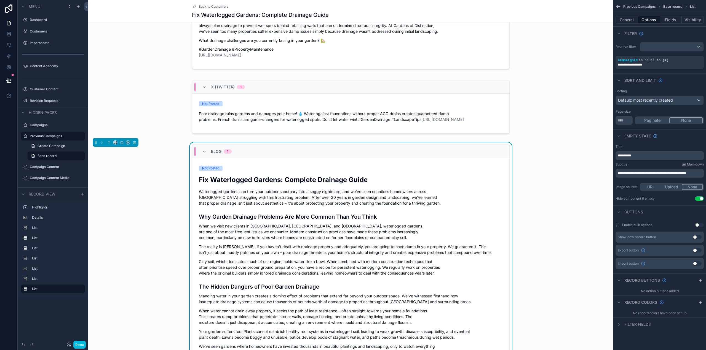
click at [699, 281] on icon "scrollable content" at bounding box center [700, 280] width 4 height 4
click at [0, 0] on icon "scrollable content" at bounding box center [0, 0] width 0 height 0
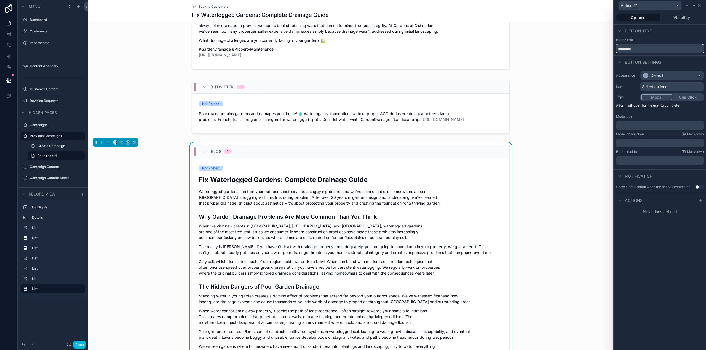
drag, startPoint x: 654, startPoint y: 50, endPoint x: 614, endPoint y: 48, distance: 39.4
click at [614, 48] on div "Button text *********" at bounding box center [660, 45] width 92 height 15
type input "*********"
click at [669, 78] on div "Default" at bounding box center [671, 75] width 63 height 9
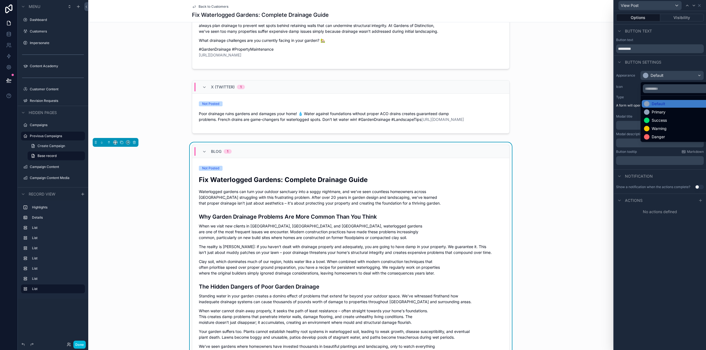
click at [657, 111] on div "Primary" at bounding box center [658, 112] width 14 height 6
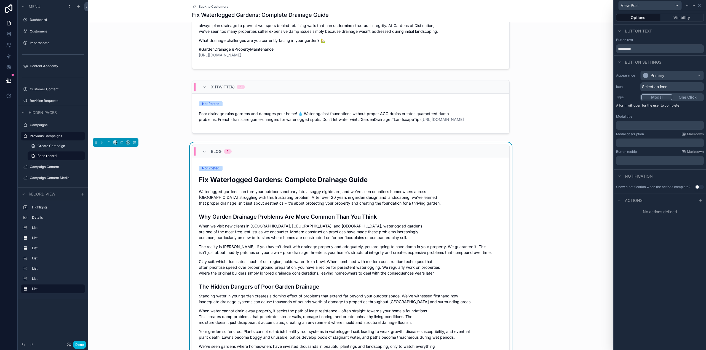
click at [667, 87] on span "Select an icon" at bounding box center [654, 87] width 25 height 6
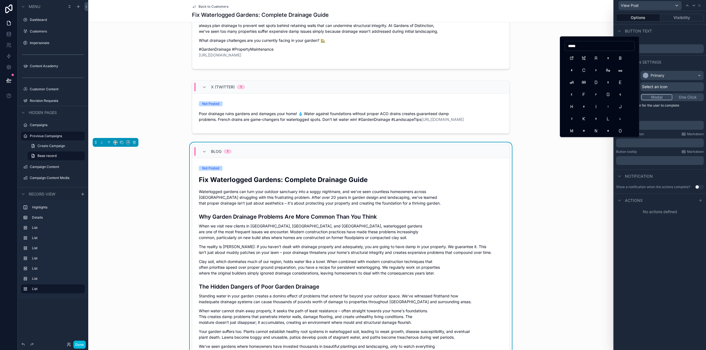
type input "*****"
click at [572, 58] on button "ExternalLink" at bounding box center [571, 58] width 10 height 10
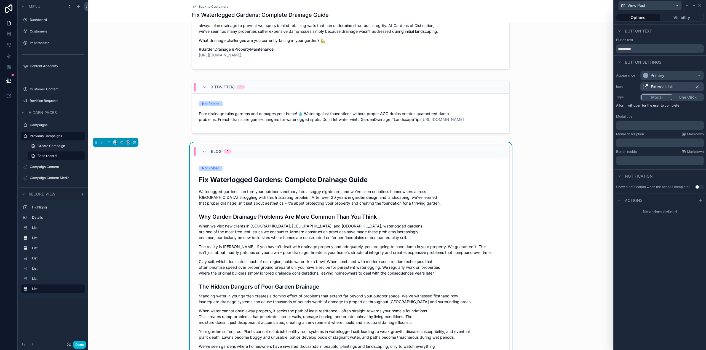
click at [691, 95] on button "One Click" at bounding box center [687, 97] width 31 height 6
click at [686, 18] on button "Visibility" at bounding box center [682, 18] width 44 height 8
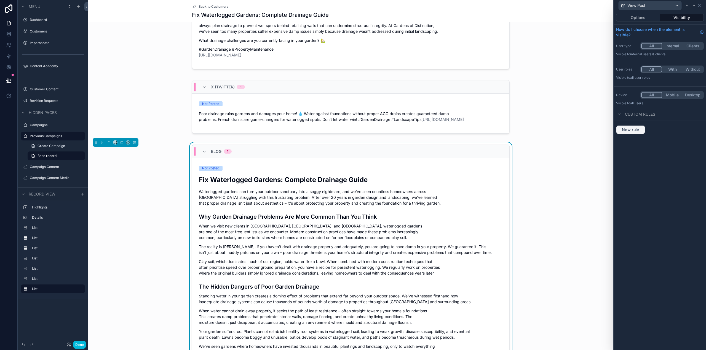
click at [633, 130] on span "New rule" at bounding box center [630, 129] width 22 height 5
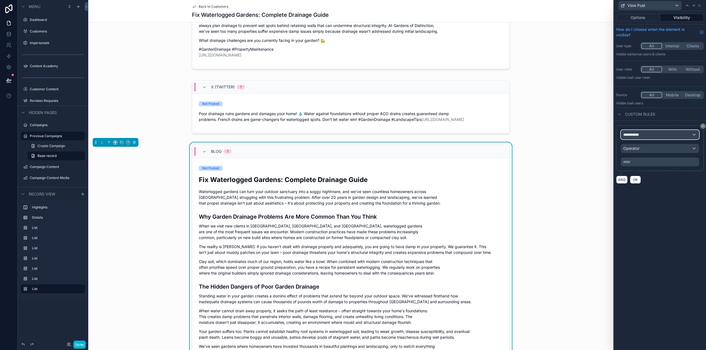
click at [648, 135] on div "**********" at bounding box center [660, 134] width 78 height 9
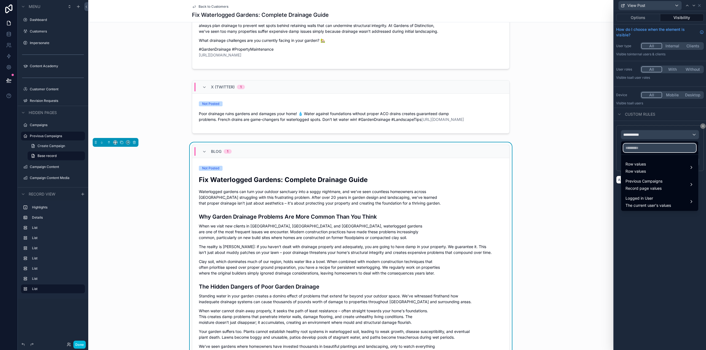
click at [647, 149] on input "text" at bounding box center [659, 148] width 73 height 9
type input "****"
click at [645, 164] on span "Row values" at bounding box center [635, 164] width 20 height 7
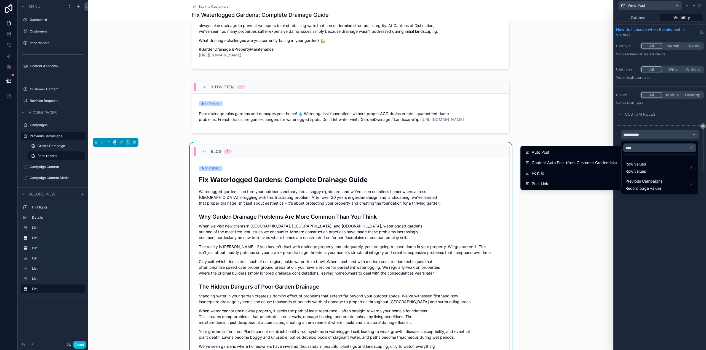
click at [538, 183] on span "Post Link" at bounding box center [539, 184] width 17 height 7
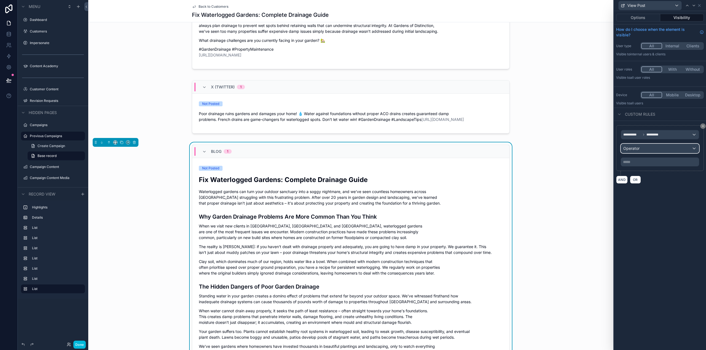
click at [638, 151] on span "Operator" at bounding box center [631, 149] width 16 height 6
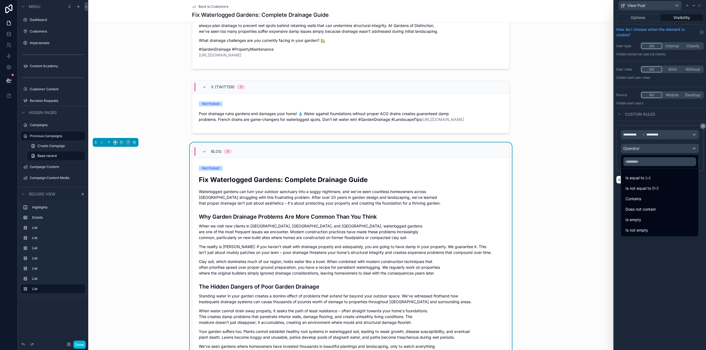
click at [648, 229] on span "Is not empty" at bounding box center [636, 230] width 23 height 7
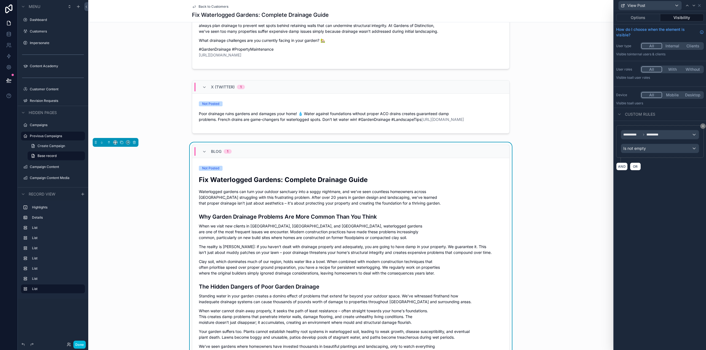
click at [692, 254] on div "**********" at bounding box center [660, 180] width 92 height 339
click at [642, 19] on button "Options" at bounding box center [638, 18] width 44 height 8
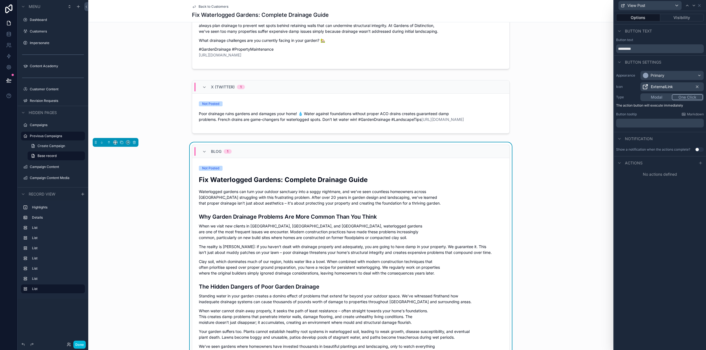
click at [700, 166] on div at bounding box center [700, 163] width 7 height 7
click at [643, 187] on span "Select a type" at bounding box center [633, 185] width 24 height 5
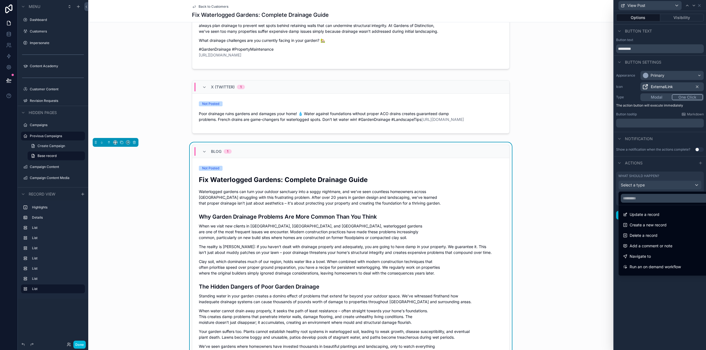
click at [655, 257] on div "Navigate to" at bounding box center [666, 256] width 87 height 7
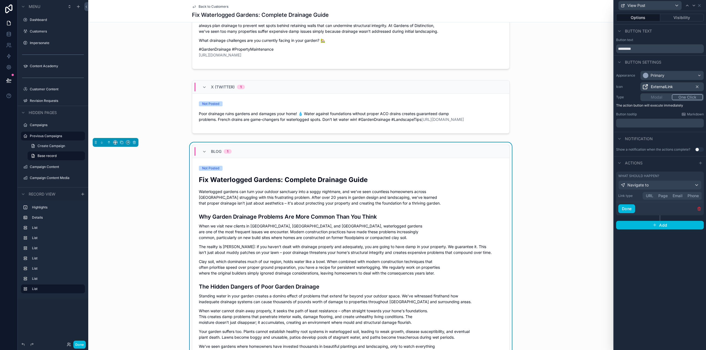
click at [649, 196] on button "URL" at bounding box center [649, 196] width 12 height 6
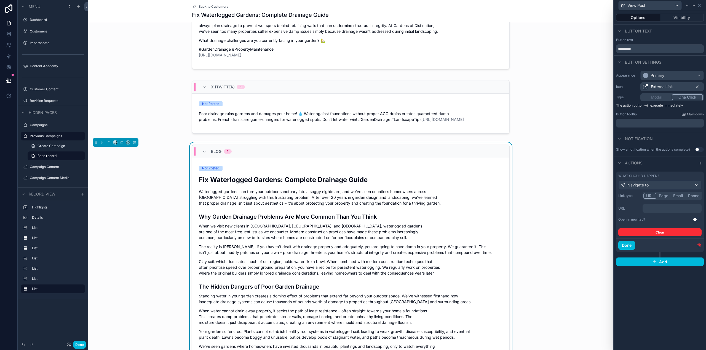
click at [697, 219] on button "Use setting" at bounding box center [696, 219] width 9 height 4
click at [663, 208] on p "﻿" at bounding box center [672, 209] width 56 height 6
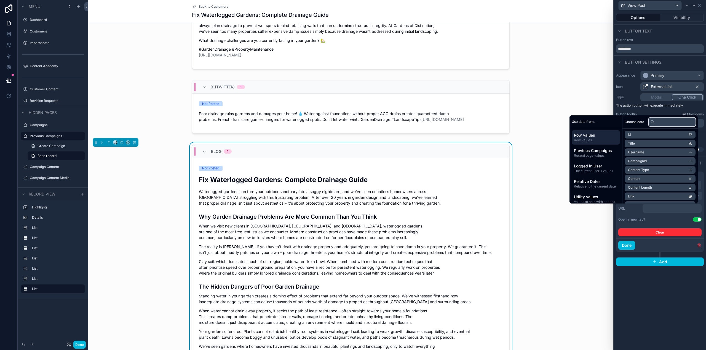
click at [664, 123] on input "text" at bounding box center [671, 122] width 47 height 9
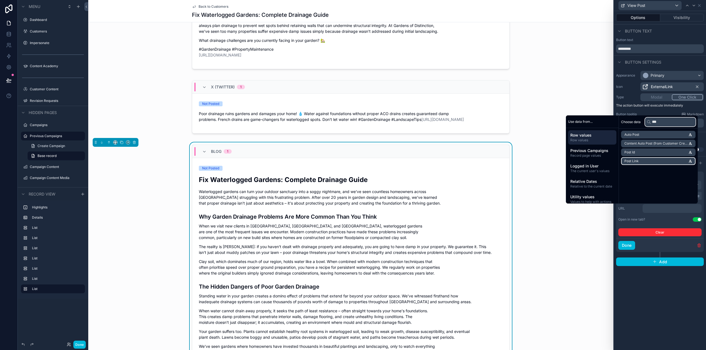
type input "***"
click at [646, 161] on li "Post Link" at bounding box center [658, 161] width 74 height 8
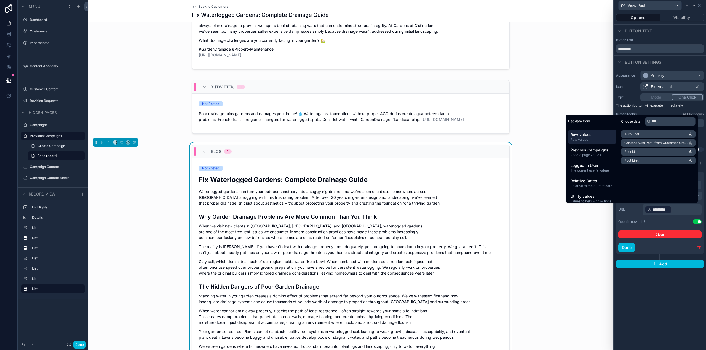
click at [626, 248] on button "Done" at bounding box center [626, 247] width 17 height 9
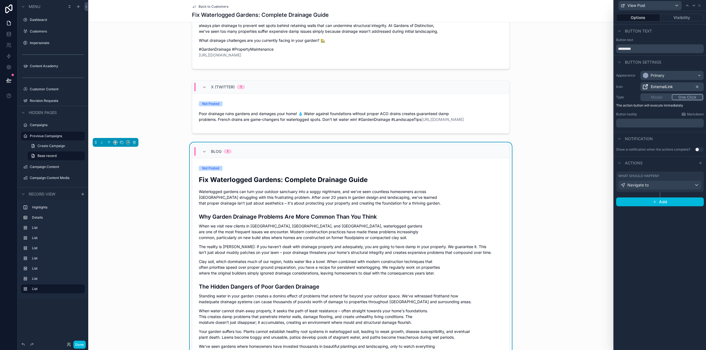
click at [82, 343] on button "Done" at bounding box center [79, 345] width 12 height 8
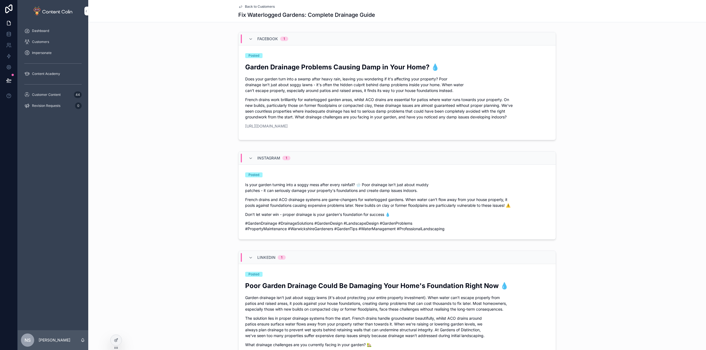
scroll to position [110, 0]
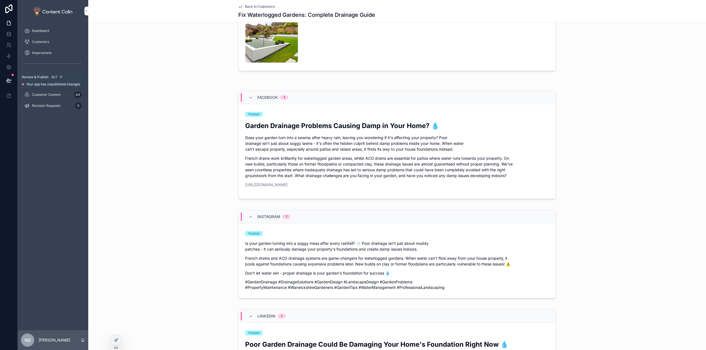
click at [9, 77] on button at bounding box center [9, 80] width 12 height 15
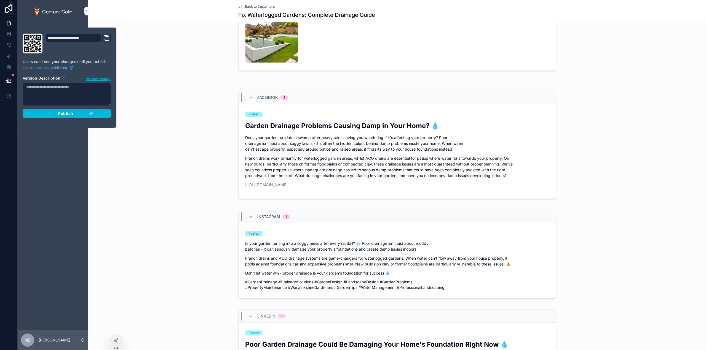
click at [72, 109] on button "Publish" at bounding box center [67, 113] width 88 height 9
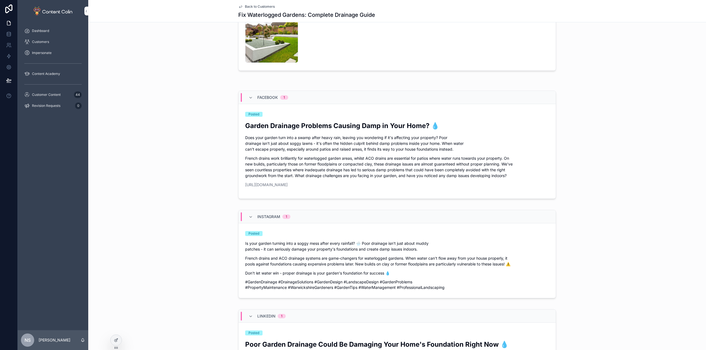
click at [172, 60] on div "Image 1 gardensofdistinction-1758709370 .png Image URL https://cdn.contentcolin…" at bounding box center [396, 30] width 617 height 89
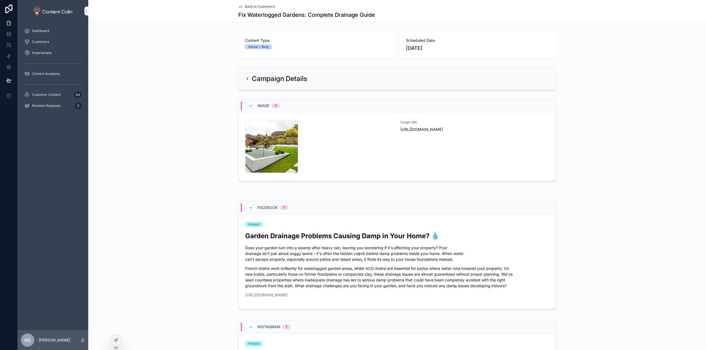
click at [38, 41] on span "Customers" at bounding box center [40, 42] width 17 height 4
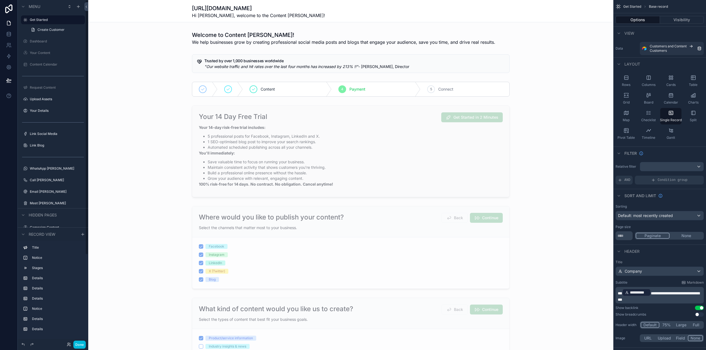
click at [84, 344] on button "Done" at bounding box center [79, 345] width 12 height 8
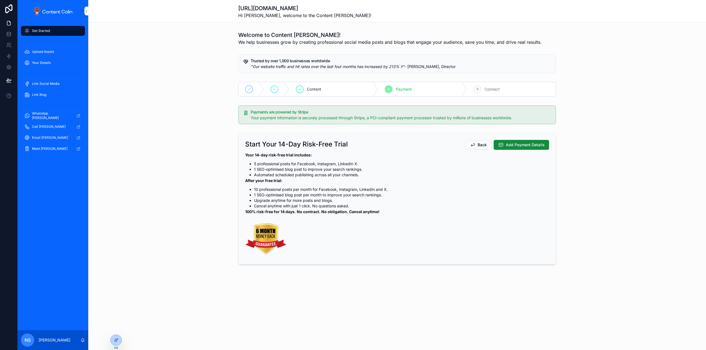
click at [0, 0] on icon at bounding box center [0, 0] width 0 height 0
click at [192, 229] on input "text" at bounding box center [214, 227] width 101 height 9
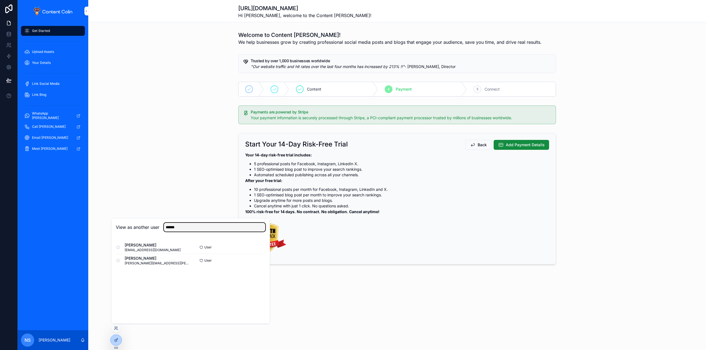
type input "******"
click at [0, 0] on button "Select" at bounding box center [0, 0] width 0 height 0
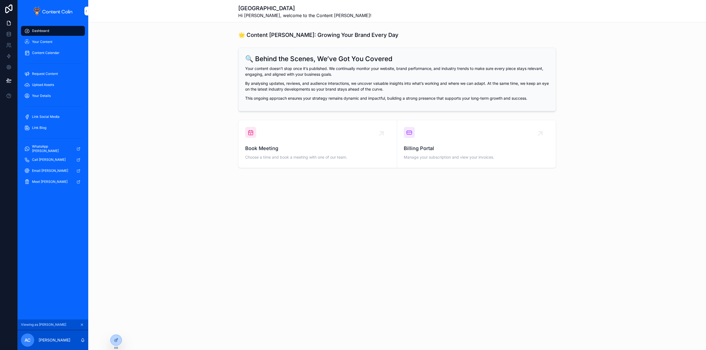
click at [45, 43] on span "Your Content" at bounding box center [42, 42] width 20 height 4
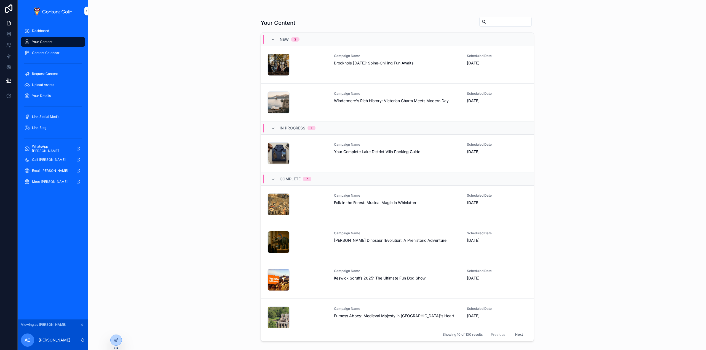
click at [339, 103] on span "Windermere's Rich History: Victorian Charm Meets Modern Day" at bounding box center [397, 101] width 127 height 6
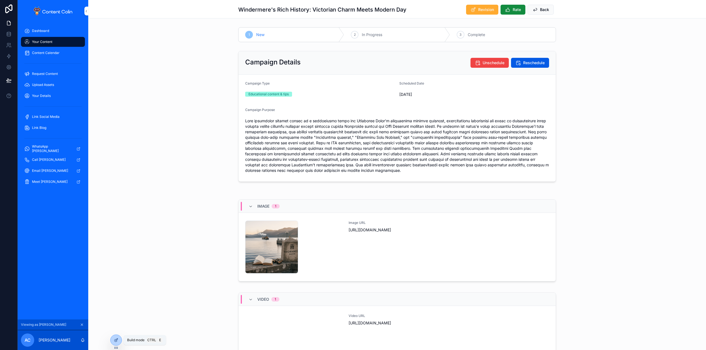
click at [118, 342] on icon at bounding box center [116, 340] width 4 height 4
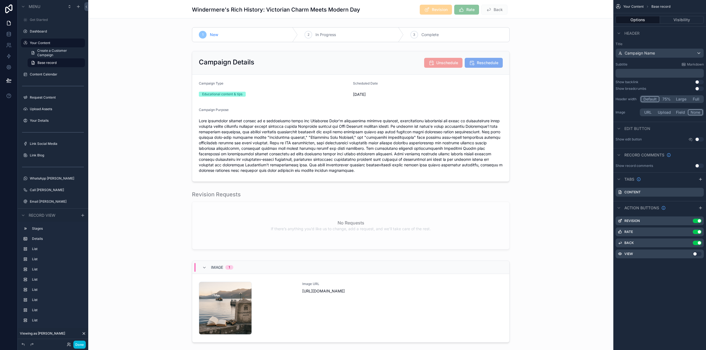
click at [339, 98] on div "scrollable content" at bounding box center [350, 116] width 525 height 135
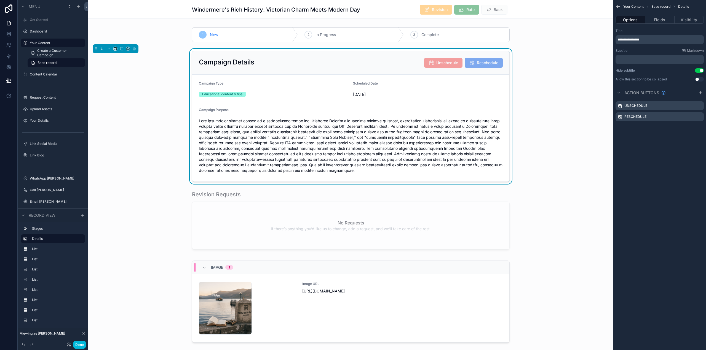
click at [0, 0] on icon "scrollable content" at bounding box center [0, 0] width 0 height 0
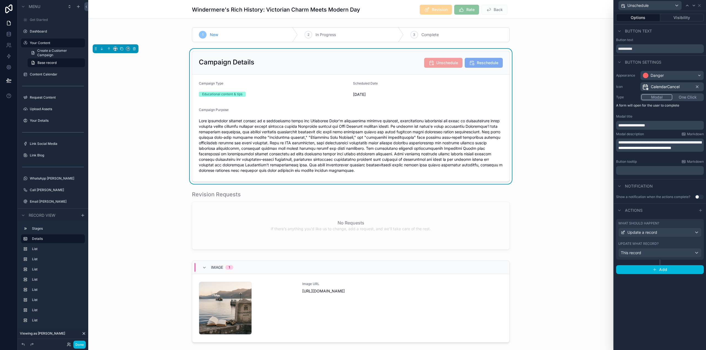
click at [682, 15] on button "Visibility" at bounding box center [682, 18] width 44 height 8
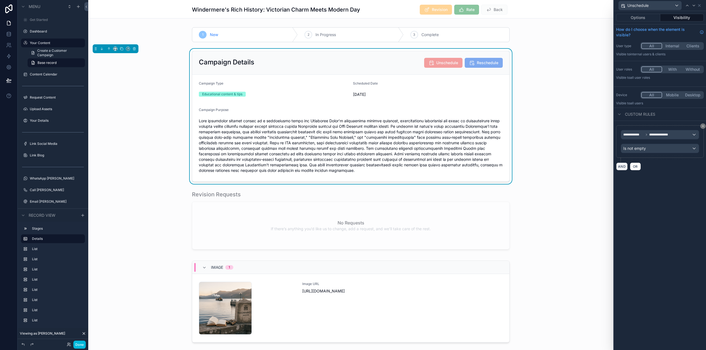
click at [622, 167] on button "AND" at bounding box center [622, 167] width 12 height 8
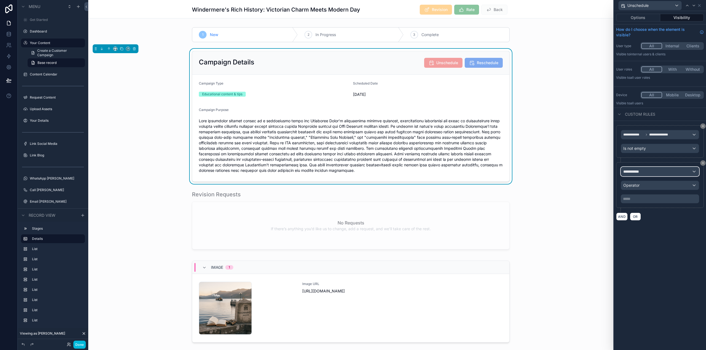
click at [647, 174] on div "**********" at bounding box center [660, 171] width 78 height 9
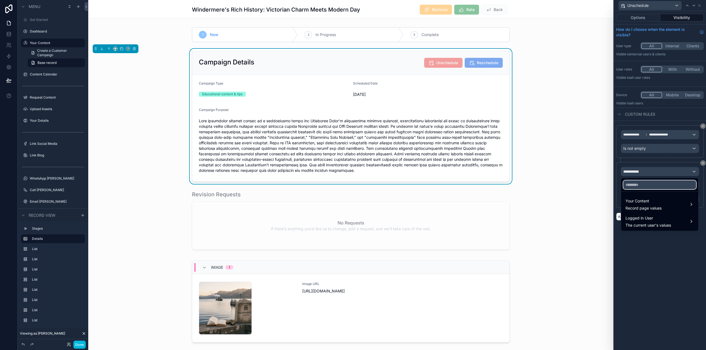
click at [654, 187] on input "text" at bounding box center [659, 185] width 73 height 9
type input "*********"
click at [660, 202] on span "Your Content" at bounding box center [643, 201] width 36 height 7
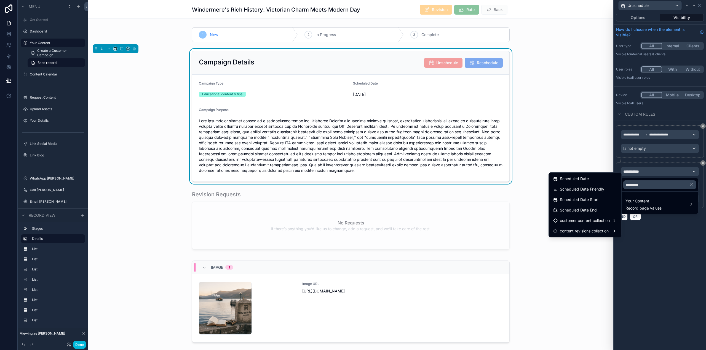
click at [586, 179] on span "Scheduled Date" at bounding box center [574, 179] width 29 height 7
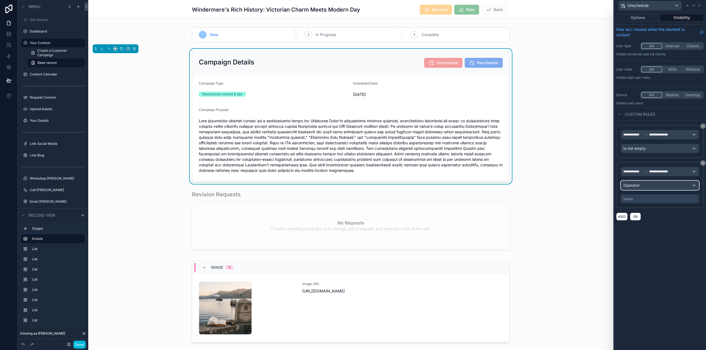
click at [648, 187] on div "Operator" at bounding box center [660, 185] width 78 height 9
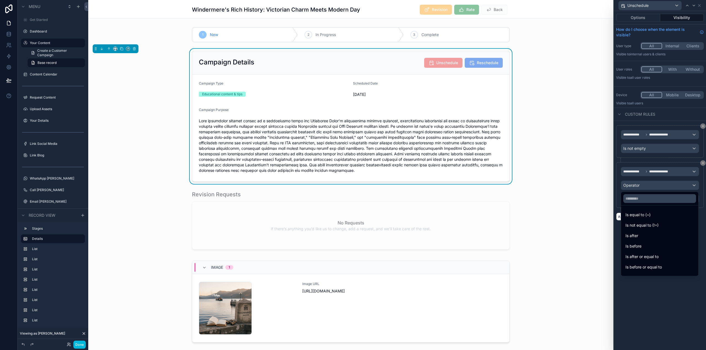
click at [641, 237] on div "Is after" at bounding box center [659, 236] width 68 height 7
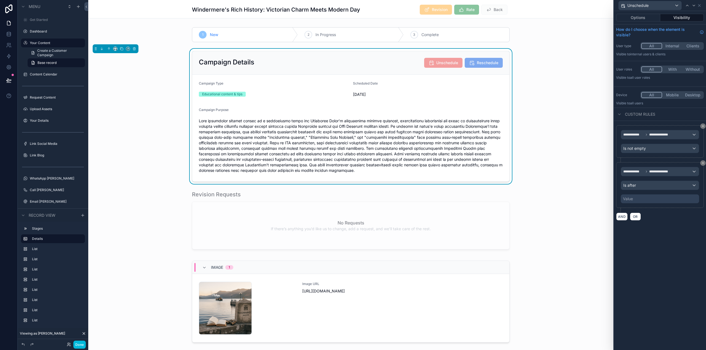
click at [647, 197] on div "Value" at bounding box center [660, 199] width 78 height 9
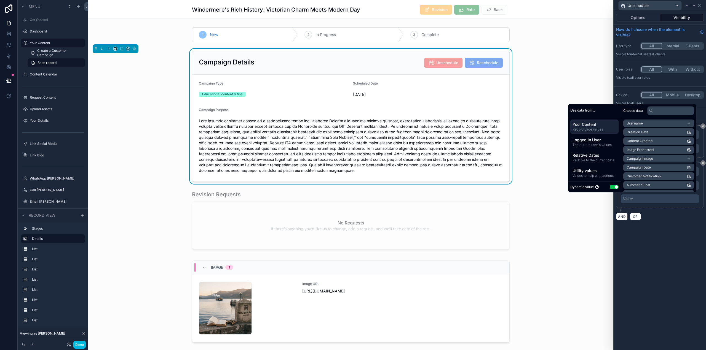
click at [610, 187] on button "Use setting" at bounding box center [613, 187] width 9 height 4
select select "****"
select select "*"
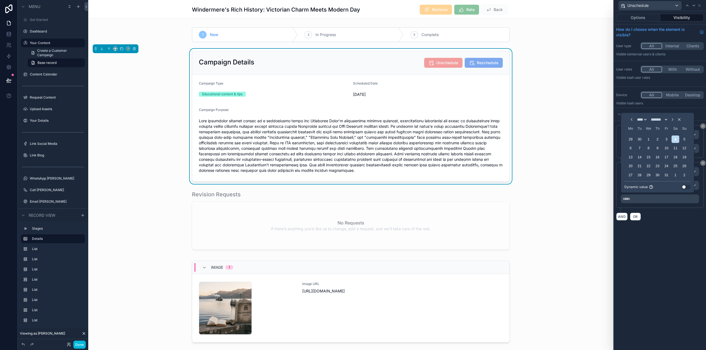
click at [687, 186] on button "Use setting" at bounding box center [685, 187] width 9 height 4
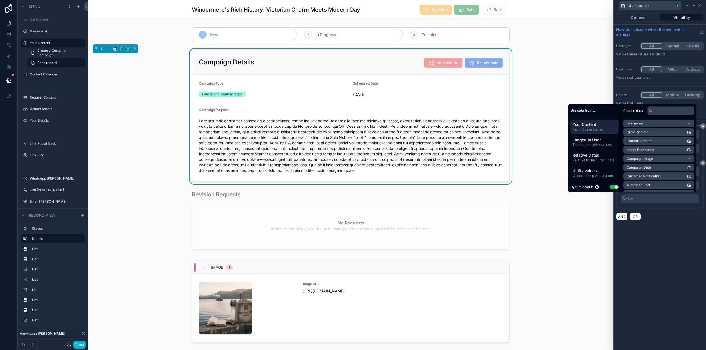
click at [592, 156] on span "Relative Dates" at bounding box center [594, 156] width 44 height 6
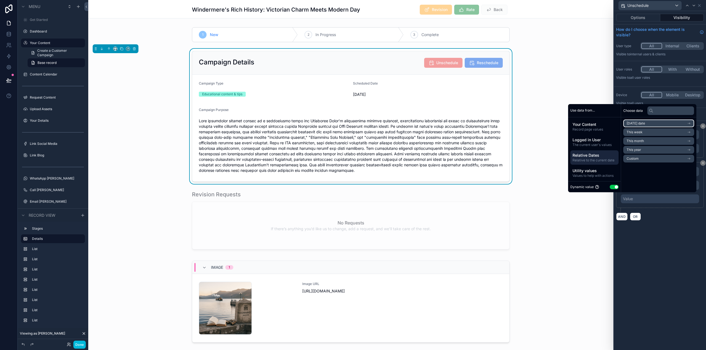
click at [644, 122] on li "Today's date" at bounding box center [658, 124] width 71 height 8
click at [660, 122] on div "Today's date" at bounding box center [658, 124] width 71 height 8
click at [644, 122] on li "Today's date" at bounding box center [658, 124] width 71 height 8
click at [632, 132] on li "Now" at bounding box center [658, 134] width 71 height 8
click at [643, 136] on li "Now" at bounding box center [658, 134] width 71 height 8
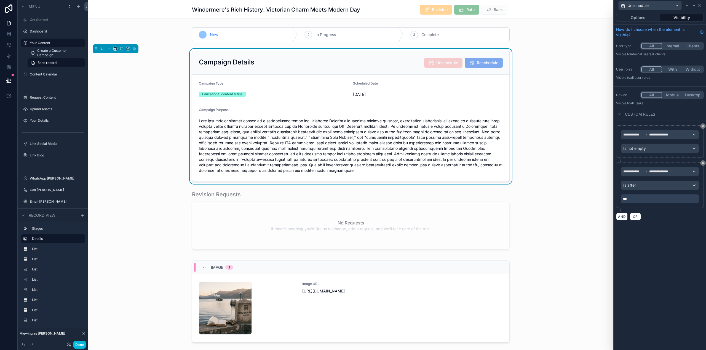
click at [693, 254] on div "**********" at bounding box center [660, 180] width 92 height 339
click at [81, 345] on button "Done" at bounding box center [79, 345] width 12 height 8
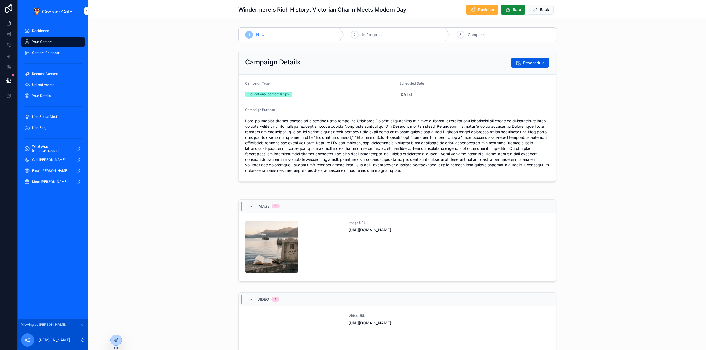
click at [115, 343] on div at bounding box center [116, 340] width 11 height 10
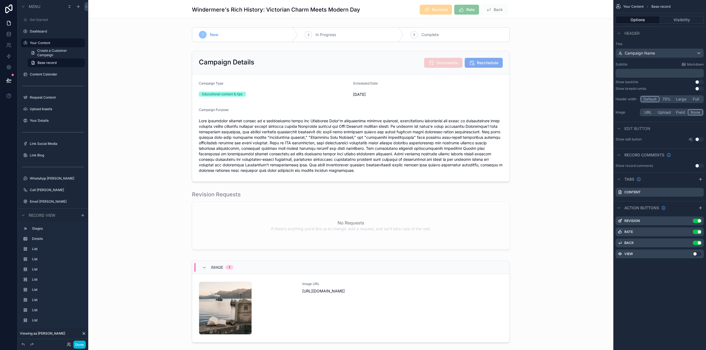
click at [425, 144] on div "scrollable content" at bounding box center [350, 116] width 525 height 135
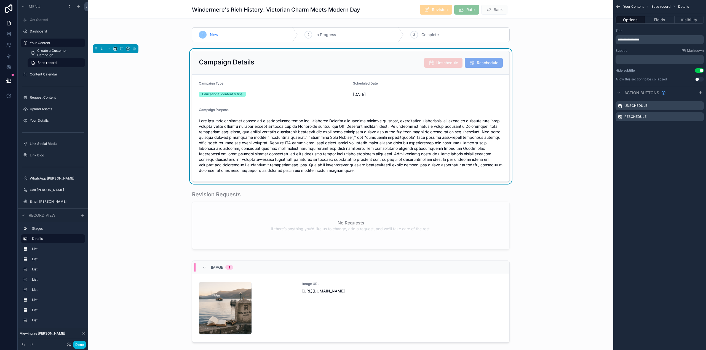
click at [0, 0] on icon "scrollable content" at bounding box center [0, 0] width 0 height 0
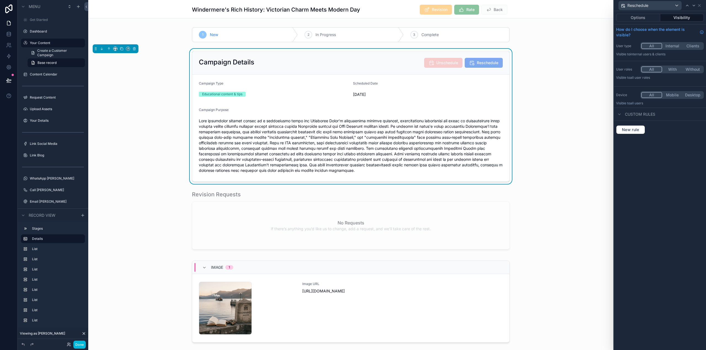
click at [687, 17] on button "Visibility" at bounding box center [682, 18] width 44 height 8
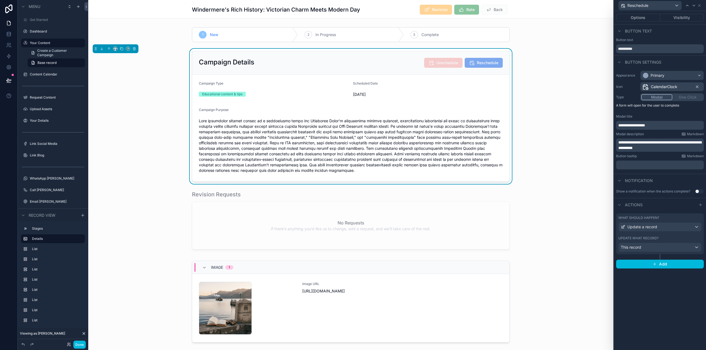
click at [679, 16] on button "Visibility" at bounding box center [682, 18] width 44 height 8
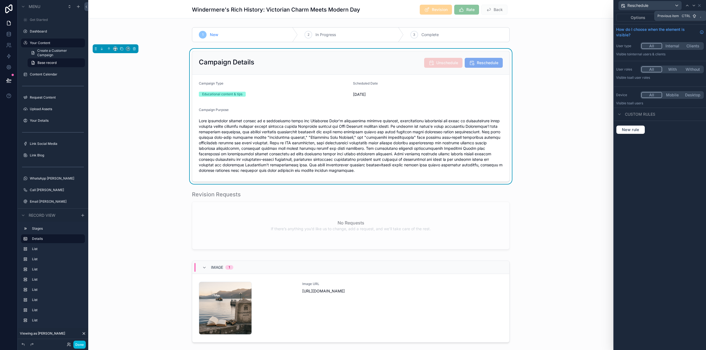
click at [688, 6] on icon at bounding box center [687, 5] width 4 height 4
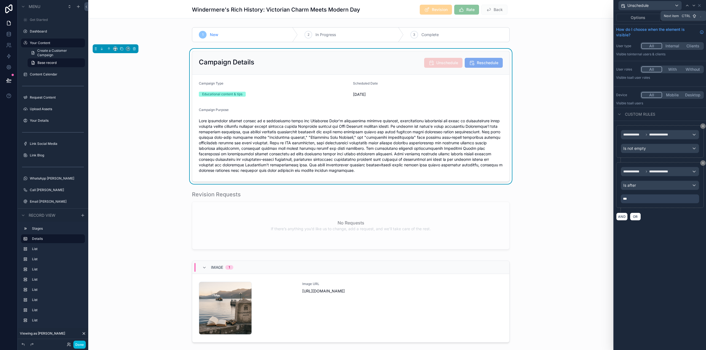
click at [695, 5] on icon at bounding box center [693, 5] width 4 height 4
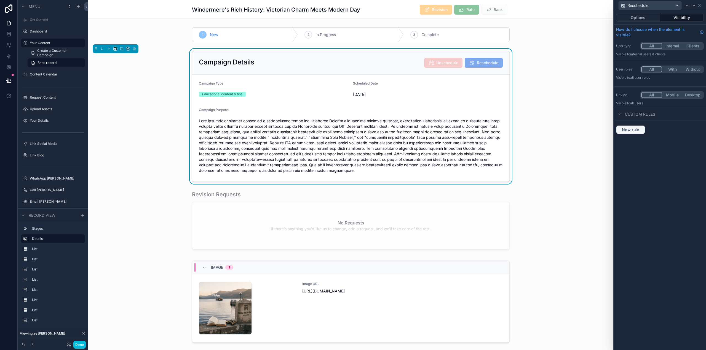
click at [635, 133] on button "New rule" at bounding box center [630, 129] width 29 height 9
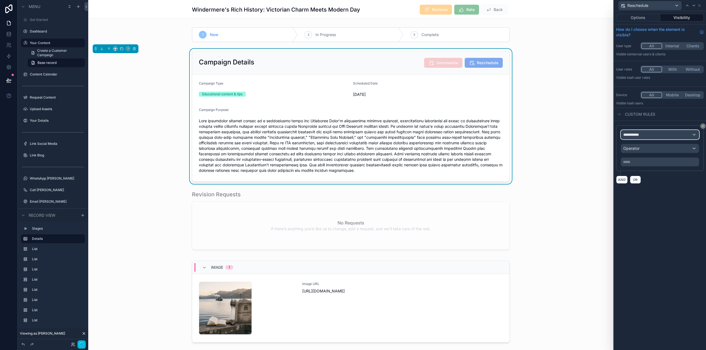
click at [661, 133] on div "**********" at bounding box center [660, 134] width 78 height 9
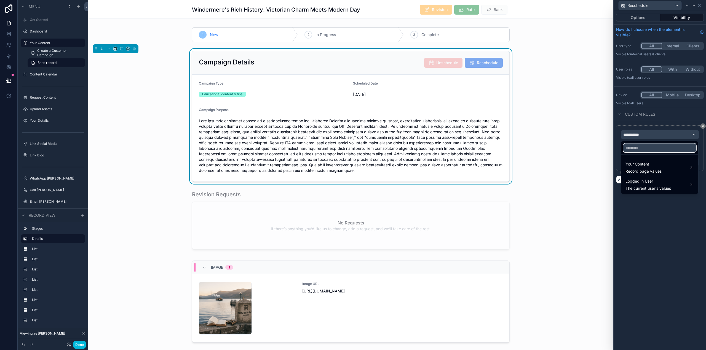
click at [651, 146] on input "text" at bounding box center [659, 148] width 73 height 9
type input "*********"
click at [654, 168] on div "Your Content Record page values" at bounding box center [643, 167] width 36 height 13
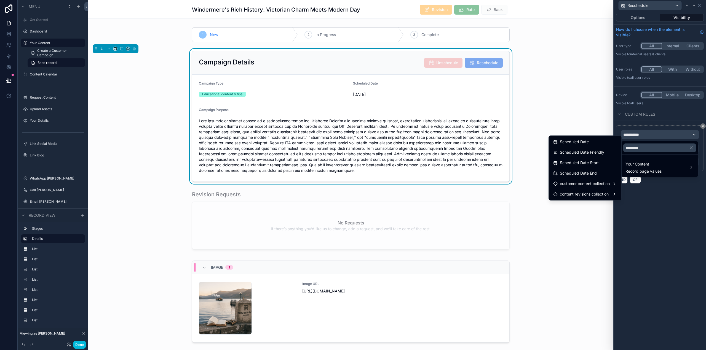
click at [582, 143] on span "Scheduled Date" at bounding box center [574, 142] width 29 height 7
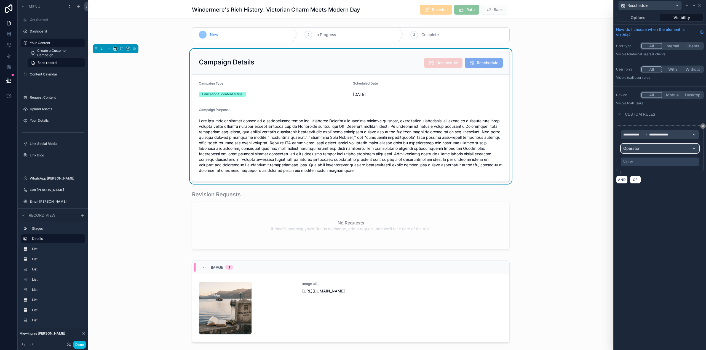
click at [658, 146] on div "Operator" at bounding box center [660, 148] width 78 height 9
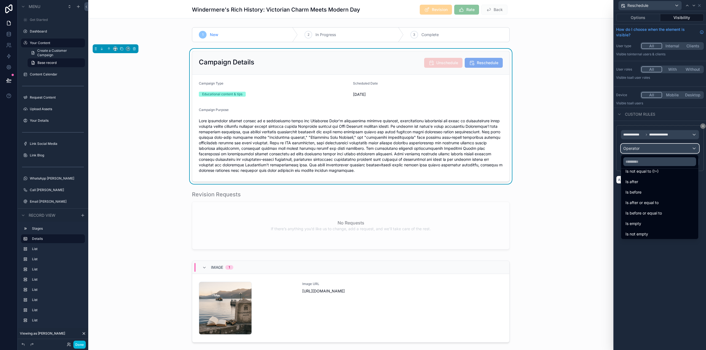
scroll to position [18, 0]
click at [654, 233] on div "Is not empty" at bounding box center [659, 233] width 68 height 7
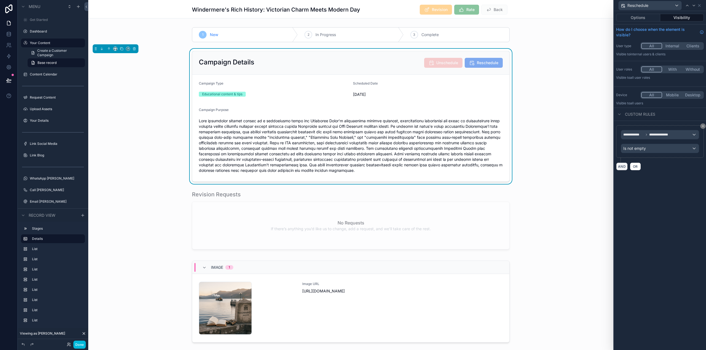
click at [619, 168] on button "AND" at bounding box center [622, 167] width 12 height 8
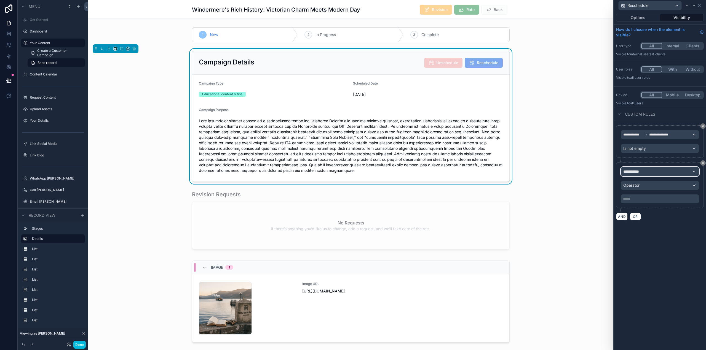
click at [660, 172] on div "**********" at bounding box center [660, 171] width 78 height 9
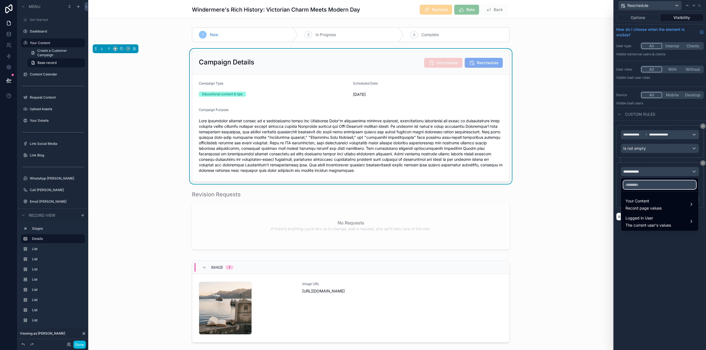
click at [648, 183] on input "text" at bounding box center [659, 185] width 73 height 9
type input "*****"
click at [649, 203] on span "Your Content" at bounding box center [643, 201] width 36 height 7
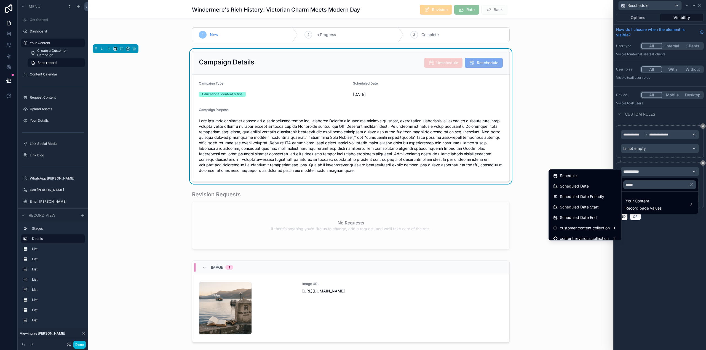
click at [577, 175] on div "Schedule" at bounding box center [585, 176] width 64 height 7
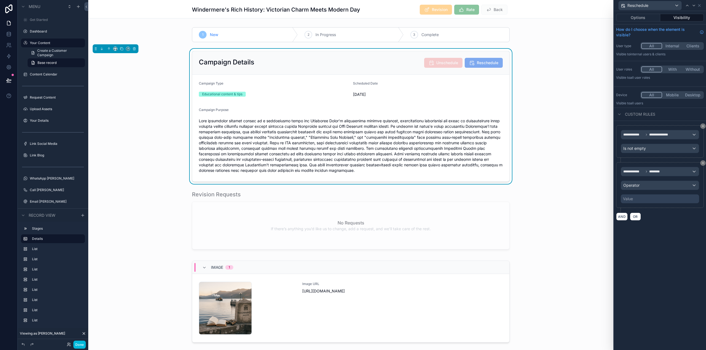
click at [656, 200] on div "Value" at bounding box center [660, 199] width 78 height 9
click at [649, 186] on div "Operator" at bounding box center [660, 185] width 78 height 9
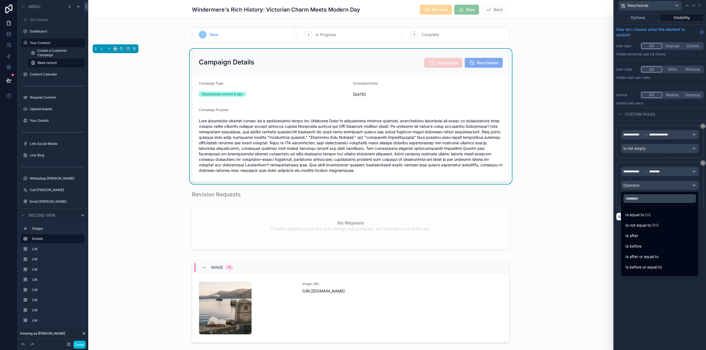
click at [664, 236] on div "Is after" at bounding box center [659, 236] width 68 height 7
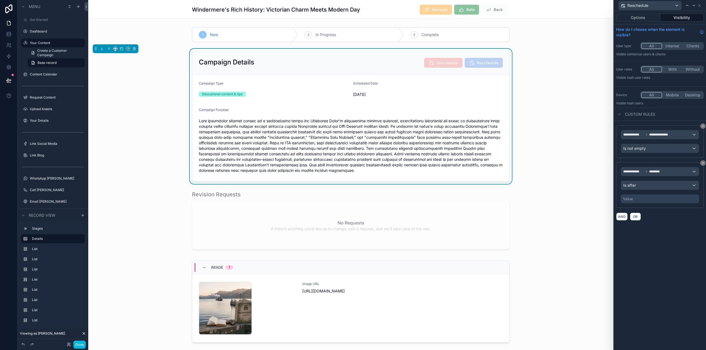
click at [646, 198] on div "Value" at bounding box center [660, 199] width 78 height 9
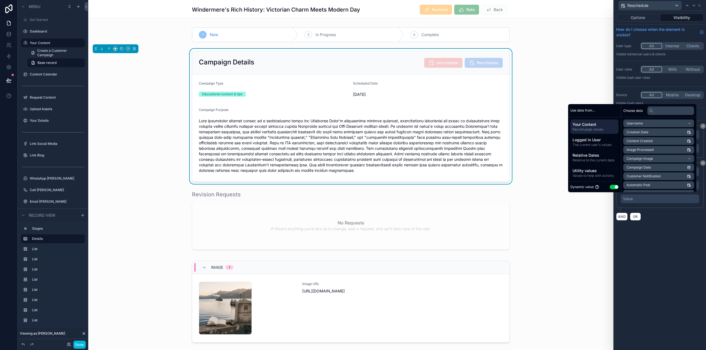
click at [584, 152] on div "Relative Dates Relative to the current date" at bounding box center [594, 158] width 48 height 14
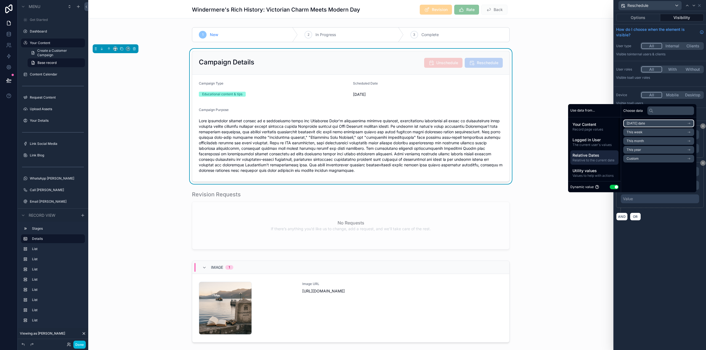
click at [651, 122] on li "Today's date" at bounding box center [658, 124] width 71 height 8
click at [637, 133] on li "Now" at bounding box center [658, 134] width 71 height 8
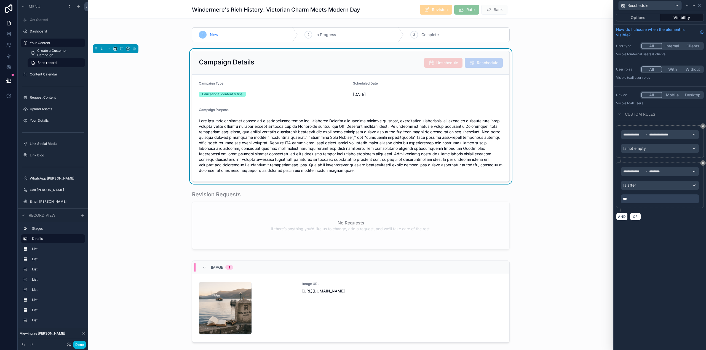
click at [671, 243] on div "**********" at bounding box center [660, 180] width 92 height 339
click at [82, 345] on button "Done" at bounding box center [79, 345] width 12 height 8
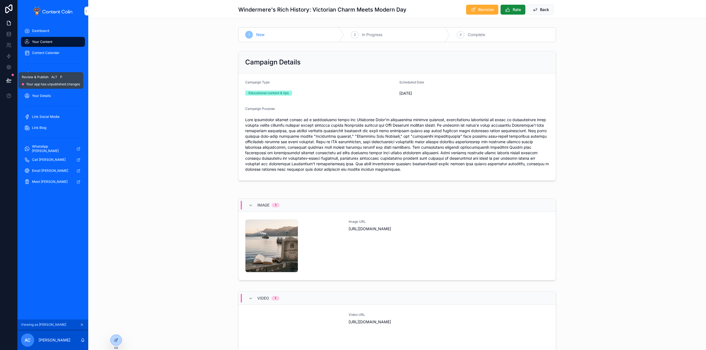
click at [6, 81] on icon at bounding box center [9, 81] width 6 height 6
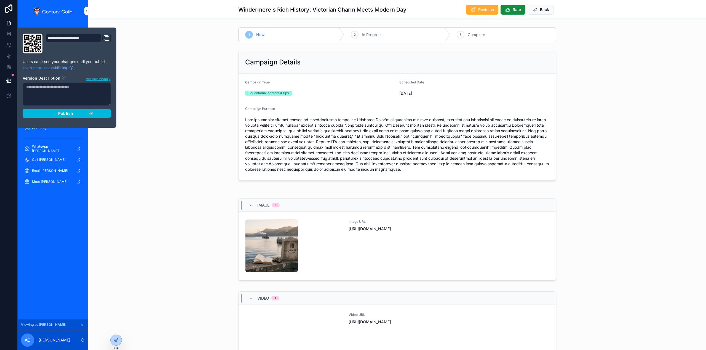
click at [62, 115] on span "Publish" at bounding box center [65, 113] width 15 height 5
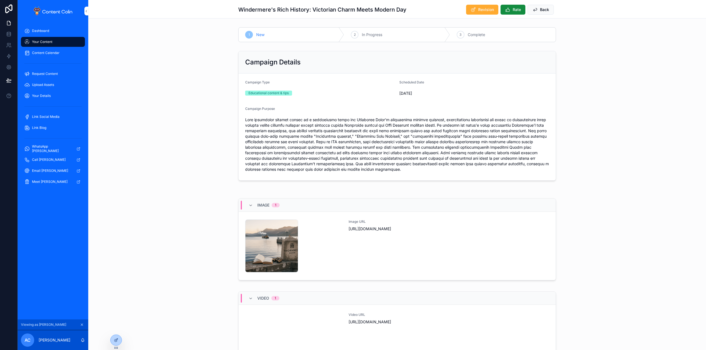
click at [181, 94] on div "Campaign Details Campaign Type Educational content & tips Scheduled Date 2nd Oc…" at bounding box center [396, 116] width 617 height 134
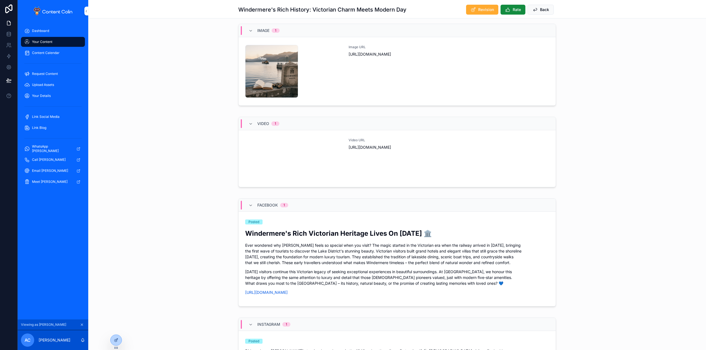
scroll to position [110, 0]
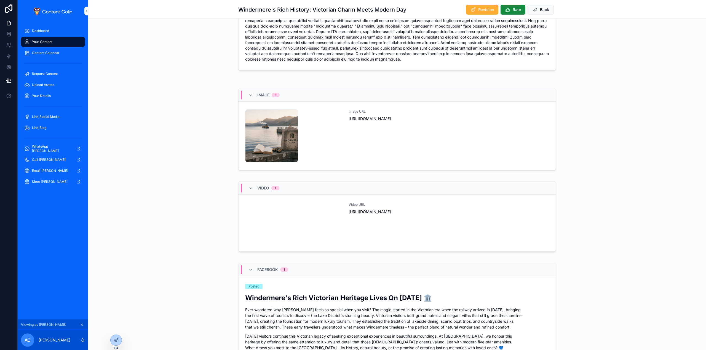
click at [119, 341] on div at bounding box center [116, 340] width 11 height 10
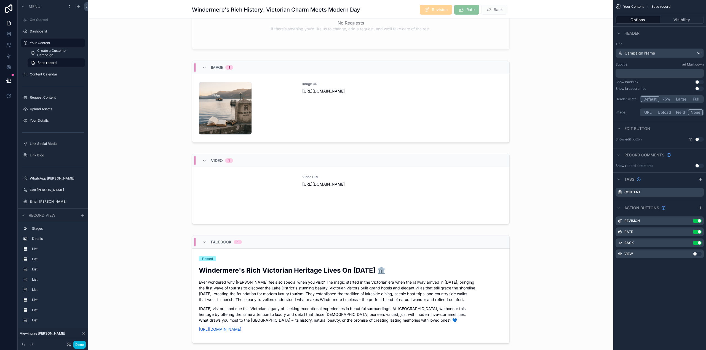
scroll to position [221, 0]
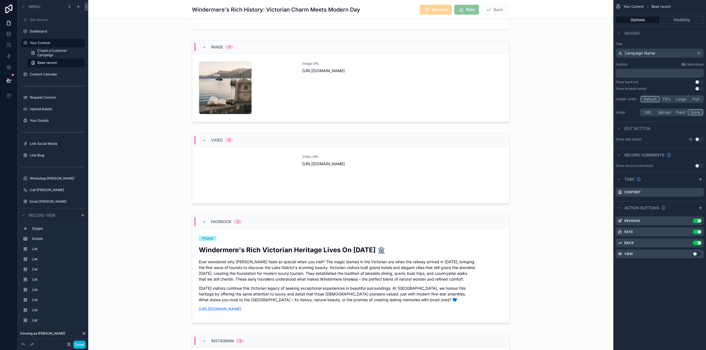
click at [456, 208] on div "scrollable content" at bounding box center [350, 169] width 525 height 77
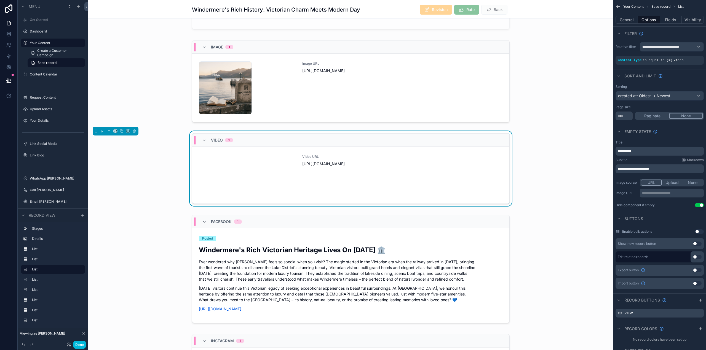
click at [670, 21] on button "Fields" at bounding box center [671, 20] width 22 height 8
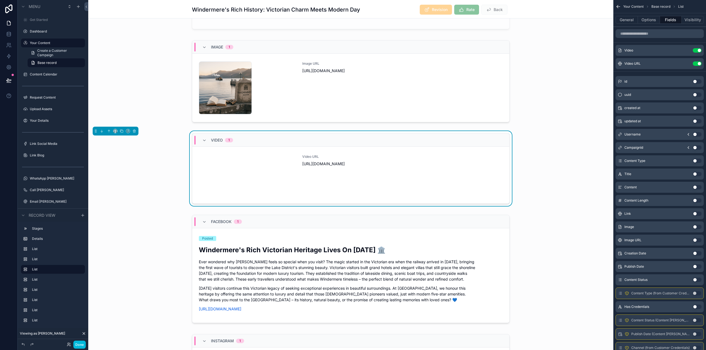
click at [0, 0] on icon "scrollable content" at bounding box center [0, 0] width 0 height 0
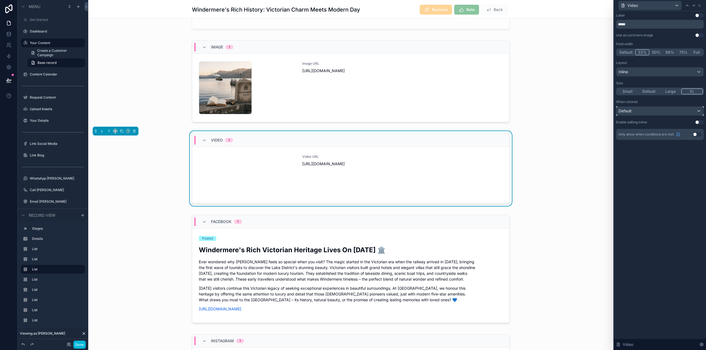
click at [645, 109] on div "Default" at bounding box center [659, 111] width 87 height 9
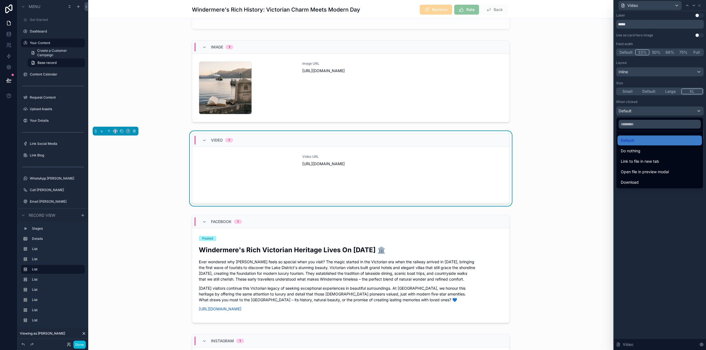
click at [645, 109] on div at bounding box center [660, 175] width 92 height 350
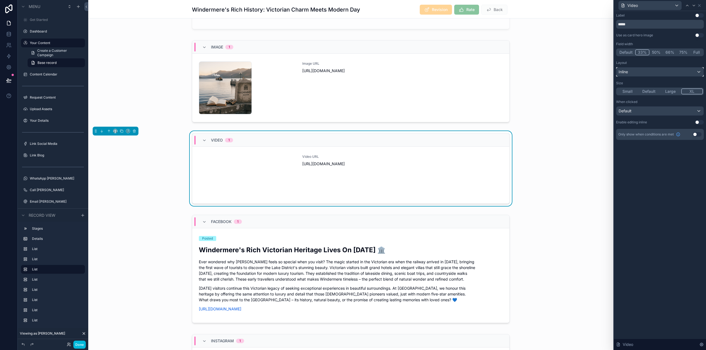
click at [633, 71] on div "Inline" at bounding box center [659, 72] width 87 height 9
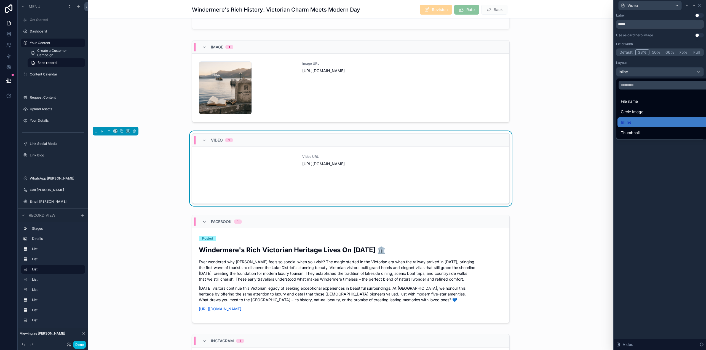
click at [634, 130] on div "Thumbnail" at bounding box center [666, 133] width 98 height 10
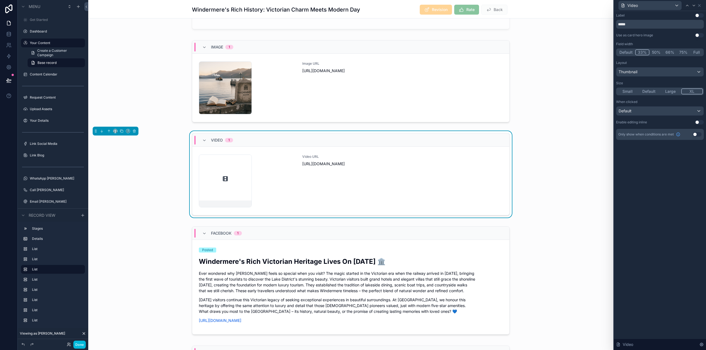
click at [80, 343] on button "Done" at bounding box center [79, 345] width 12 height 8
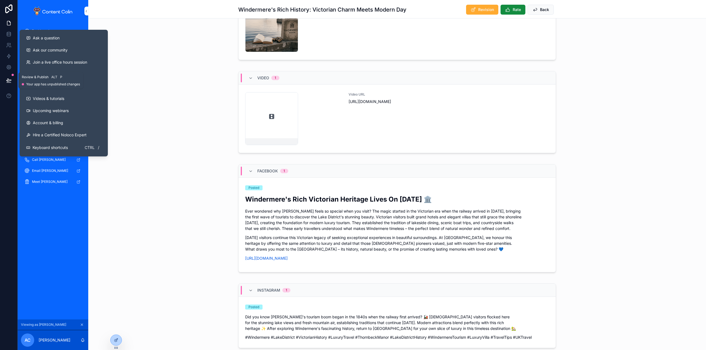
click at [8, 79] on icon at bounding box center [8, 80] width 5 height 3
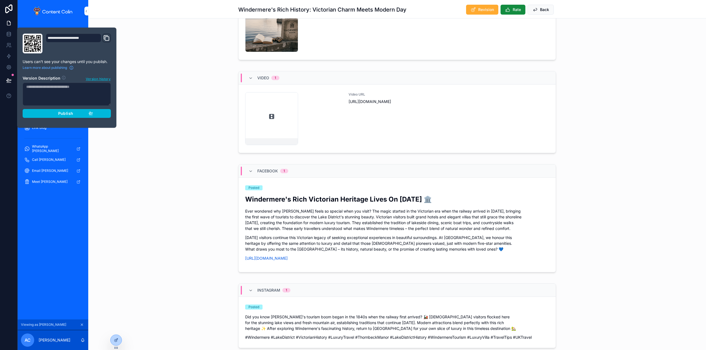
click at [55, 116] on button "Publish" at bounding box center [67, 113] width 88 height 9
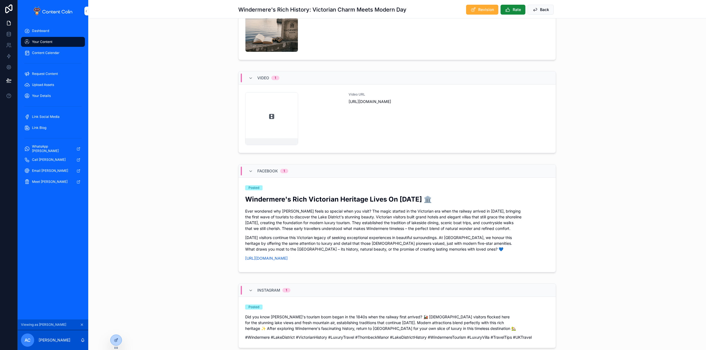
click at [159, 61] on div "Image 1 thornbeckmanor-1758835720 .png Image URL https://cdn.contentcolin.com/t…" at bounding box center [396, 20] width 617 height 89
click at [278, 214] on p "Ever wondered why Windermere feels so special when you visit? The magic started…" at bounding box center [397, 219] width 304 height 23
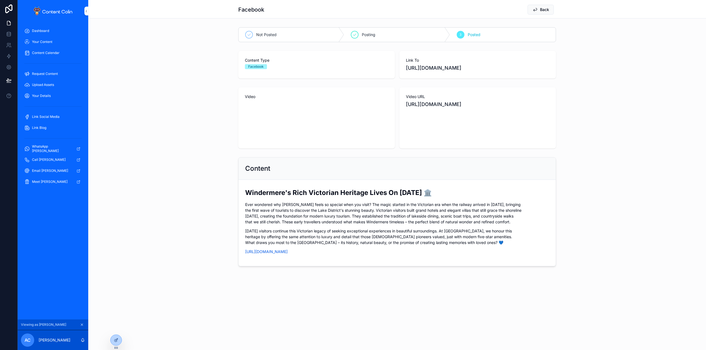
click at [119, 339] on div at bounding box center [116, 340] width 11 height 10
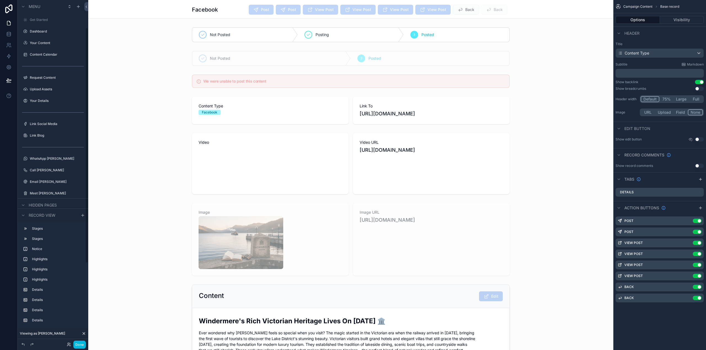
scroll to position [41, 0]
click at [432, 197] on div "scrollable content" at bounding box center [350, 164] width 525 height 66
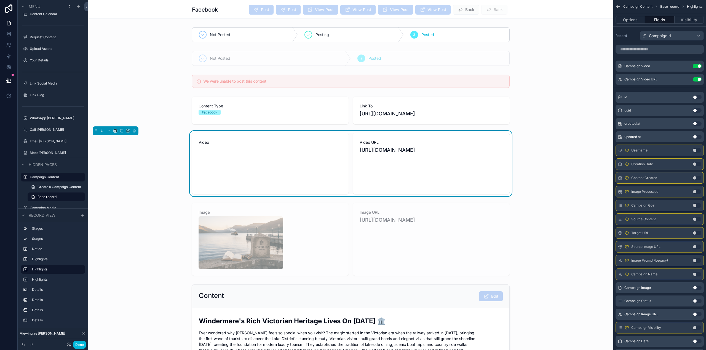
click at [0, 0] on icon "scrollable content" at bounding box center [0, 0] width 0 height 0
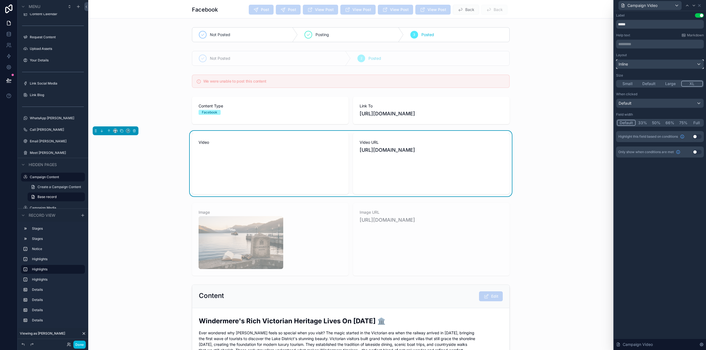
click at [658, 62] on div "Inline" at bounding box center [659, 64] width 87 height 9
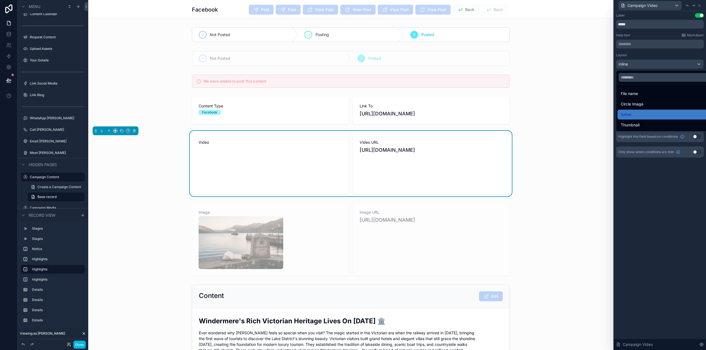
click at [631, 124] on span "Thumbnail" at bounding box center [630, 125] width 19 height 7
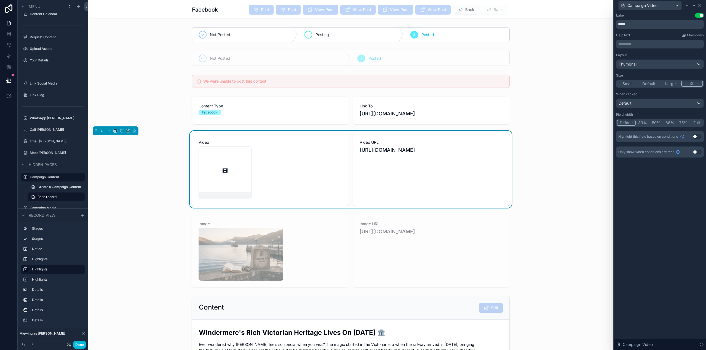
click at [328, 243] on div "scrollable content" at bounding box center [350, 251] width 525 height 77
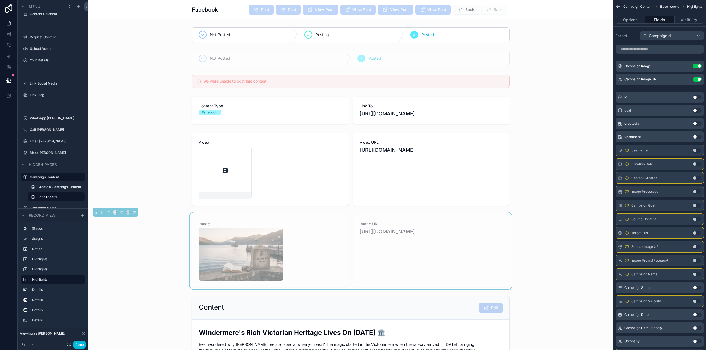
click at [0, 0] on icon "scrollable content" at bounding box center [0, 0] width 0 height 0
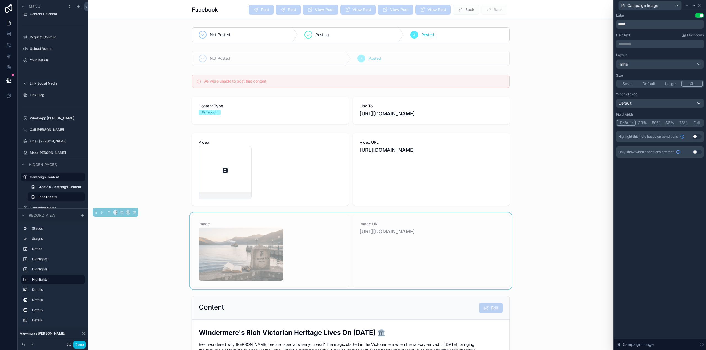
click at [395, 178] on div "scrollable content" at bounding box center [350, 169] width 525 height 77
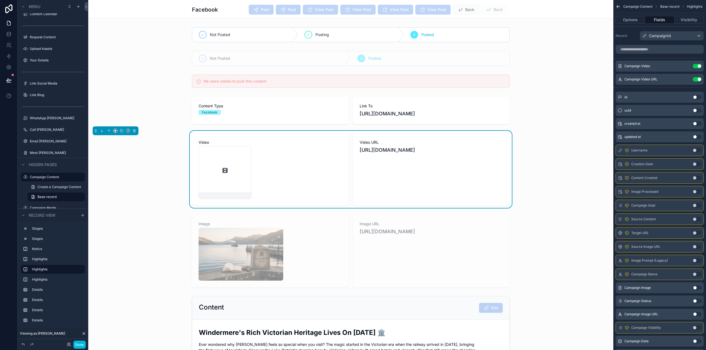
click at [77, 344] on button "Done" at bounding box center [79, 345] width 12 height 8
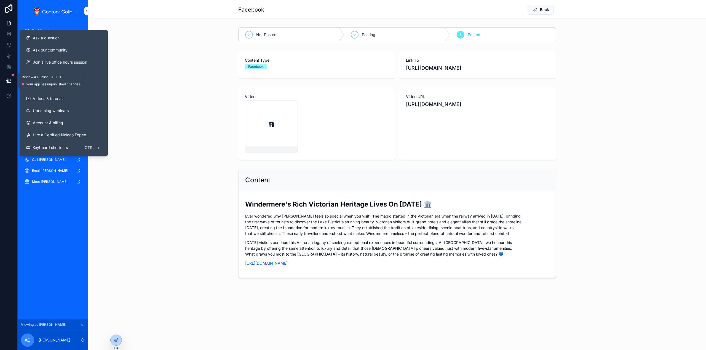
click at [9, 80] on icon at bounding box center [9, 81] width 6 height 6
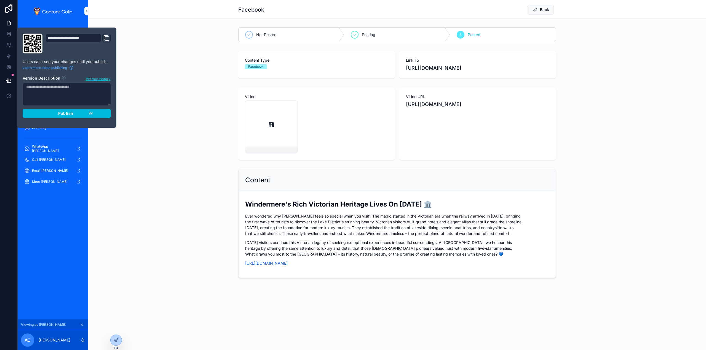
click at [68, 115] on span "Publish" at bounding box center [65, 113] width 15 height 5
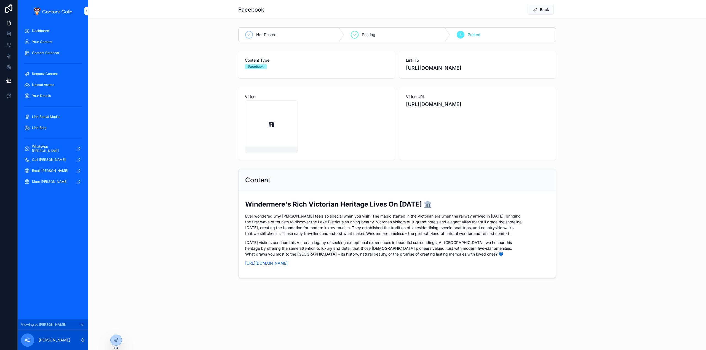
click at [194, 28] on div "Not Posted Posting 3 Posted" at bounding box center [396, 34] width 617 height 19
click at [547, 12] on span "Back" at bounding box center [544, 10] width 9 height 6
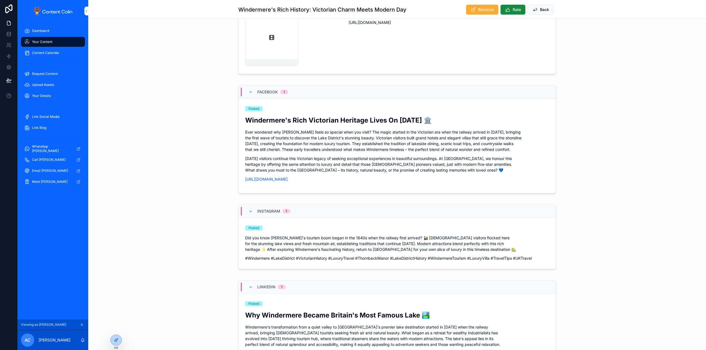
scroll to position [331, 0]
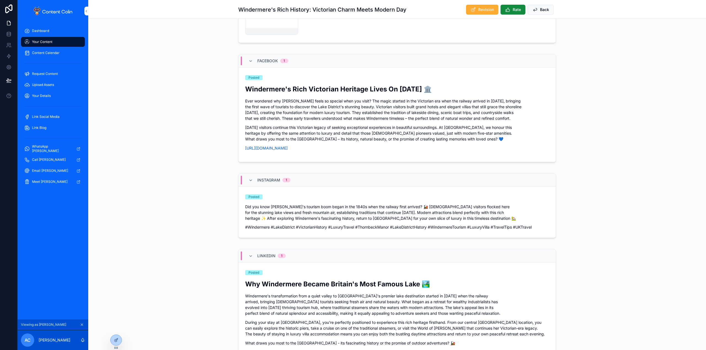
click at [378, 302] on p "Windermere's transformation from a quiet valley to Britain's premier lake desti…" at bounding box center [397, 304] width 304 height 23
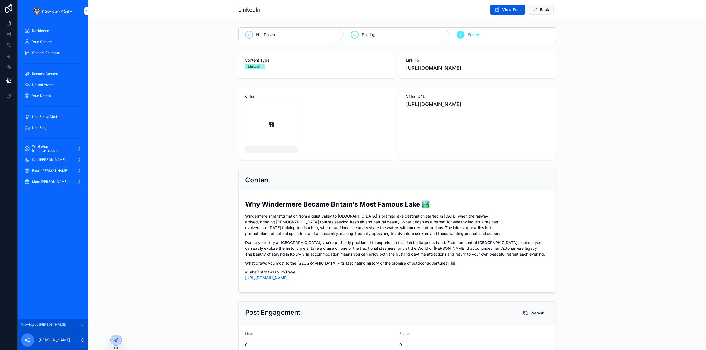
click at [500, 8] on button "View Post" at bounding box center [507, 10] width 35 height 10
click at [115, 343] on div at bounding box center [116, 340] width 11 height 10
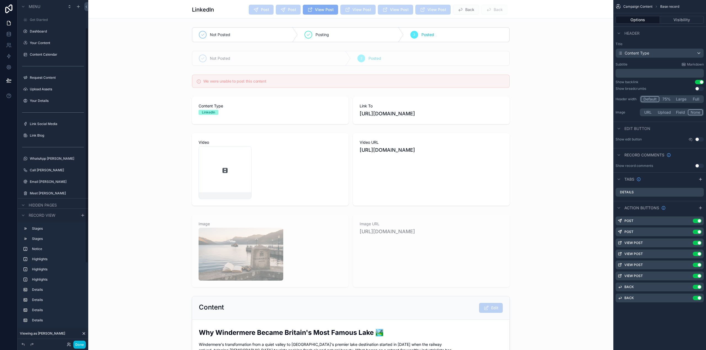
scroll to position [41, 0]
click at [0, 0] on icon "scrollable content" at bounding box center [0, 0] width 0 height 0
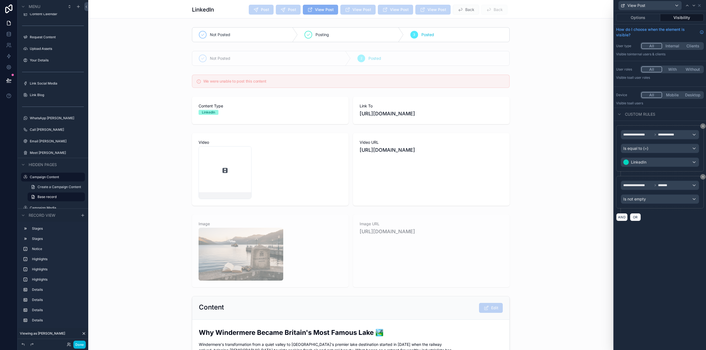
click at [644, 19] on button "Options" at bounding box center [638, 18] width 44 height 8
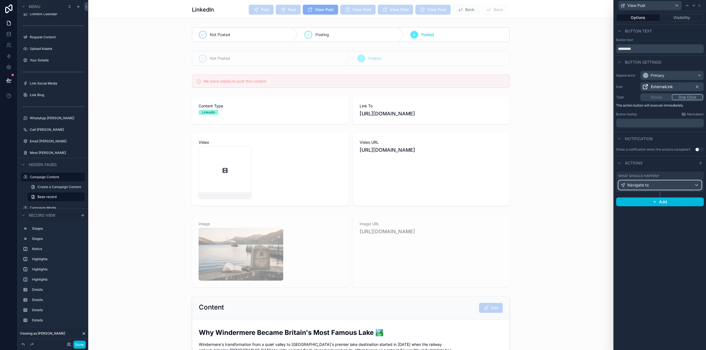
click at [651, 184] on div "Navigate to" at bounding box center [659, 185] width 83 height 9
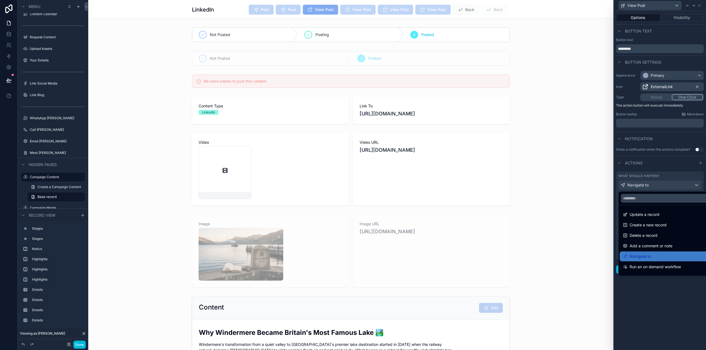
click at [651, 184] on div at bounding box center [660, 175] width 92 height 350
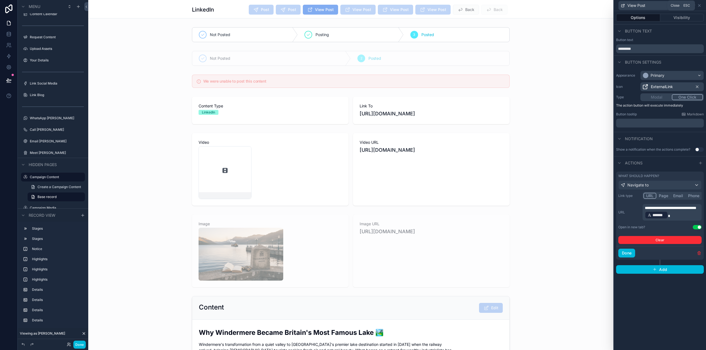
click at [701, 6] on icon at bounding box center [699, 5] width 4 height 4
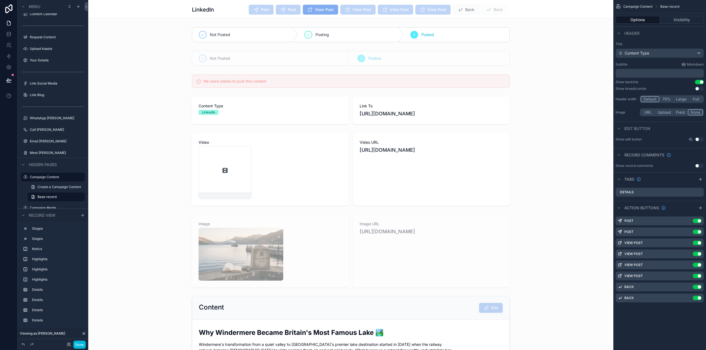
click at [0, 0] on icon "scrollable content" at bounding box center [0, 0] width 0 height 0
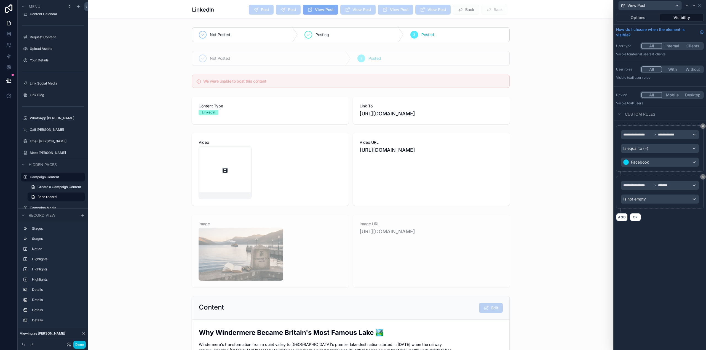
click at [648, 18] on button "Options" at bounding box center [638, 18] width 44 height 8
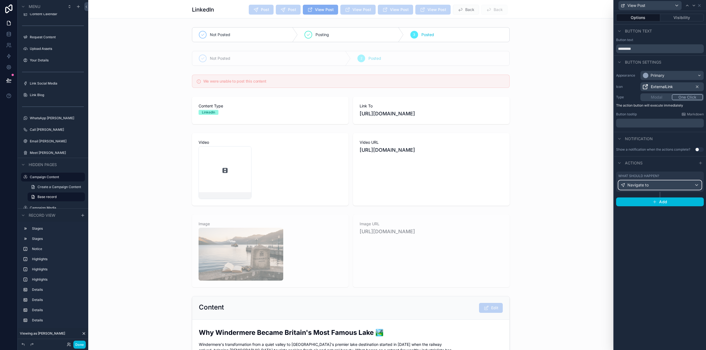
click at [643, 183] on span "Navigate to" at bounding box center [637, 185] width 21 height 6
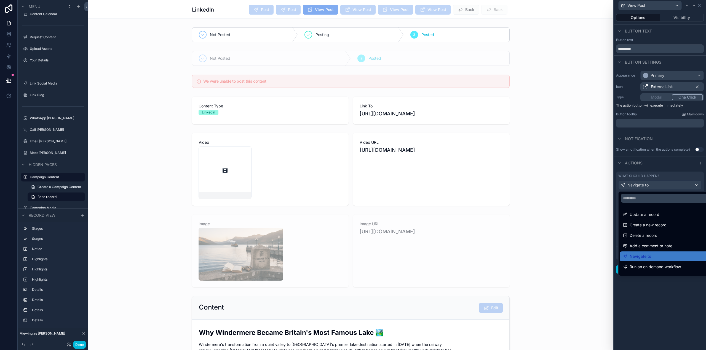
click at [643, 183] on div at bounding box center [660, 175] width 92 height 350
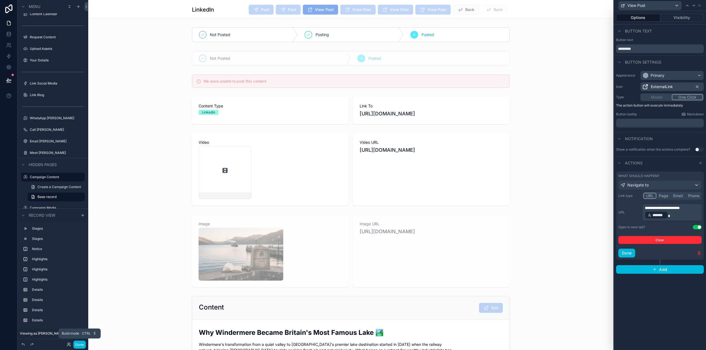
click at [82, 345] on button "Done" at bounding box center [79, 345] width 12 height 8
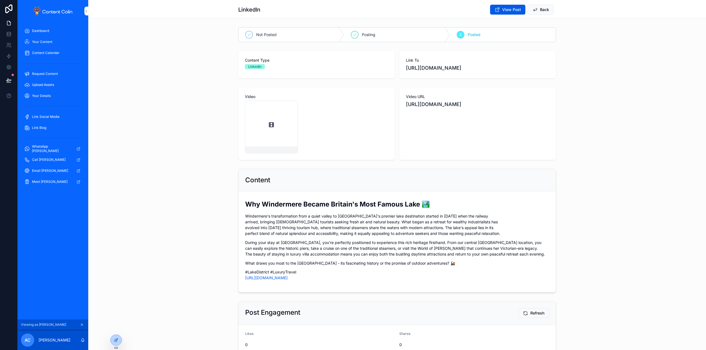
click at [51, 114] on div "Link Social Media" at bounding box center [52, 116] width 57 height 9
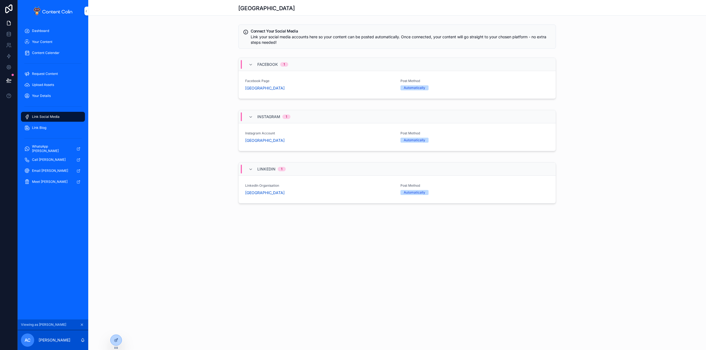
click at [42, 38] on div "Your Content" at bounding box center [52, 41] width 57 height 9
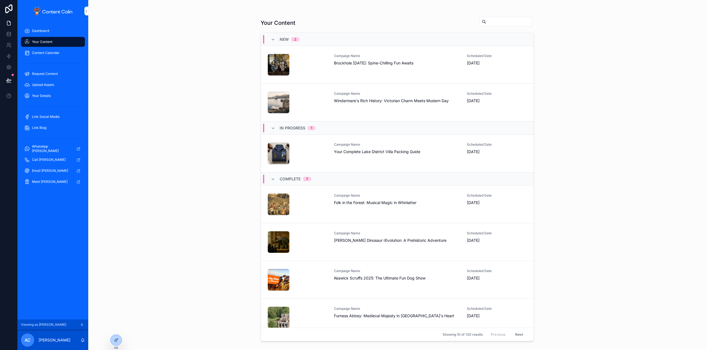
click at [374, 106] on div "Campaign Name Windermere's Rich History: Victorian Charm Meets Modern Day" at bounding box center [397, 103] width 127 height 22
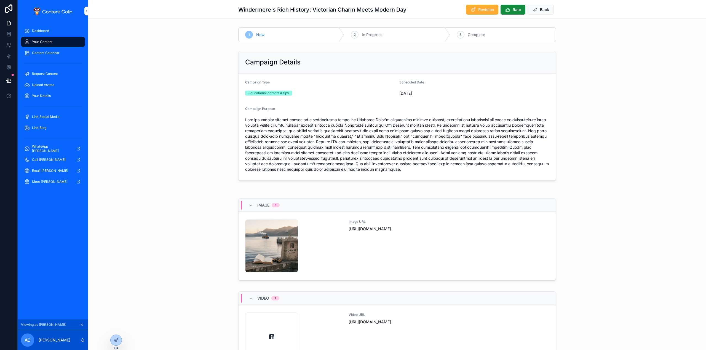
scroll to position [193, 0]
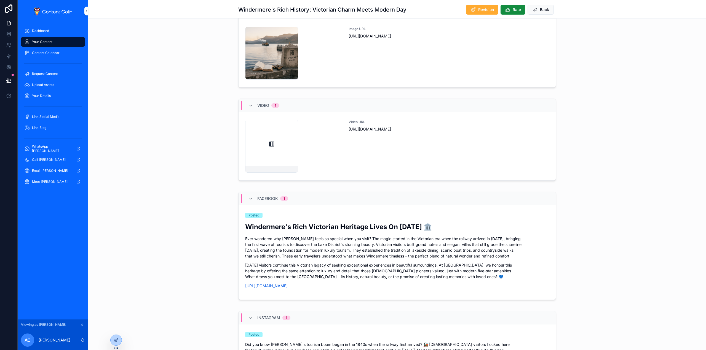
click at [354, 246] on p "Ever wondered why Windermere feels so special when you visit? The magic started…" at bounding box center [397, 247] width 304 height 23
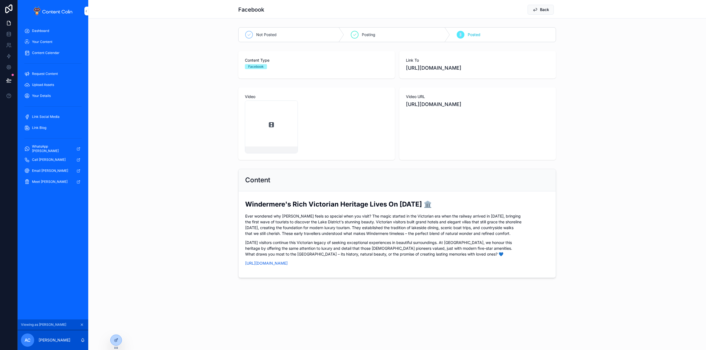
click at [459, 34] on div "3" at bounding box center [460, 35] width 8 height 8
click at [128, 135] on div "Video Video URL https://cdn.contentcolin.com/thornbeckmanor/thornbeckmanor-1758…" at bounding box center [396, 123] width 617 height 77
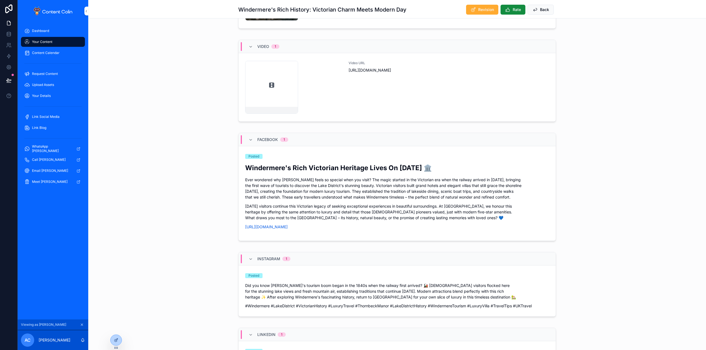
scroll to position [276, 0]
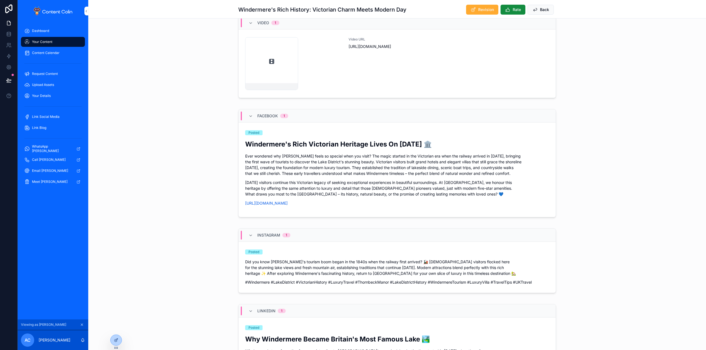
click at [353, 270] on p "Did you know Windermere's tourism boom began in the 1840s when the railway firs…" at bounding box center [397, 267] width 304 height 17
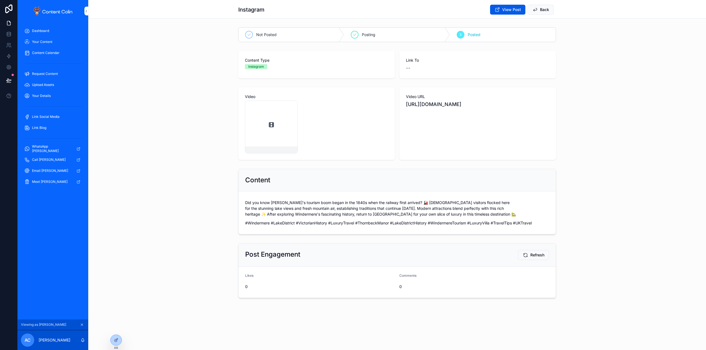
click at [503, 11] on span "View Post" at bounding box center [511, 10] width 19 height 6
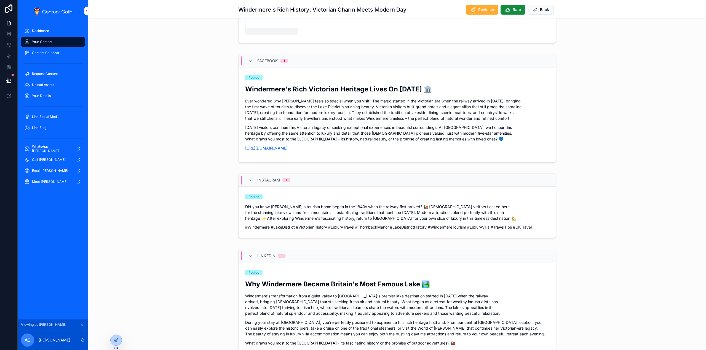
click at [316, 294] on p "Windermere's transformation from a quiet valley to Britain's premier lake desti…" at bounding box center [397, 304] width 304 height 23
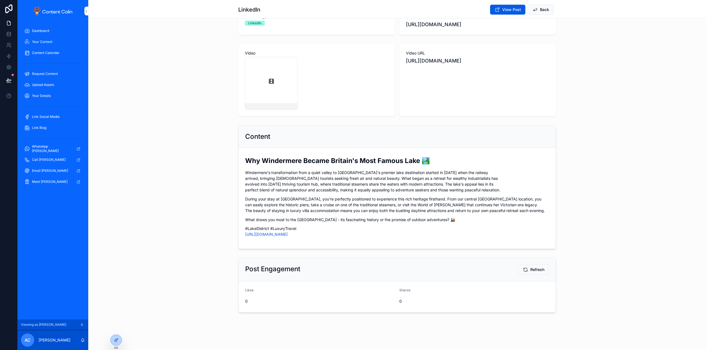
click at [495, 12] on icon "scrollable content" at bounding box center [497, 10] width 6 height 6
click at [81, 324] on icon "scrollable content" at bounding box center [82, 325] width 4 height 4
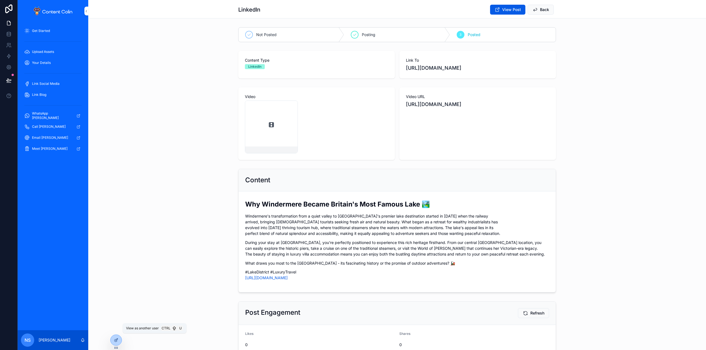
click at [0, 0] on icon at bounding box center [0, 0] width 0 height 0
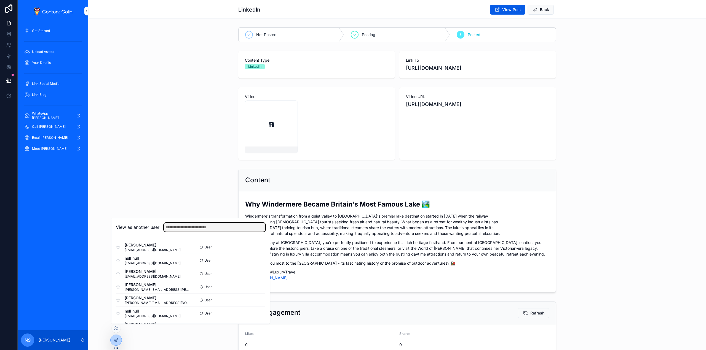
click at [204, 228] on input "text" at bounding box center [214, 227] width 101 height 9
type input "**********"
click at [0, 0] on button "Select" at bounding box center [0, 0] width 0 height 0
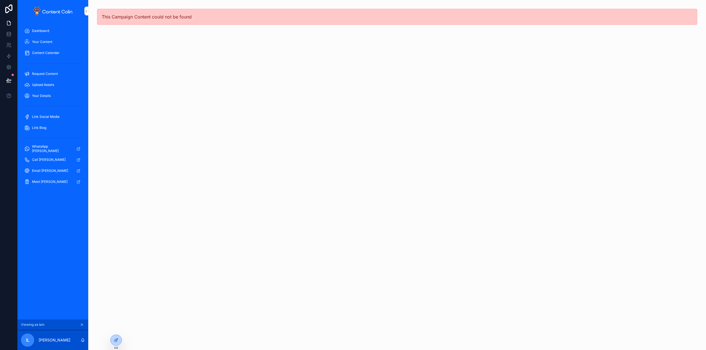
click at [50, 40] on span "Your Content" at bounding box center [42, 42] width 20 height 4
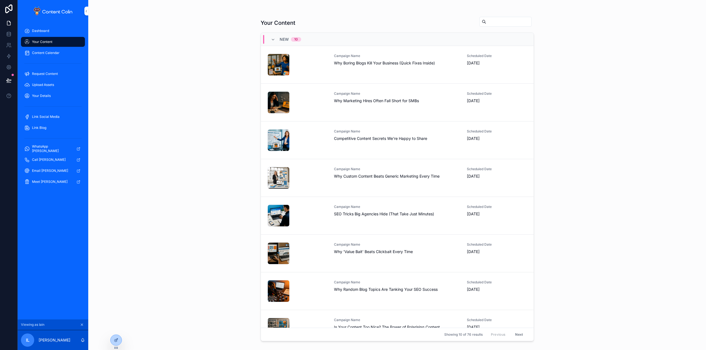
click at [352, 105] on div "Campaign Name Why Marketing Hires Often Fall Short for SMBs" at bounding box center [397, 103] width 127 height 22
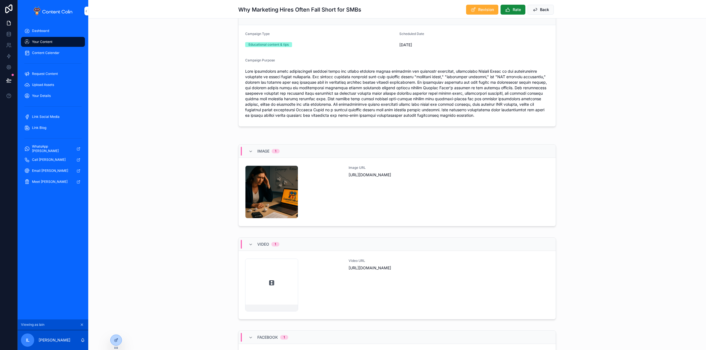
scroll to position [165, 0]
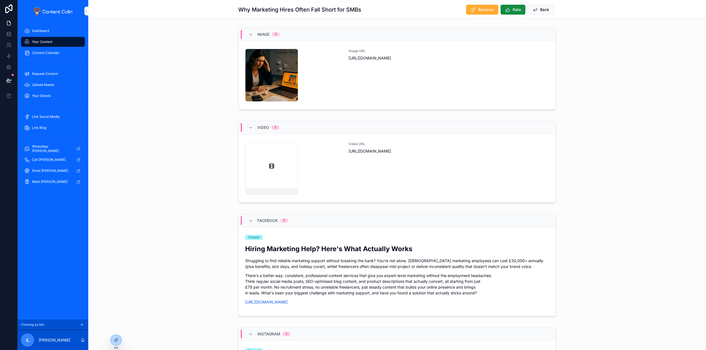
click at [355, 272] on div "Hiring Marketing Help? Here's What Actually Works Struggling to find reliable m…" at bounding box center [397, 275] width 304 height 61
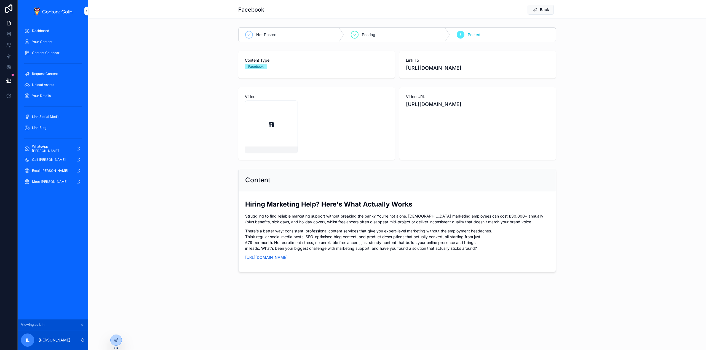
click at [364, 35] on span "Posting" at bounding box center [369, 35] width 14 height 6
click at [263, 34] on span "Not Posted" at bounding box center [266, 35] width 20 height 6
click at [192, 101] on div "Video Video URL [URL][DOMAIN_NAME]" at bounding box center [396, 123] width 617 height 77
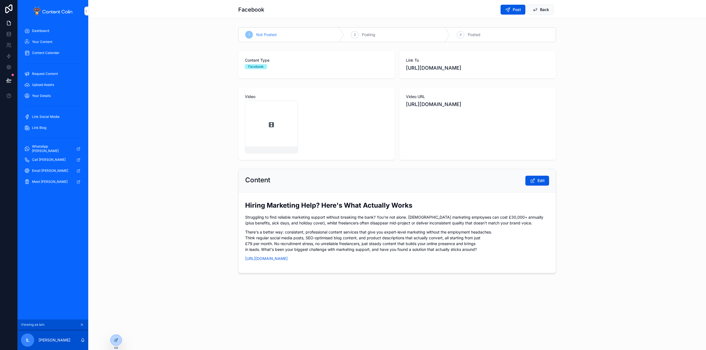
drag, startPoint x: 512, startPoint y: 9, endPoint x: 448, endPoint y: 13, distance: 64.6
click at [448, 13] on div "Facebook Post Back" at bounding box center [397, 9] width 318 height 10
click at [516, 12] on span "Post" at bounding box center [516, 10] width 8 height 6
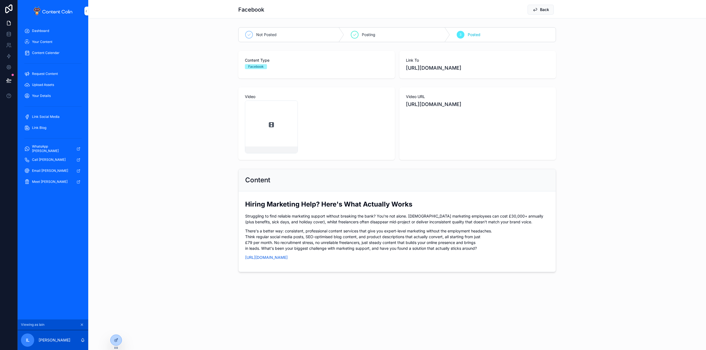
click at [248, 34] on icon "scrollable content" at bounding box center [249, 35] width 4 height 4
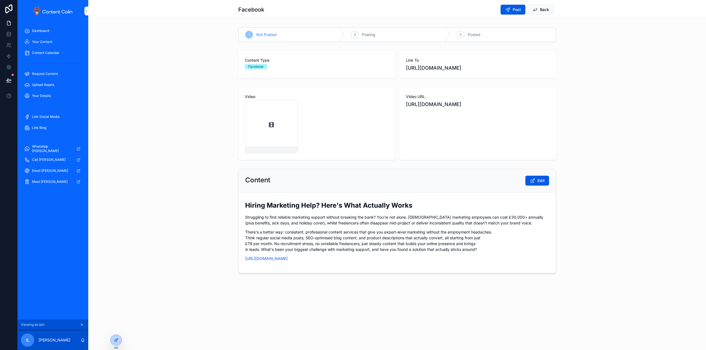
click at [512, 9] on button "Post" at bounding box center [512, 10] width 25 height 10
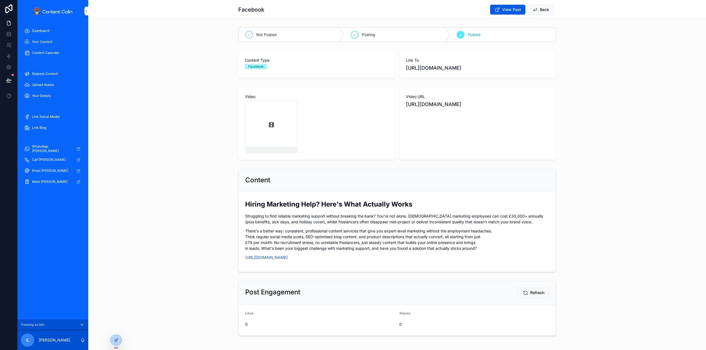
click at [509, 10] on span "View Post" at bounding box center [511, 10] width 19 height 6
click at [9, 79] on icon at bounding box center [9, 81] width 6 height 6
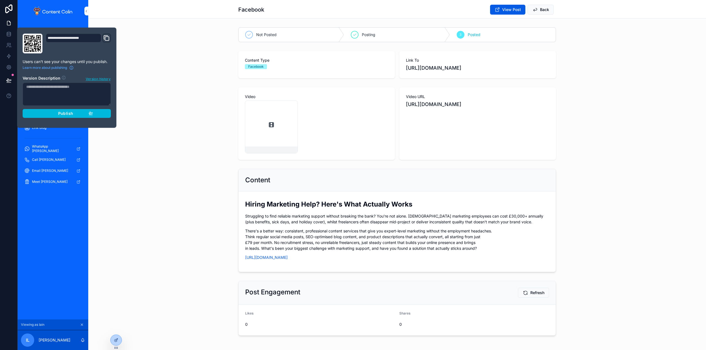
click at [51, 113] on div "Publish" at bounding box center [67, 113] width 52 height 5
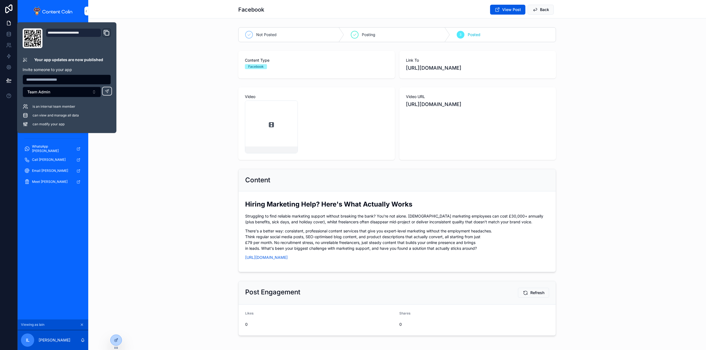
click at [174, 63] on div "Content Type Facebook Link To [URL][DOMAIN_NAME]" at bounding box center [396, 65] width 617 height 32
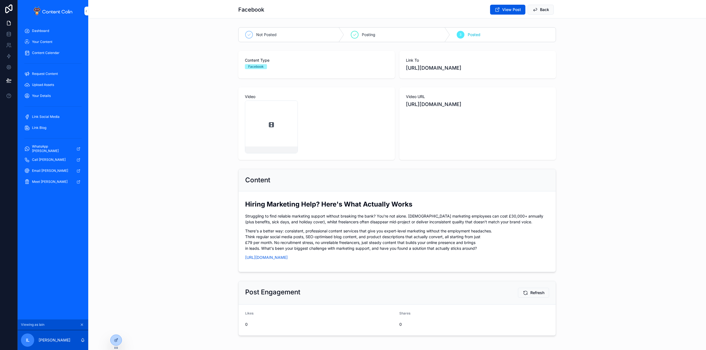
click at [117, 337] on div at bounding box center [116, 340] width 11 height 10
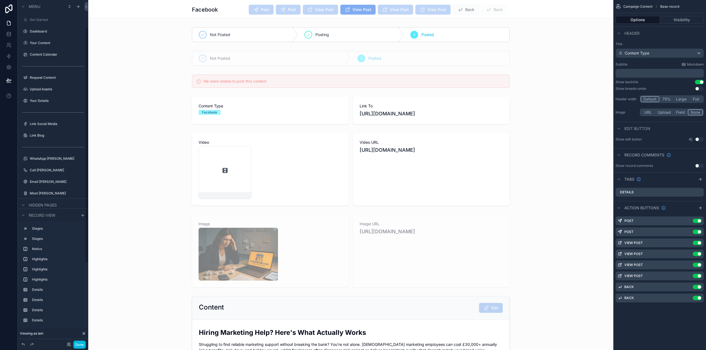
scroll to position [41, 0]
click at [503, 27] on div "scrollable content" at bounding box center [350, 34] width 525 height 19
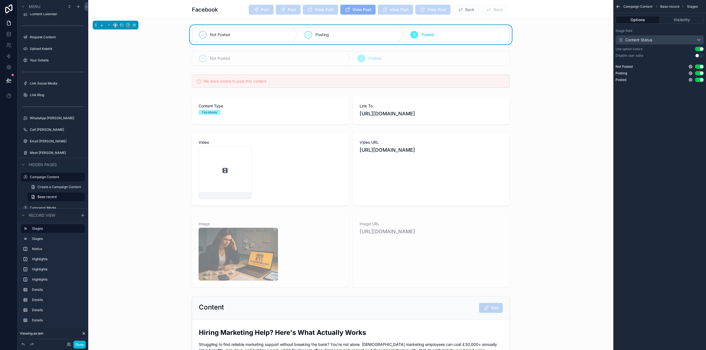
click at [696, 18] on button "Visibility" at bounding box center [682, 20] width 44 height 8
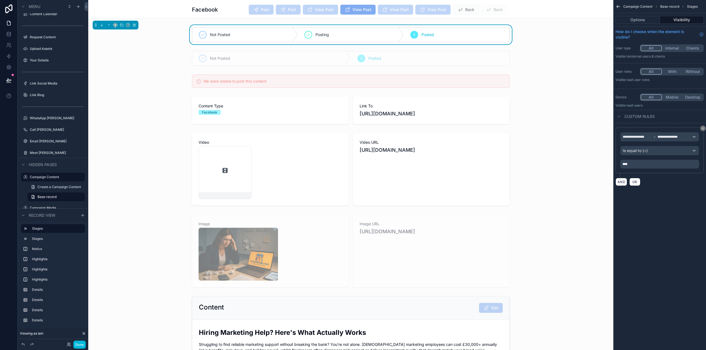
click at [362, 62] on div "scrollable content" at bounding box center [350, 58] width 525 height 19
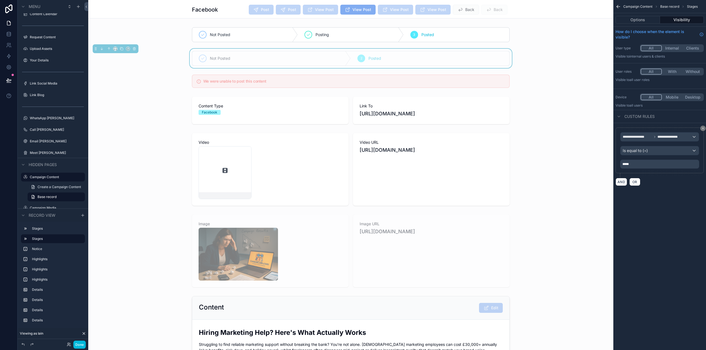
click at [642, 18] on button "Options" at bounding box center [637, 20] width 44 height 8
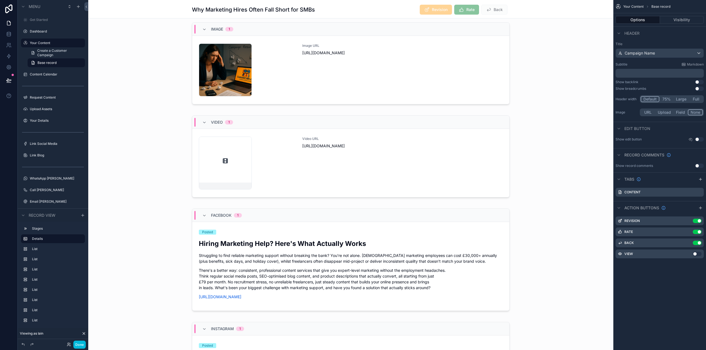
scroll to position [248, 0]
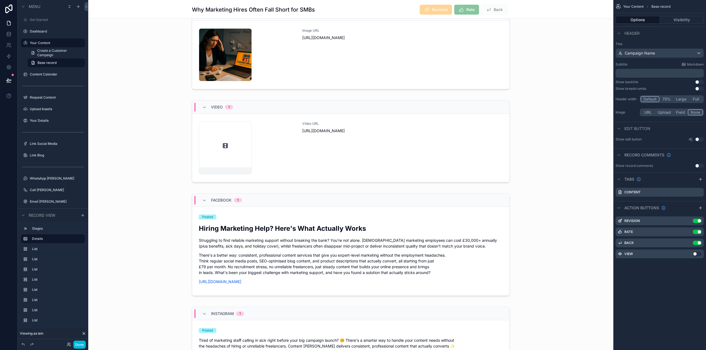
click at [314, 246] on div "scrollable content" at bounding box center [350, 245] width 525 height 109
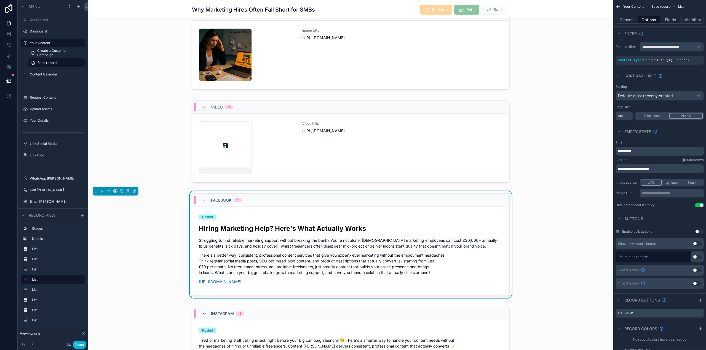
click at [305, 238] on p "Struggling to find reliable marketing support without breaking the bank? You're…" at bounding box center [351, 244] width 304 height 12
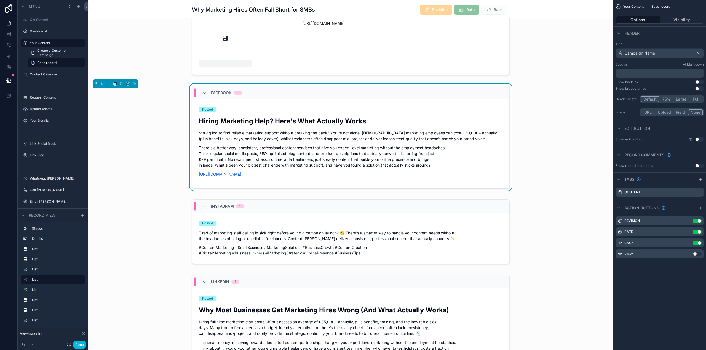
scroll to position [358, 0]
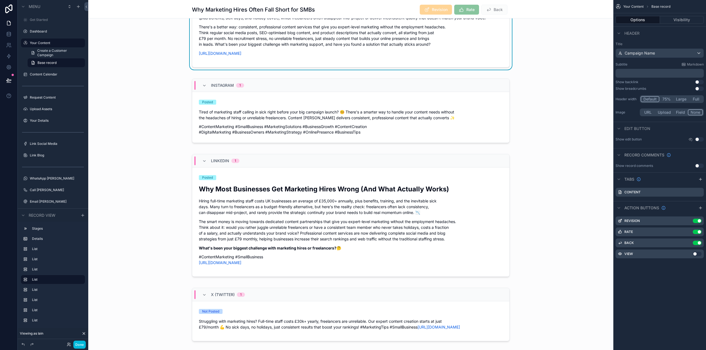
scroll to position [551, 0]
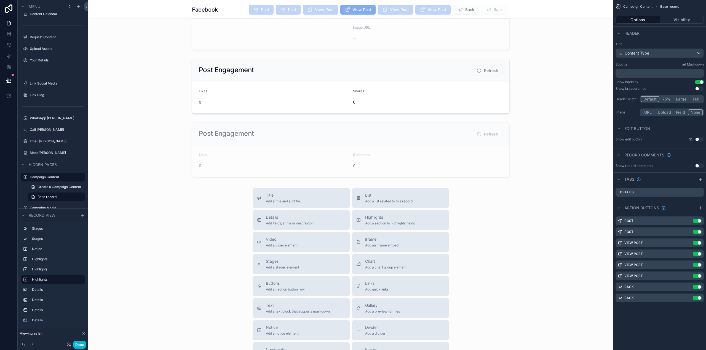
scroll to position [410, 0]
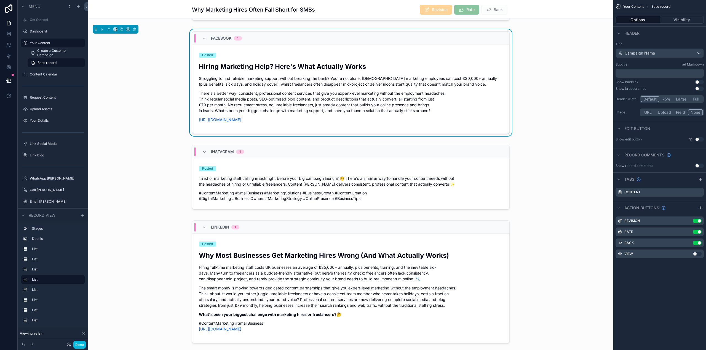
click at [469, 192] on div "scrollable content" at bounding box center [350, 178] width 525 height 71
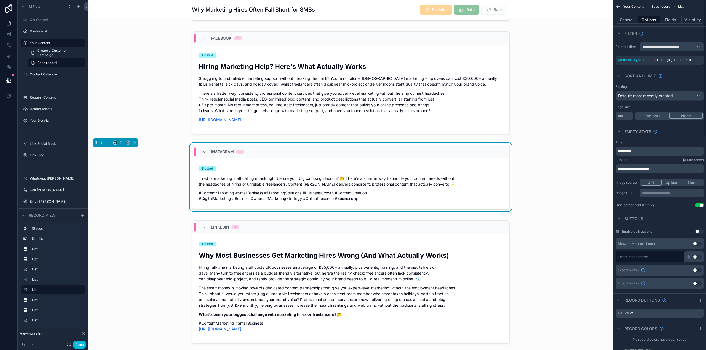
click at [666, 19] on button "Fields" at bounding box center [671, 20] width 22 height 8
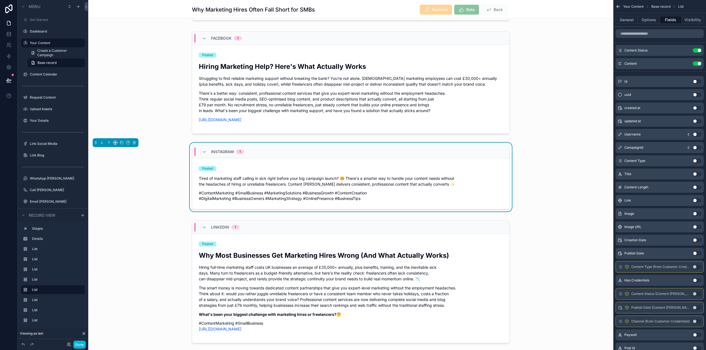
click at [0, 0] on icon "scrollable content" at bounding box center [0, 0] width 0 height 0
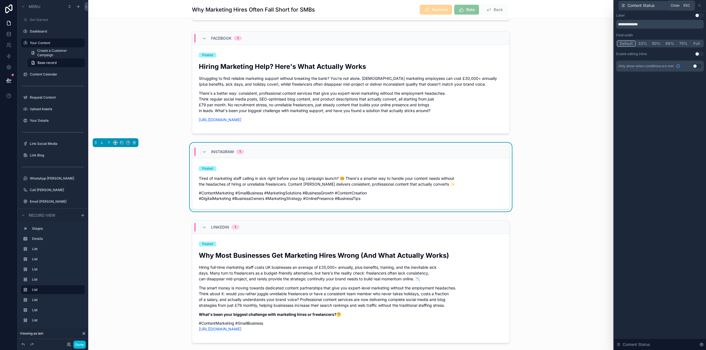
click at [700, 5] on icon at bounding box center [699, 5] width 2 height 2
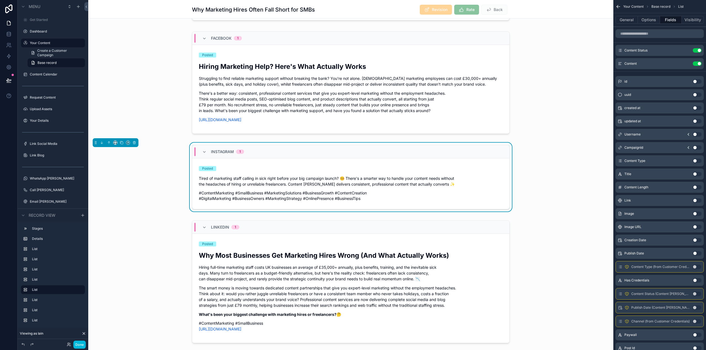
click at [286, 87] on div "scrollable content" at bounding box center [350, 83] width 525 height 109
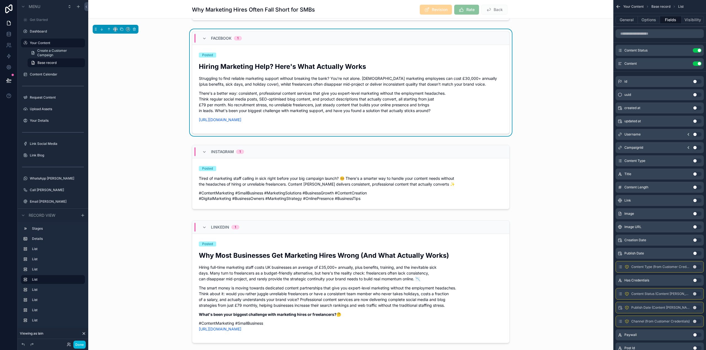
click at [286, 87] on div "Hiring Marketing Help? Here's What Actually Works Struggling to find reliable m…" at bounding box center [351, 92] width 304 height 61
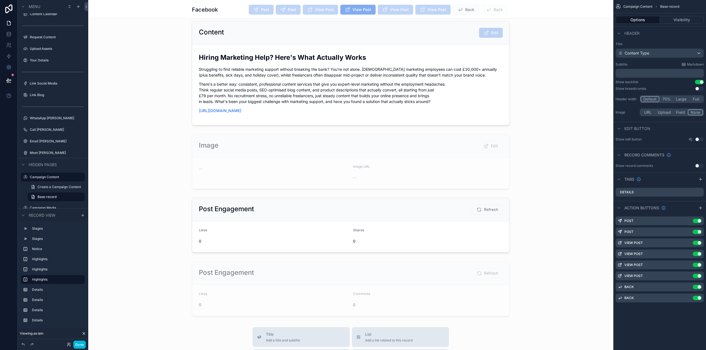
scroll to position [272, 0]
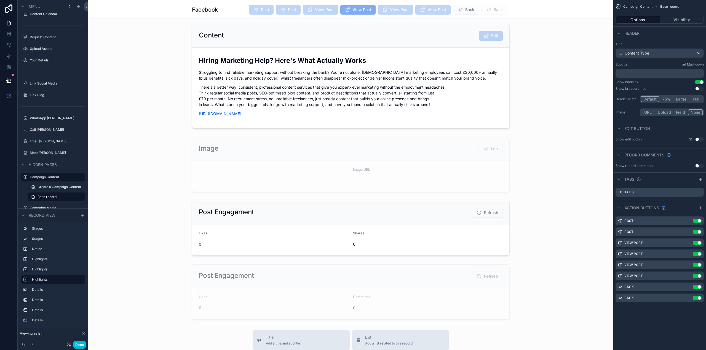
click at [0, 0] on icon "scrollable content" at bounding box center [0, 0] width 0 height 0
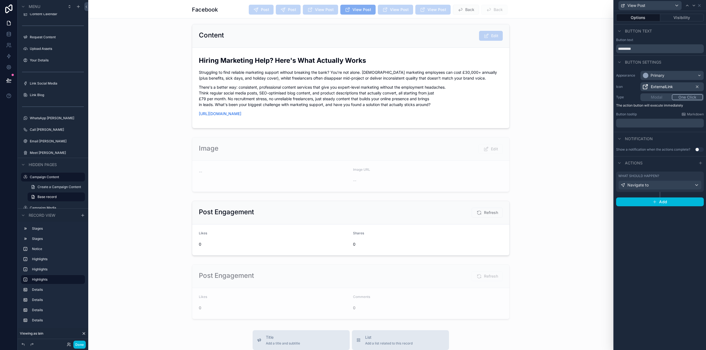
click at [687, 16] on button "Visibility" at bounding box center [682, 18] width 44 height 8
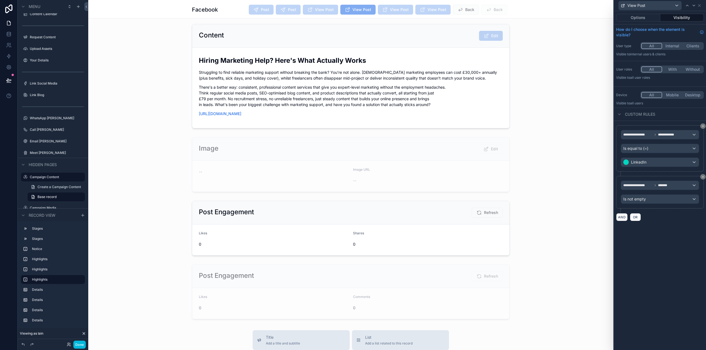
click at [640, 16] on button "Options" at bounding box center [638, 18] width 44 height 8
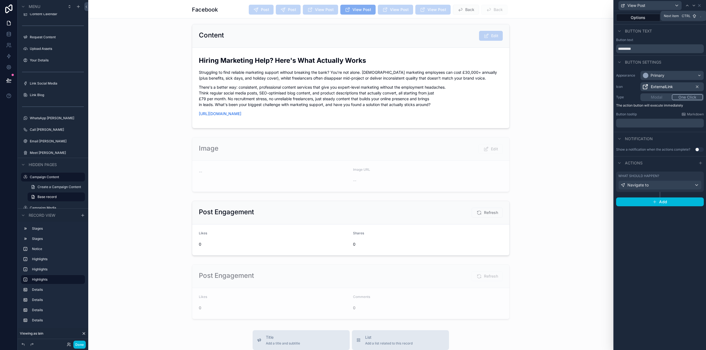
click at [694, 6] on icon at bounding box center [693, 5] width 4 height 4
click at [687, 17] on button "Visibility" at bounding box center [682, 18] width 44 height 8
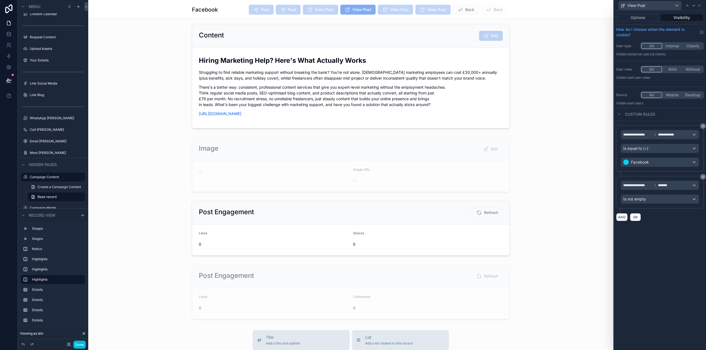
click at [638, 19] on button "Options" at bounding box center [638, 18] width 44 height 8
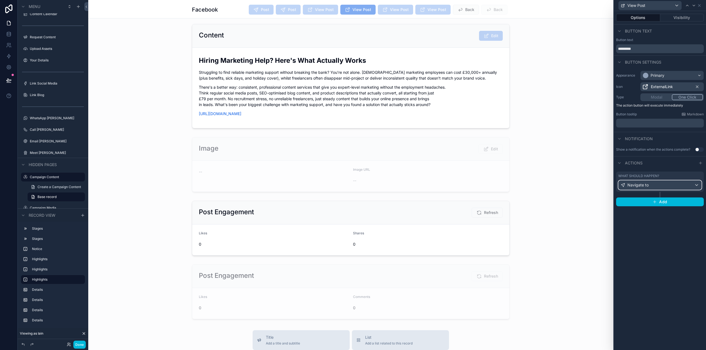
click at [661, 183] on div "Navigate to" at bounding box center [659, 185] width 83 height 9
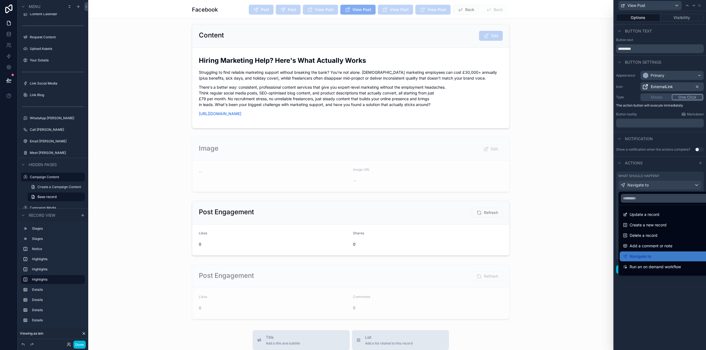
click at [661, 183] on div at bounding box center [660, 175] width 92 height 350
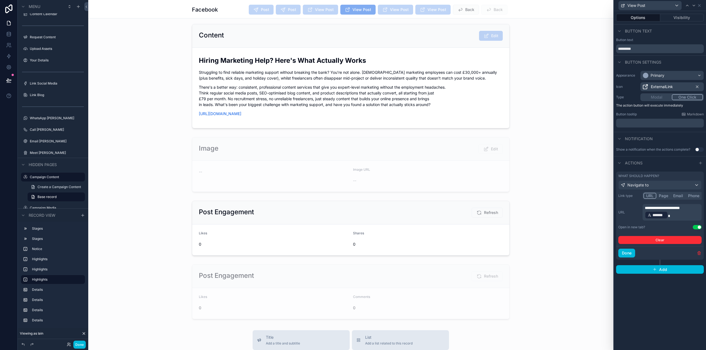
click at [683, 213] on p "**********" at bounding box center [672, 212] width 56 height 14
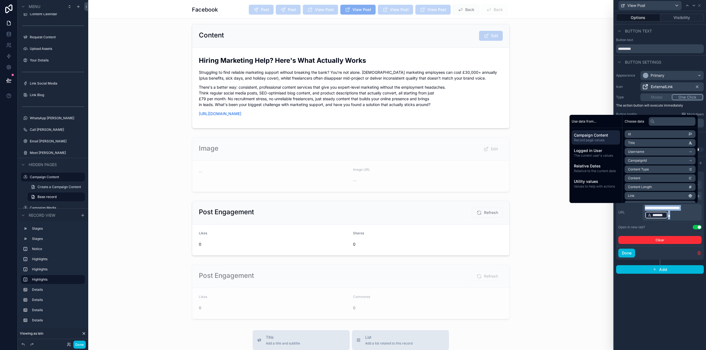
copy p "**********"
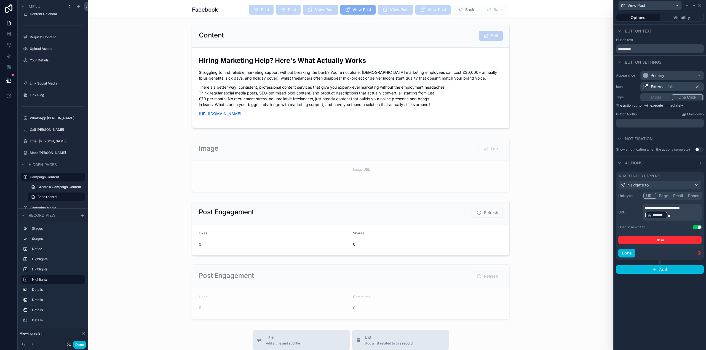
click at [693, 321] on div "**********" at bounding box center [660, 180] width 92 height 339
click at [686, 4] on icon at bounding box center [687, 5] width 4 height 4
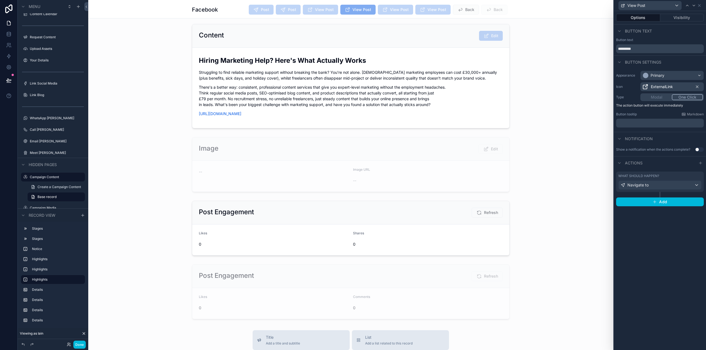
click at [682, 16] on button "Visibility" at bounding box center [682, 18] width 44 height 8
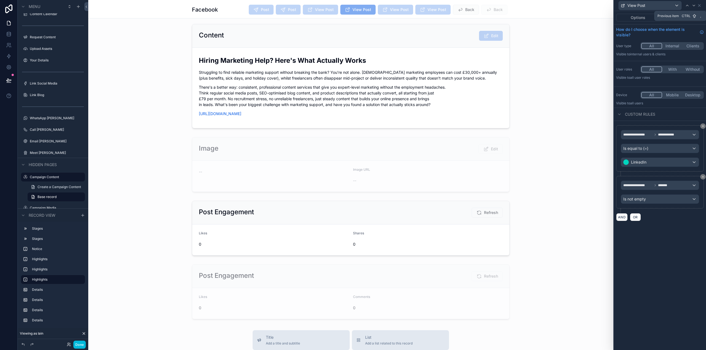
click at [688, 6] on icon at bounding box center [687, 5] width 4 height 4
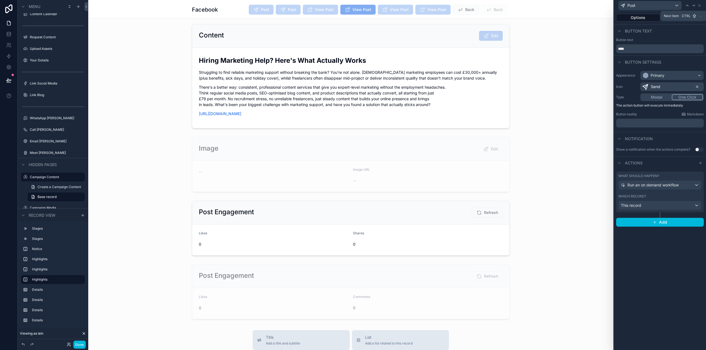
click at [692, 6] on icon at bounding box center [693, 5] width 4 height 4
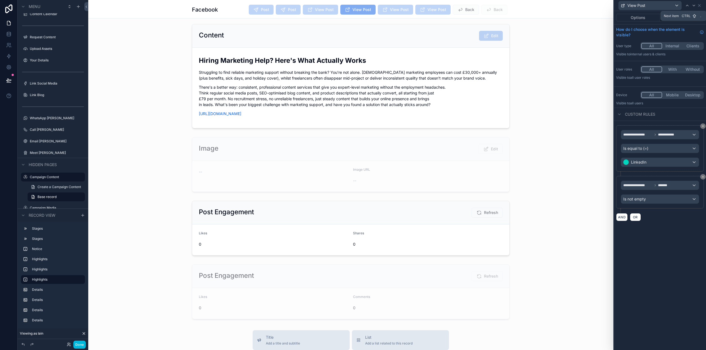
click at [692, 6] on icon at bounding box center [693, 5] width 4 height 4
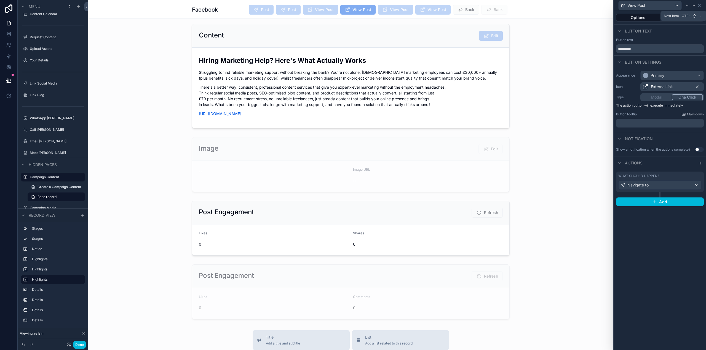
click at [692, 6] on icon at bounding box center [693, 5] width 4 height 4
click at [681, 17] on button "Visibility" at bounding box center [682, 18] width 44 height 8
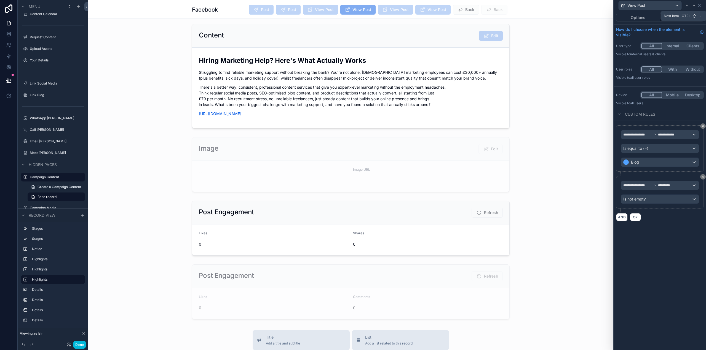
click at [693, 5] on icon at bounding box center [693, 5] width 2 height 1
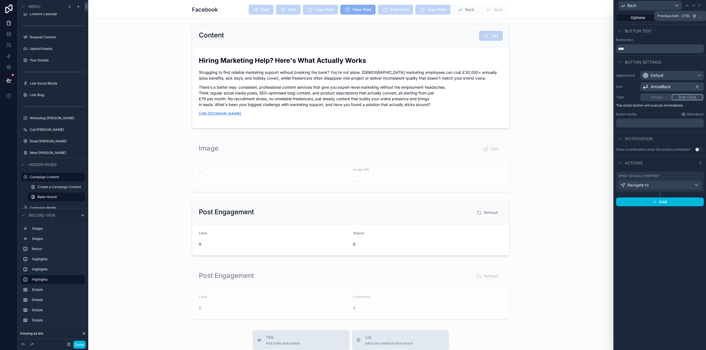
click at [689, 7] on icon at bounding box center [687, 5] width 4 height 4
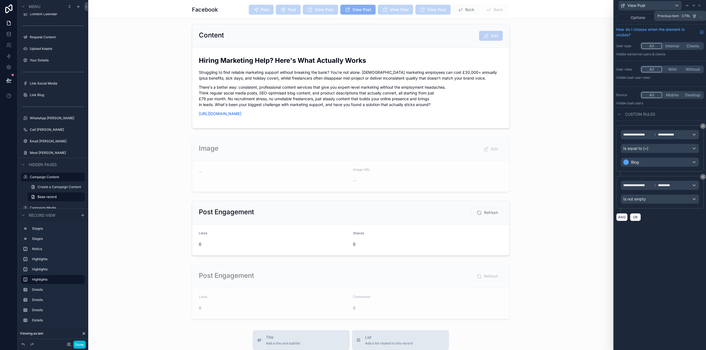
click at [689, 7] on icon at bounding box center [687, 5] width 4 height 4
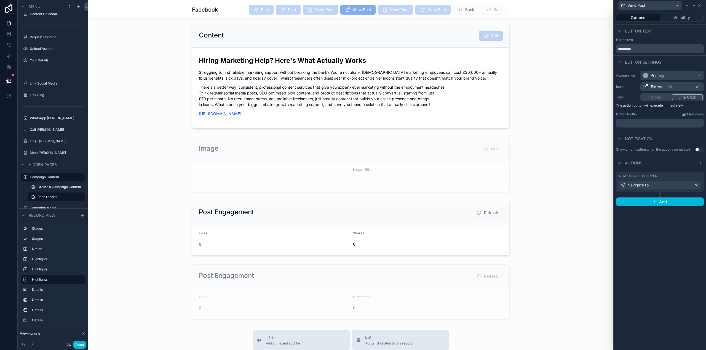
click at [682, 15] on button "Visibility" at bounding box center [682, 18] width 44 height 8
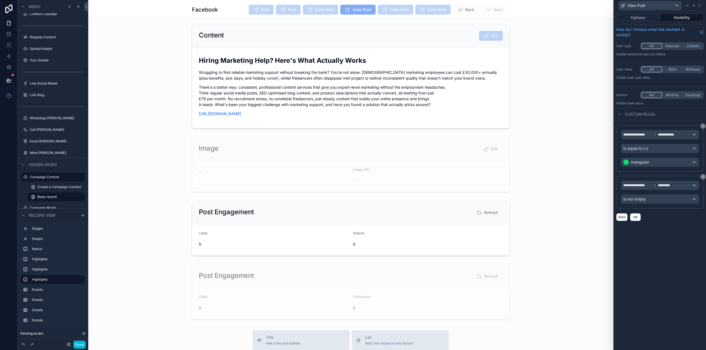
click at [643, 18] on button "Options" at bounding box center [638, 18] width 44 height 8
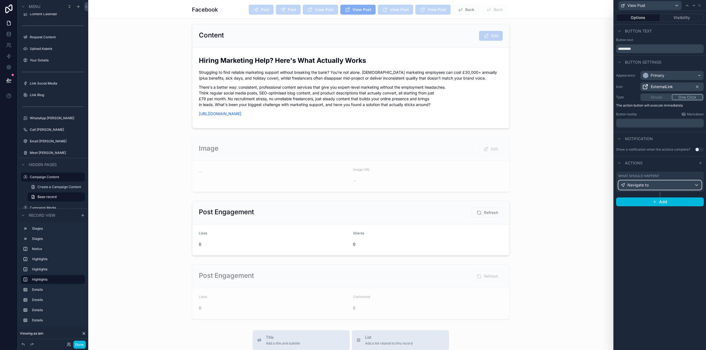
click at [670, 186] on div "Navigate to" at bounding box center [659, 185] width 83 height 9
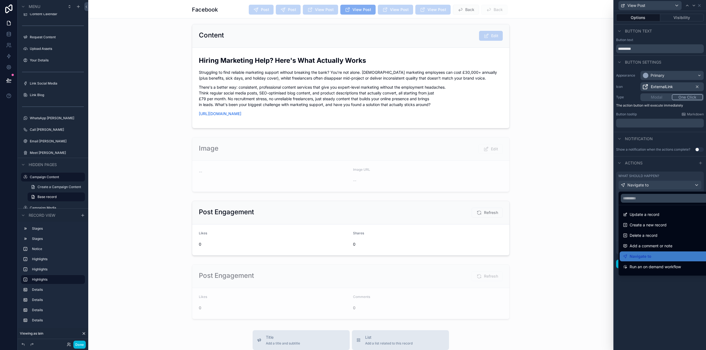
click at [670, 186] on div at bounding box center [660, 175] width 92 height 350
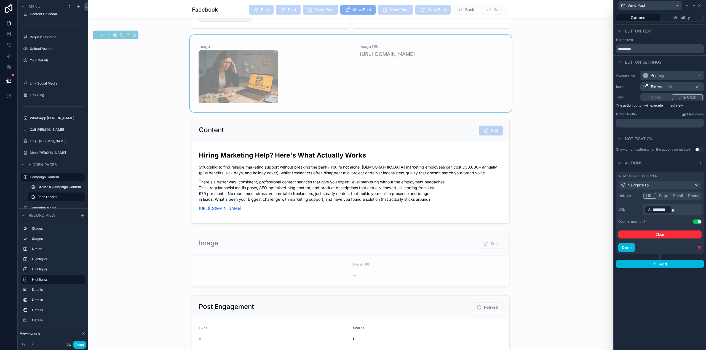
scroll to position [135, 0]
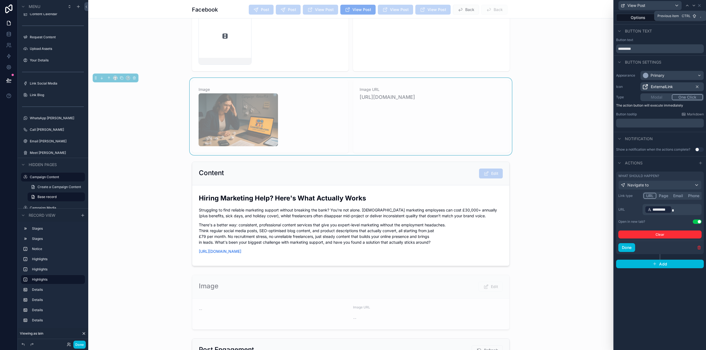
click at [689, 6] on icon at bounding box center [687, 5] width 4 height 4
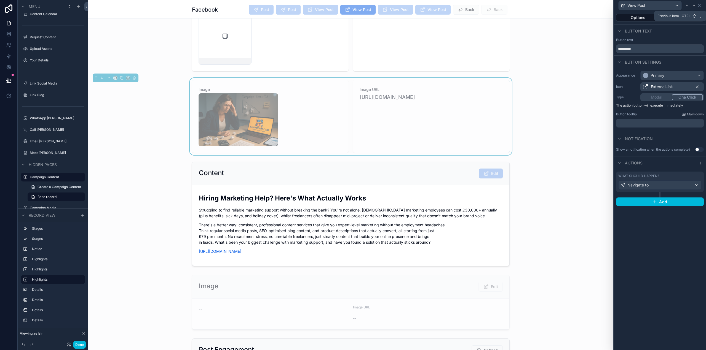
click at [689, 6] on icon at bounding box center [687, 5] width 4 height 4
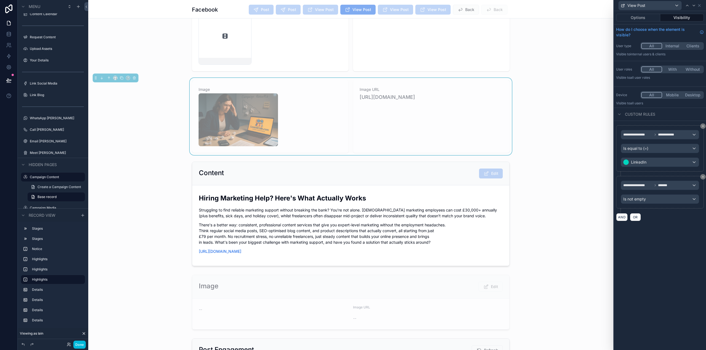
click at [633, 15] on button "Options" at bounding box center [638, 18] width 44 height 8
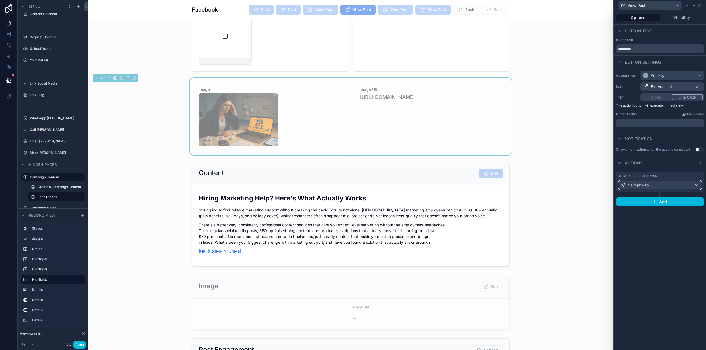
click at [642, 185] on span "Navigate to" at bounding box center [637, 185] width 21 height 6
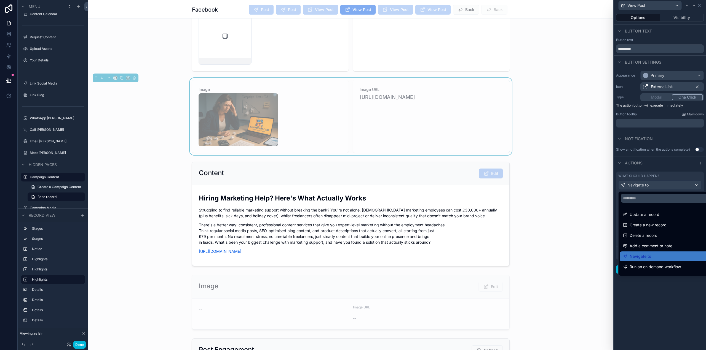
click at [642, 185] on div at bounding box center [660, 175] width 92 height 350
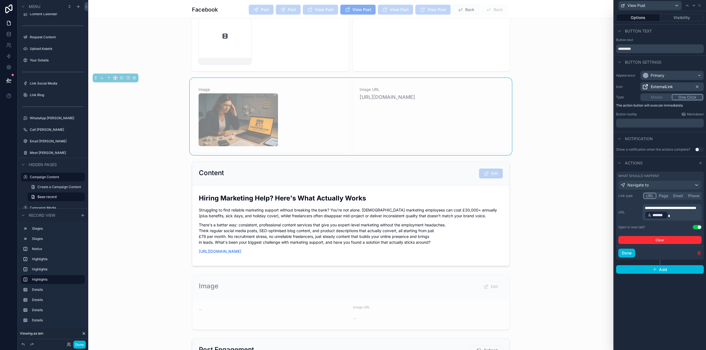
click at [694, 215] on p "**********" at bounding box center [672, 212] width 56 height 14
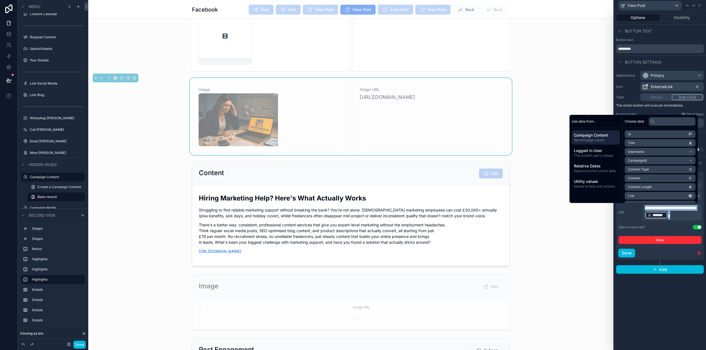
copy p "**********"
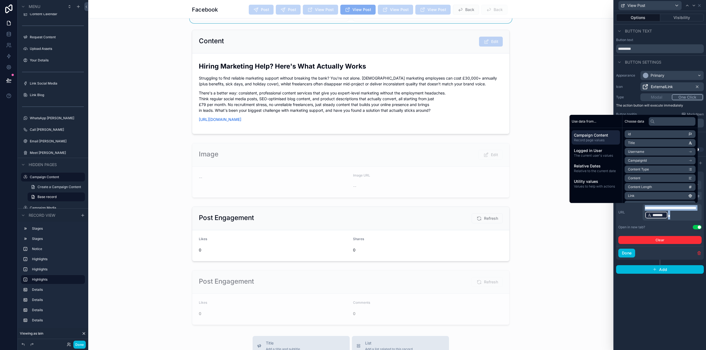
scroll to position [107, 0]
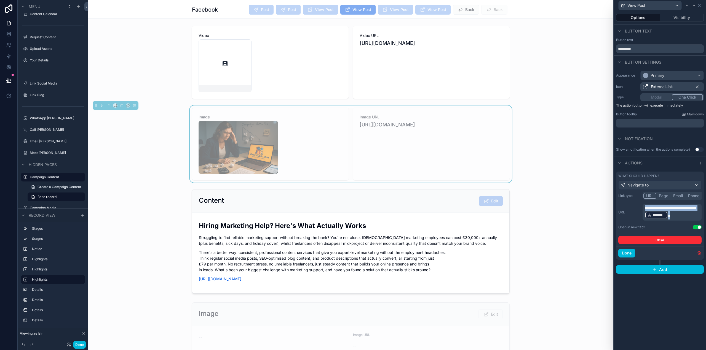
click at [684, 37] on div "Button text" at bounding box center [660, 31] width 92 height 13
click at [695, 4] on icon at bounding box center [693, 5] width 4 height 4
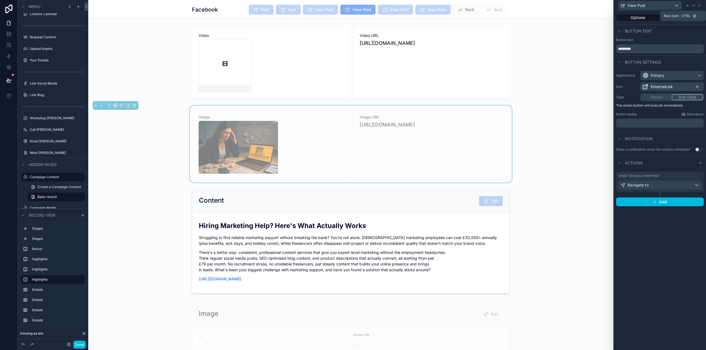
click at [694, 4] on icon at bounding box center [693, 5] width 4 height 4
drag, startPoint x: 691, startPoint y: 14, endPoint x: 670, endPoint y: 15, distance: 21.0
click at [691, 14] on button "Visibility" at bounding box center [682, 18] width 44 height 8
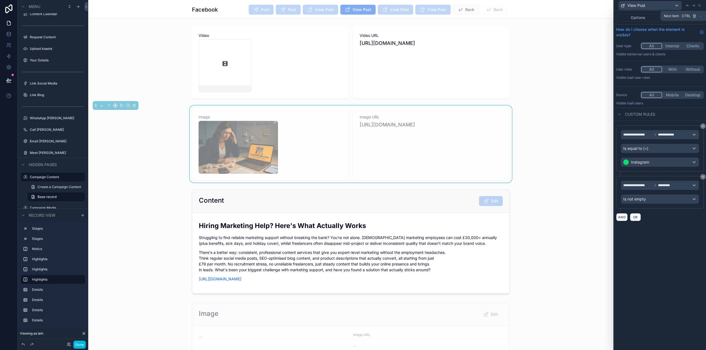
click at [692, 4] on icon at bounding box center [693, 5] width 4 height 4
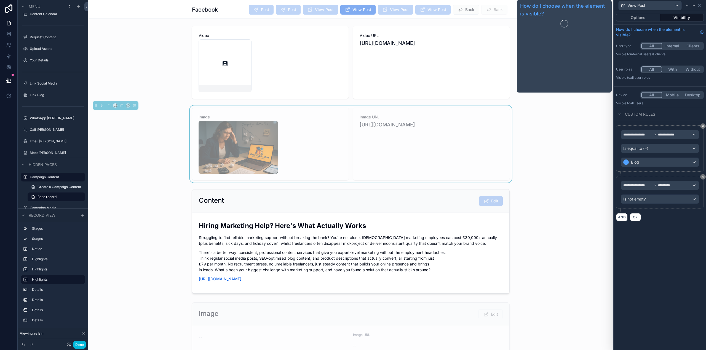
click at [641, 18] on button "Options" at bounding box center [638, 18] width 44 height 8
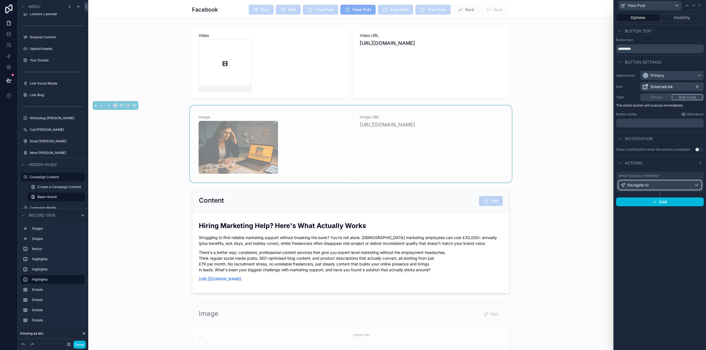
click at [652, 183] on div "Navigate to" at bounding box center [659, 185] width 83 height 9
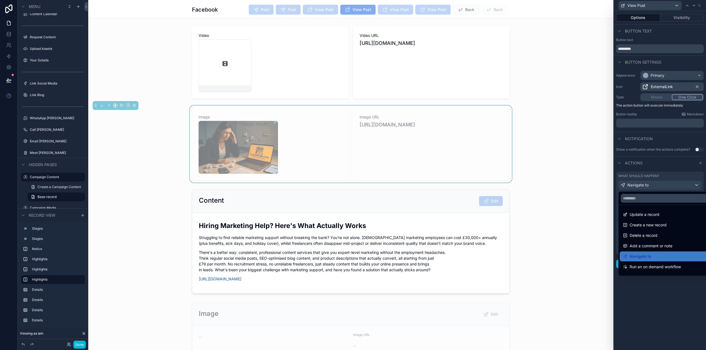
click at [652, 183] on div at bounding box center [660, 175] width 92 height 350
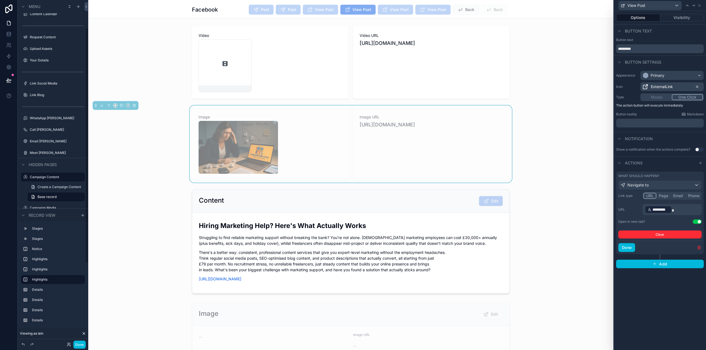
click at [83, 345] on button "Done" at bounding box center [79, 345] width 12 height 8
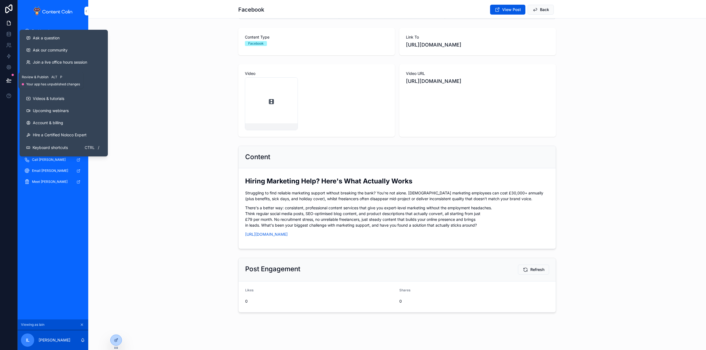
click at [9, 80] on icon at bounding box center [9, 81] width 6 height 6
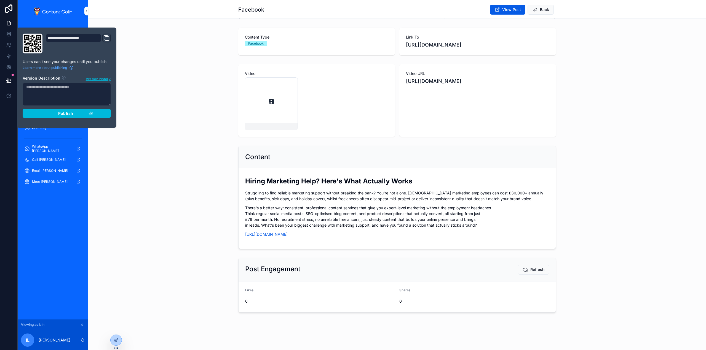
click at [59, 111] on span "Publish" at bounding box center [65, 113] width 15 height 5
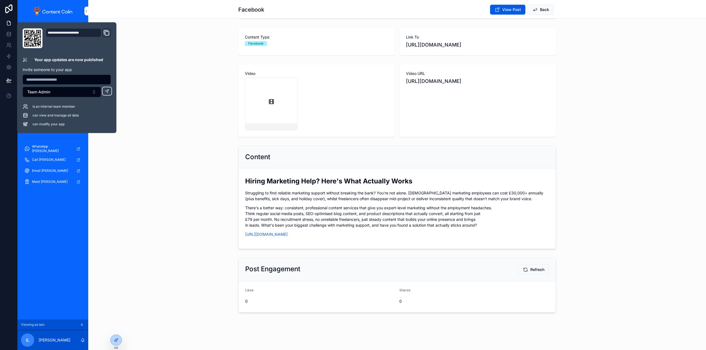
click at [163, 28] on div "Content Type Facebook Link To [URL][DOMAIN_NAME]" at bounding box center [396, 42] width 617 height 32
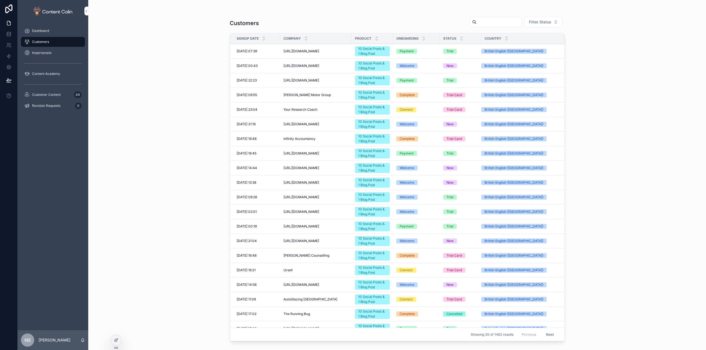
click at [488, 25] on input "scrollable content" at bounding box center [498, 22] width 45 height 8
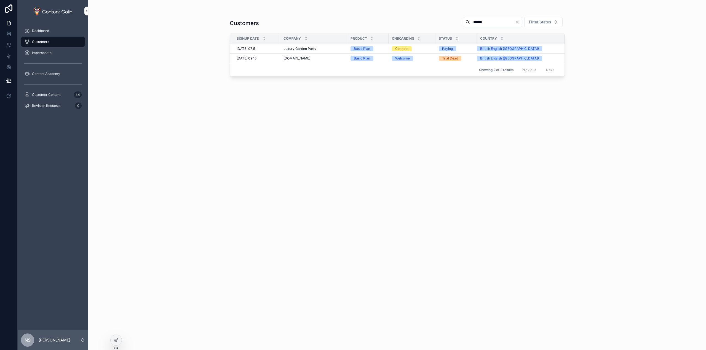
type input "******"
click at [311, 49] on span "Luxury Garden Party" at bounding box center [299, 49] width 33 height 4
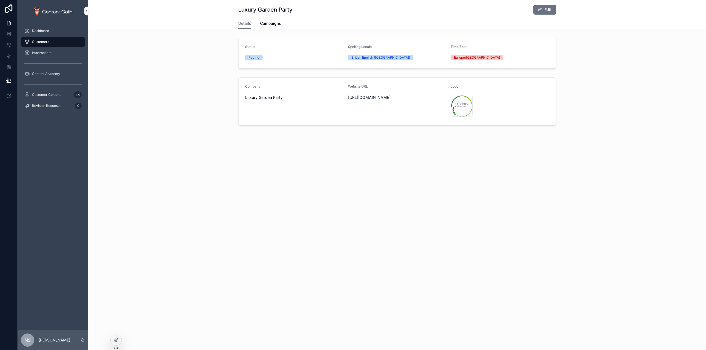
click at [271, 22] on span "Campaigns" at bounding box center [270, 24] width 21 height 6
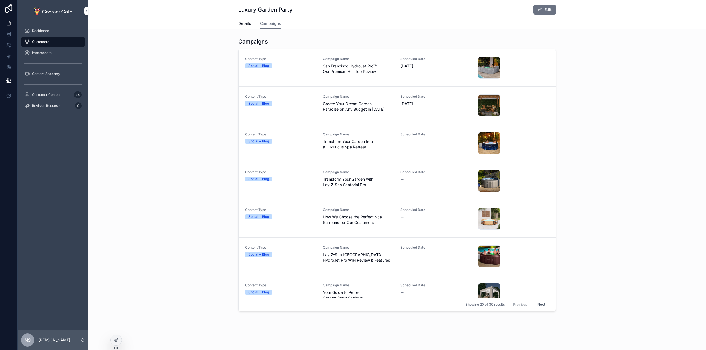
click at [330, 66] on span "San Francisco HydroJet Pro™: Our Premium Hot Tub Review" at bounding box center [358, 68] width 71 height 11
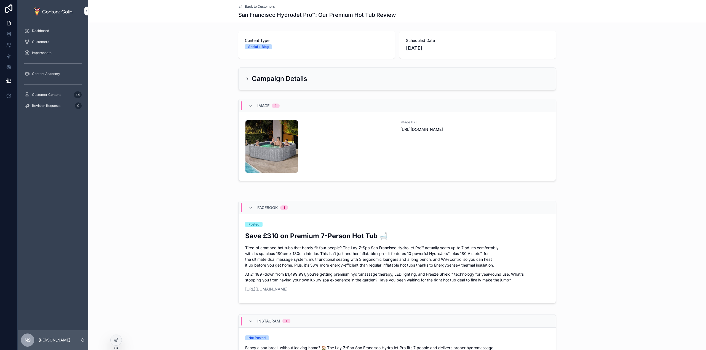
click at [0, 0] on span "View Post" at bounding box center [0, 0] width 0 height 0
click at [259, 6] on span "Back to Customers" at bounding box center [260, 6] width 30 height 4
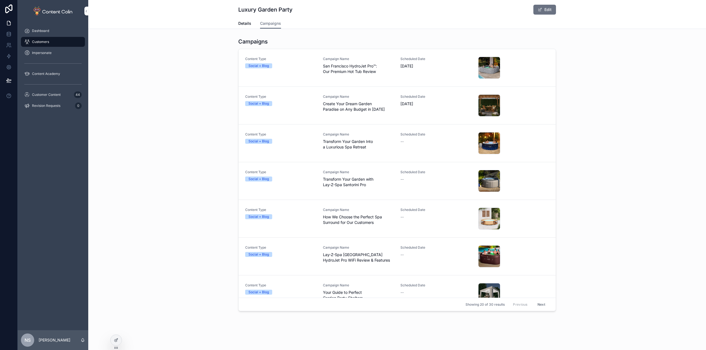
click at [245, 26] on span "Details" at bounding box center [244, 24] width 13 height 6
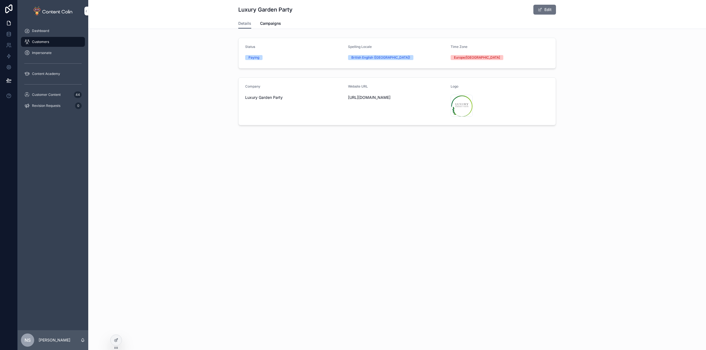
click at [270, 24] on span "Campaigns" at bounding box center [270, 24] width 21 height 6
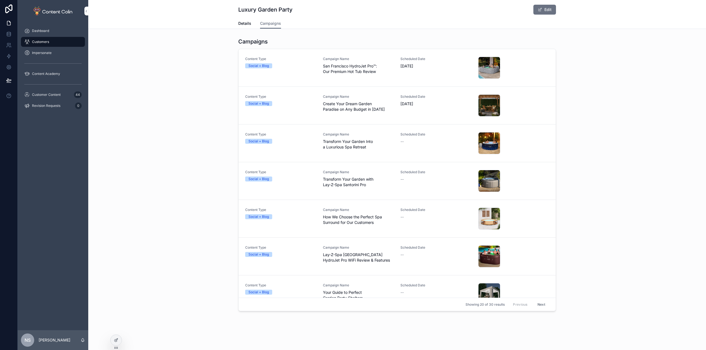
click at [541, 9] on button "Edit" at bounding box center [544, 10] width 23 height 10
click at [541, 9] on button "Done" at bounding box center [542, 10] width 25 height 10
click at [242, 24] on span "Details" at bounding box center [244, 24] width 13 height 6
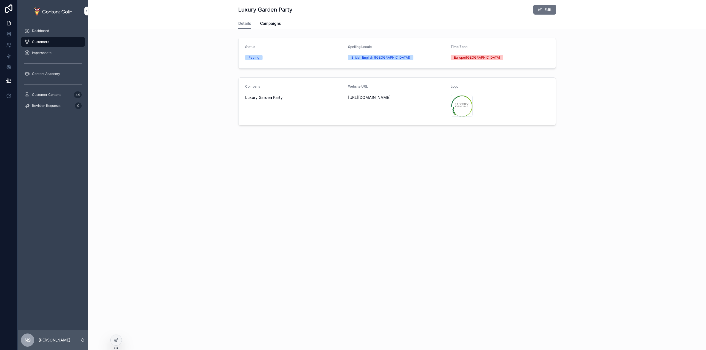
click at [115, 342] on icon at bounding box center [116, 340] width 4 height 4
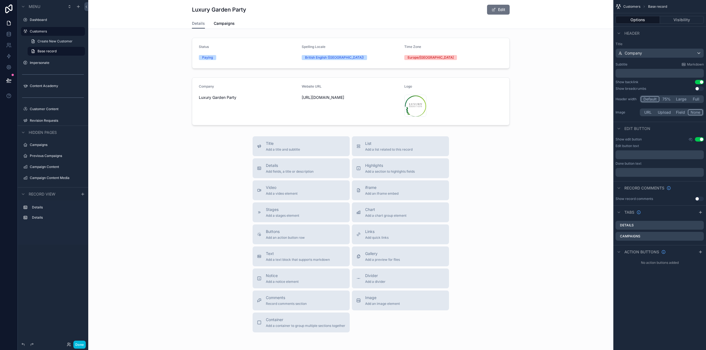
click at [567, 16] on div "Luxury Garden Party Edit Details Details Campaigns" at bounding box center [350, 14] width 525 height 29
click at [700, 137] on div "Show edit button Use setting Edit button text ﻿ Done button text ﻿" at bounding box center [659, 157] width 93 height 44
click at [699, 139] on button "Use setting" at bounding box center [699, 139] width 9 height 4
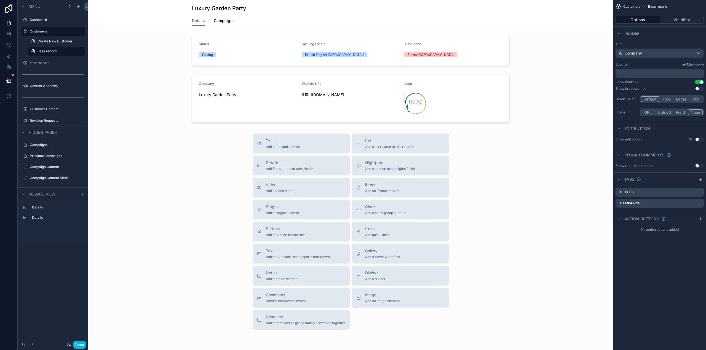
click at [698, 220] on icon "scrollable content" at bounding box center [700, 219] width 4 height 4
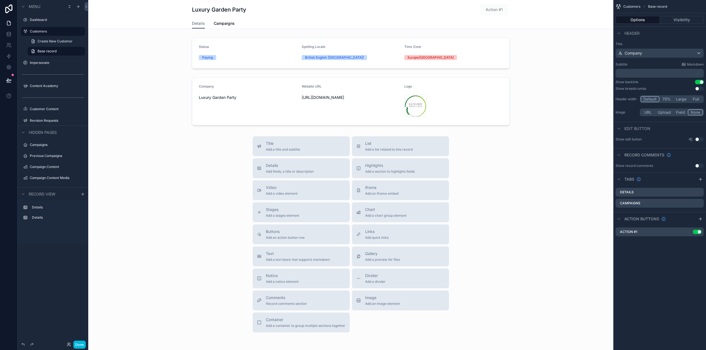
click at [701, 220] on icon "scrollable content" at bounding box center [700, 219] width 4 height 4
click at [0, 0] on icon "scrollable content" at bounding box center [0, 0] width 0 height 0
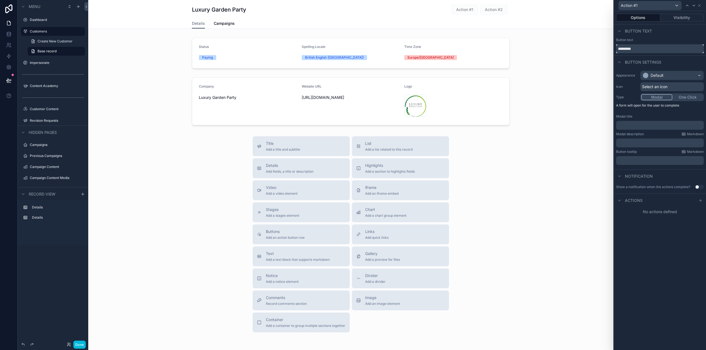
drag, startPoint x: 642, startPoint y: 49, endPoint x: 607, endPoint y: 48, distance: 35.3
click at [607, 48] on div "Action #1 Options Visibility Button text Button text ********* Button settings …" at bounding box center [353, 175] width 706 height 350
type input "*******"
click at [692, 97] on button "One Click" at bounding box center [686, 97] width 31 height 6
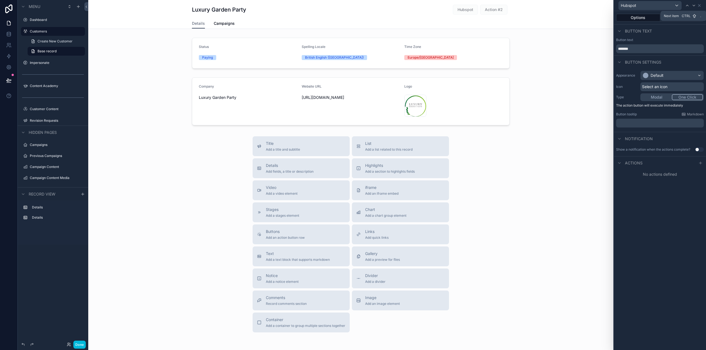
click at [692, 5] on icon at bounding box center [693, 5] width 4 height 4
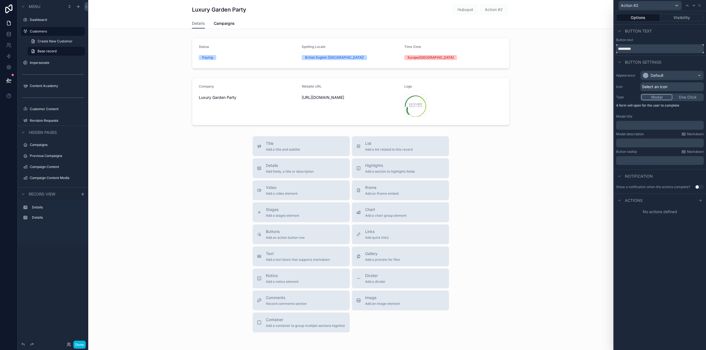
drag, startPoint x: 646, startPoint y: 46, endPoint x: 608, endPoint y: 46, distance: 38.9
click at [608, 46] on div "Action #2 Options Visibility Button text Button text ********* Button settings …" at bounding box center [353, 175] width 706 height 350
type input "******"
click at [675, 85] on div "Select an icon" at bounding box center [671, 86] width 63 height 9
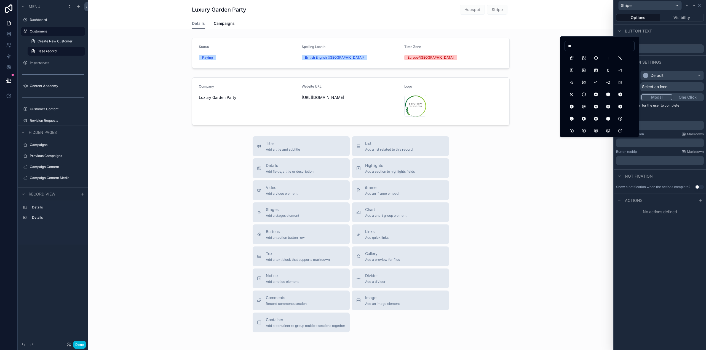
drag, startPoint x: 585, startPoint y: 47, endPoint x: 554, endPoint y: 45, distance: 30.9
click at [555, 44] on div "Stripe Options Visibility Button text Button text ****** Button settings Appear…" at bounding box center [353, 175] width 706 height 350
type input "*"
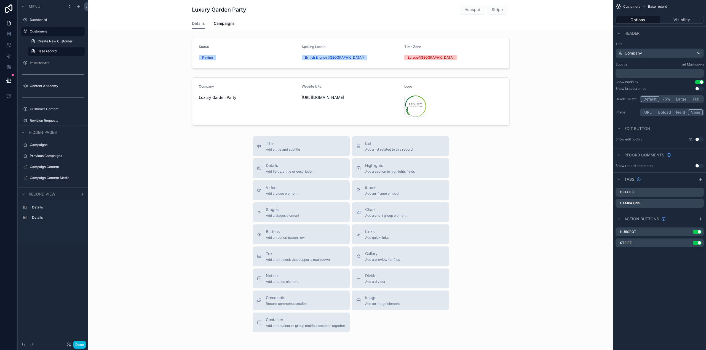
click at [0, 0] on icon "scrollable content" at bounding box center [0, 0] width 0 height 0
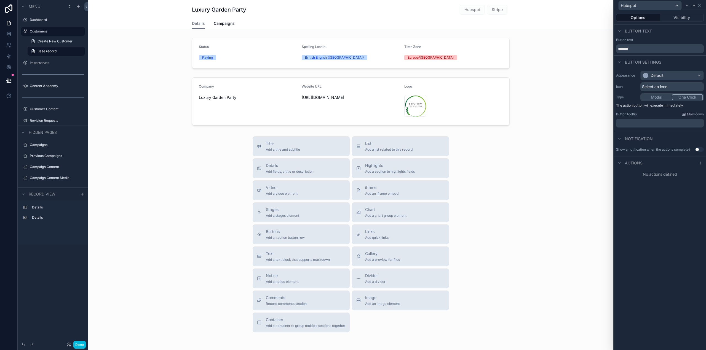
click at [660, 87] on span "Select an icon" at bounding box center [654, 87] width 25 height 6
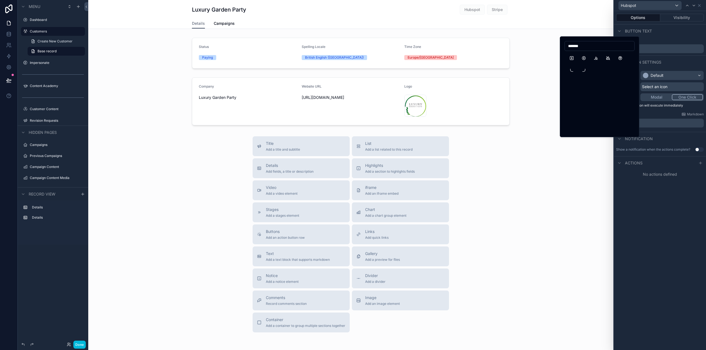
type input "*******"
click at [575, 58] on button "Hospital" at bounding box center [571, 58] width 10 height 10
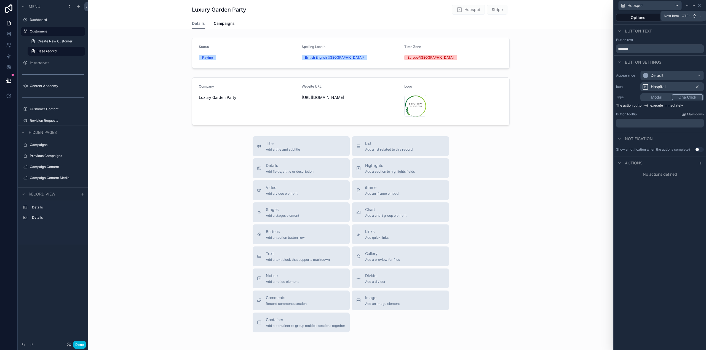
click at [694, 6] on icon at bounding box center [693, 5] width 2 height 1
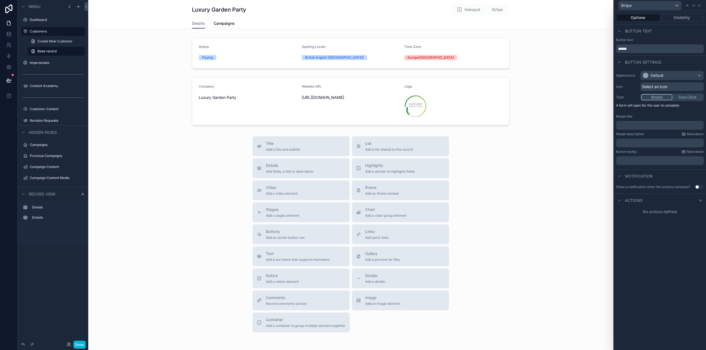
click at [659, 86] on span "Select an icon" at bounding box center [654, 87] width 25 height 6
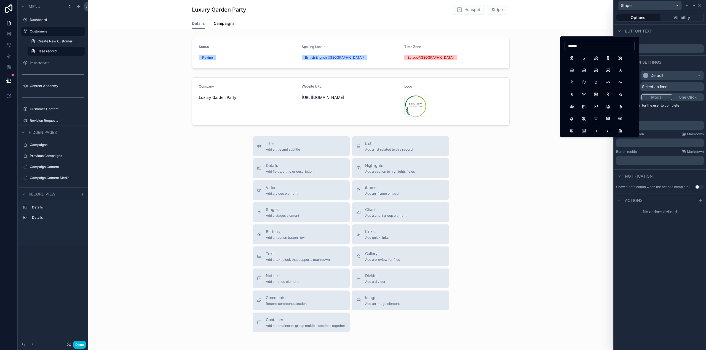
type input "******"
click at [570, 57] on button "BrandStripe" at bounding box center [571, 58] width 10 height 10
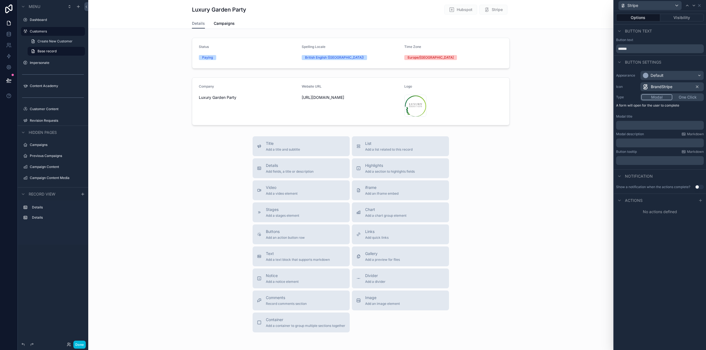
click at [688, 95] on button "One Click" at bounding box center [687, 97] width 31 height 6
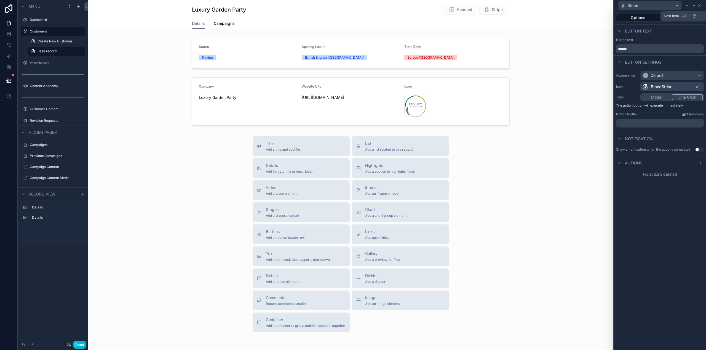
click at [693, 4] on icon at bounding box center [693, 5] width 4 height 4
click at [691, 95] on button "One Click" at bounding box center [686, 97] width 31 height 6
click at [702, 165] on icon at bounding box center [700, 163] width 4 height 4
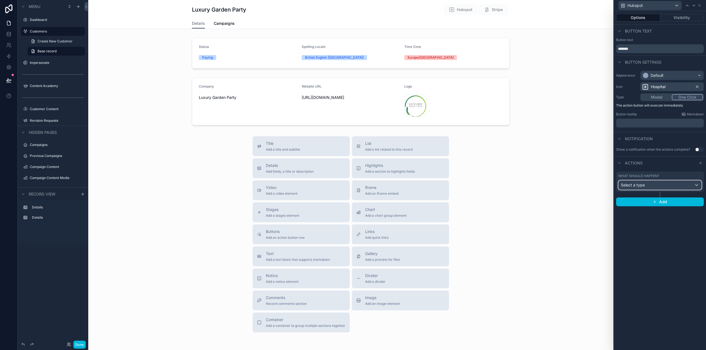
click at [641, 188] on div "Select a type" at bounding box center [659, 185] width 83 height 9
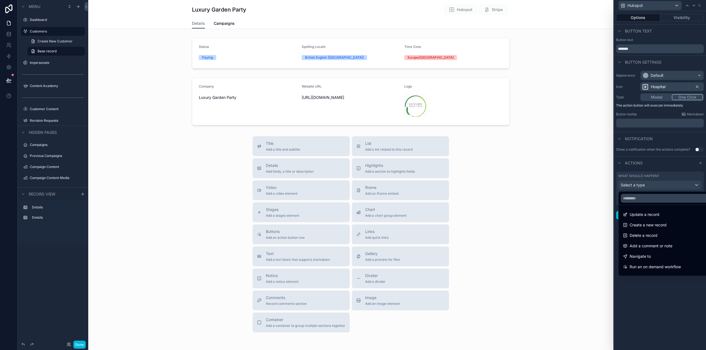
click at [660, 255] on div "Navigate to" at bounding box center [666, 256] width 87 height 7
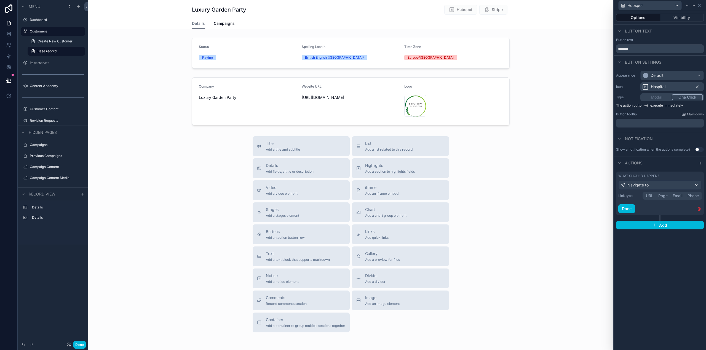
click at [651, 197] on button "URL" at bounding box center [649, 196] width 12 height 6
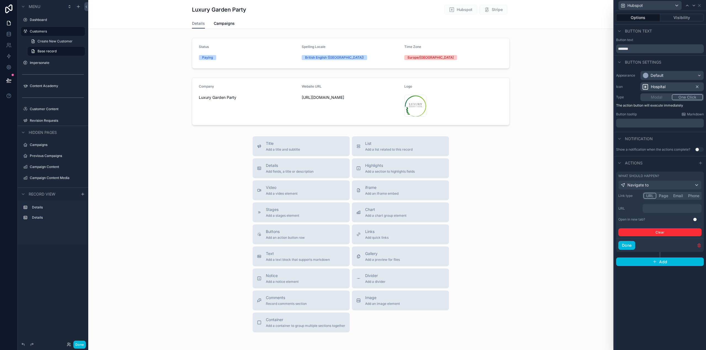
click at [695, 219] on button "Use setting" at bounding box center [696, 219] width 9 height 4
click at [663, 209] on p "﻿" at bounding box center [672, 209] width 56 height 6
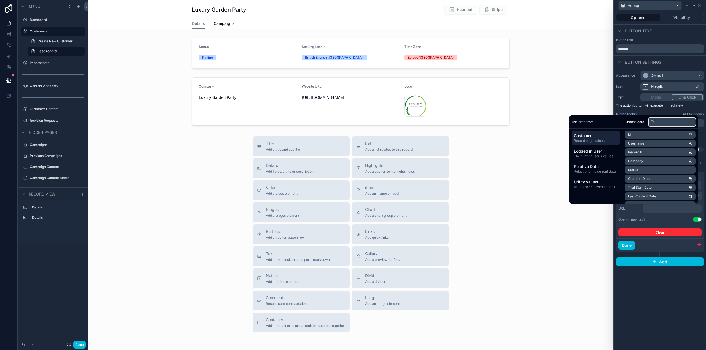
click at [664, 122] on input "text" at bounding box center [671, 122] width 47 height 9
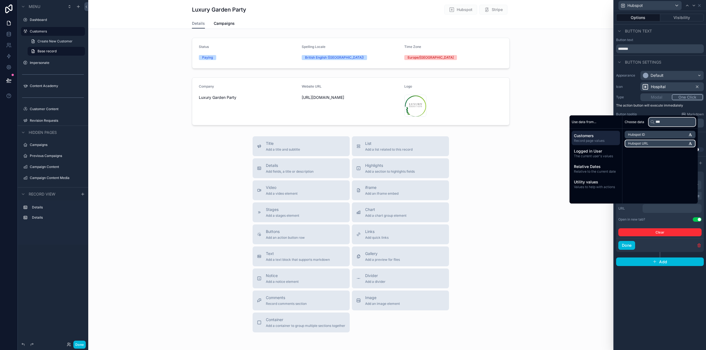
type input "***"
click at [651, 142] on li "Hubspot URL" at bounding box center [659, 144] width 71 height 8
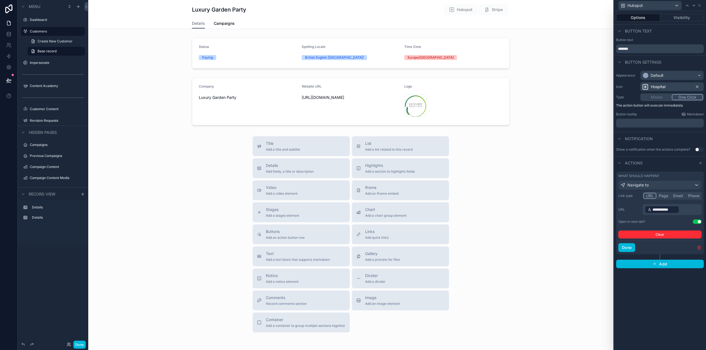
click at [627, 248] on button "Done" at bounding box center [626, 247] width 17 height 9
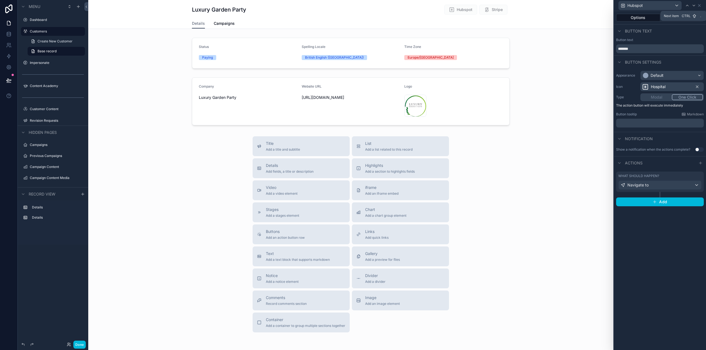
click at [693, 5] on icon at bounding box center [693, 5] width 4 height 4
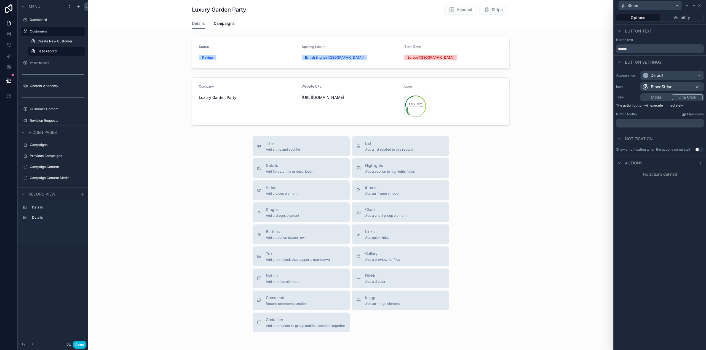
click at [699, 163] on icon at bounding box center [700, 163] width 4 height 4
click at [640, 189] on div "Select a type" at bounding box center [659, 185] width 83 height 9
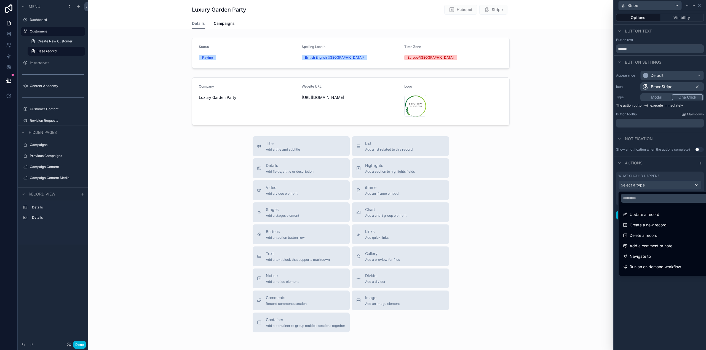
click at [653, 256] on div "Navigate to" at bounding box center [666, 256] width 87 height 7
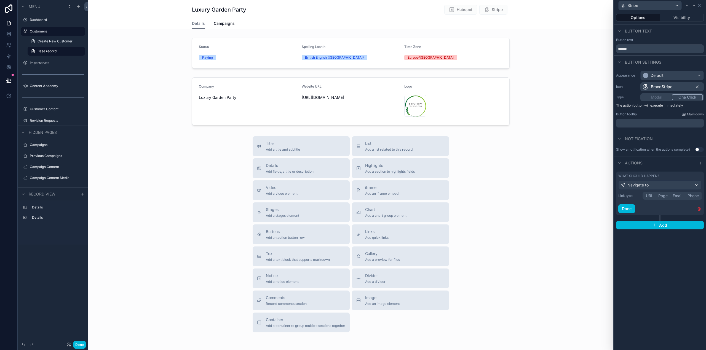
click at [649, 195] on button "URL" at bounding box center [649, 196] width 12 height 6
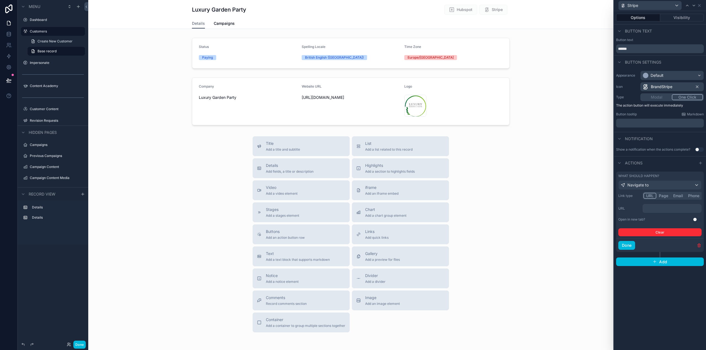
click at [656, 208] on p "﻿" at bounding box center [672, 209] width 56 height 6
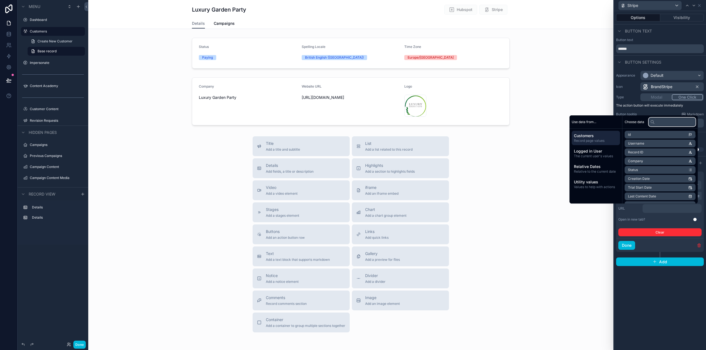
click at [667, 120] on input "text" at bounding box center [671, 122] width 47 height 9
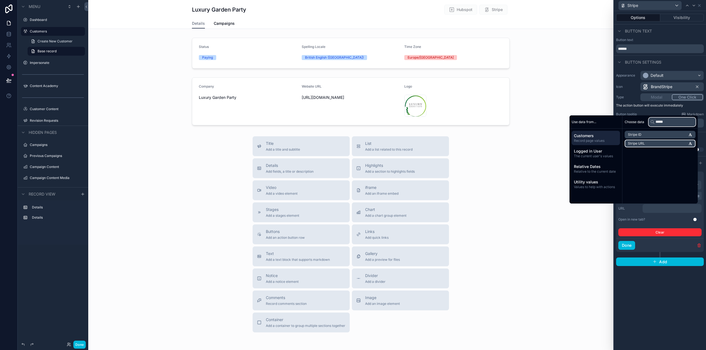
type input "*****"
click at [662, 143] on li "Stripe URL" at bounding box center [659, 144] width 71 height 8
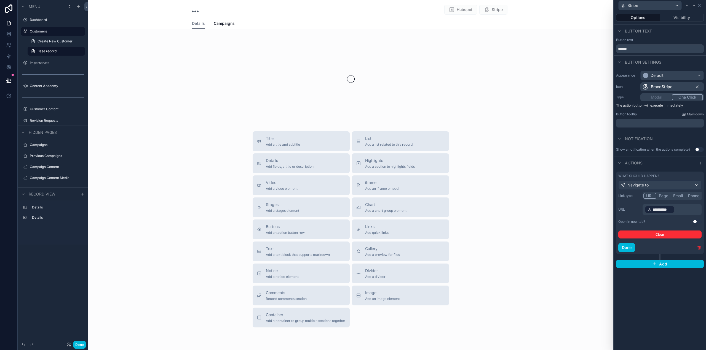
click at [698, 221] on button "Use setting" at bounding box center [696, 222] width 9 height 4
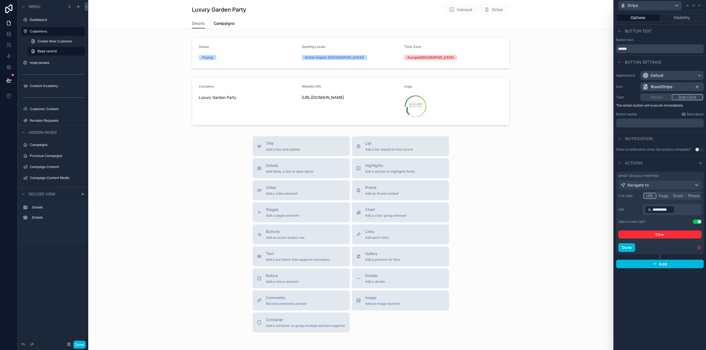
click at [689, 14] on button "Visibility" at bounding box center [682, 18] width 44 height 8
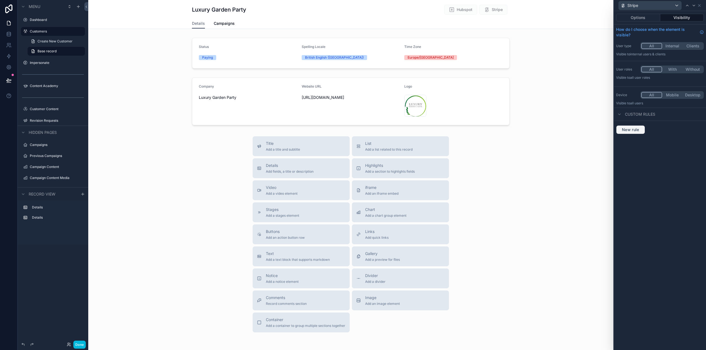
click at [636, 132] on span "New rule" at bounding box center [630, 129] width 22 height 5
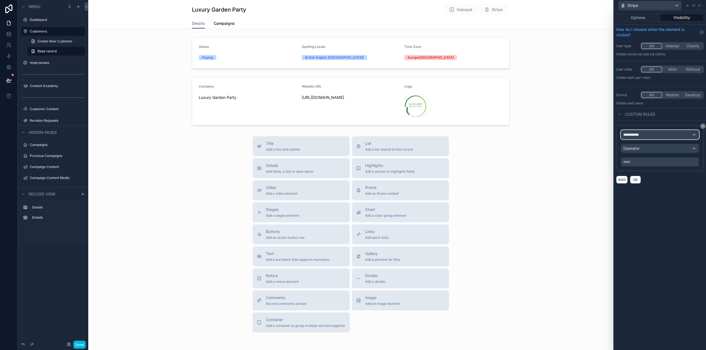
click at [636, 133] on span "**********" at bounding box center [633, 135] width 20 height 6
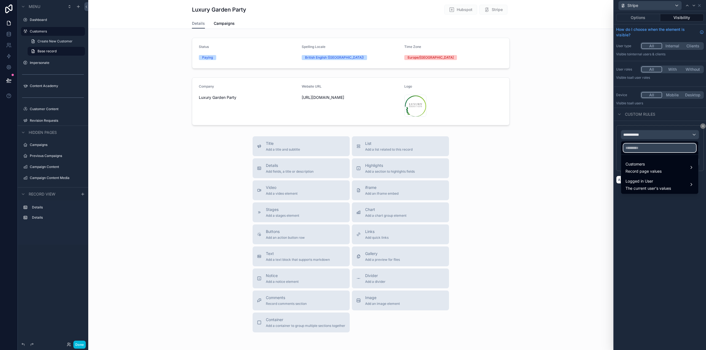
click at [641, 150] on input "text" at bounding box center [659, 148] width 73 height 9
type input "******"
click at [660, 168] on div "Customers Record page values" at bounding box center [643, 167] width 36 height 13
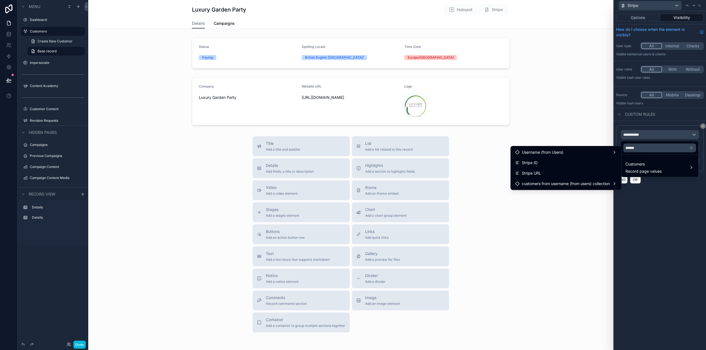
click at [550, 160] on div "Stripe ID" at bounding box center [566, 163] width 102 height 7
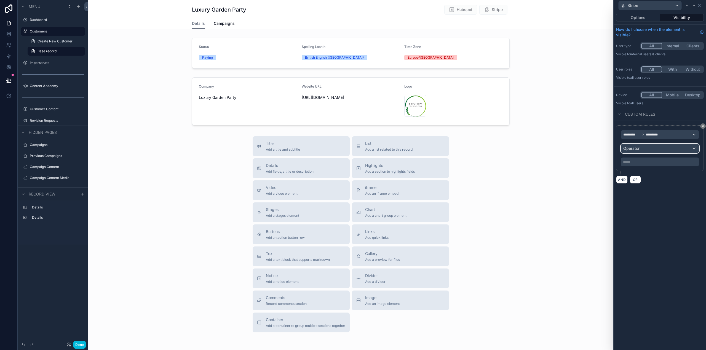
click at [655, 147] on div "Operator" at bounding box center [660, 148] width 78 height 9
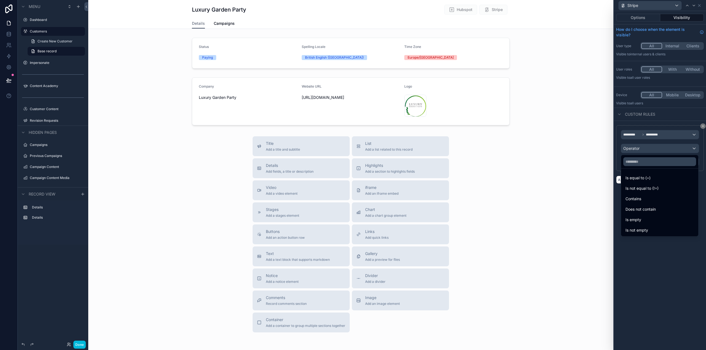
click at [661, 230] on div "Is not empty" at bounding box center [659, 230] width 68 height 7
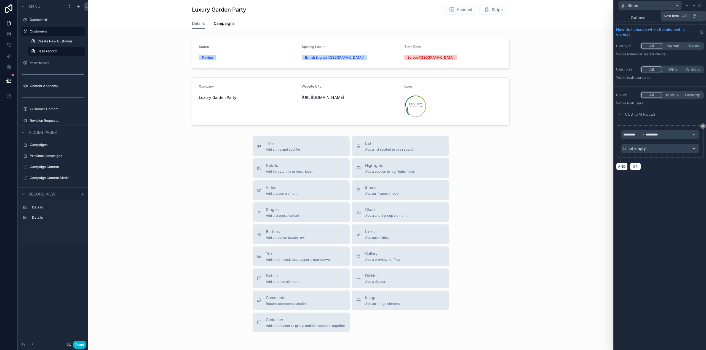
click at [694, 6] on icon at bounding box center [693, 5] width 4 height 4
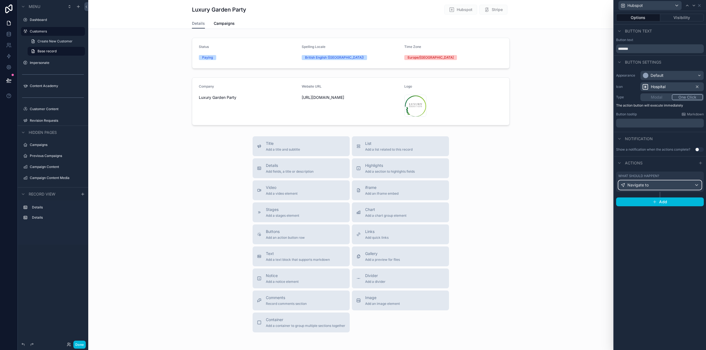
click at [645, 184] on span "Navigate to" at bounding box center [637, 185] width 21 height 6
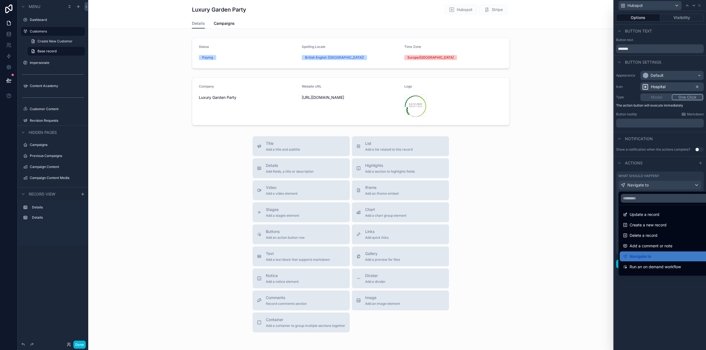
click at [646, 183] on div at bounding box center [660, 175] width 92 height 350
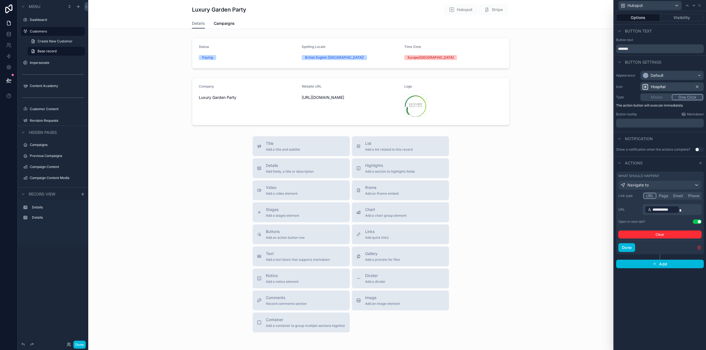
click at [680, 16] on button "Visibility" at bounding box center [682, 18] width 44 height 8
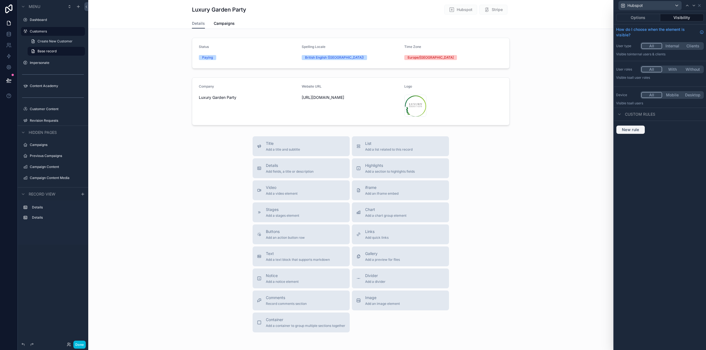
click at [634, 131] on span "New rule" at bounding box center [630, 129] width 22 height 5
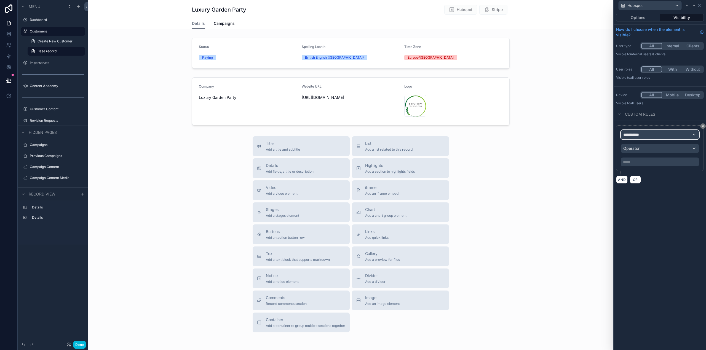
click at [641, 135] on span "**********" at bounding box center [633, 135] width 20 height 6
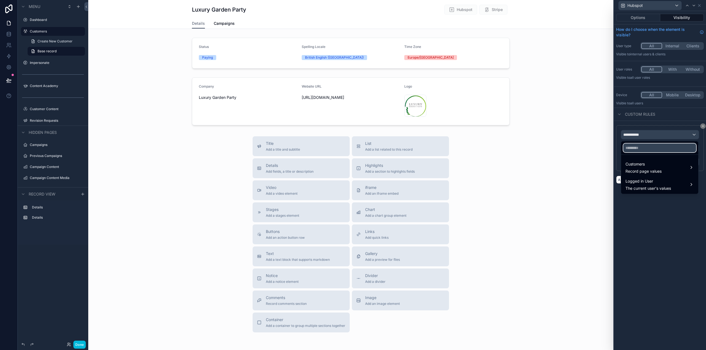
click at [634, 146] on input "text" at bounding box center [659, 148] width 73 height 9
type input "****"
click at [644, 165] on span "Customers" at bounding box center [643, 164] width 36 height 7
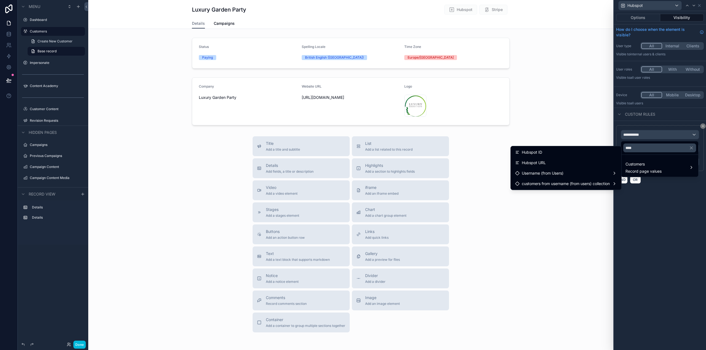
click at [549, 154] on div "Hubspot ID" at bounding box center [566, 152] width 102 height 7
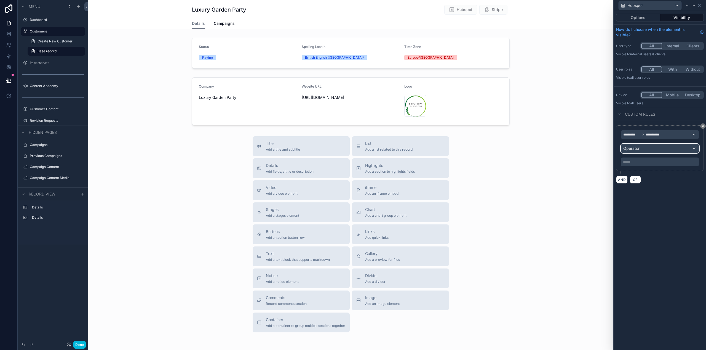
click at [641, 148] on div "Operator" at bounding box center [660, 148] width 78 height 9
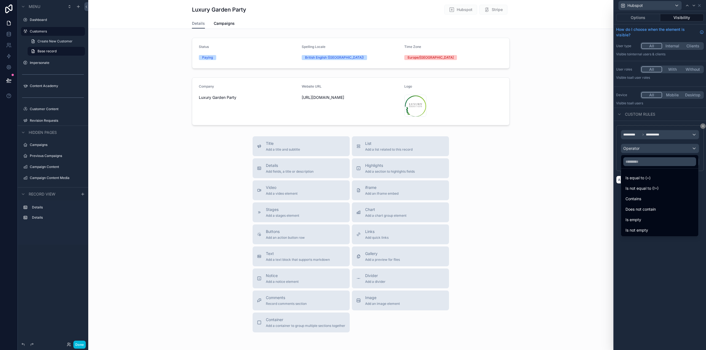
click at [652, 230] on div "Is not empty" at bounding box center [659, 230] width 68 height 7
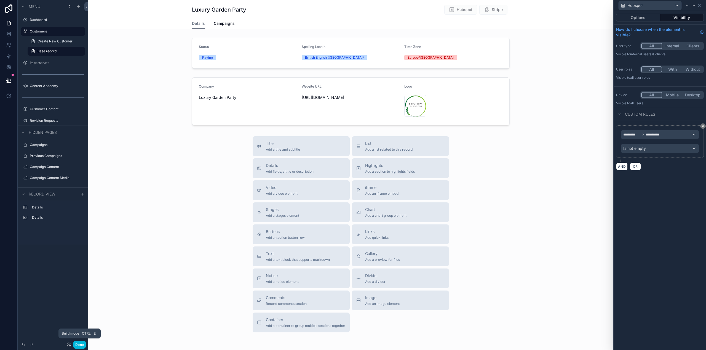
click at [81, 345] on button "Done" at bounding box center [79, 345] width 12 height 8
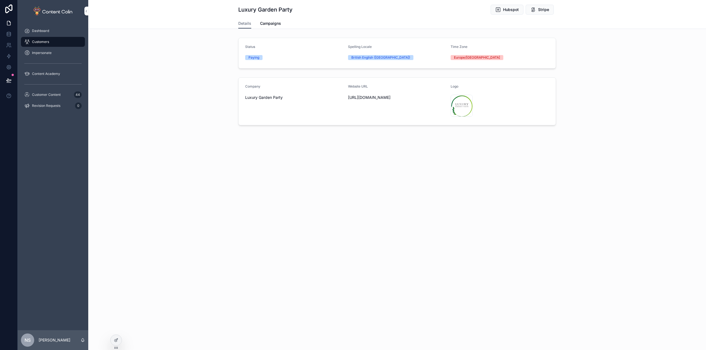
click at [503, 9] on button "Hubspot" at bounding box center [506, 10] width 33 height 10
click at [546, 9] on span "Stripe" at bounding box center [543, 10] width 11 height 6
click at [115, 342] on icon at bounding box center [116, 340] width 4 height 4
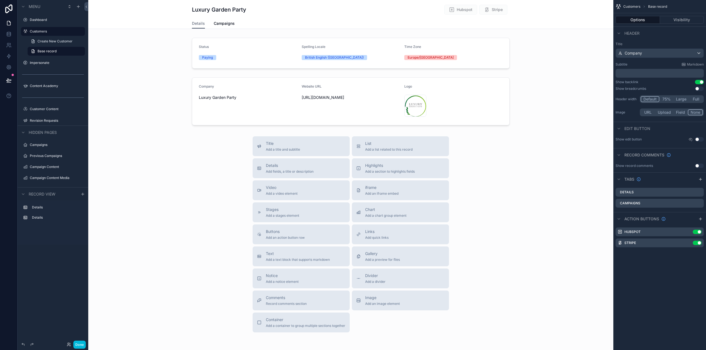
click at [0, 0] on icon "scrollable content" at bounding box center [0, 0] width 0 height 0
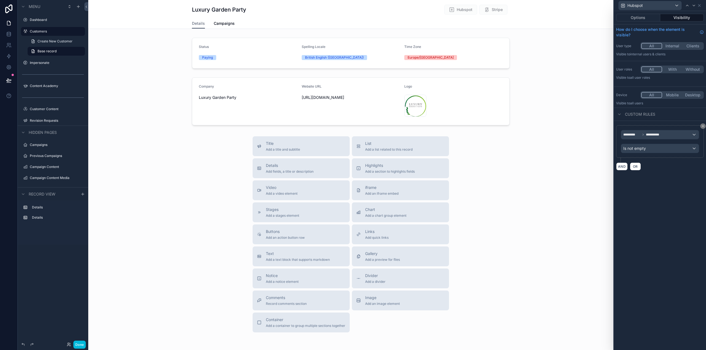
click at [631, 15] on button "Options" at bounding box center [638, 18] width 44 height 8
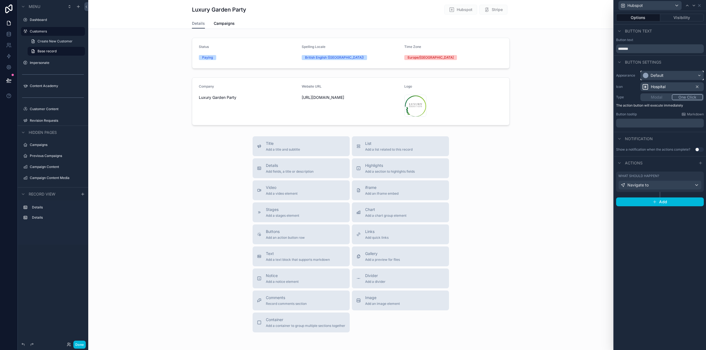
click at [676, 77] on div "Default" at bounding box center [671, 75] width 63 height 9
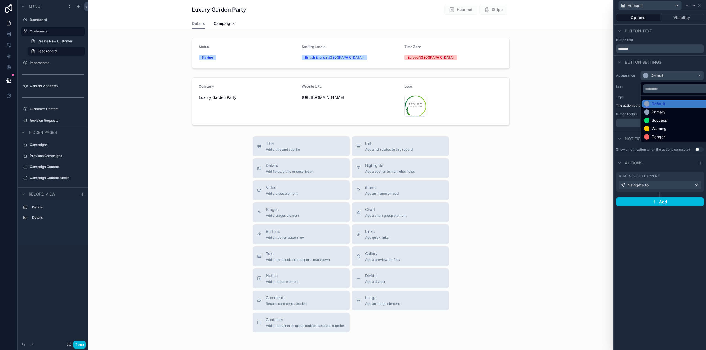
click at [662, 111] on div "Primary" at bounding box center [658, 112] width 14 height 6
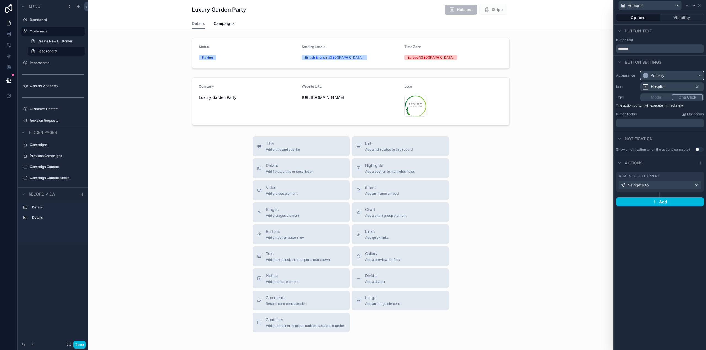
click at [668, 75] on div "Primary" at bounding box center [671, 75] width 63 height 9
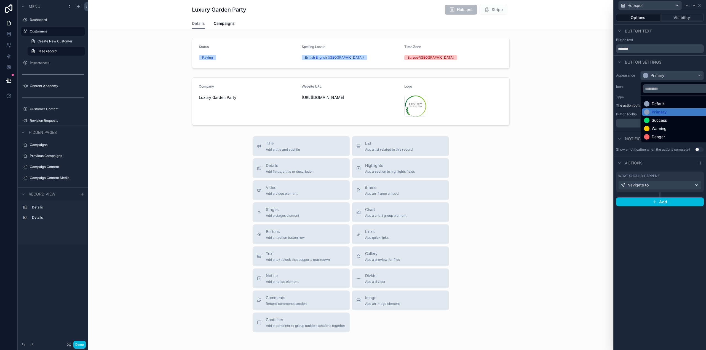
click at [666, 103] on div "Default" at bounding box center [678, 104] width 69 height 6
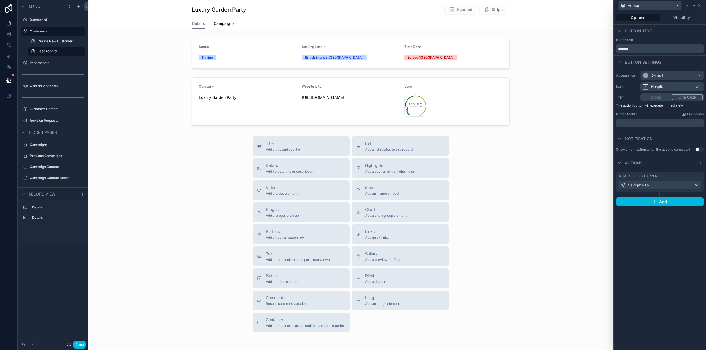
click at [77, 348] on button "Done" at bounding box center [79, 345] width 12 height 8
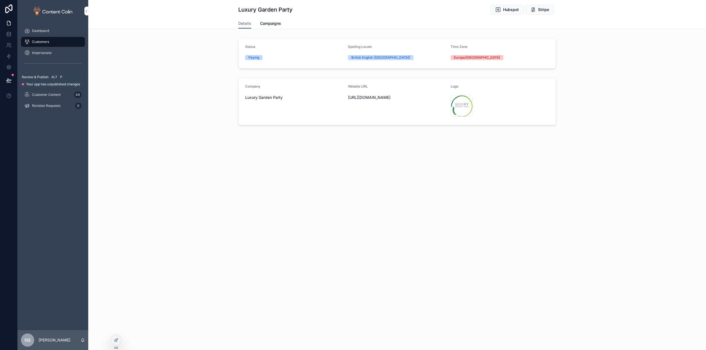
click at [9, 79] on icon at bounding box center [9, 81] width 6 height 6
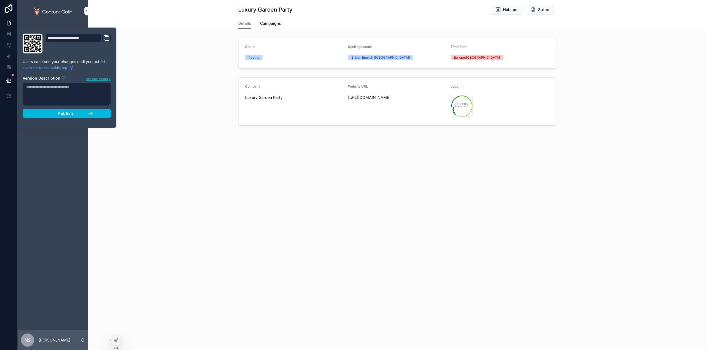
click at [60, 113] on span "Publish" at bounding box center [65, 113] width 15 height 5
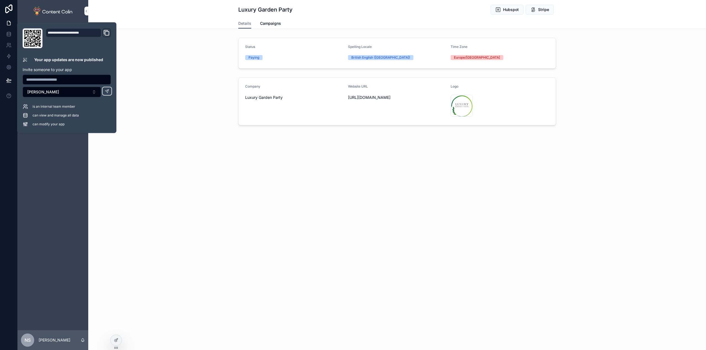
click at [169, 120] on div "Company Luxury Garden Party Website URL [URL][DOMAIN_NAME] Logo luxury .png" at bounding box center [396, 101] width 617 height 52
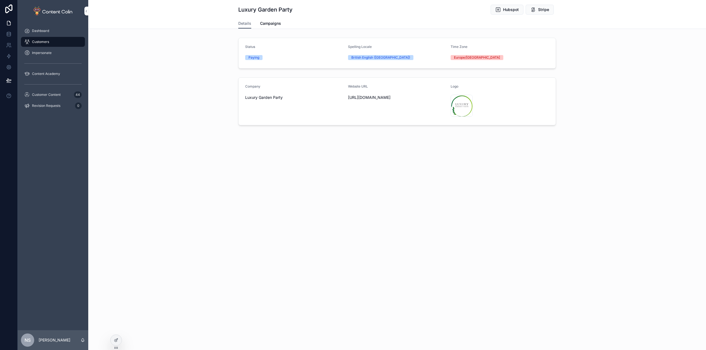
click at [116, 340] on icon at bounding box center [116, 340] width 2 height 2
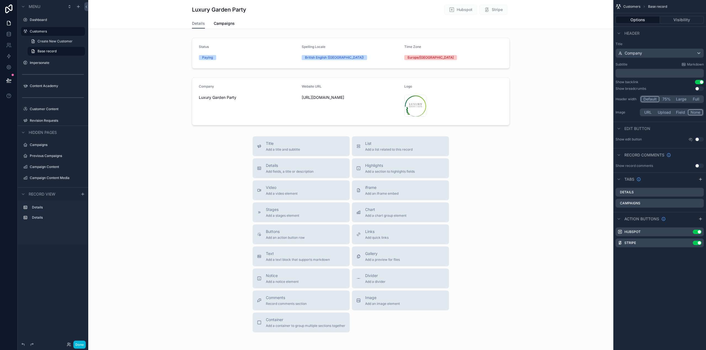
click at [283, 254] on span "Text" at bounding box center [298, 254] width 64 height 6
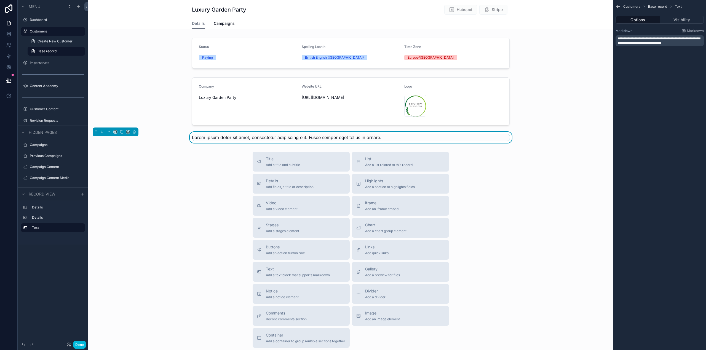
click at [361, 144] on div "Luxury Garden Party Hubspot Stripe Details Details Campaigns Status Paying Spel…" at bounding box center [350, 196] width 525 height 392
click at [369, 136] on span "Lorem ipsum dolor sit amet, consectetur adipiscing elit. Fusce semper eget tell…" at bounding box center [286, 138] width 189 height 6
drag, startPoint x: 686, startPoint y: 42, endPoint x: 586, endPoint y: 37, distance: 99.4
click at [586, 37] on div "Dashboard Customers Impersonate Content Academy Customer Content 44 Revision Re…" at bounding box center [396, 175] width 617 height 350
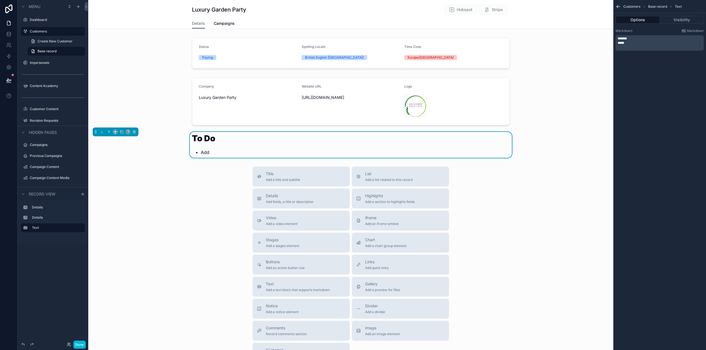
click at [635, 44] on p "*****" at bounding box center [659, 43] width 85 height 4
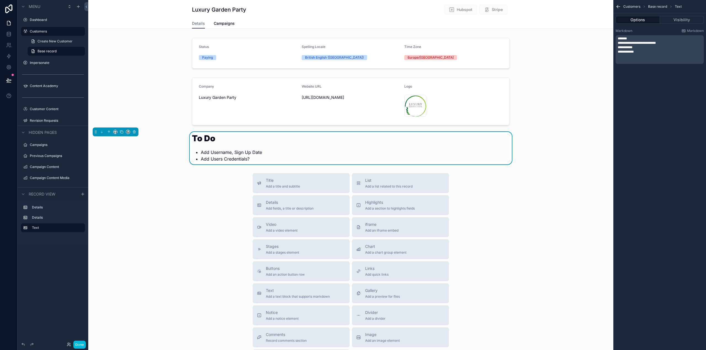
drag, startPoint x: 692, startPoint y: 254, endPoint x: 672, endPoint y: 173, distance: 83.0
click at [692, 254] on div "**********" at bounding box center [659, 175] width 93 height 350
click at [618, 51] on span "**********" at bounding box center [625, 51] width 16 height 3
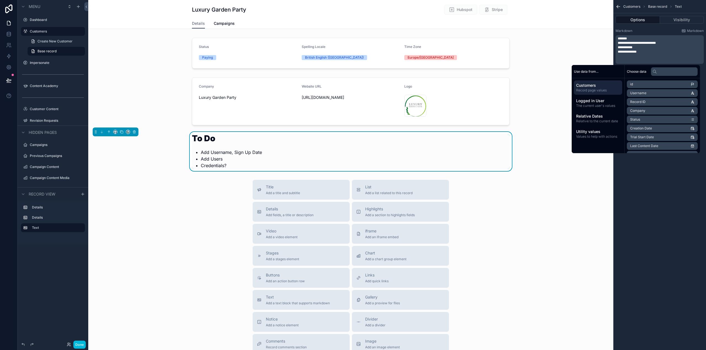
click at [647, 53] on p "**********" at bounding box center [659, 52] width 85 height 4
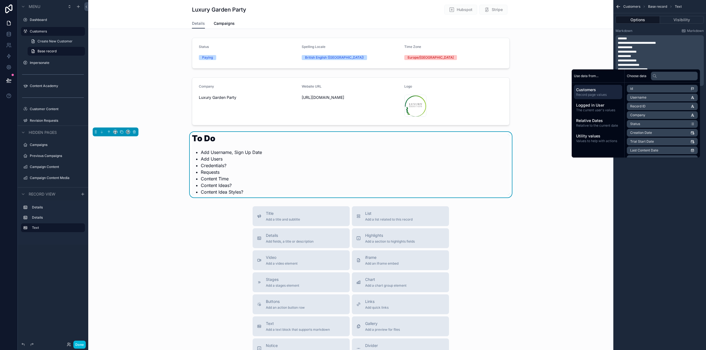
drag, startPoint x: 680, startPoint y: 240, endPoint x: 680, endPoint y: 233, distance: 6.9
click at [680, 241] on div "**********" at bounding box center [659, 175] width 93 height 350
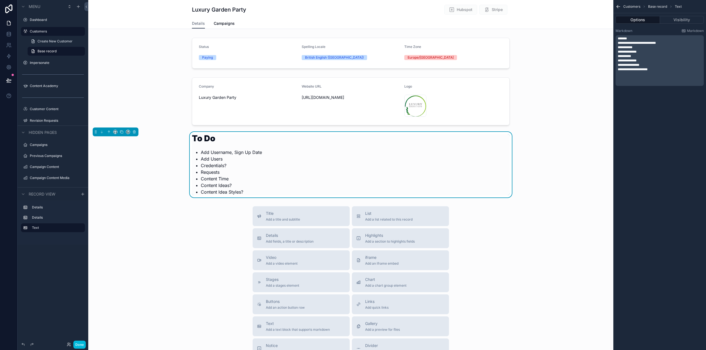
click at [653, 82] on p "﻿" at bounding box center [659, 82] width 85 height 4
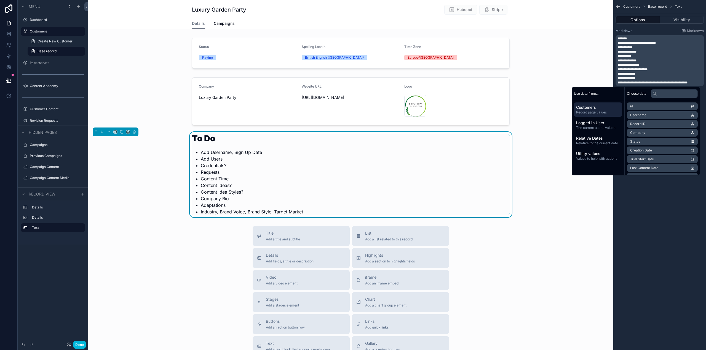
click at [640, 78] on p "**********" at bounding box center [659, 78] width 85 height 4
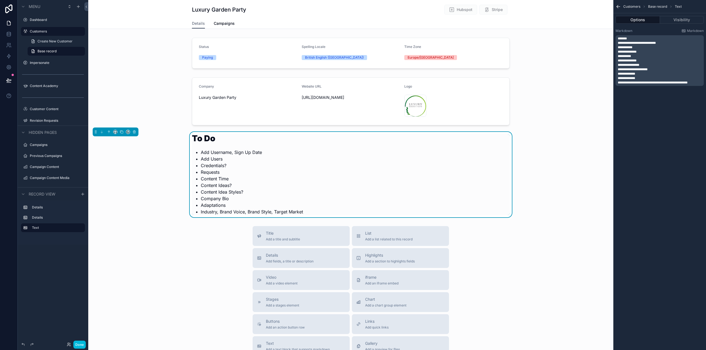
click at [619, 77] on span "**********" at bounding box center [625, 78] width 17 height 3
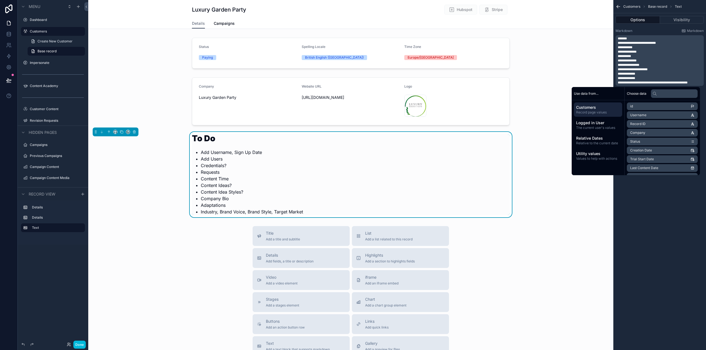
click at [646, 77] on p "**********" at bounding box center [659, 78] width 85 height 4
click at [700, 82] on p "**********" at bounding box center [659, 82] width 85 height 4
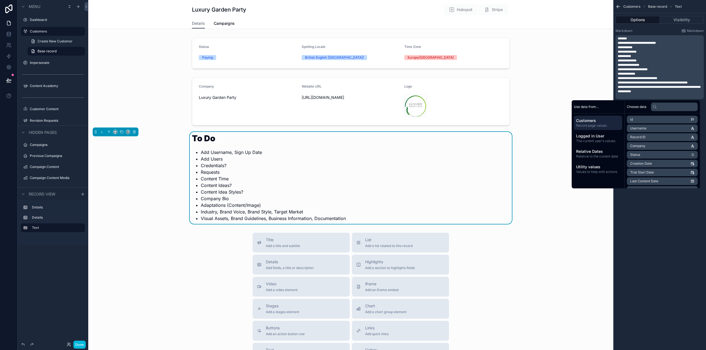
drag, startPoint x: 621, startPoint y: 55, endPoint x: 630, endPoint y: 52, distance: 10.0
click at [620, 55] on span "**********" at bounding box center [623, 56] width 13 height 3
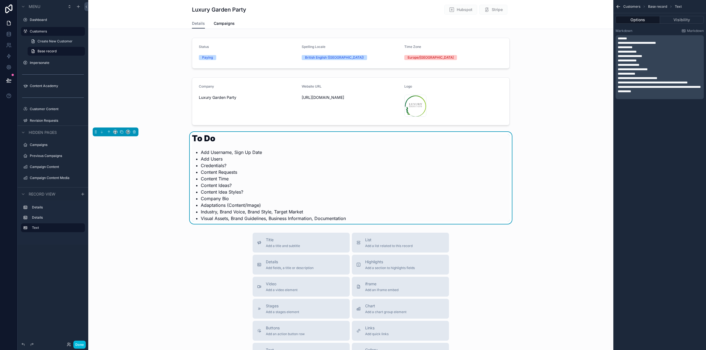
click at [633, 97] on p "﻿" at bounding box center [659, 96] width 85 height 4
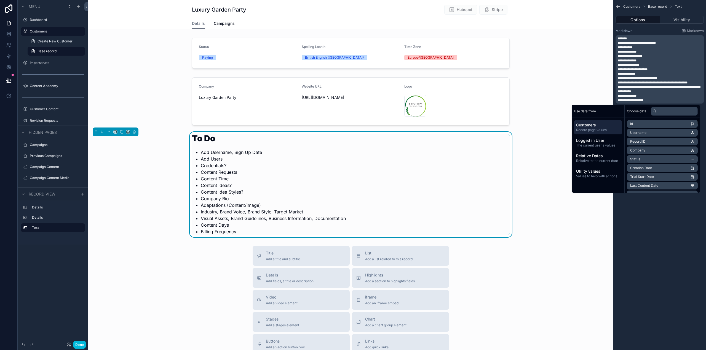
click at [620, 100] on span "**********" at bounding box center [630, 100] width 26 height 3
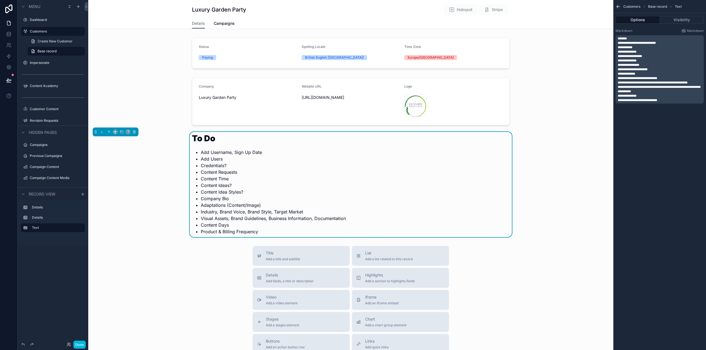
click at [565, 262] on div "Title Add a title and subtitle List Add a list related to this record Details A…" at bounding box center [350, 344] width 525 height 196
click at [81, 346] on button "Done" at bounding box center [79, 345] width 12 height 8
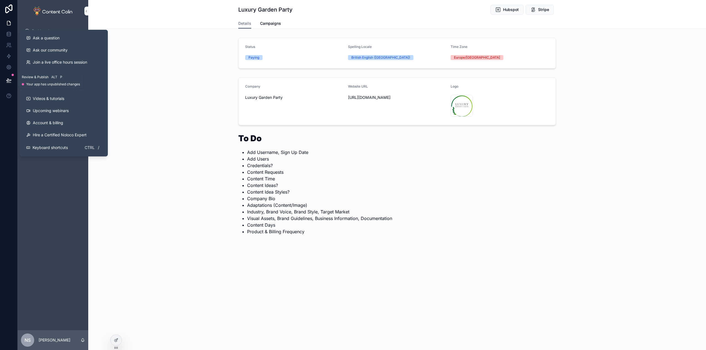
click at [6, 80] on icon at bounding box center [9, 81] width 6 height 6
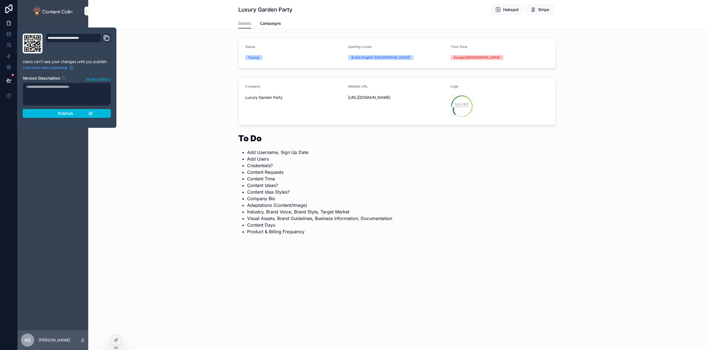
click at [56, 111] on div "Publish" at bounding box center [67, 113] width 52 height 5
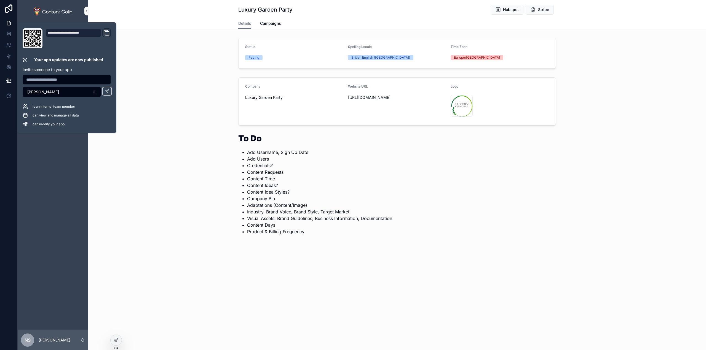
click at [193, 116] on div "Company Luxury Garden Party Website URL [URL][DOMAIN_NAME] Logo luxury .png" at bounding box center [396, 101] width 617 height 52
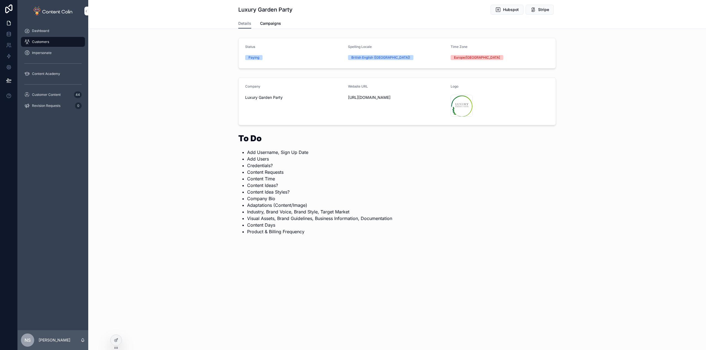
click at [277, 27] on link "Campaigns" at bounding box center [270, 23] width 21 height 11
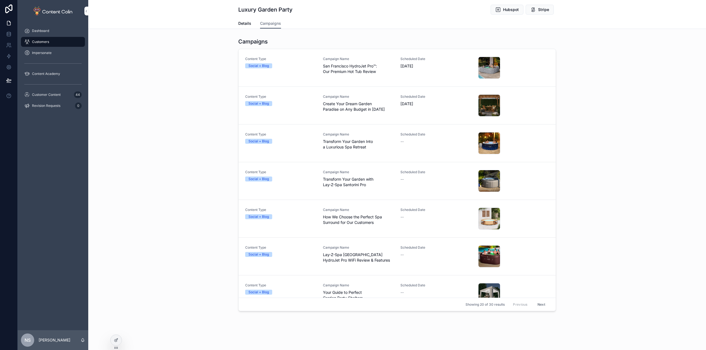
click at [245, 25] on span "Details" at bounding box center [244, 24] width 13 height 6
